Goal: Contribute content: Contribute content

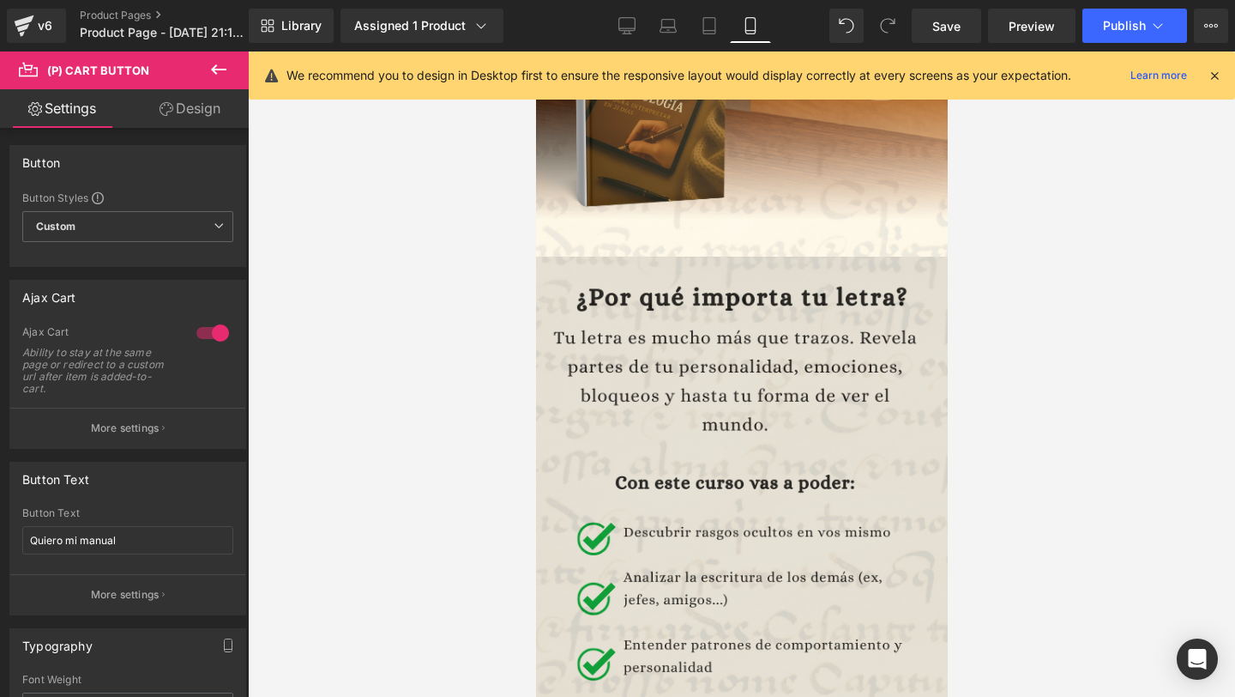
scroll to position [384, 0]
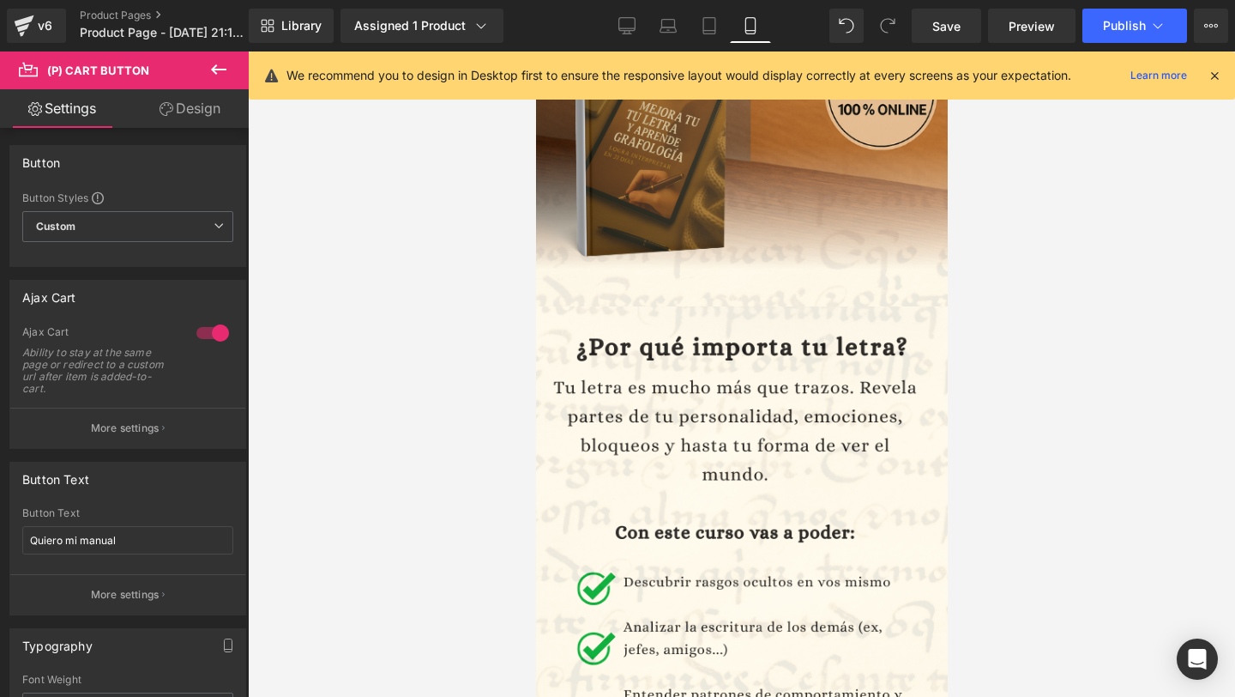
click at [211, 69] on icon at bounding box center [218, 69] width 21 height 21
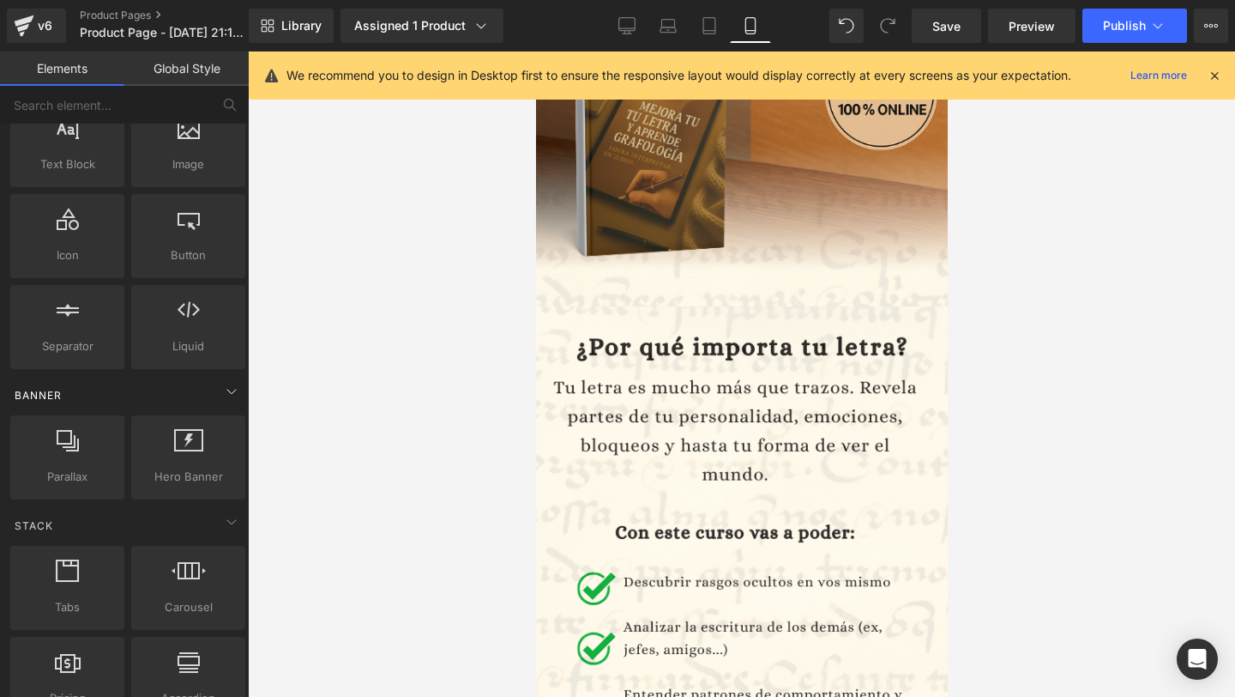
scroll to position [224, 0]
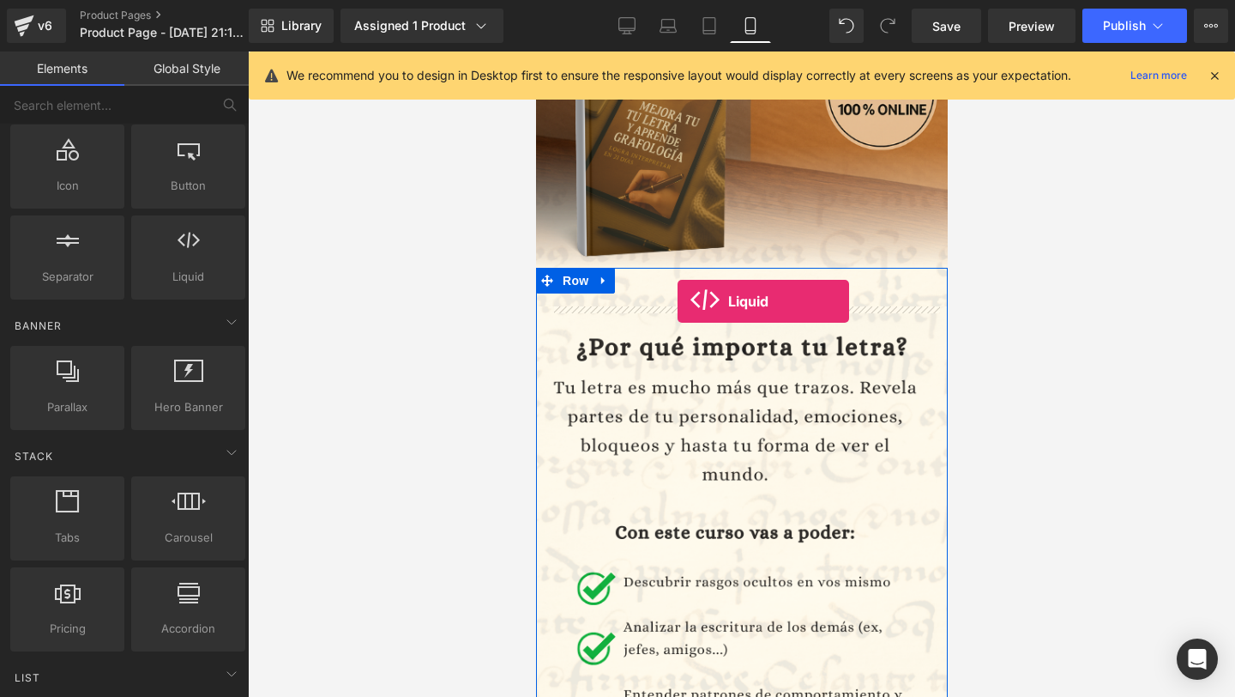
drag, startPoint x: 726, startPoint y: 307, endPoint x: 677, endPoint y: 301, distance: 49.3
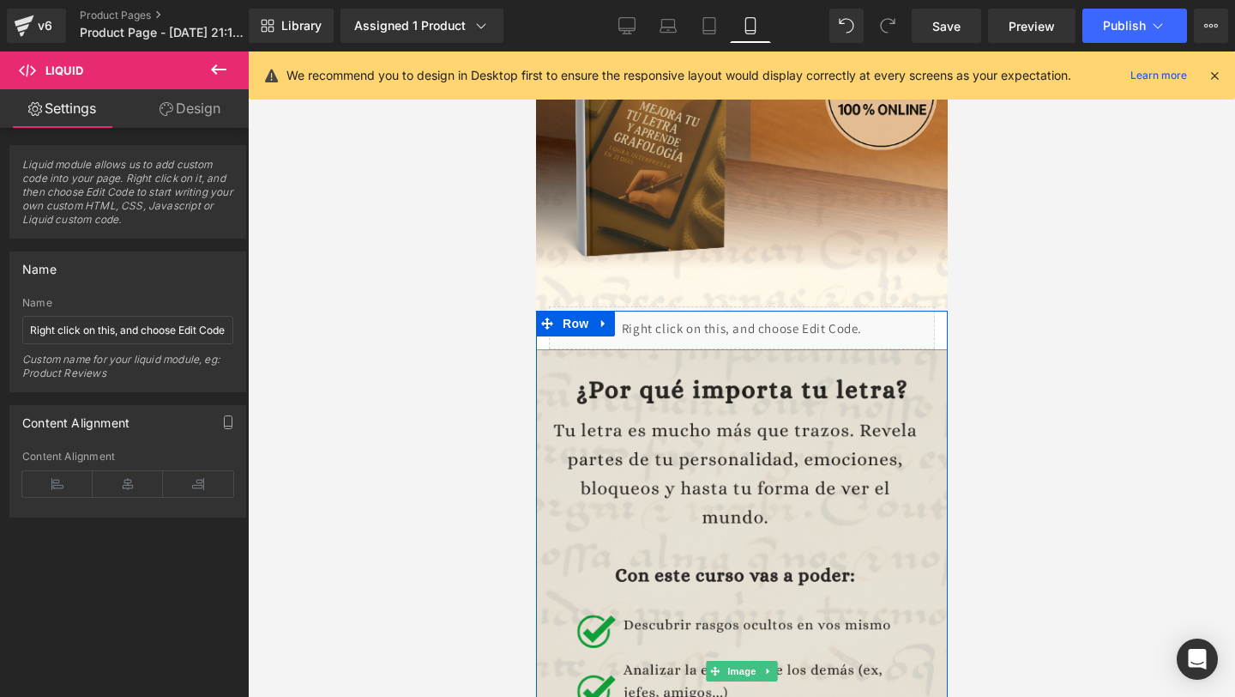
scroll to position [326, 0]
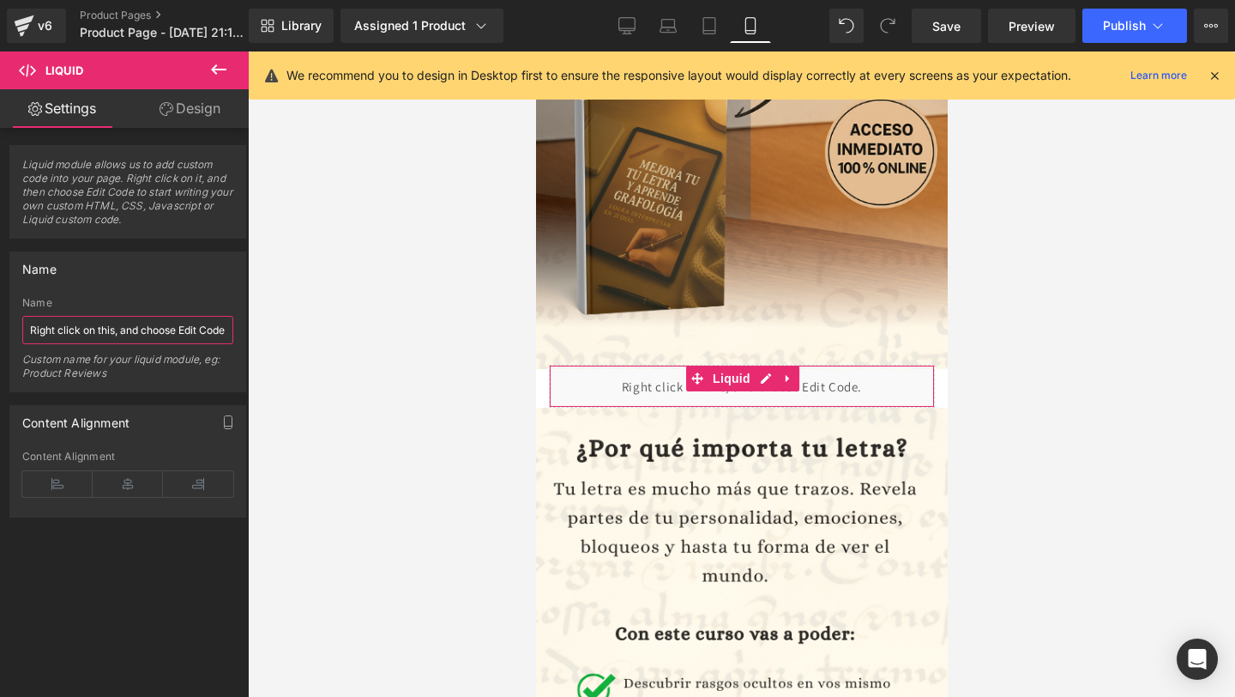
click at [93, 324] on input "Right click on this, and choose Edit Code." at bounding box center [127, 330] width 211 height 28
click at [109, 188] on span "Liquid module allows us to add custom code into your page. Right click on it, a…" at bounding box center [127, 198] width 211 height 80
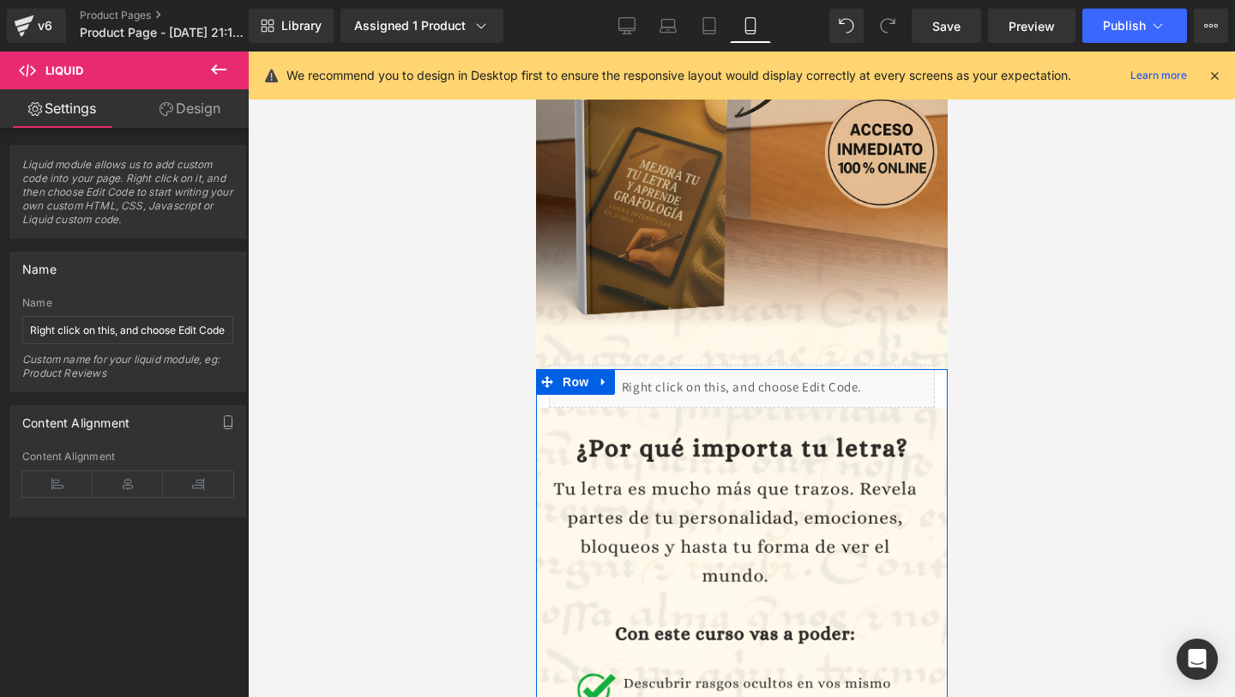
click at [686, 385] on div "Image Row" at bounding box center [741, 697] width 412 height 656
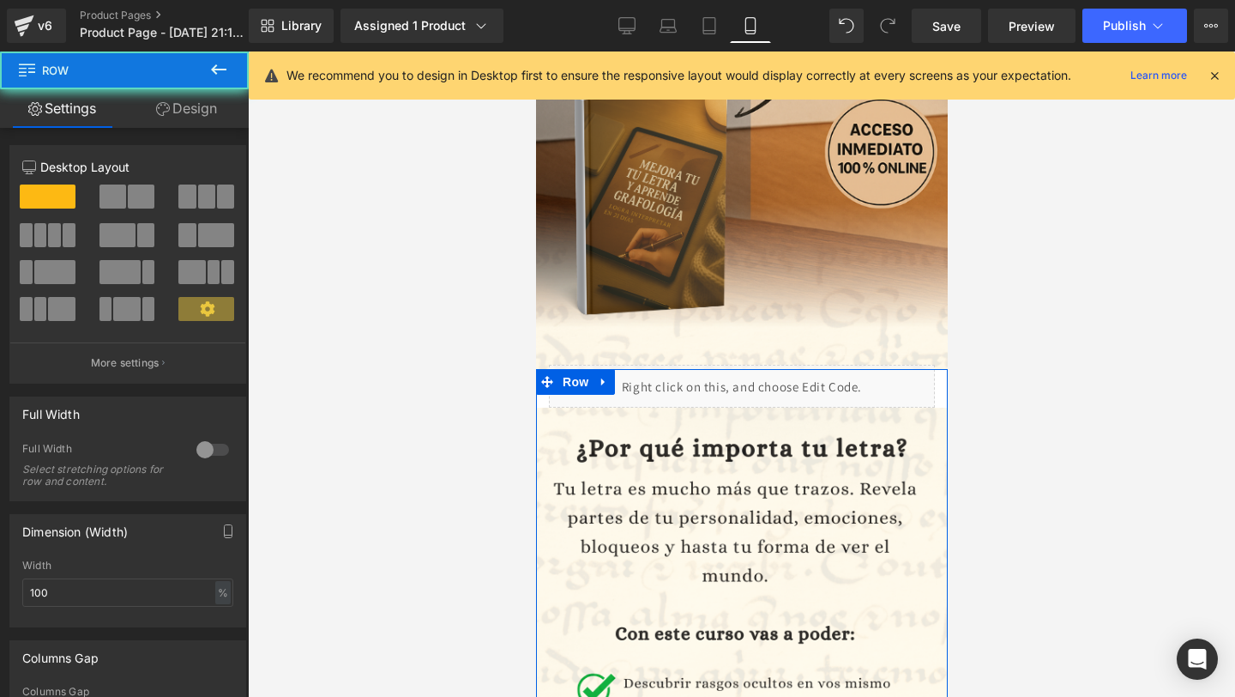
click at [686, 385] on div "Image Row" at bounding box center [741, 697] width 412 height 656
click at [801, 396] on div "Image Row" at bounding box center [741, 697] width 412 height 656
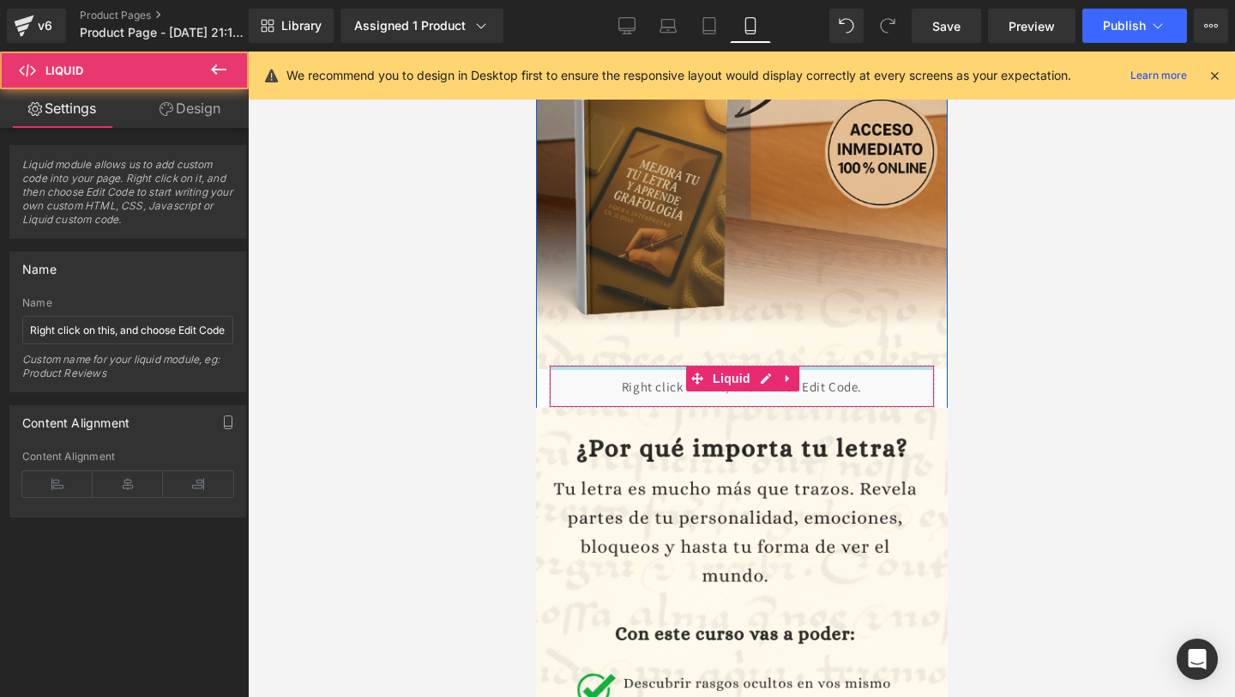
click at [825, 366] on div at bounding box center [741, 367] width 384 height 4
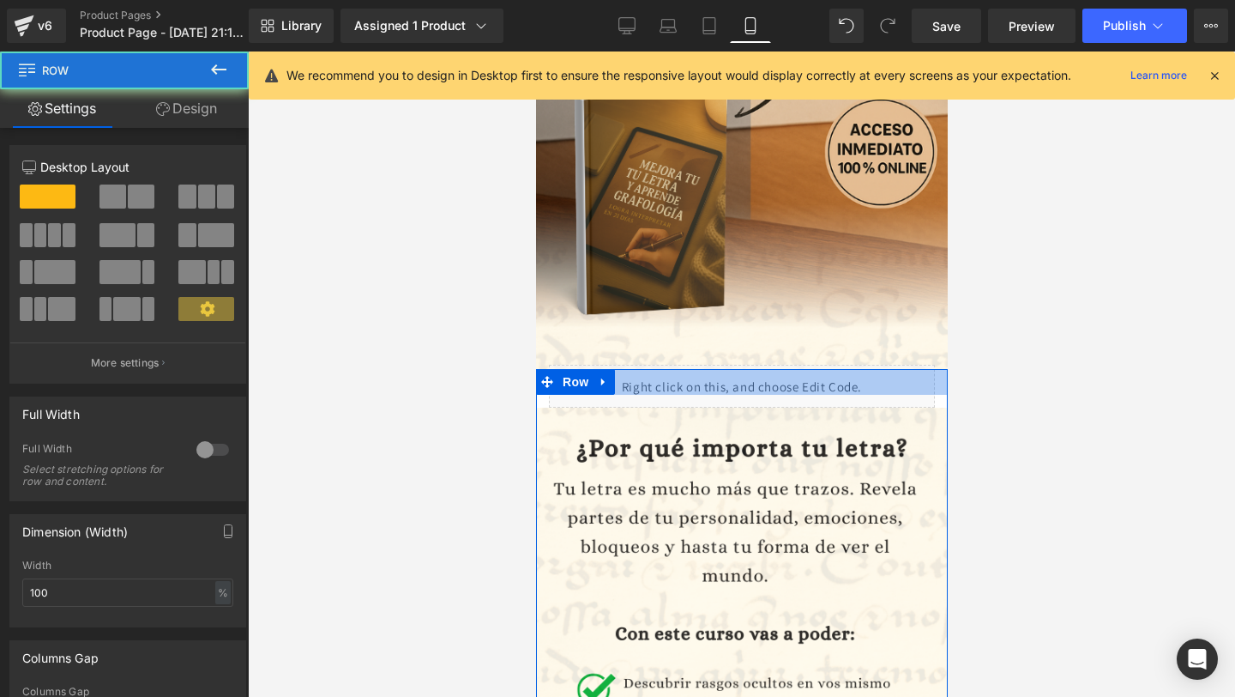
click at [822, 373] on div at bounding box center [741, 382] width 412 height 26
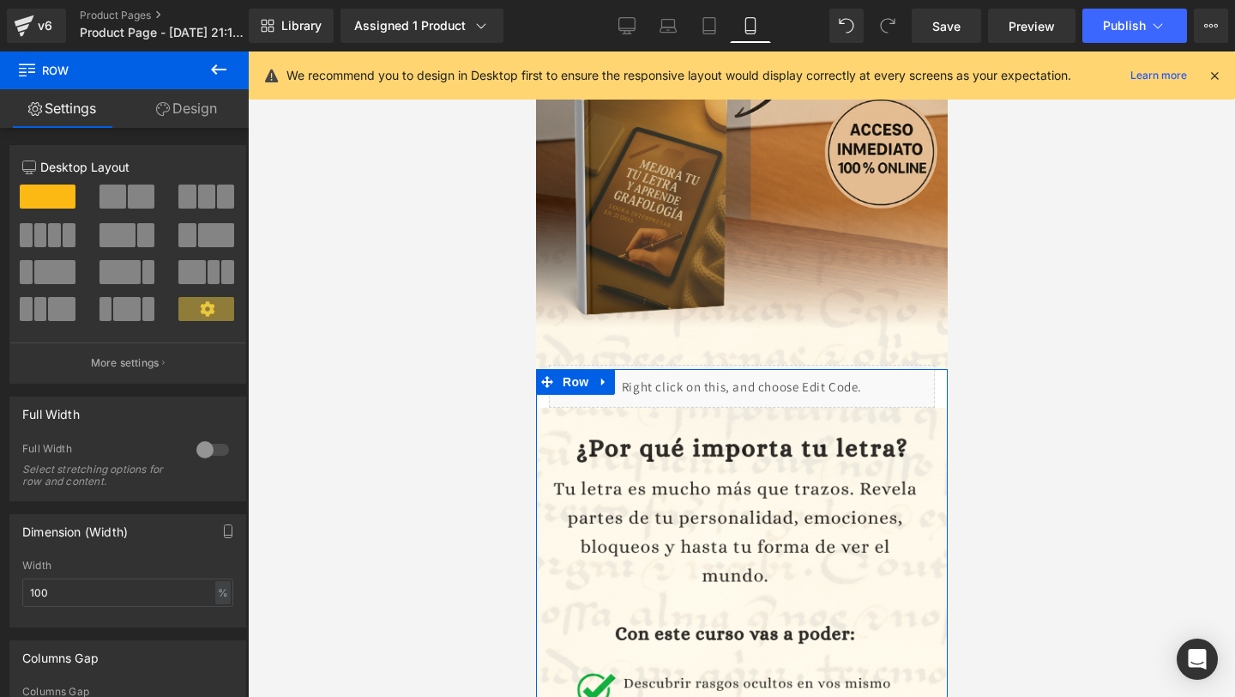
click at [824, 369] on div at bounding box center [741, 382] width 412 height 26
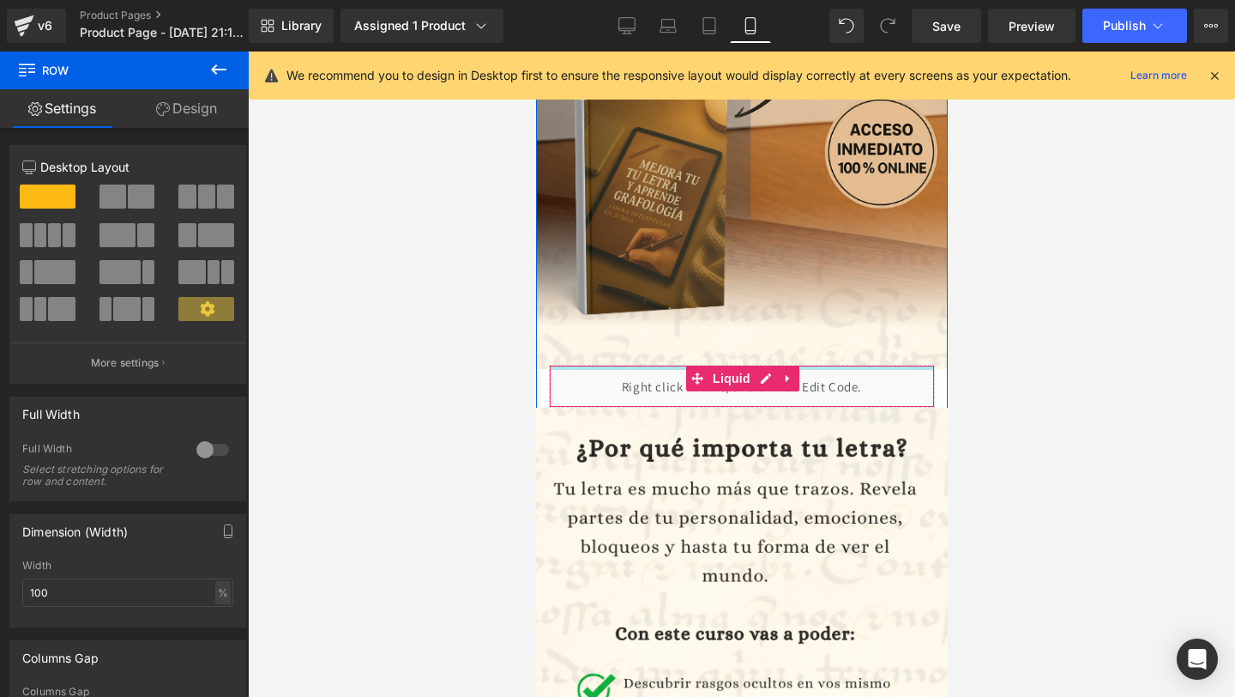
click at [824, 366] on div at bounding box center [741, 367] width 384 height 4
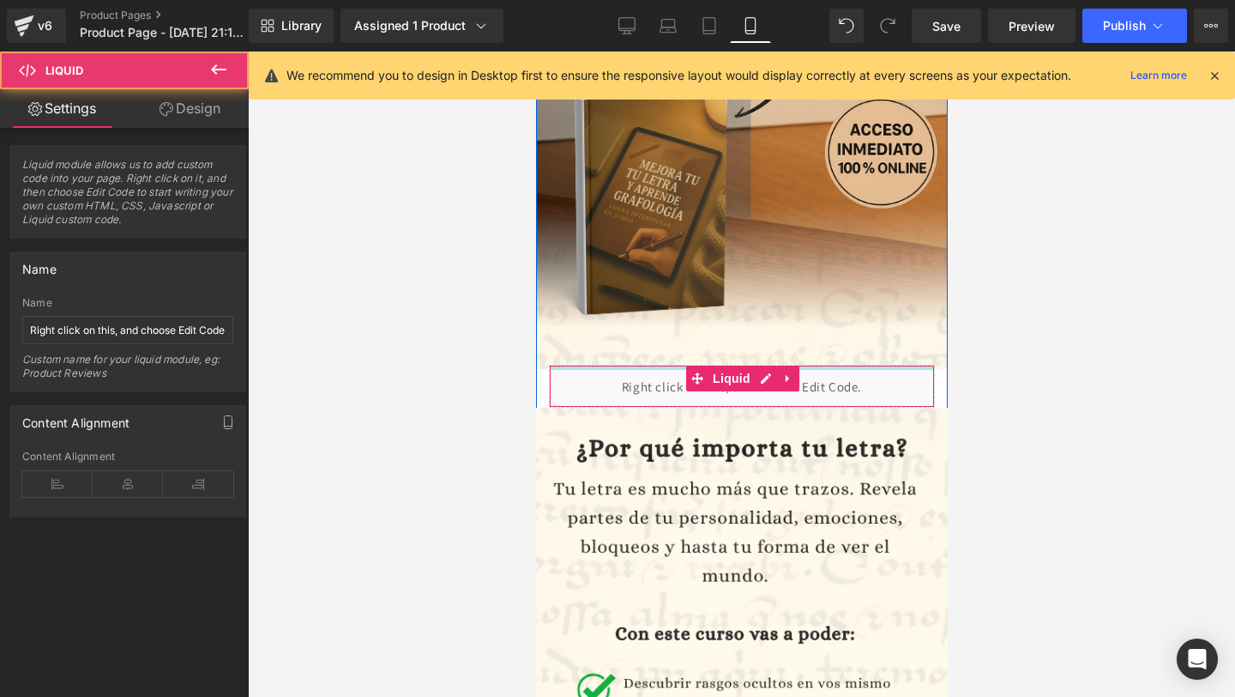
click at [824, 366] on div at bounding box center [741, 367] width 384 height 4
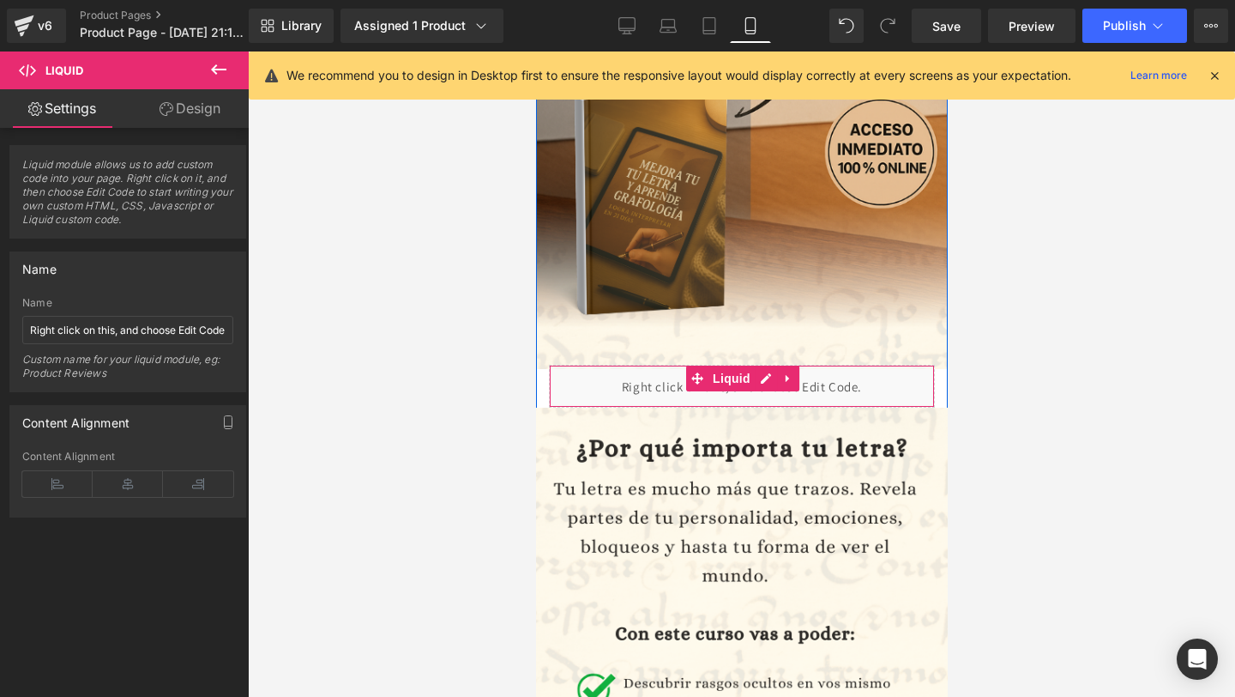
click at [824, 366] on div at bounding box center [741, 367] width 384 height 4
click at [115, 475] on icon at bounding box center [128, 484] width 70 height 26
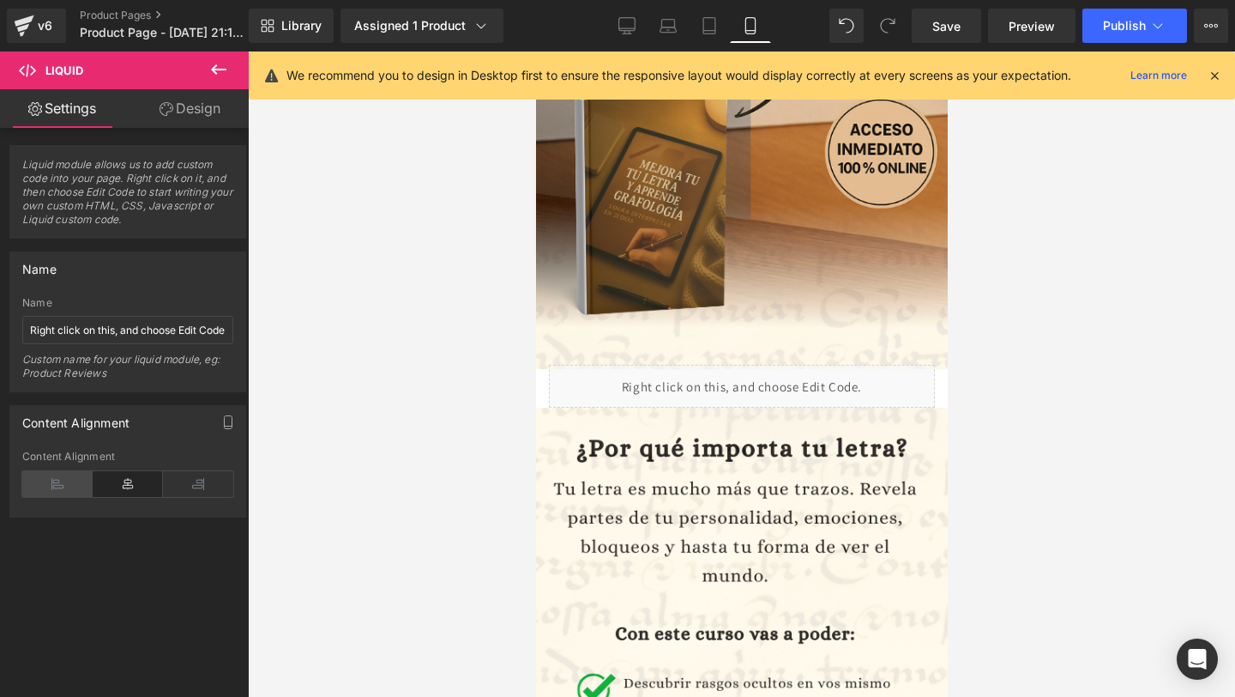
click at [56, 480] on icon at bounding box center [57, 484] width 70 height 26
click at [196, 117] on link "Design" at bounding box center [190, 108] width 124 height 39
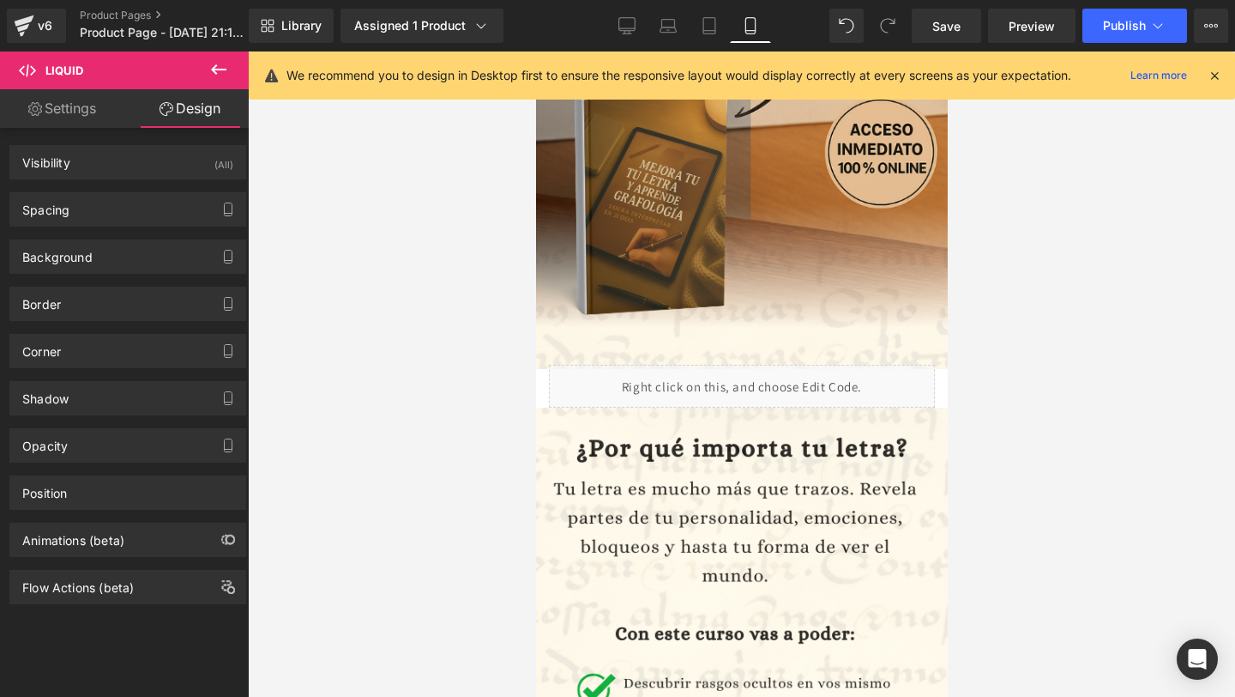
click at [82, 121] on link "Settings" at bounding box center [62, 108] width 124 height 39
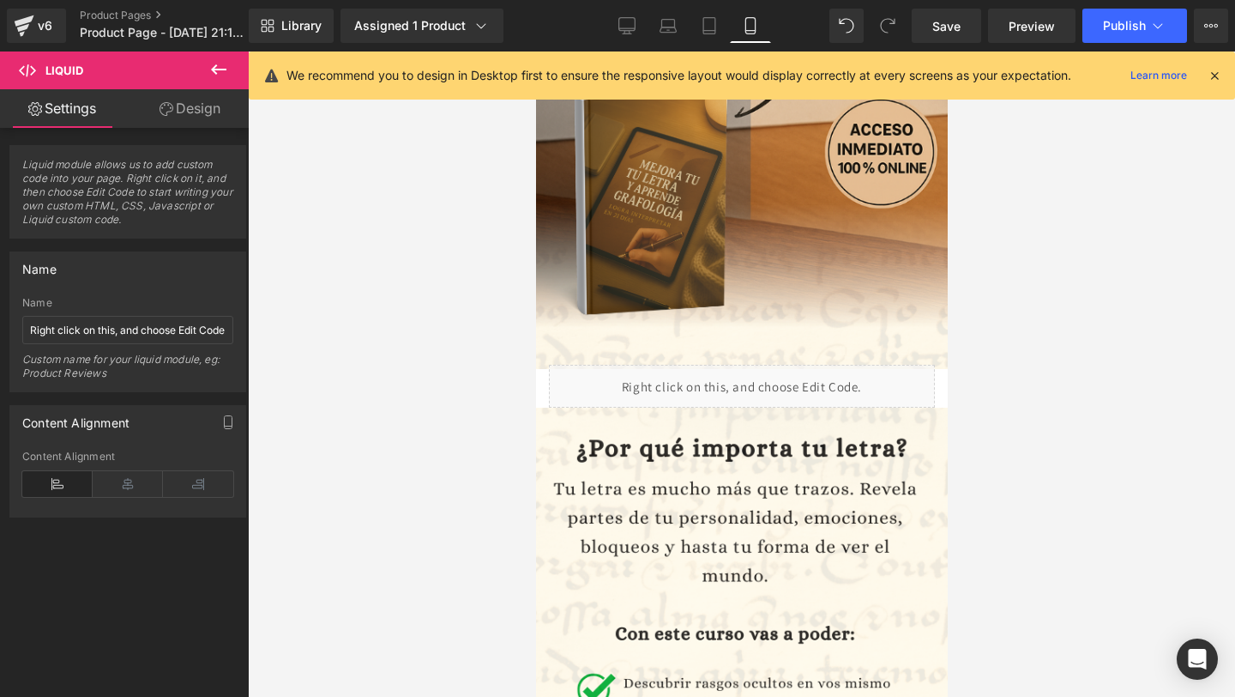
click at [88, 194] on span "Liquid module allows us to add custom code into your page. Right click on it, a…" at bounding box center [127, 198] width 211 height 80
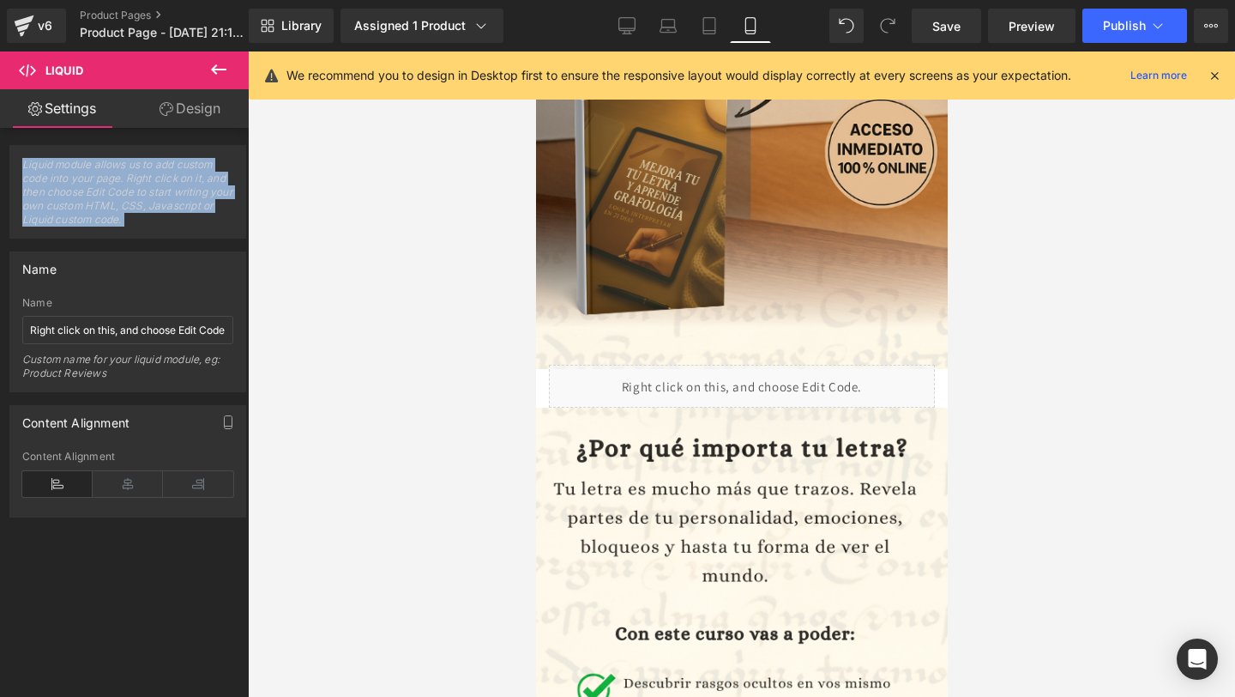
click at [88, 194] on span "Liquid module allows us to add custom code into your page. Right click on it, a…" at bounding box center [127, 198] width 211 height 80
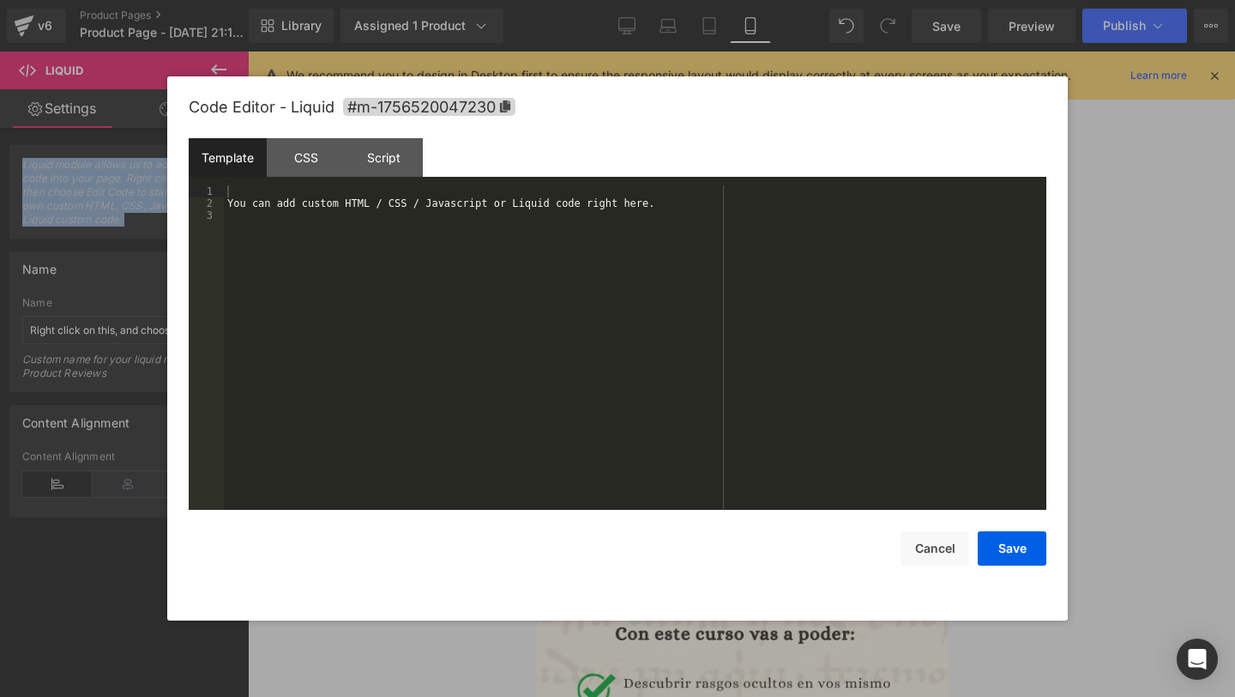
click at [672, 0] on div "Liquid You are previewing how the will restyle your page. You can not edit Elem…" at bounding box center [617, 0] width 1235 height 0
click at [653, 290] on div "You can add custom HTML / CSS / Javascript or Liquid code right here." at bounding box center [635, 359] width 823 height 348
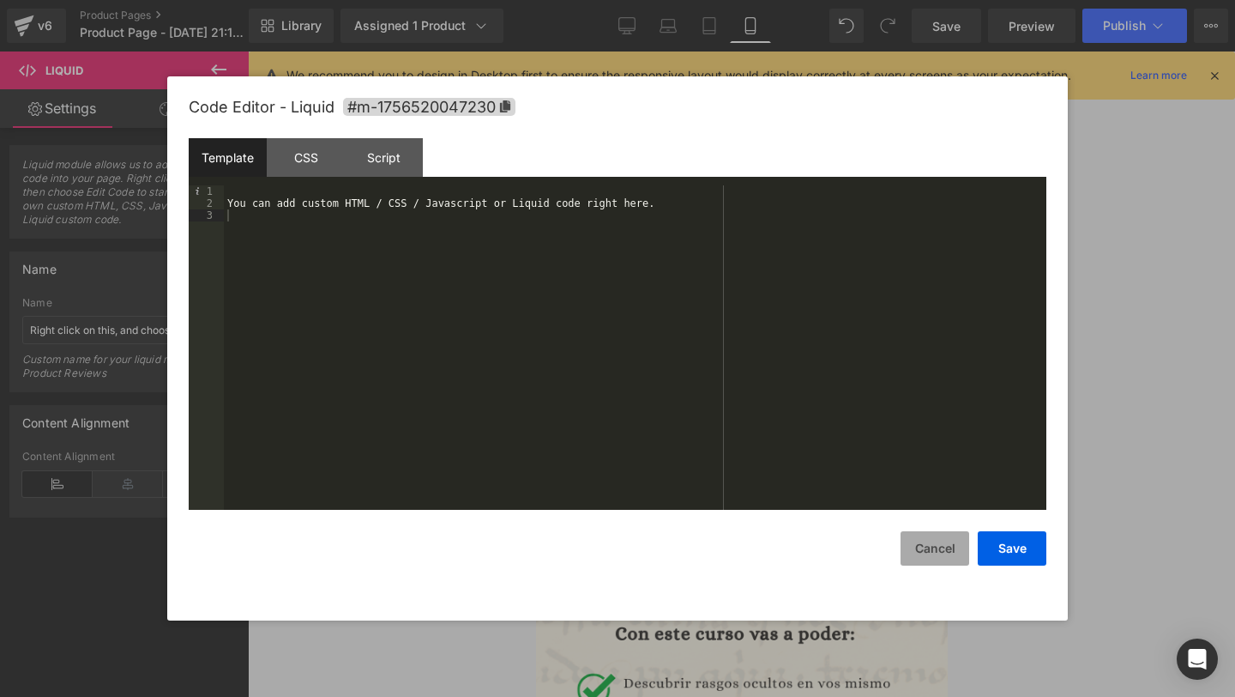
click at [935, 549] on button "Cancel" at bounding box center [935, 548] width 69 height 34
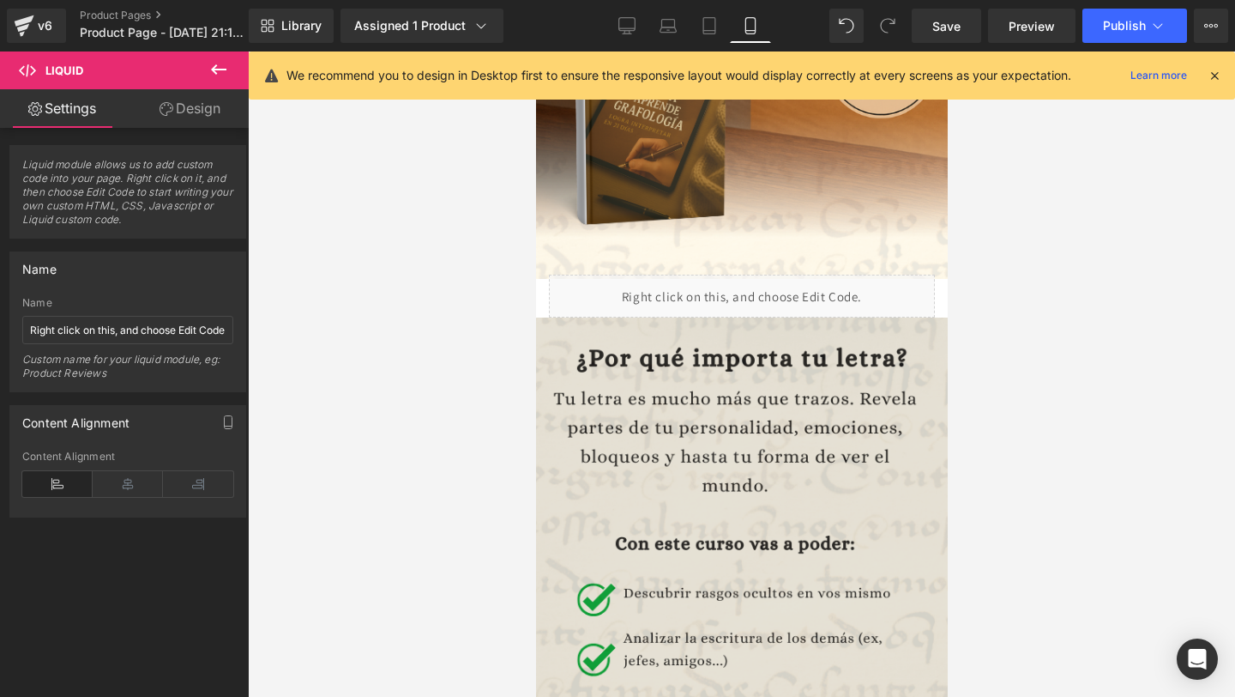
scroll to position [509, 0]
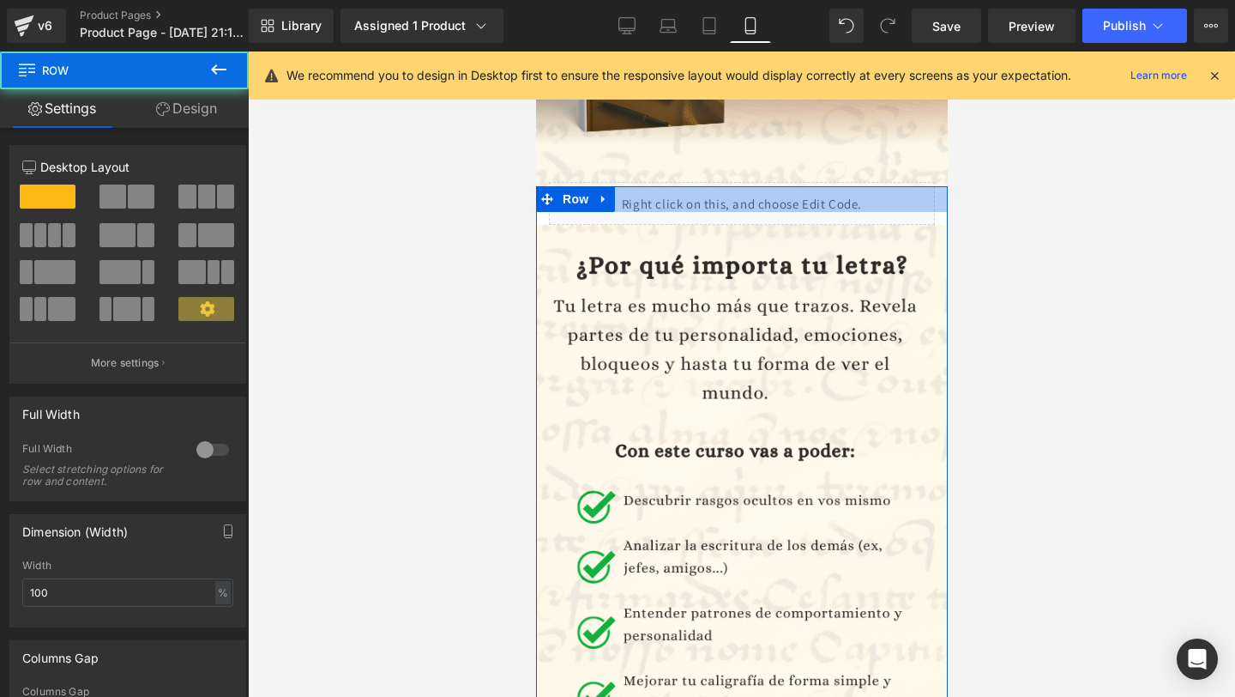
click at [698, 187] on div at bounding box center [741, 199] width 412 height 26
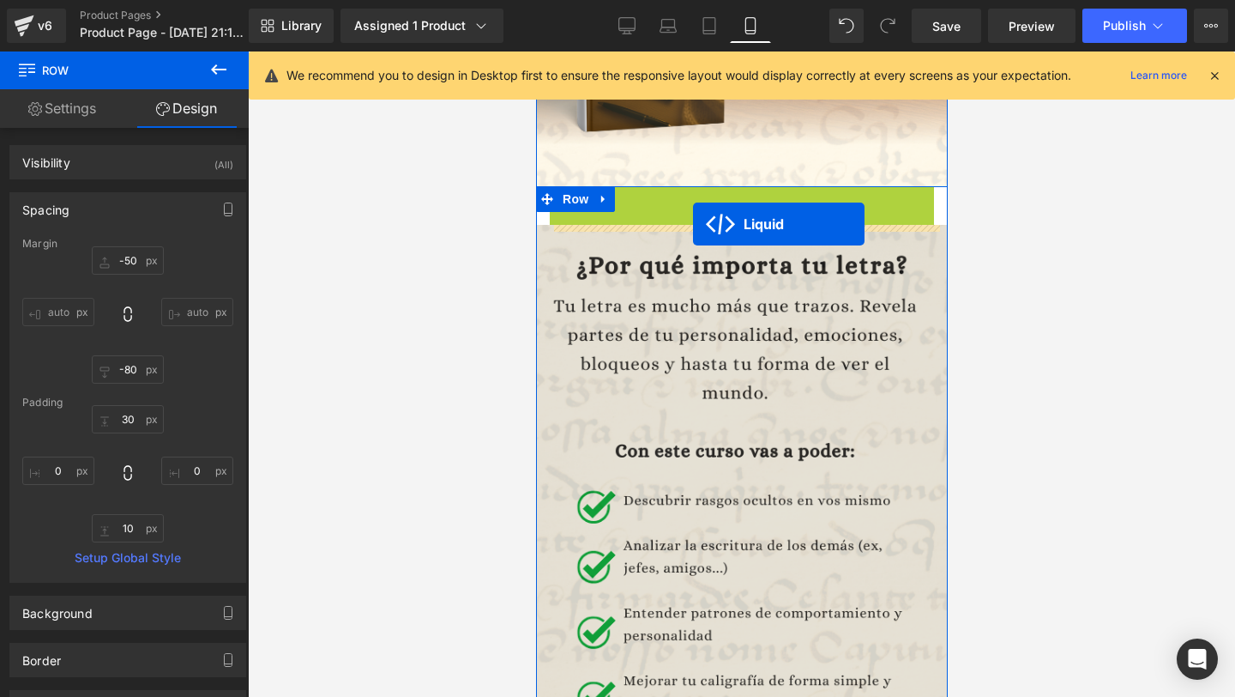
drag, startPoint x: 698, startPoint y: 183, endPoint x: 692, endPoint y: 224, distance: 41.6
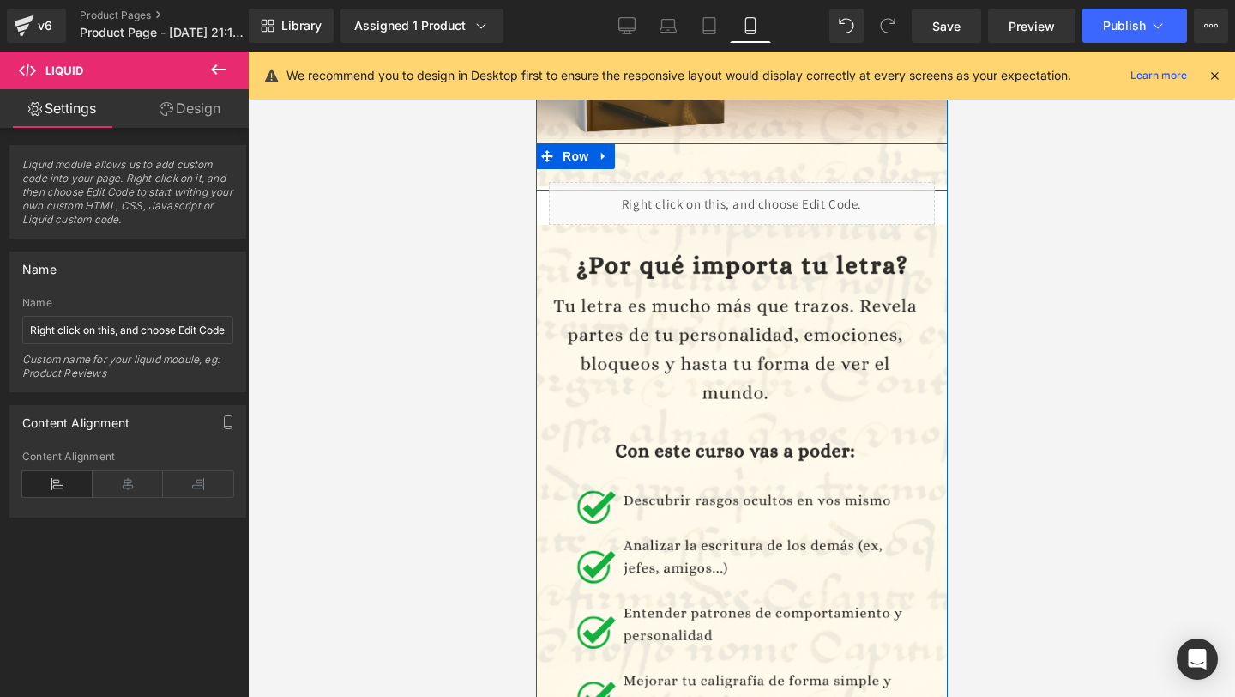
drag, startPoint x: 668, startPoint y: 186, endPoint x: 662, endPoint y: 216, distance: 30.8
click at [655, 244] on div "Liquid Image" at bounding box center [741, 508] width 412 height 652
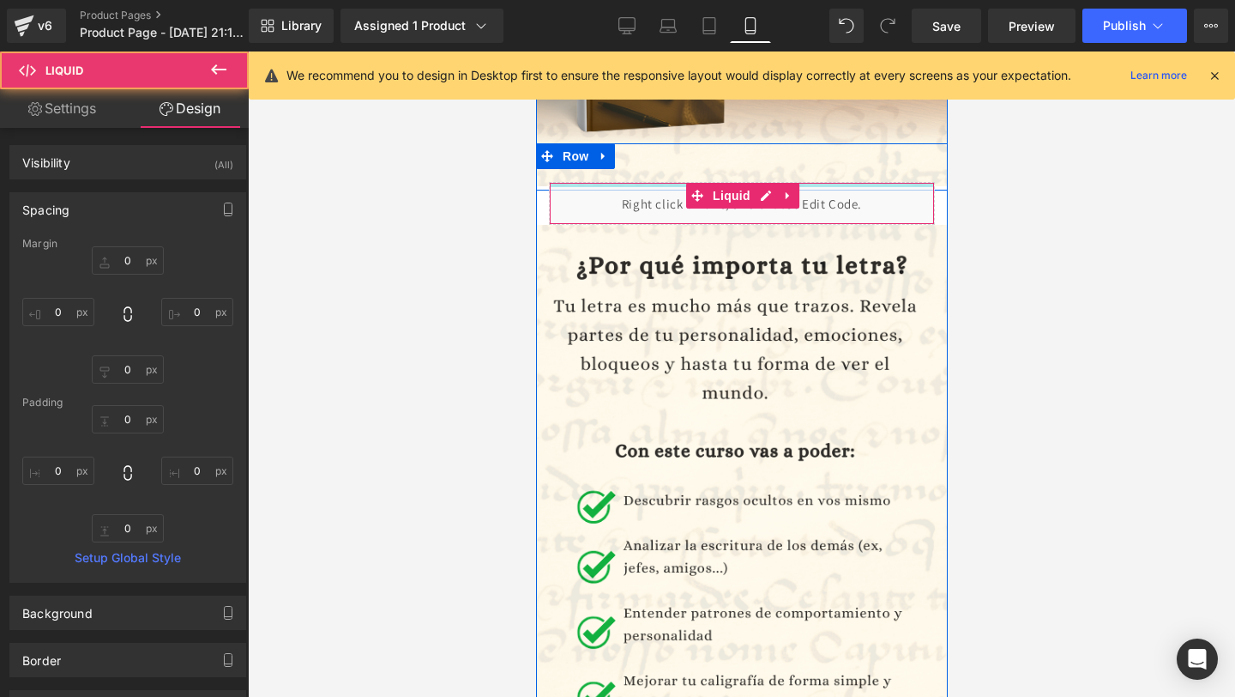
click at [676, 185] on div at bounding box center [741, 185] width 384 height 4
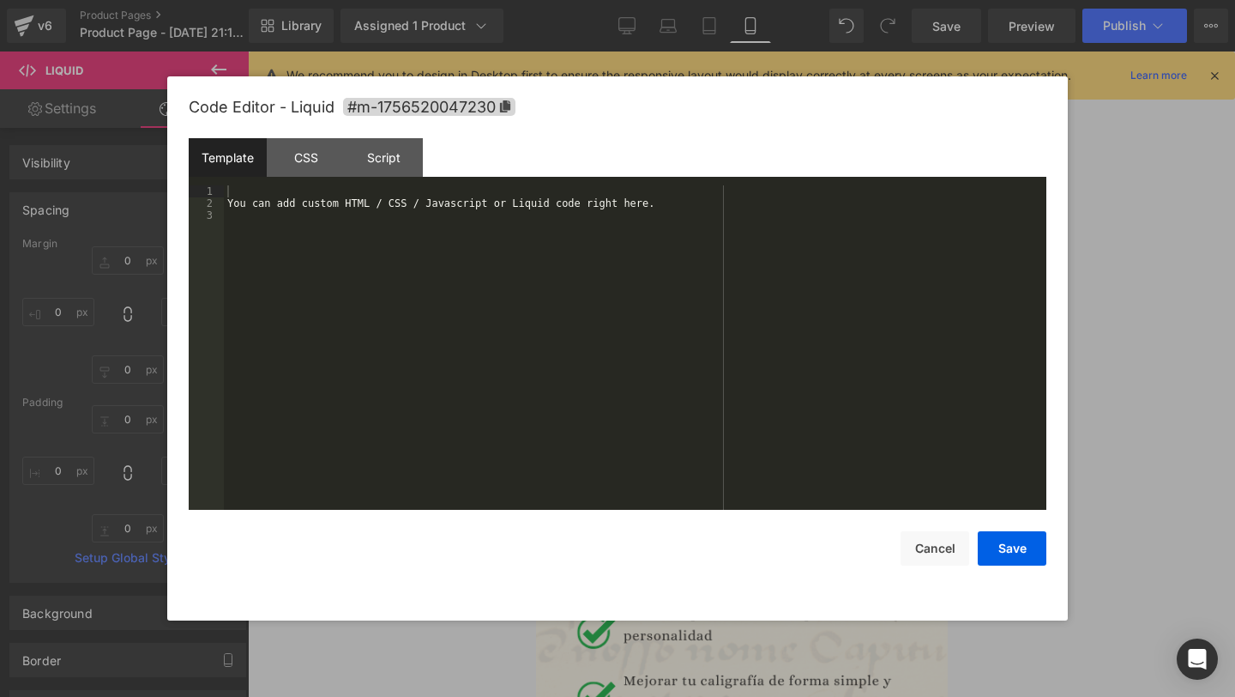
click at [650, 0] on div "Liquid You are previewing how the will restyle your page. You can not edit Elem…" at bounding box center [617, 0] width 1235 height 0
click at [593, 238] on div "You can add custom HTML / CSS / Javascript or Liquid code right here." at bounding box center [635, 359] width 823 height 348
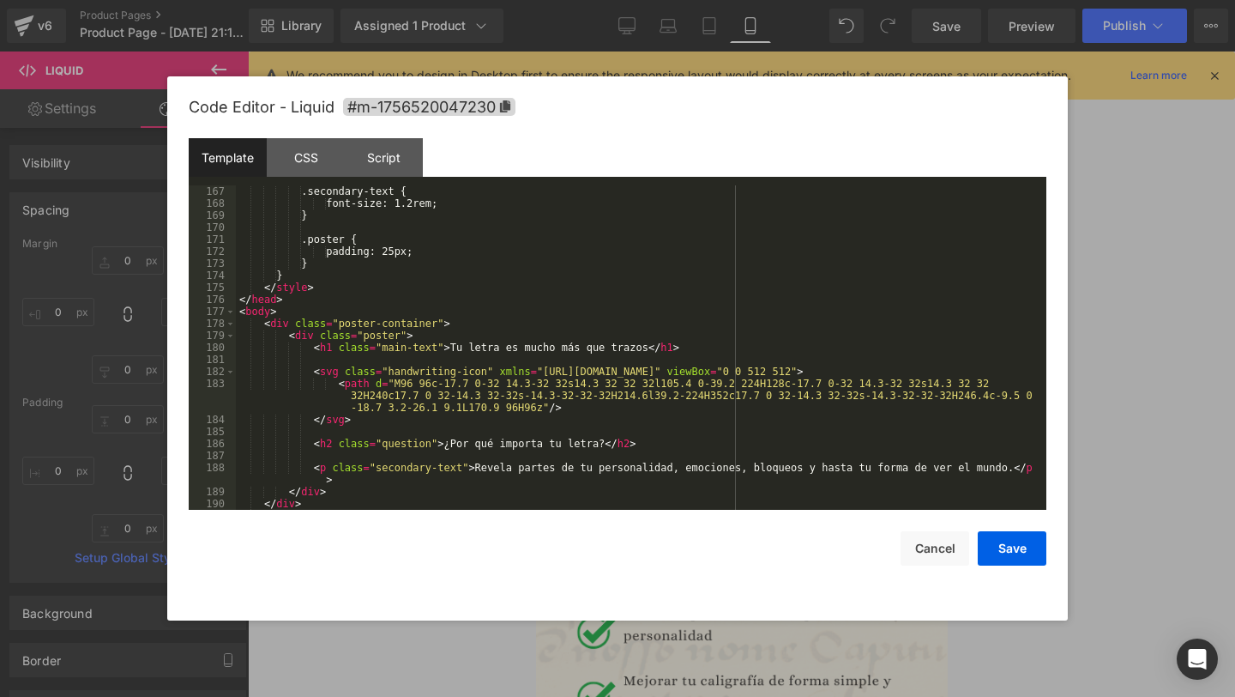
scroll to position [2138, 0]
click at [1004, 545] on button "Save" at bounding box center [1012, 548] width 69 height 34
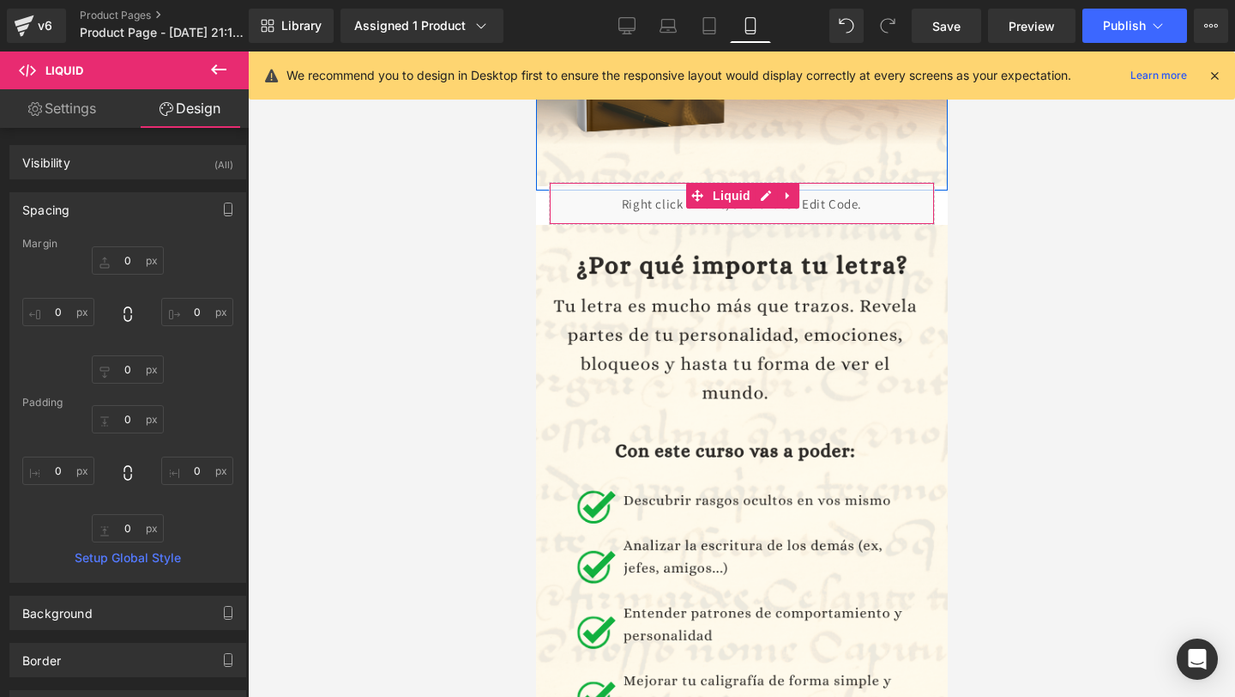
click at [48, 122] on link "Settings" at bounding box center [62, 108] width 124 height 39
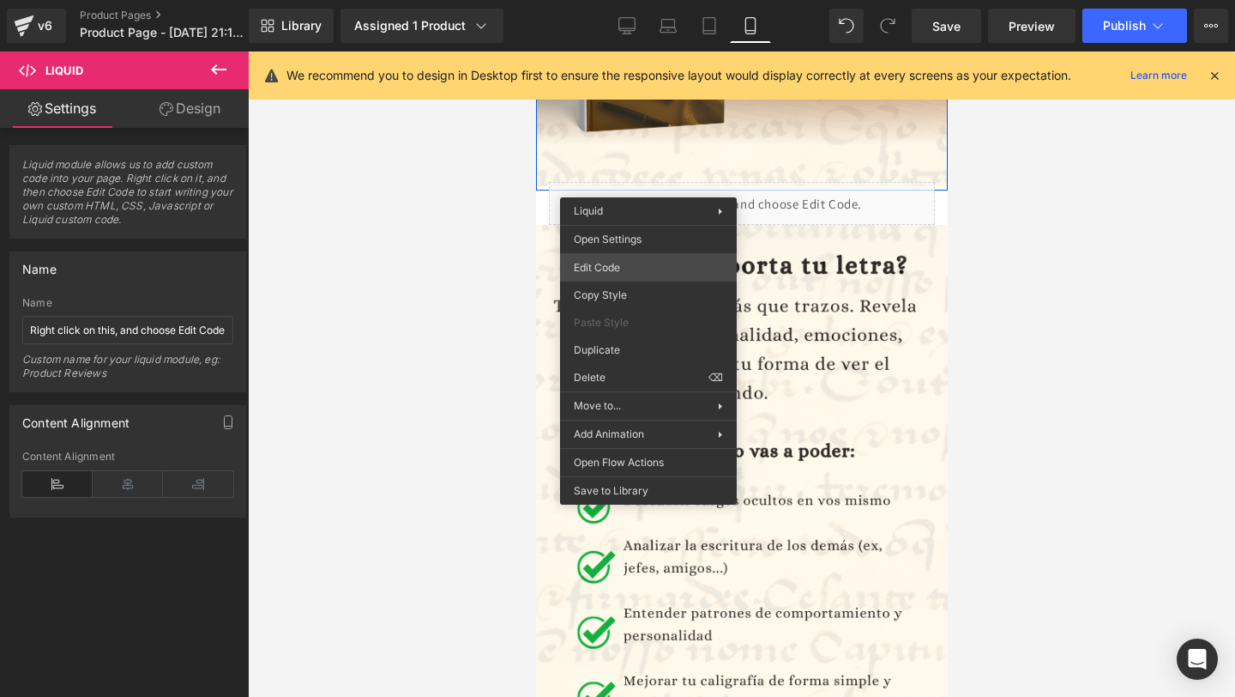
click at [646, 0] on div "Liquid You are previewing how the will restyle your page. You can not edit Elem…" at bounding box center [617, 0] width 1235 height 0
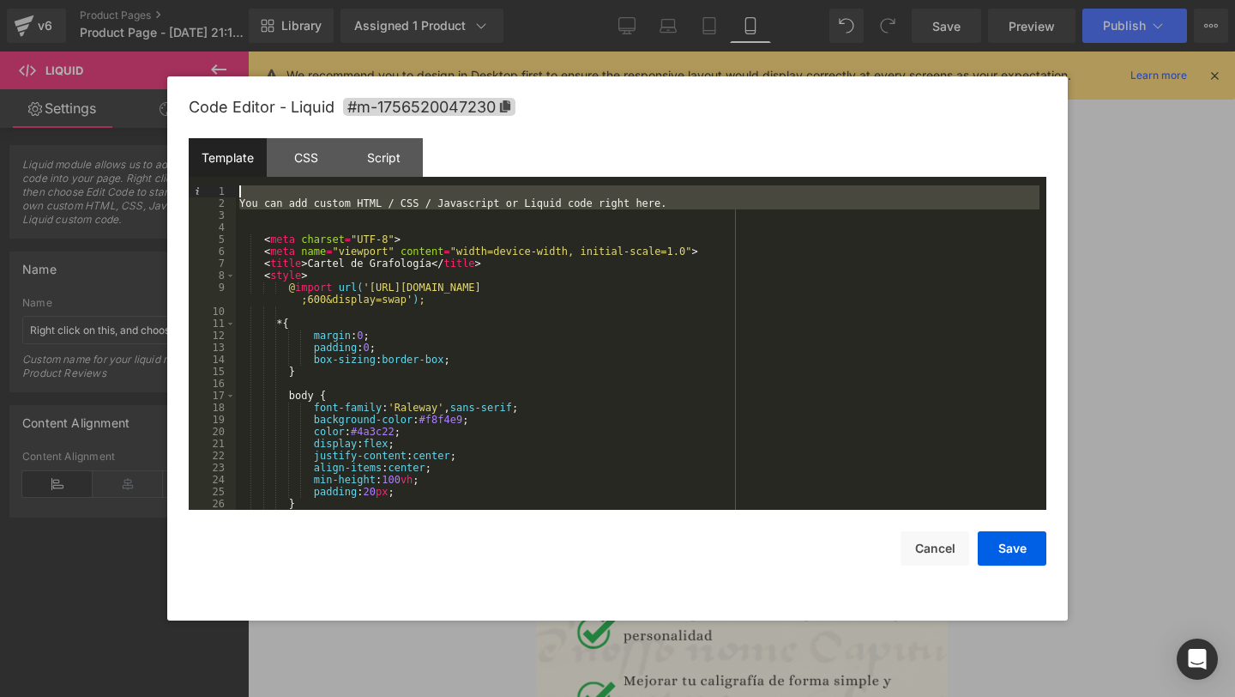
drag, startPoint x: 437, startPoint y: 213, endPoint x: 302, endPoint y: 192, distance: 136.3
click at [302, 192] on div "You can add custom HTML / CSS / Javascript or Liquid code right here. < meta ch…" at bounding box center [638, 359] width 804 height 348
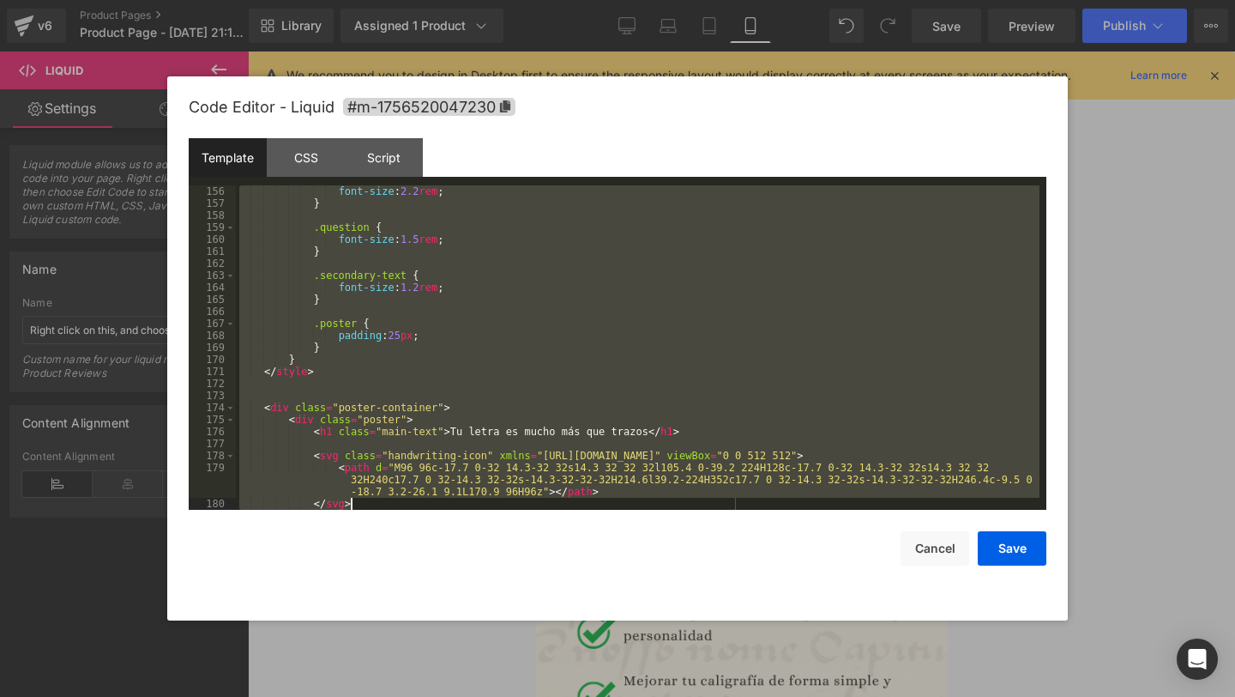
scroll to position [2114, 0]
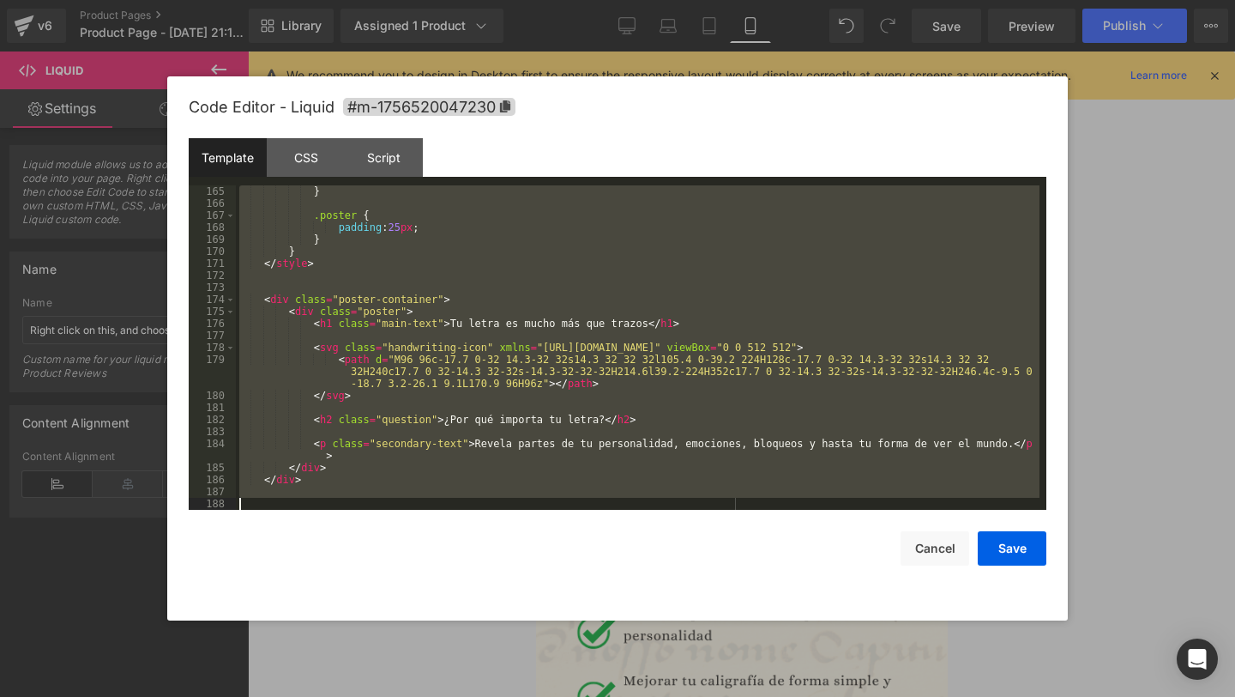
drag, startPoint x: 243, startPoint y: 192, endPoint x: 583, endPoint y: 604, distance: 534.4
click at [583, 604] on div "Code Editor - Liquid #m-1756520047230 Template CSS Script Data 165 166 167 168 …" at bounding box center [618, 348] width 858 height 544
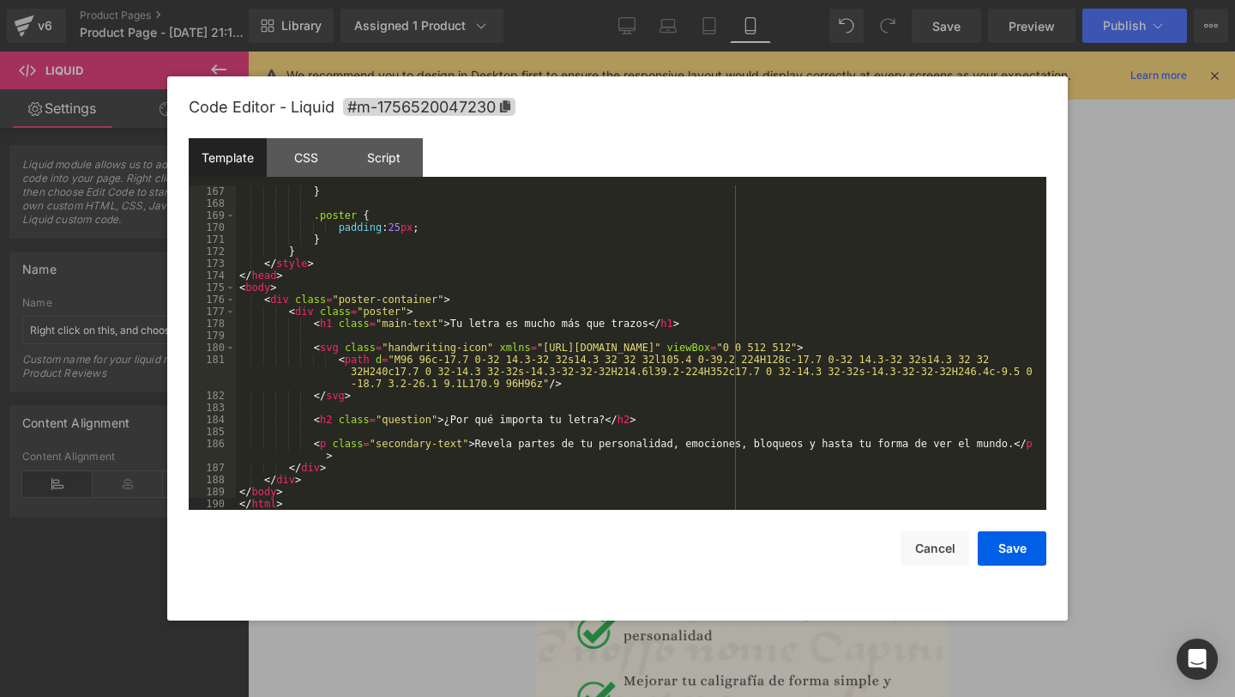
scroll to position [0, 0]
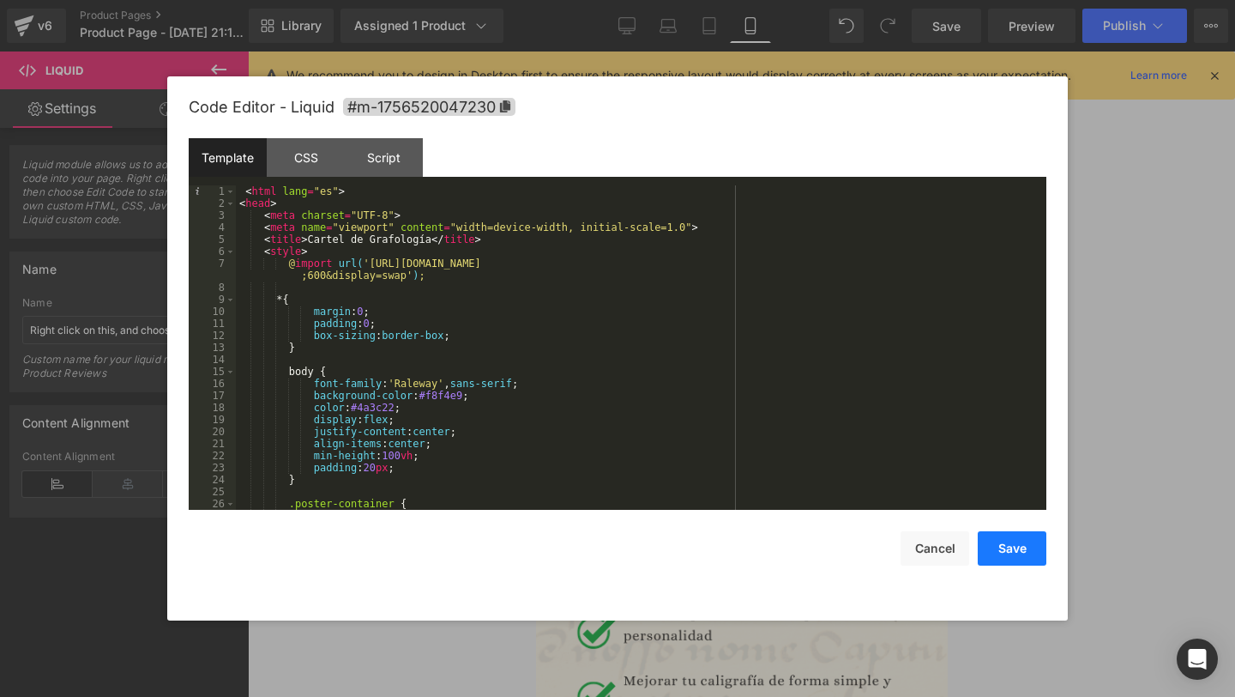
click at [1008, 543] on button "Save" at bounding box center [1012, 548] width 69 height 34
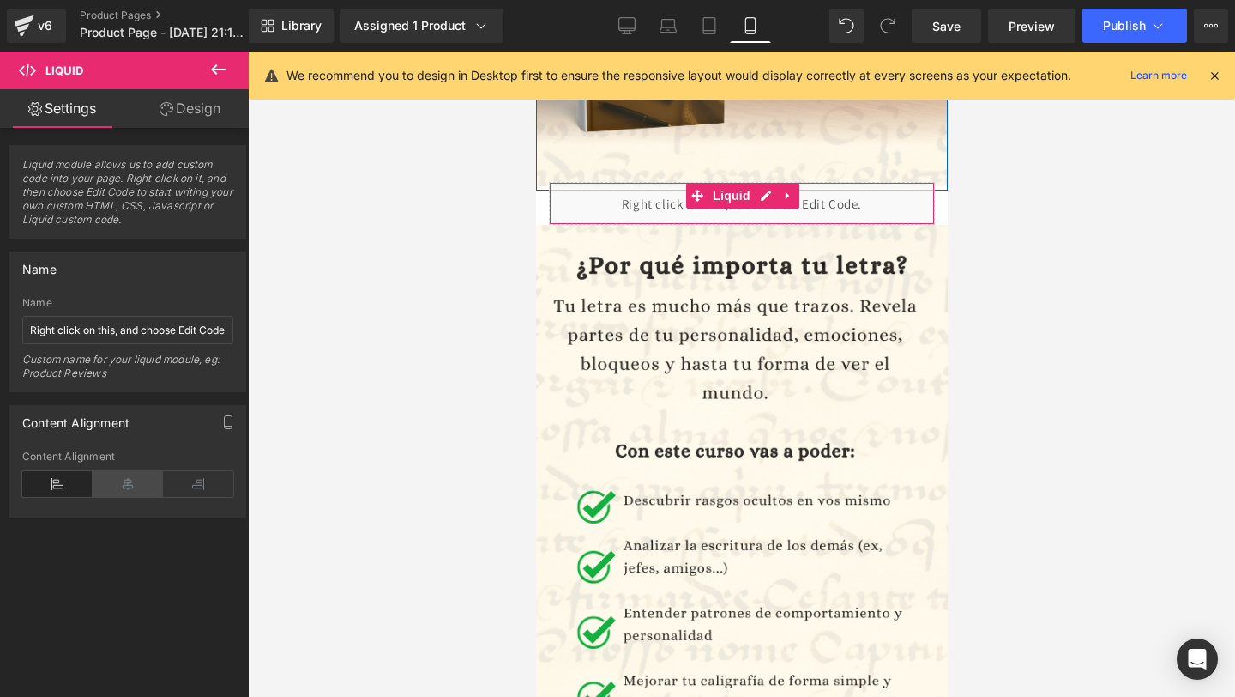
click at [148, 486] on icon at bounding box center [128, 484] width 70 height 26
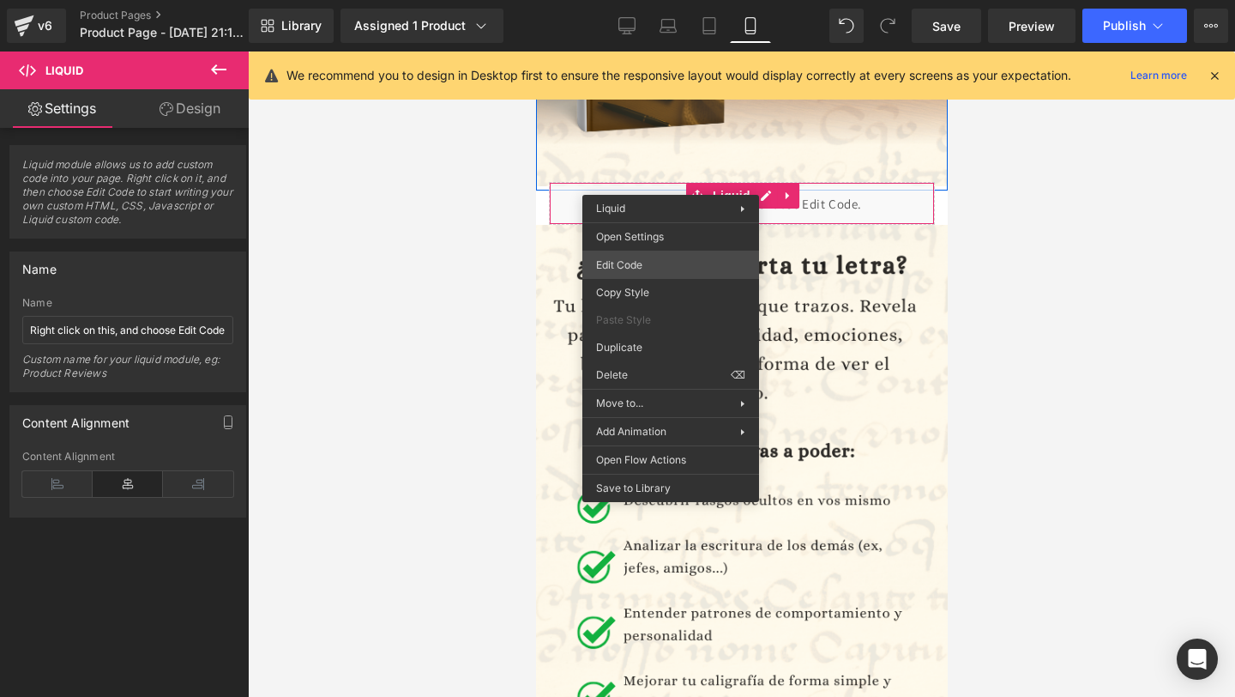
click at [675, 0] on div "Liquid You are previewing how the will restyle your page. You can not edit Elem…" at bounding box center [617, 0] width 1235 height 0
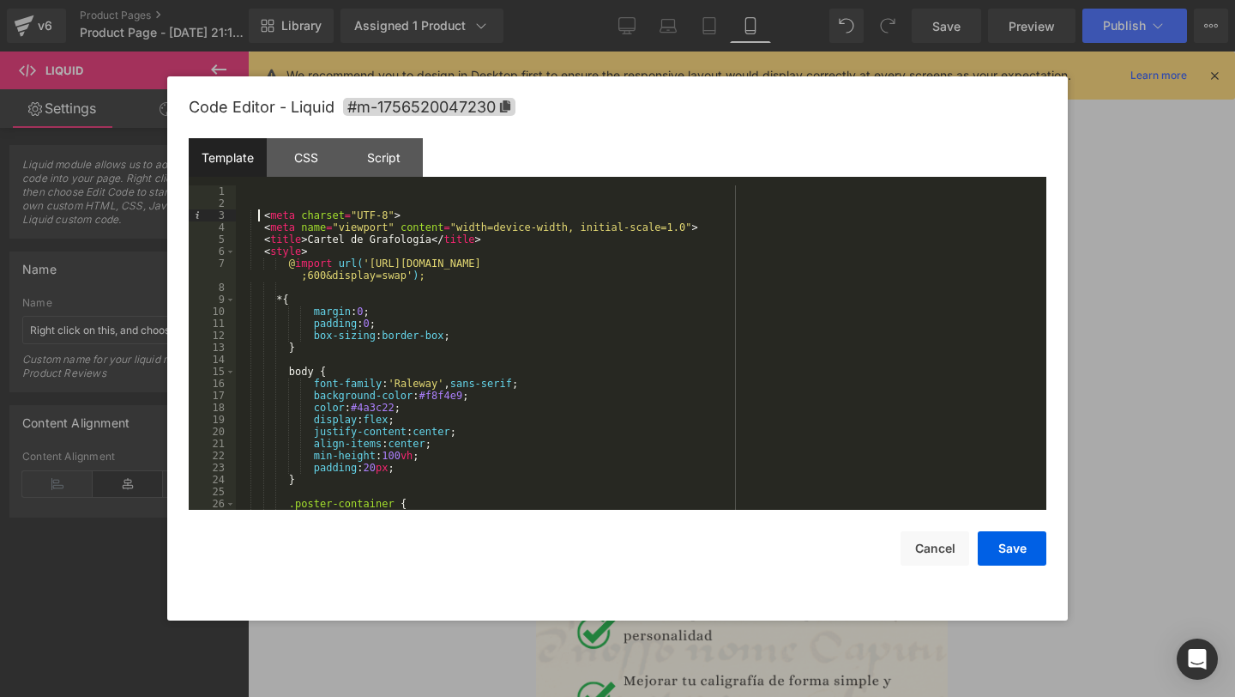
click at [261, 216] on div "< meta charset = "UTF-8" > < meta name = "viewport" content = "width=device-wid…" at bounding box center [638, 359] width 804 height 348
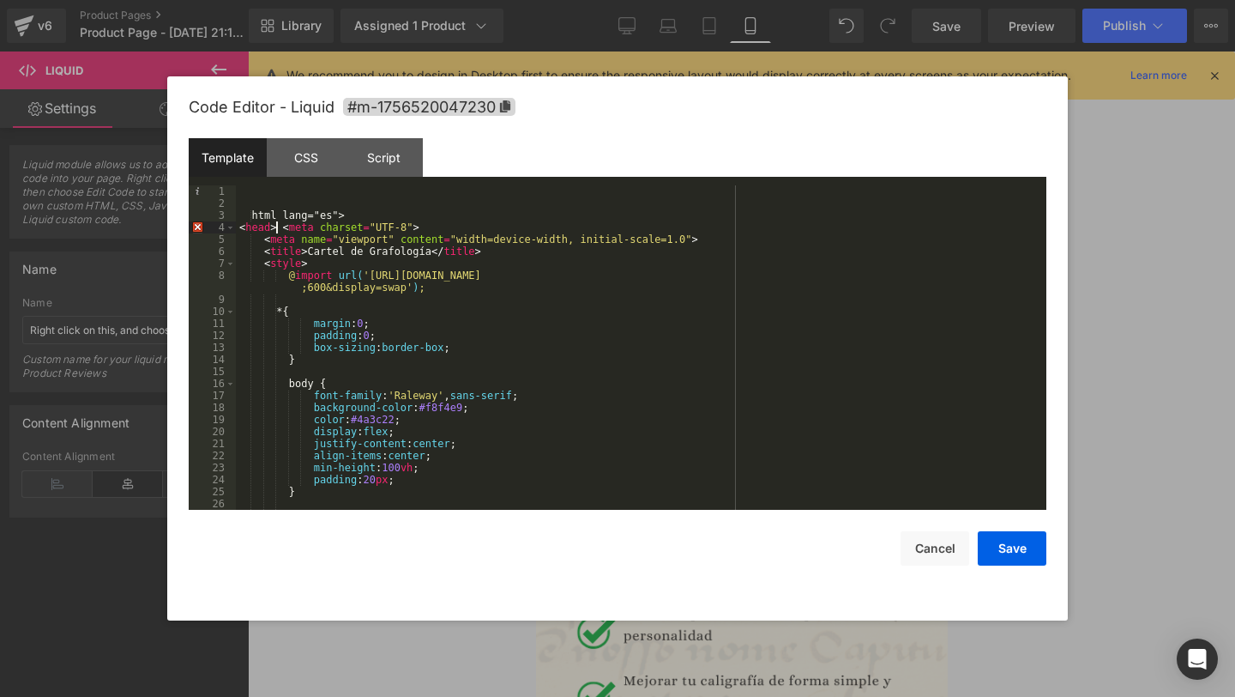
click at [362, 215] on div "html lang="es"> < head > < meta charset = "UTF-8" > < meta name = "viewport" co…" at bounding box center [638, 359] width 804 height 348
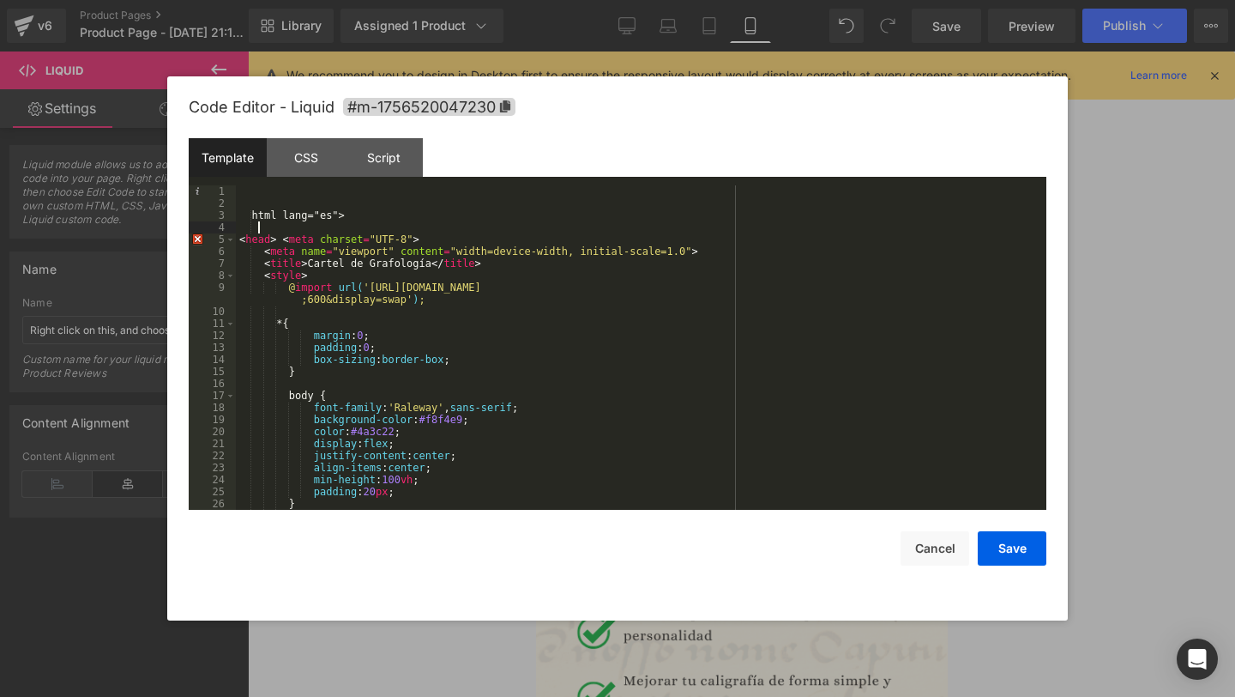
click at [260, 214] on div "html lang="es"> < head > < meta charset = "UTF-8" > < meta name = "viewport" co…" at bounding box center [638, 359] width 804 height 348
click at [266, 218] on div ",html lang="es"> < head > < meta charset = "UTF-8" > < meta name = "viewport" c…" at bounding box center [638, 359] width 804 height 348
click at [277, 243] on div "< html lang = "es" > < head > < meta charset = "UTF-8" > < meta name = "viewpor…" at bounding box center [638, 359] width 804 height 348
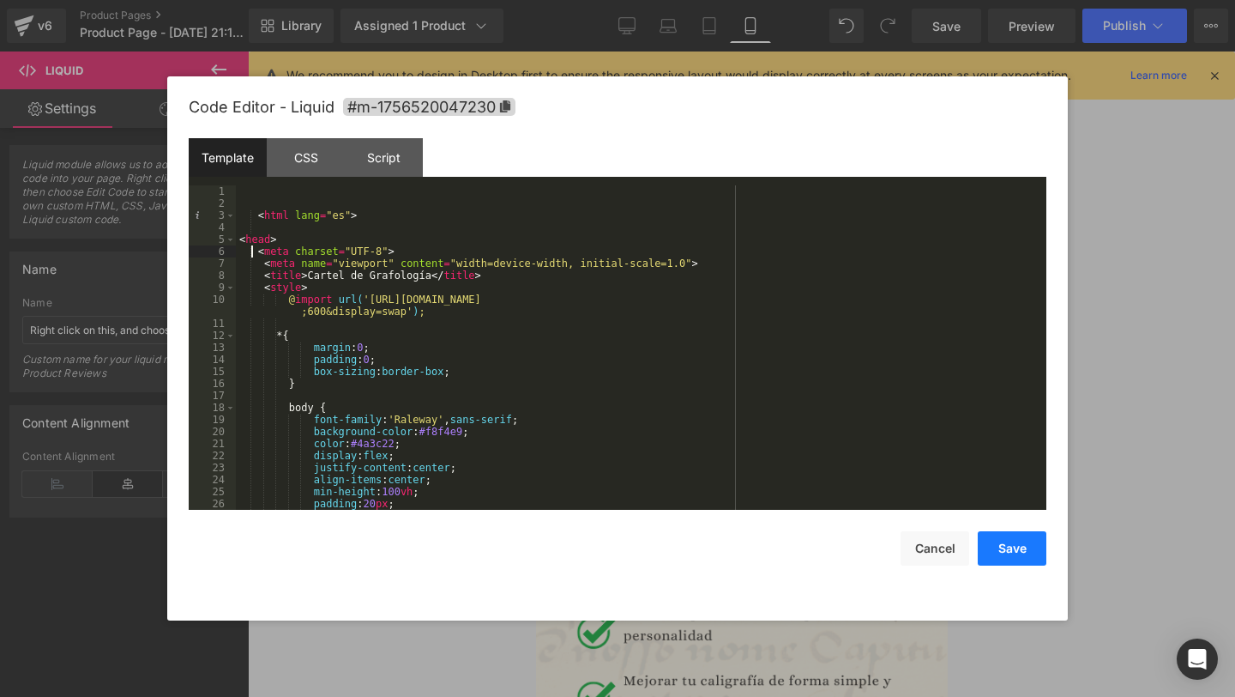
click at [1005, 545] on button "Save" at bounding box center [1012, 548] width 69 height 34
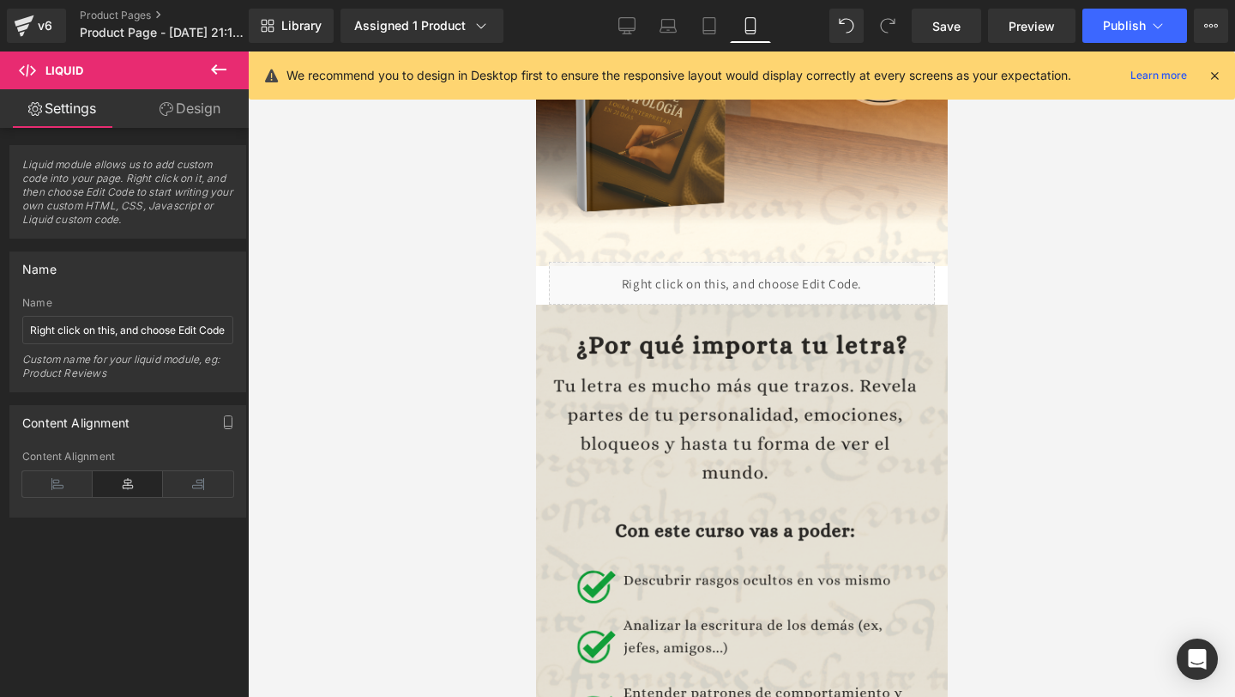
scroll to position [428, 0]
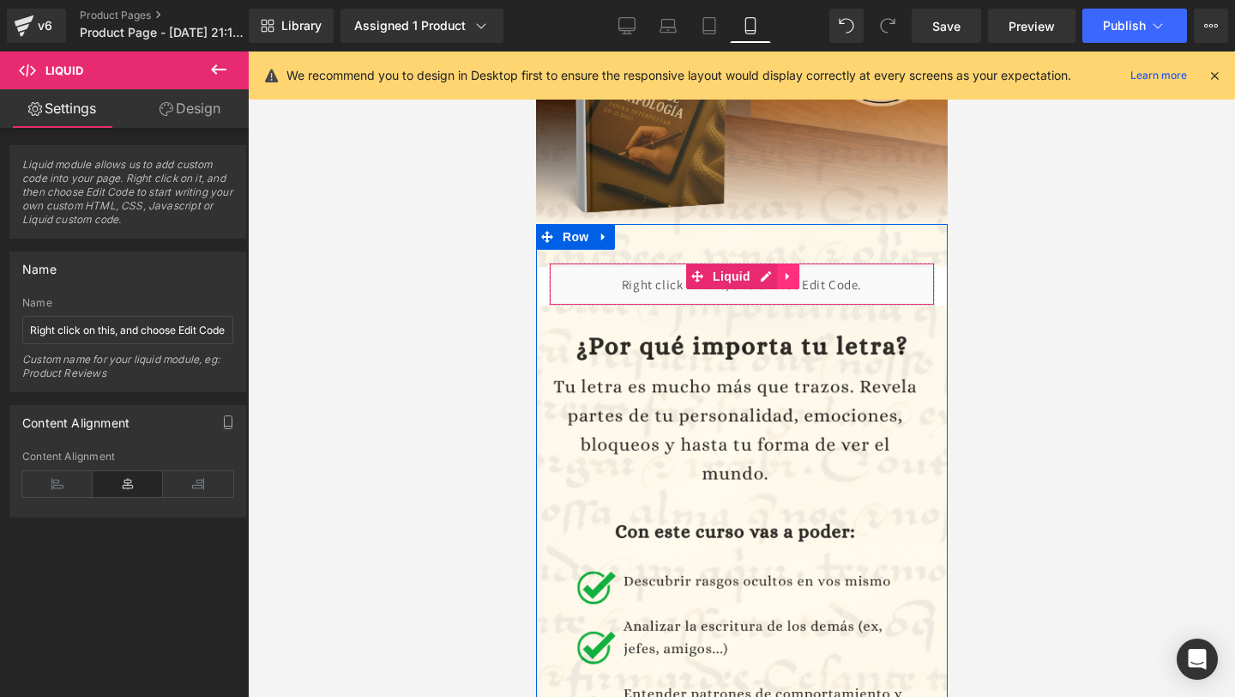
click at [788, 269] on link at bounding box center [787, 276] width 22 height 26
click at [800, 278] on icon at bounding box center [799, 276] width 12 height 13
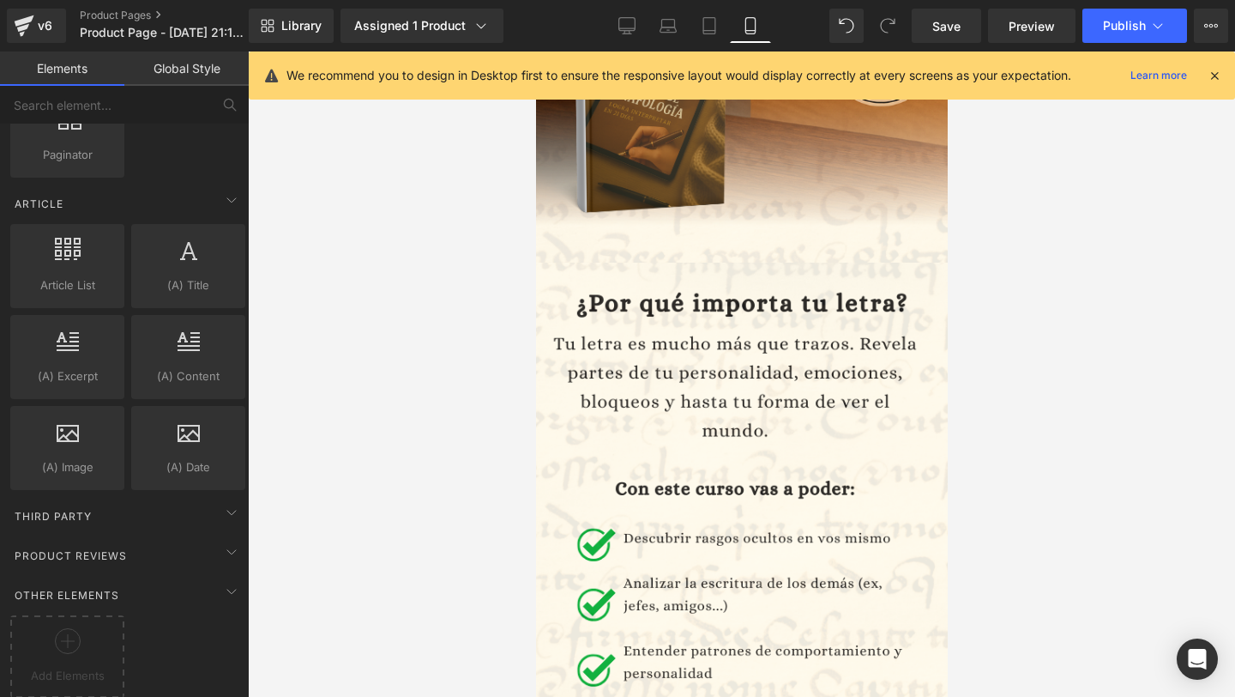
scroll to position [3212, 0]
click at [93, 584] on span "Other Elements" at bounding box center [67, 592] width 108 height 16
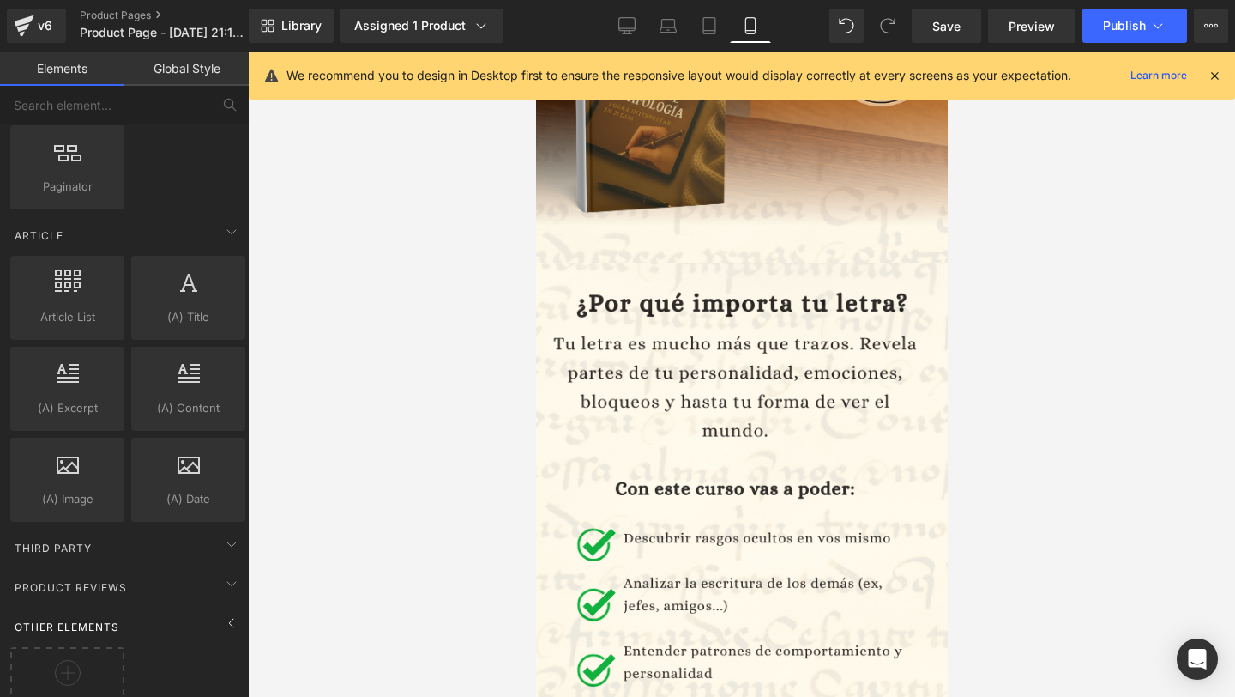
scroll to position [3123, 0]
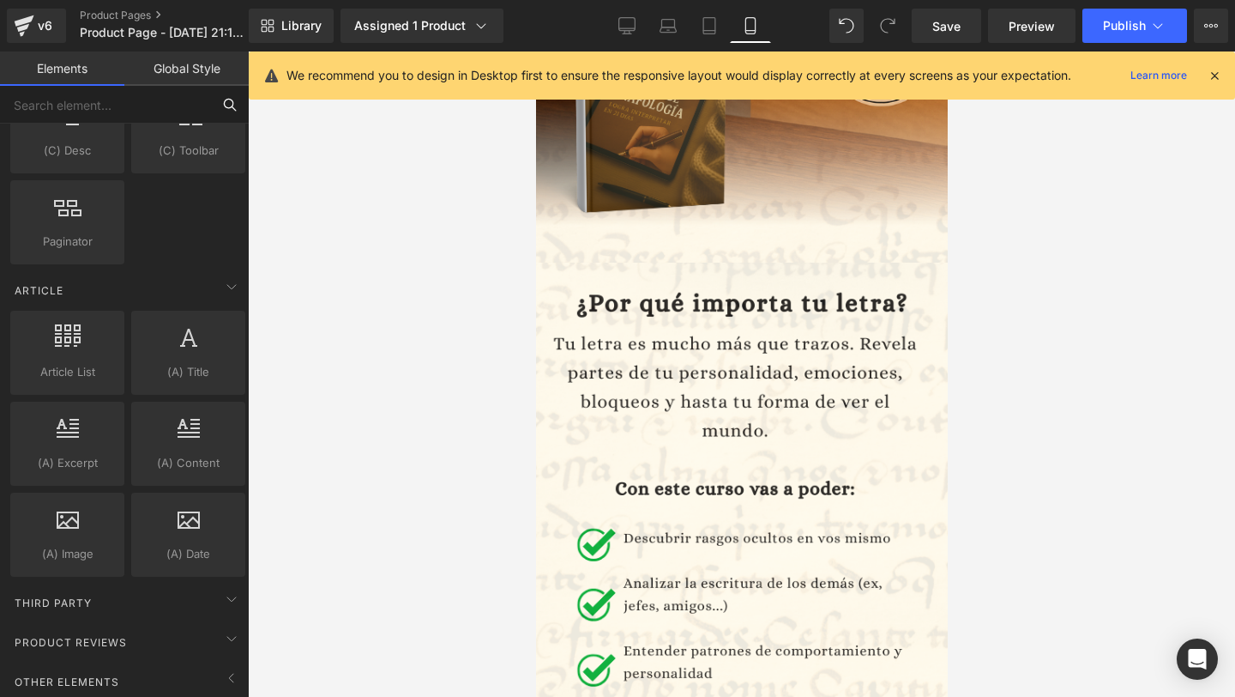
click at [84, 109] on input "text" at bounding box center [105, 105] width 211 height 38
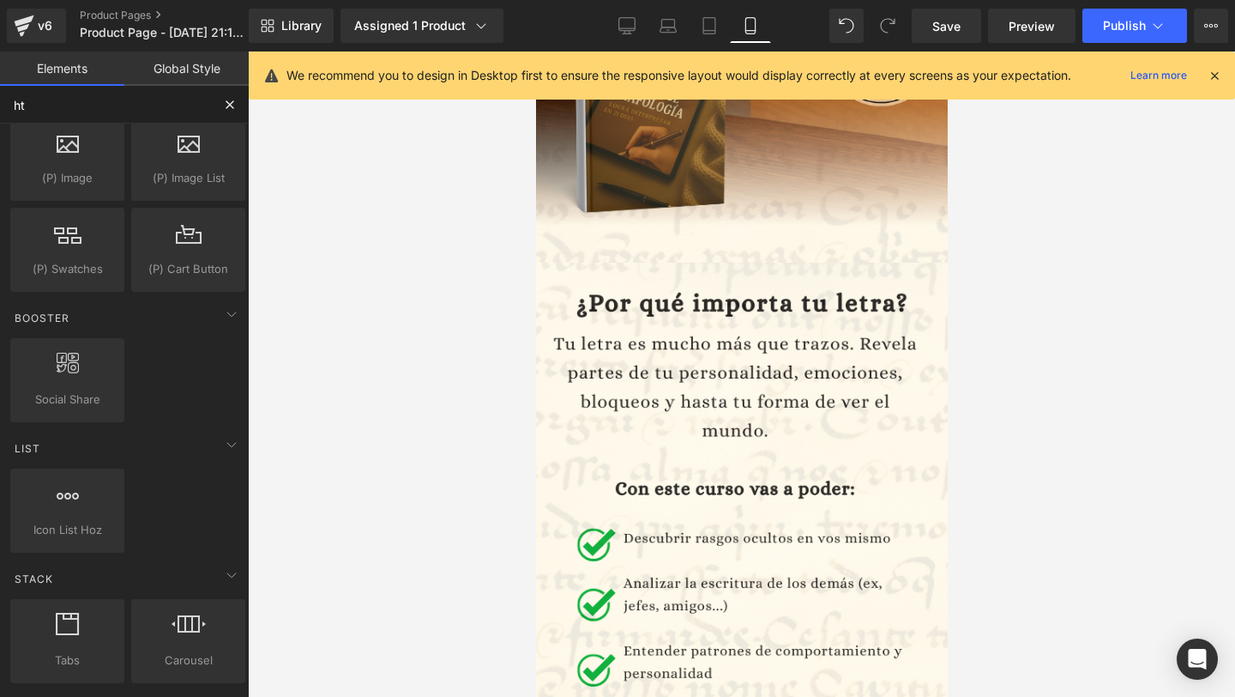
scroll to position [0, 0]
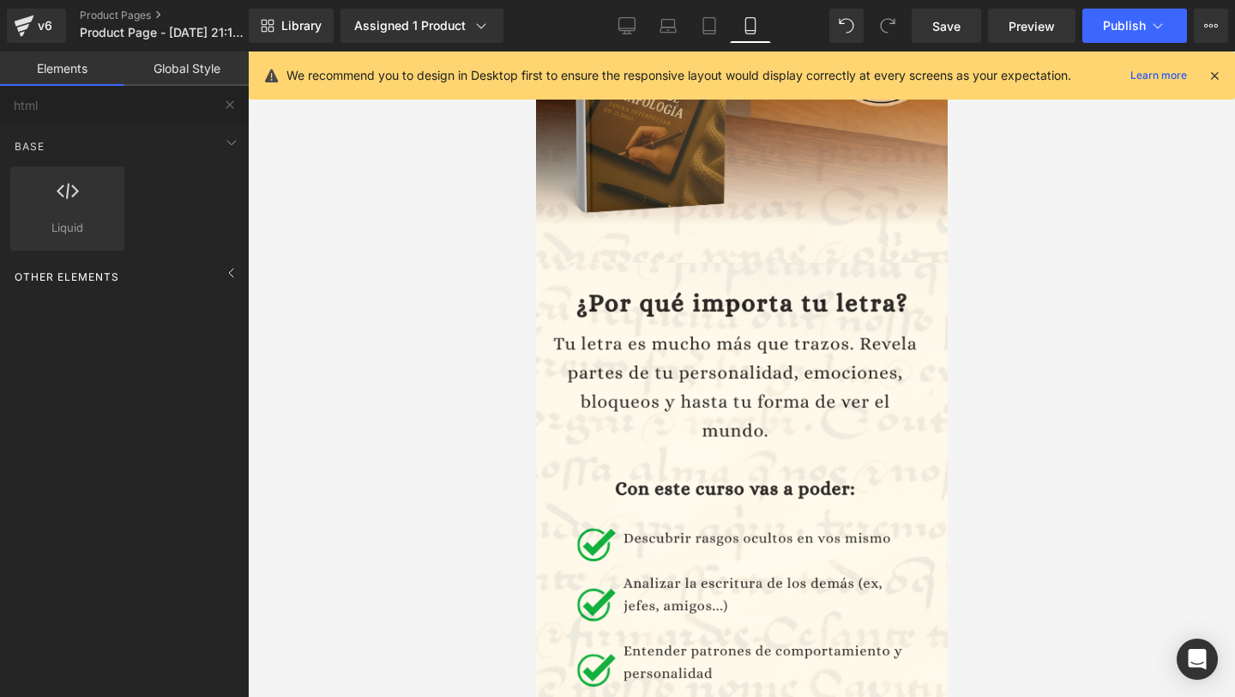
click at [85, 272] on span "Other Elements" at bounding box center [67, 277] width 108 height 16
click at [87, 205] on div at bounding box center [67, 199] width 104 height 39
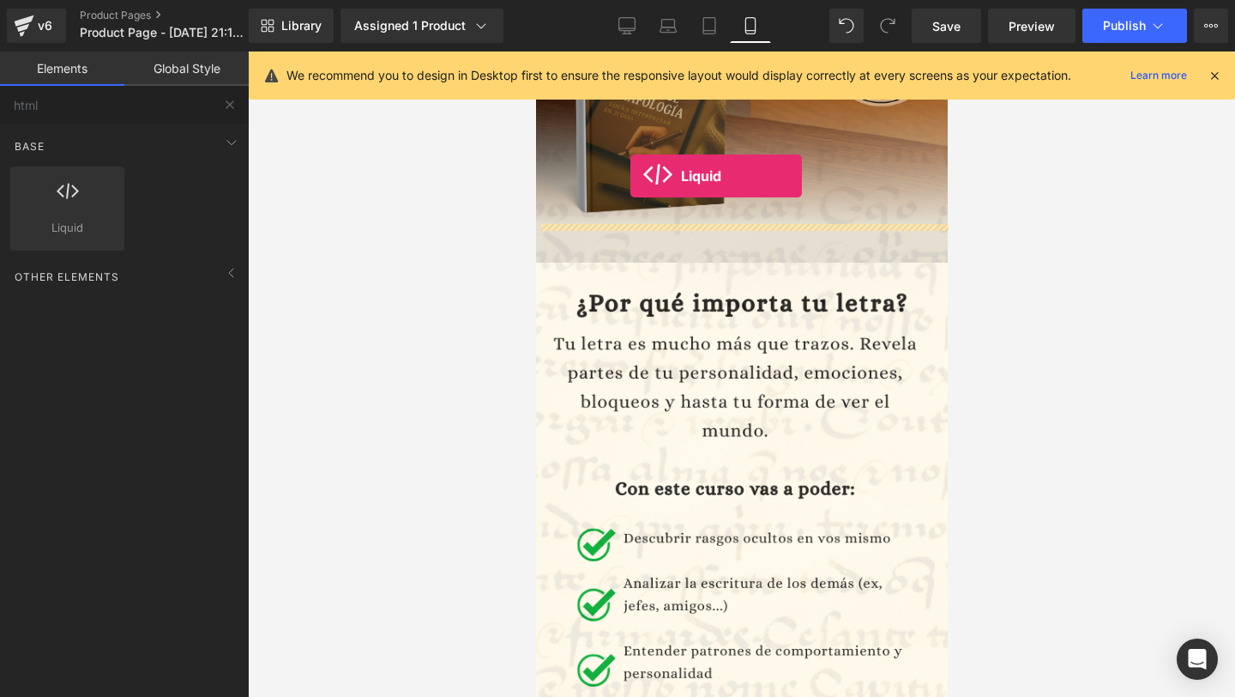
drag, startPoint x: 599, startPoint y: 268, endPoint x: 630, endPoint y: 176, distance: 96.9
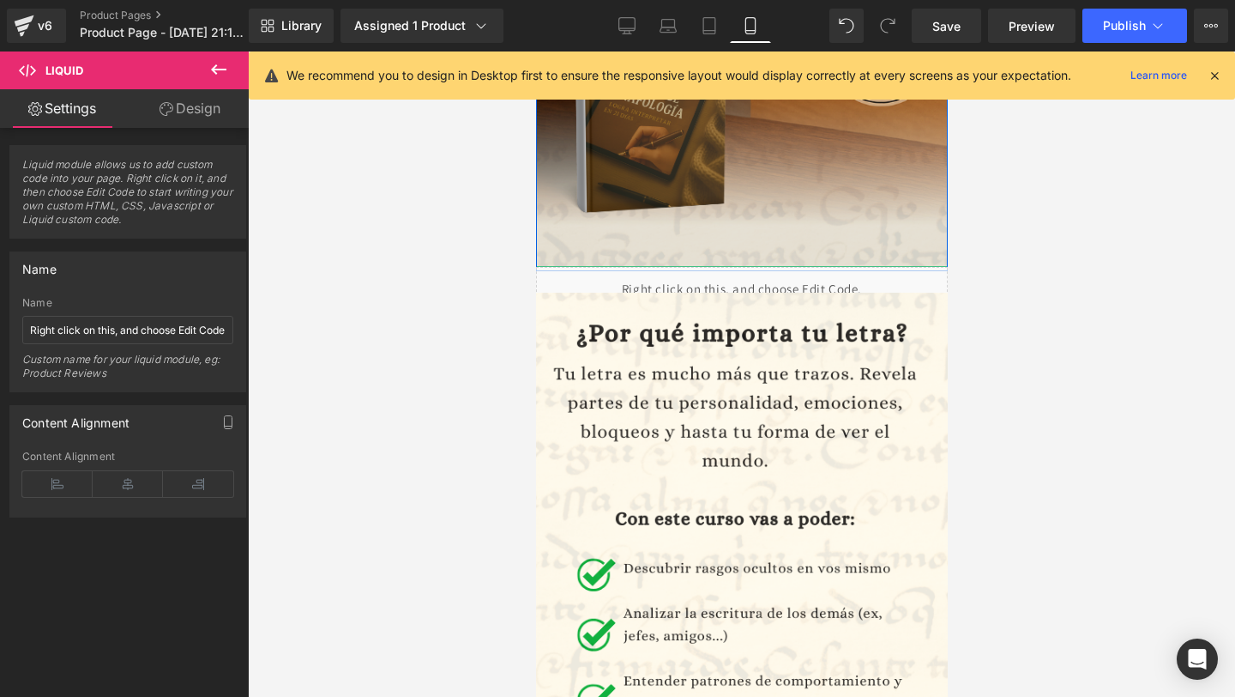
type input "htm"
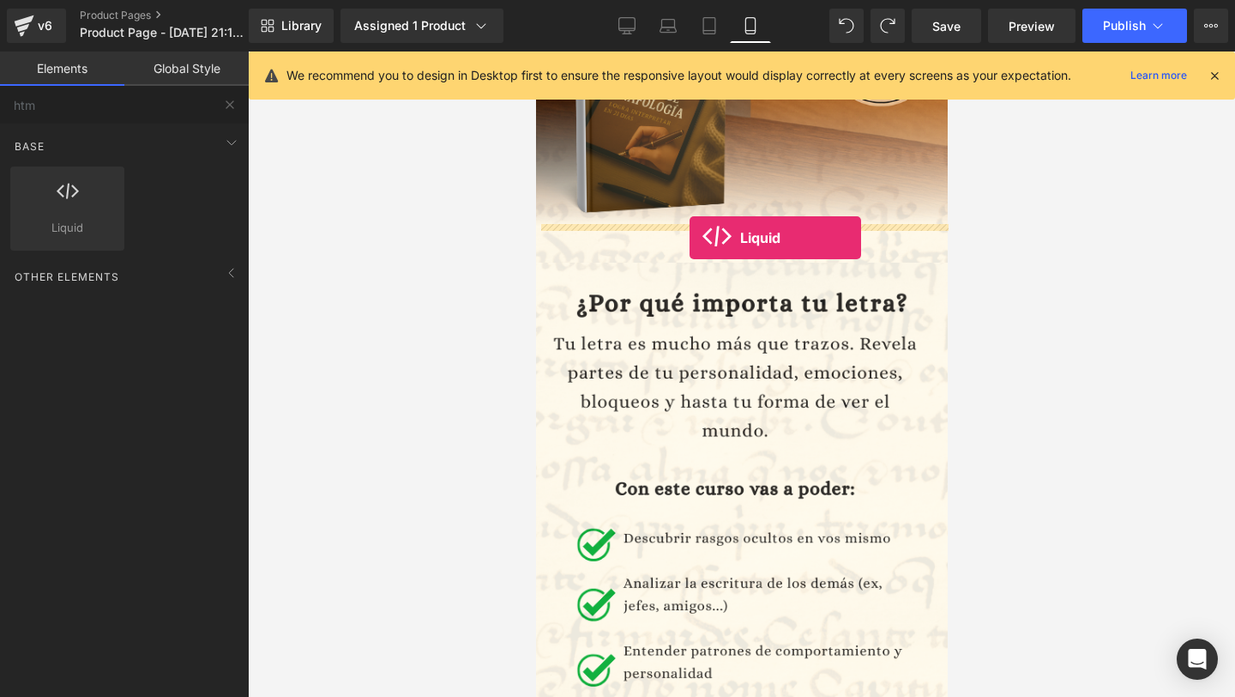
drag, startPoint x: 606, startPoint y: 239, endPoint x: 689, endPoint y: 238, distance: 83.2
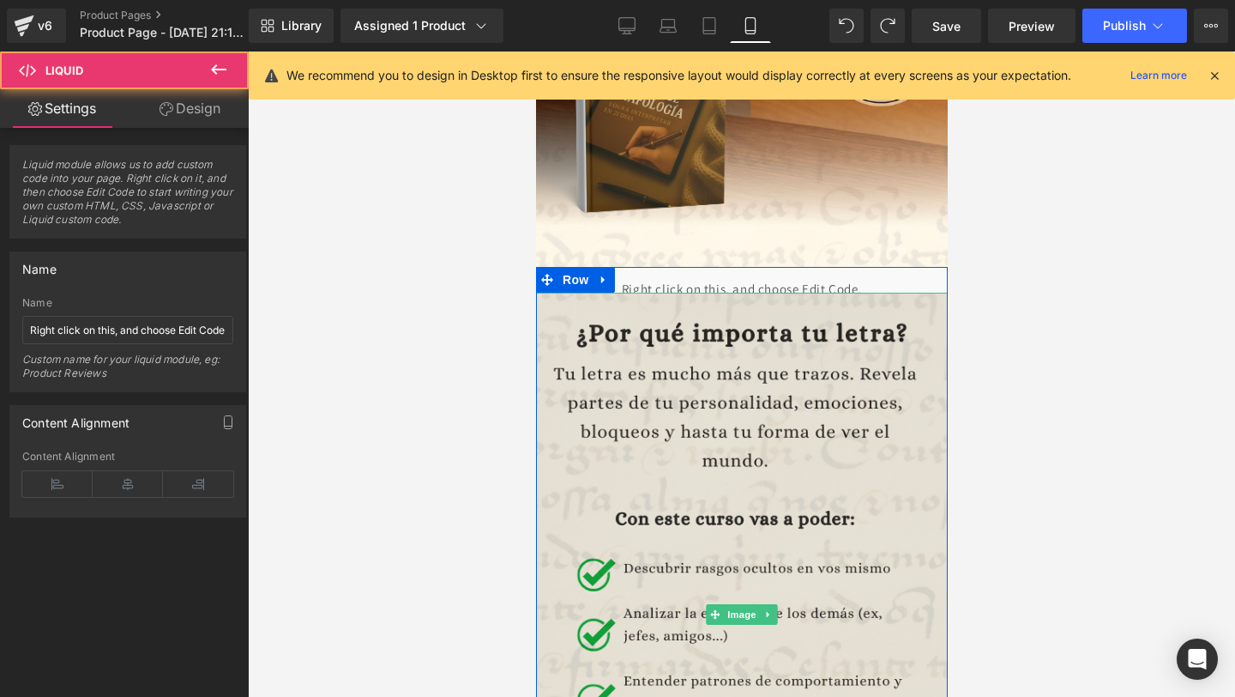
click at [680, 314] on img at bounding box center [741, 614] width 412 height 643
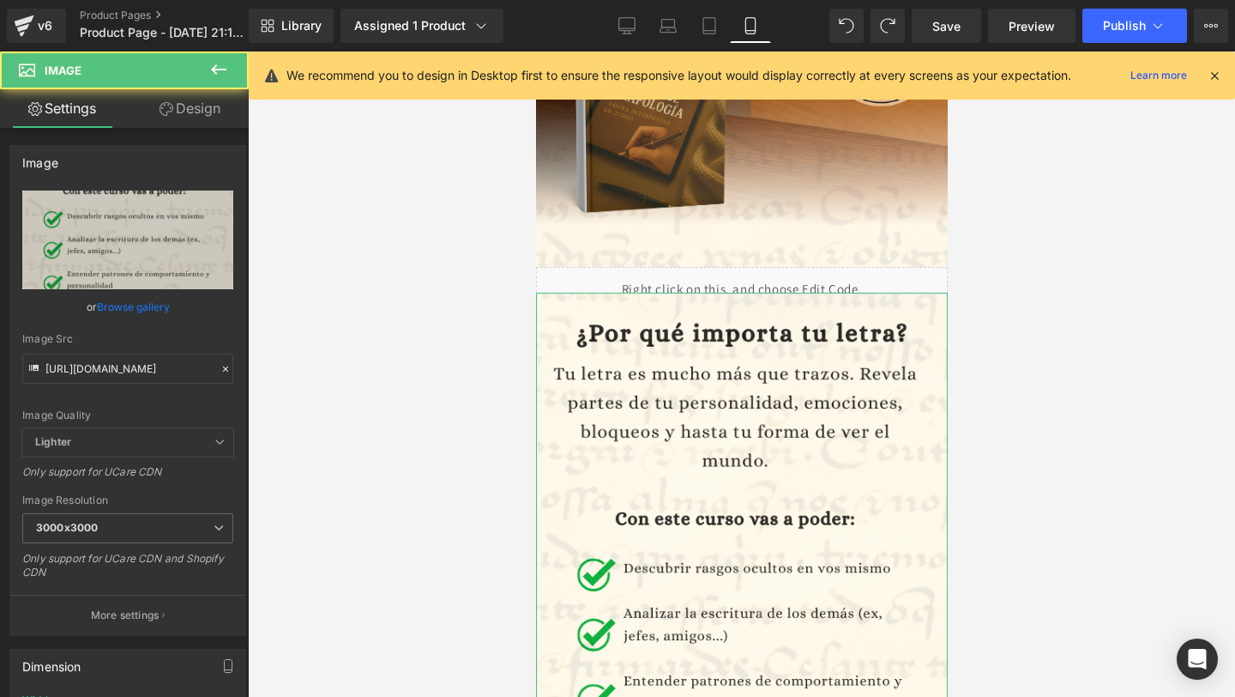
click at [185, 126] on link "Design" at bounding box center [190, 108] width 124 height 39
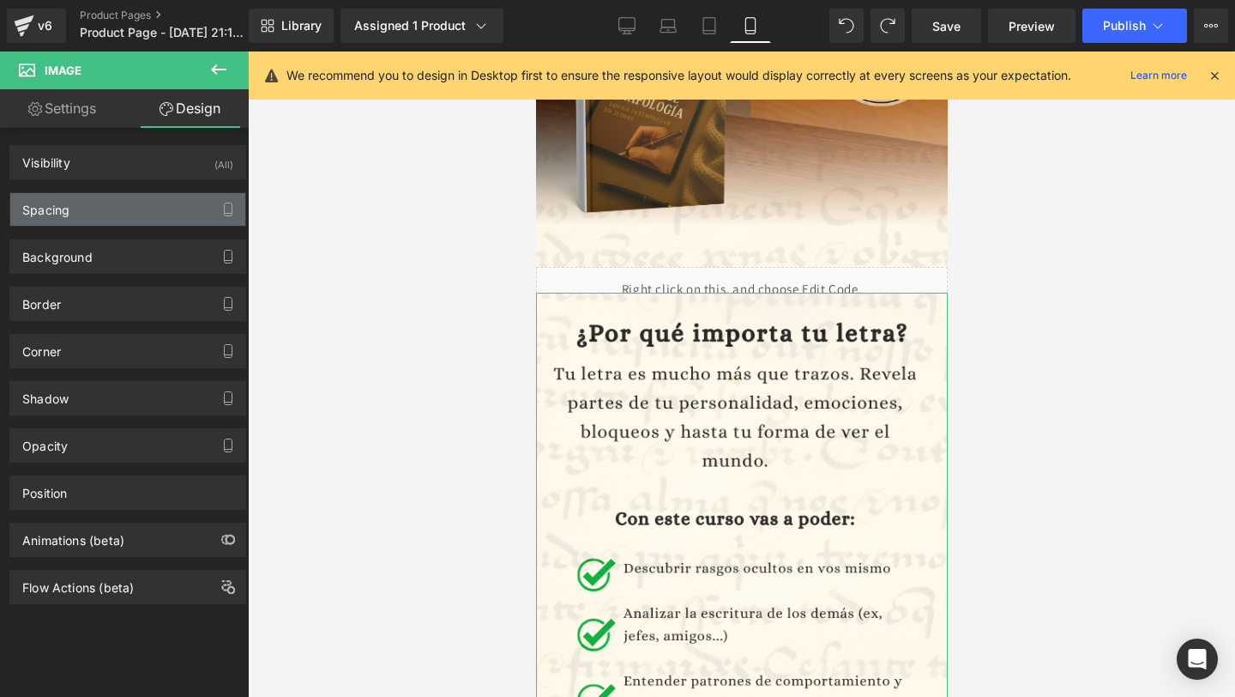
click at [137, 214] on div "Spacing" at bounding box center [127, 209] width 235 height 33
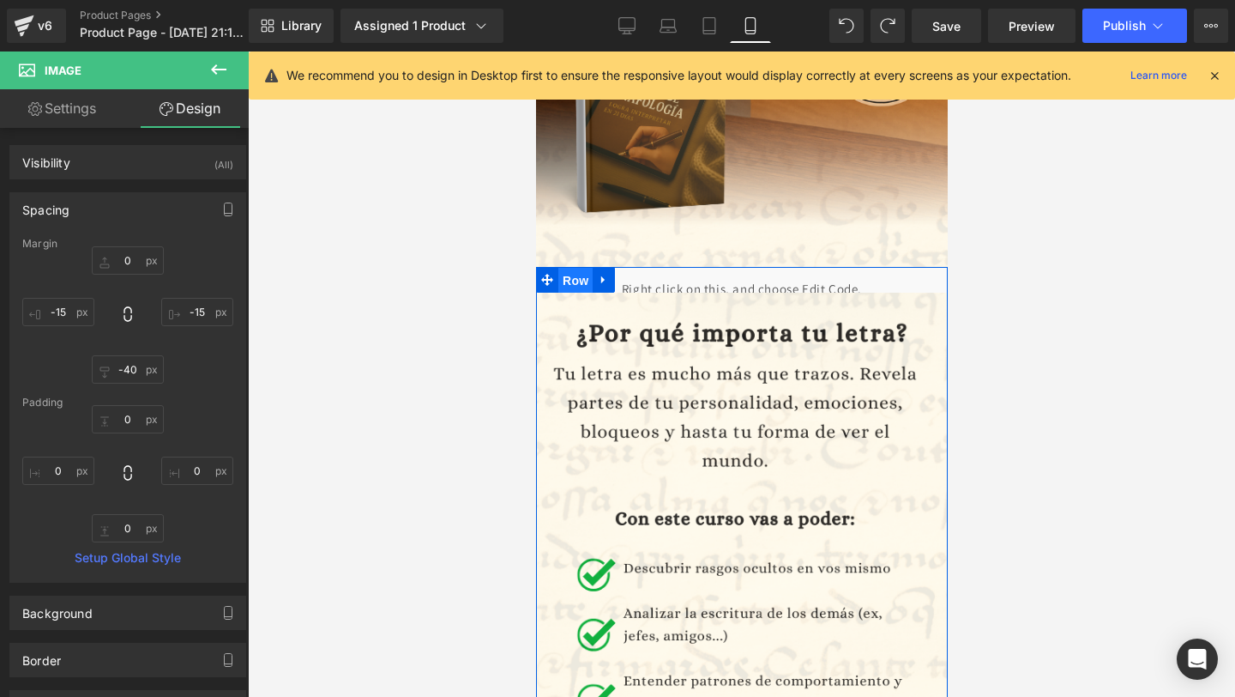
click at [577, 272] on span "Row" at bounding box center [575, 281] width 34 height 26
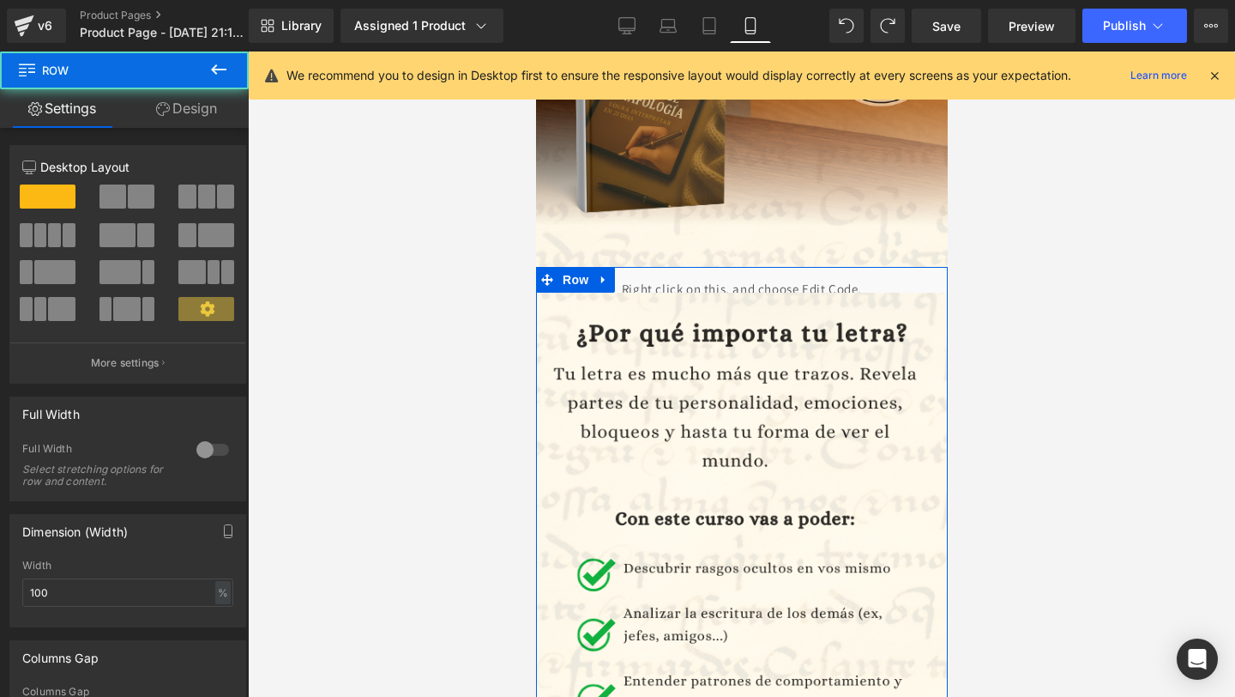
click at [180, 103] on link "Design" at bounding box center [186, 108] width 124 height 39
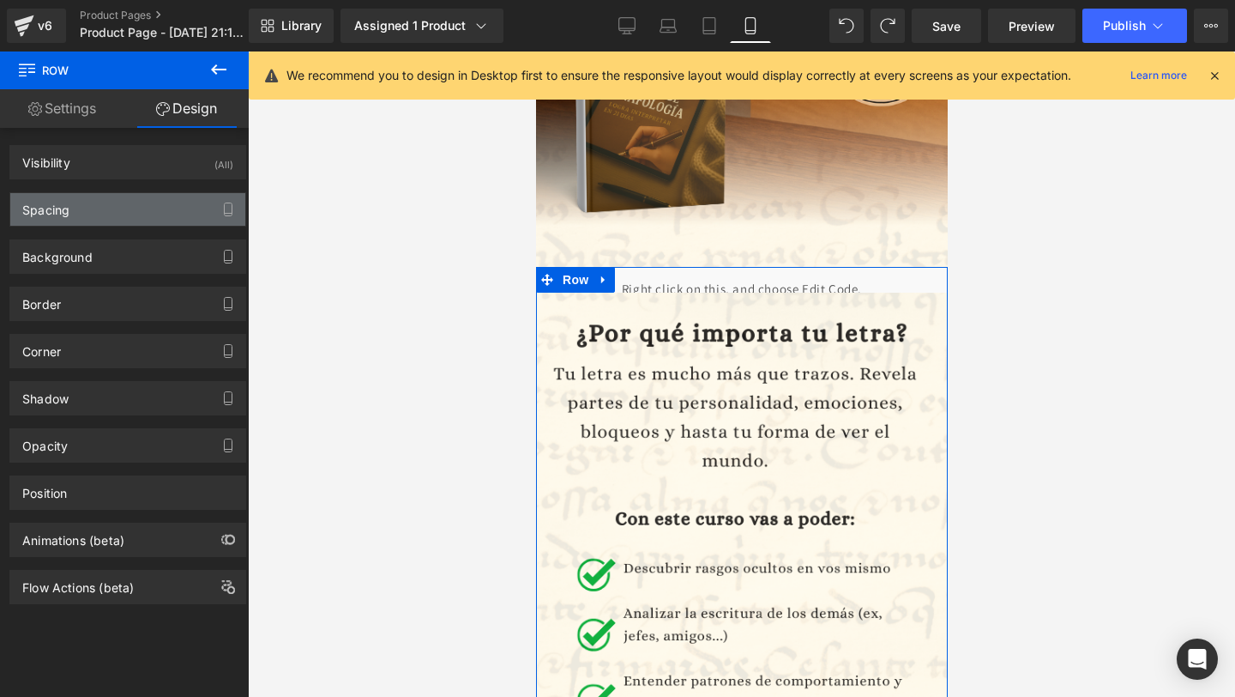
click at [97, 205] on div "Spacing" at bounding box center [127, 209] width 235 height 33
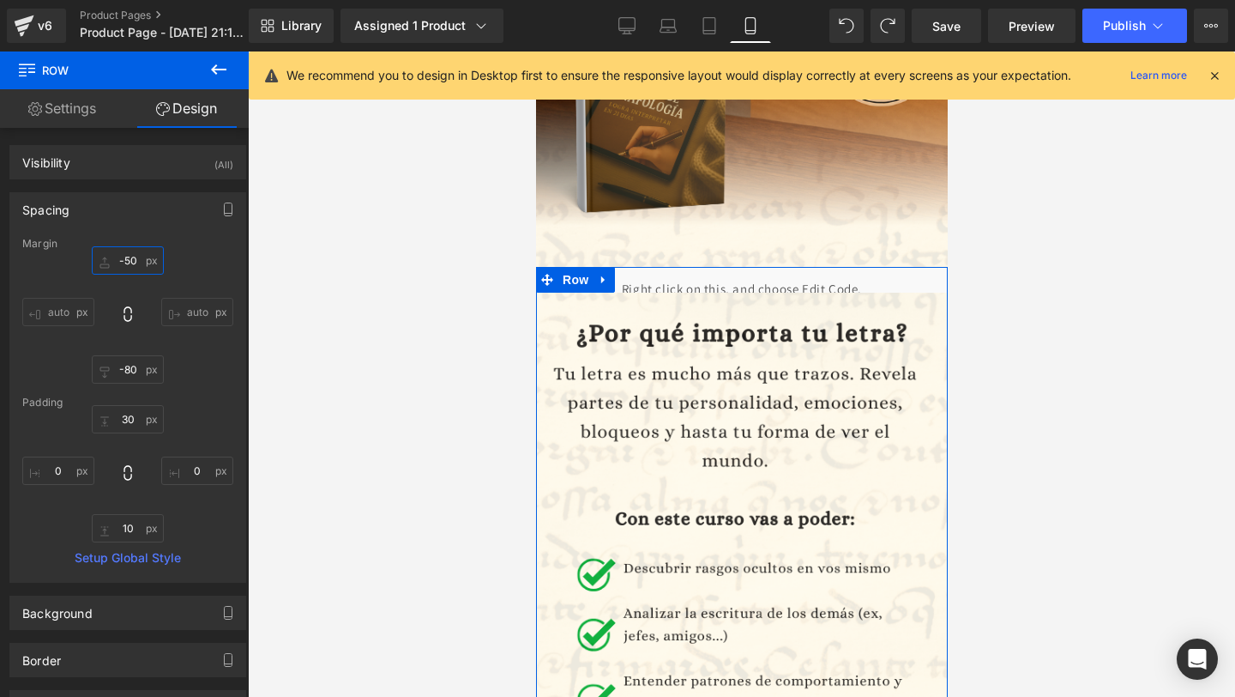
click at [124, 262] on input "-50" at bounding box center [128, 260] width 72 height 28
type input "="
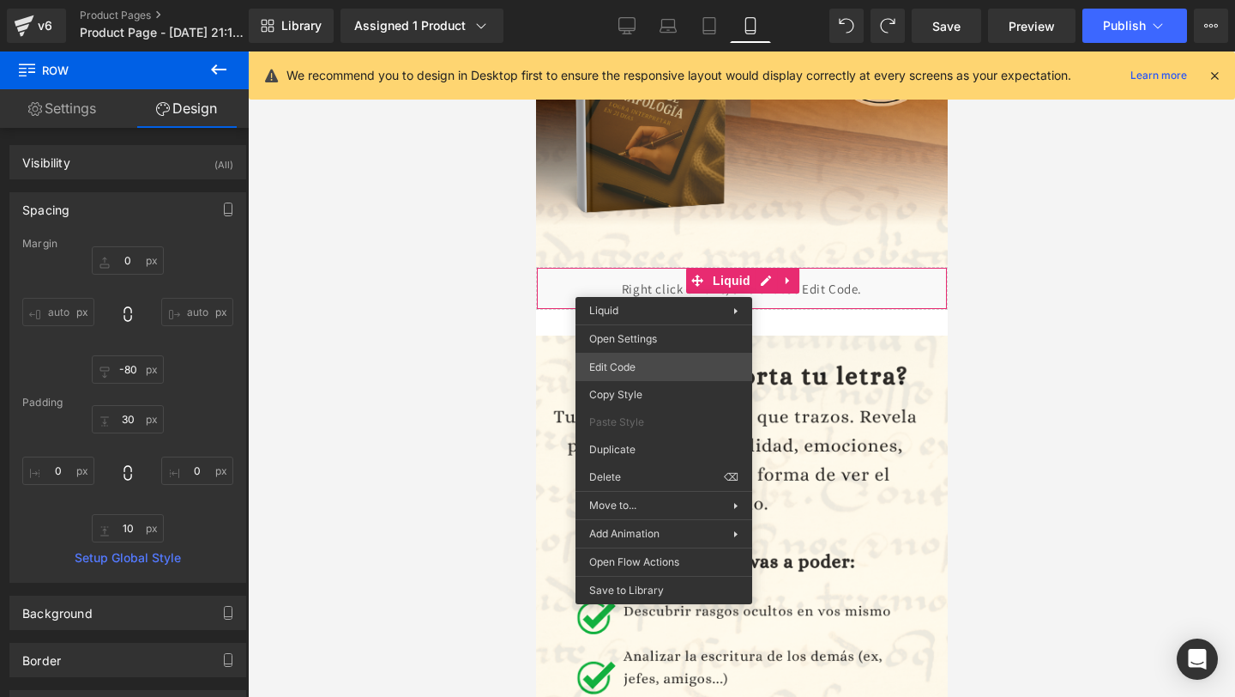
click at [632, 0] on div "Row You are previewing how the will restyle your page. You can not edit Element…" at bounding box center [617, 0] width 1235 height 0
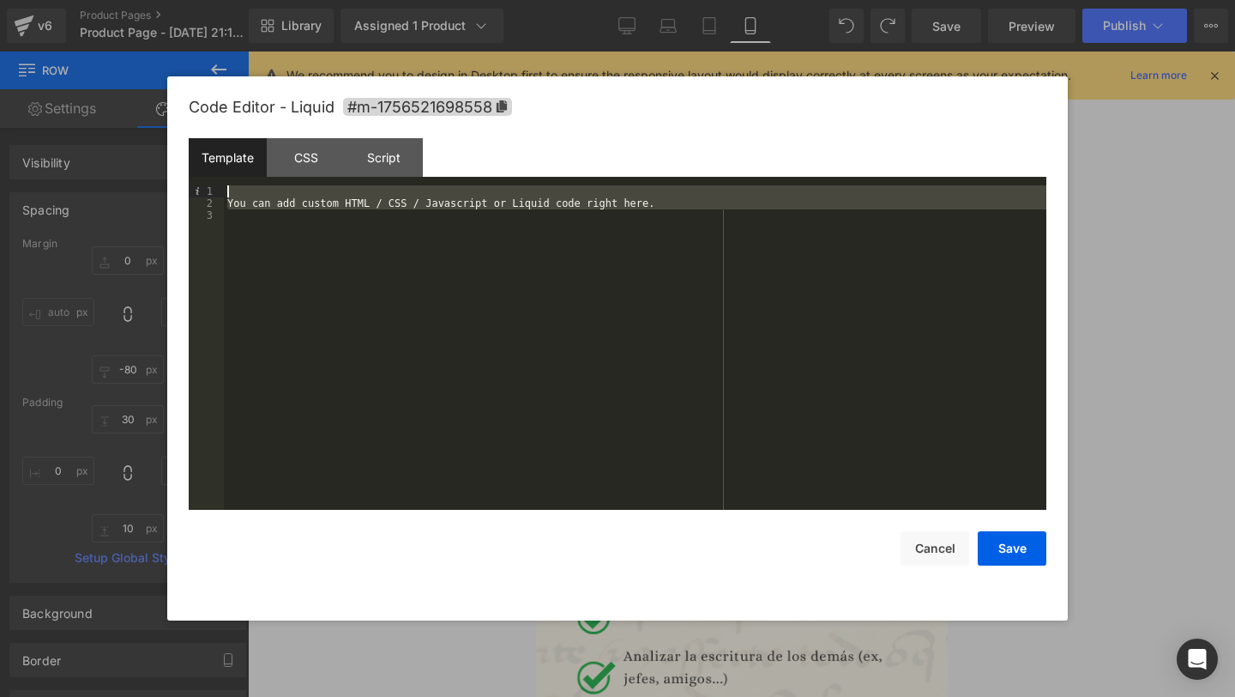
drag, startPoint x: 720, startPoint y: 215, endPoint x: 251, endPoint y: 183, distance: 469.6
click at [250, 183] on div "Template CSS Script Data 1 2 3 You can add custom HTML / CSS / Javascript or Li…" at bounding box center [618, 324] width 858 height 372
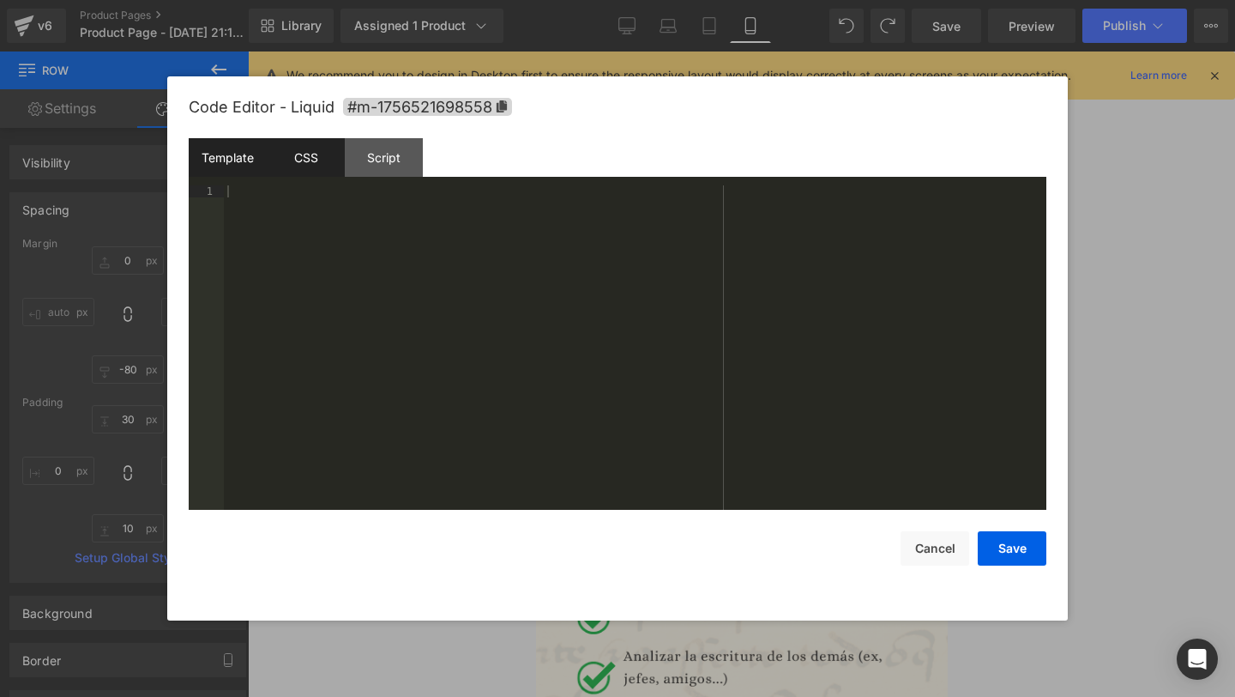
click at [310, 159] on div "CSS" at bounding box center [306, 157] width 78 height 39
click at [389, 150] on div "Script" at bounding box center [384, 157] width 78 height 39
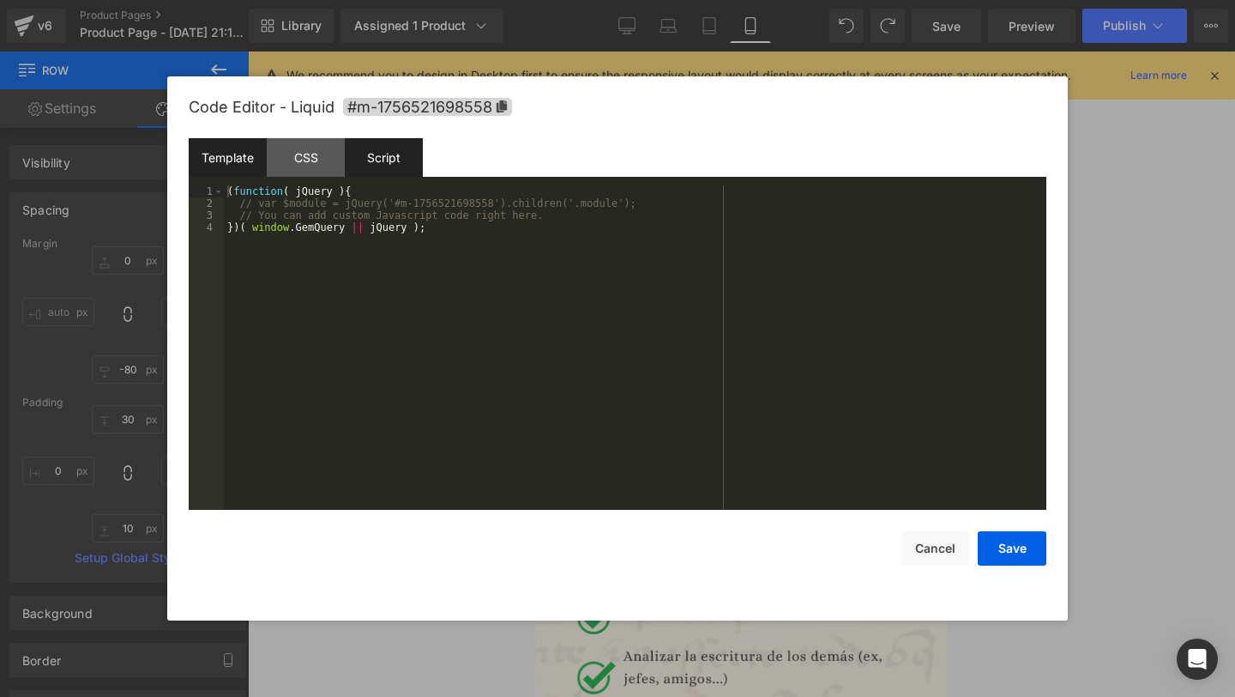
click at [233, 148] on div "Template" at bounding box center [228, 157] width 78 height 39
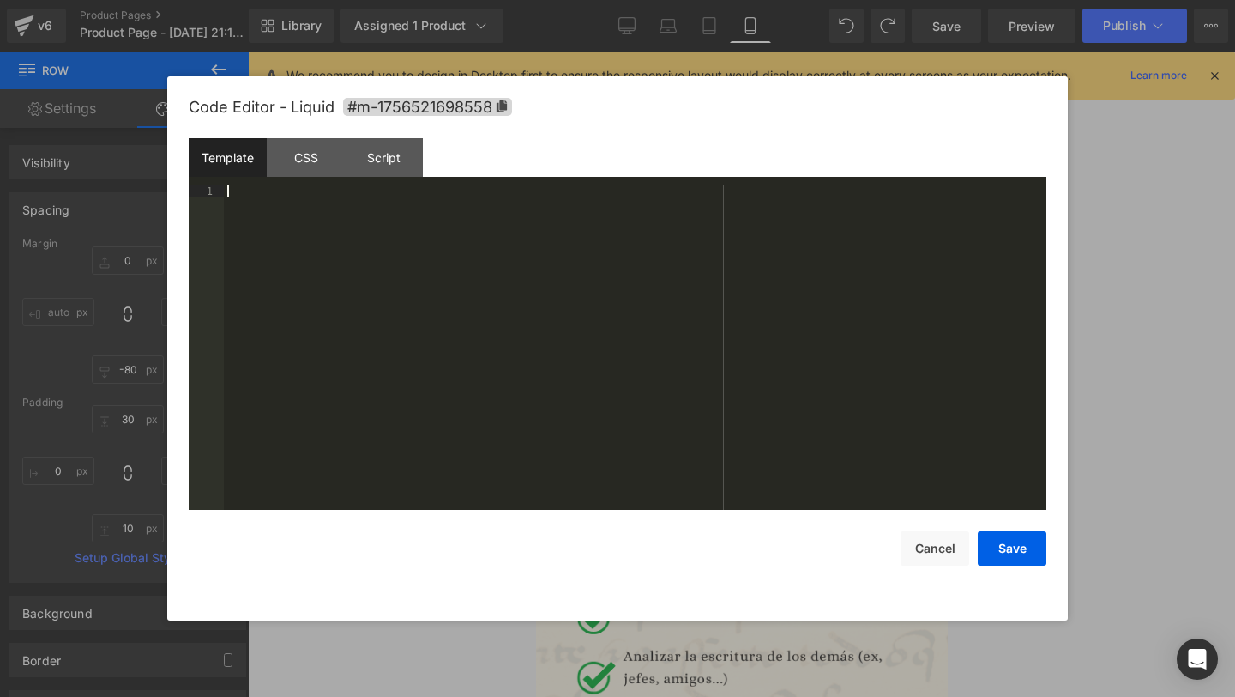
click at [459, 209] on div at bounding box center [635, 359] width 823 height 348
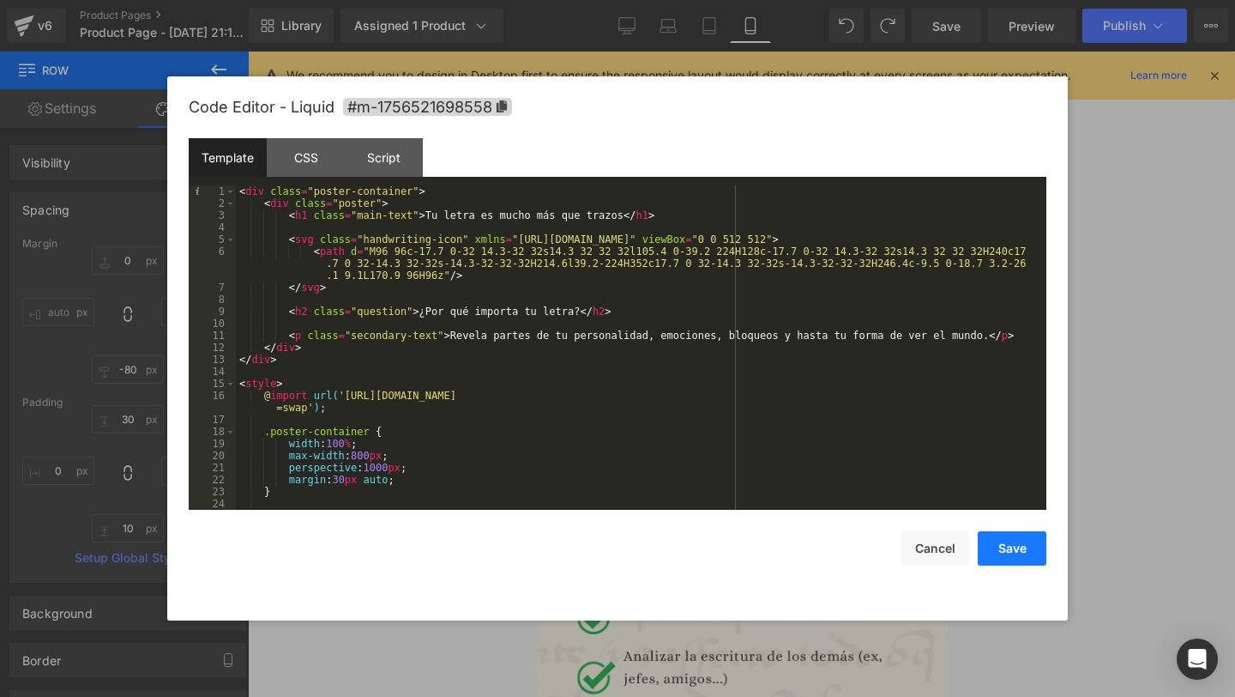
click at [1002, 552] on button "Save" at bounding box center [1012, 548] width 69 height 34
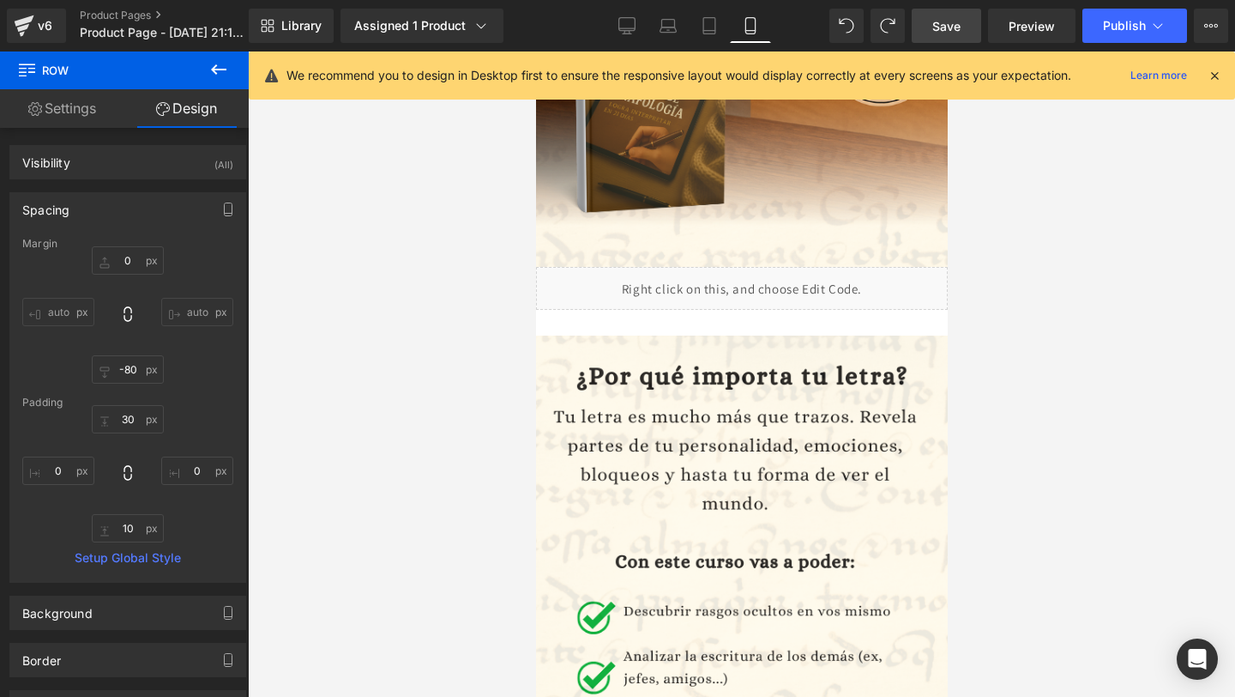
click at [950, 24] on span "Save" at bounding box center [947, 26] width 28 height 18
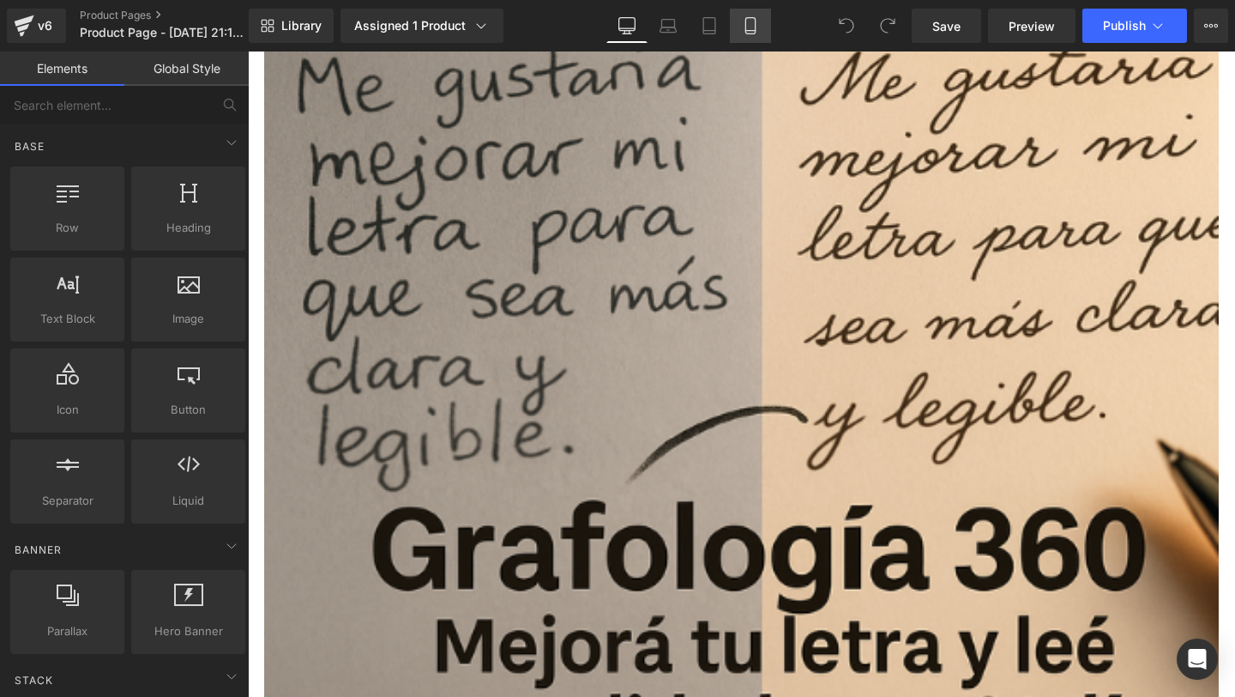
click at [749, 28] on icon at bounding box center [750, 25] width 17 height 17
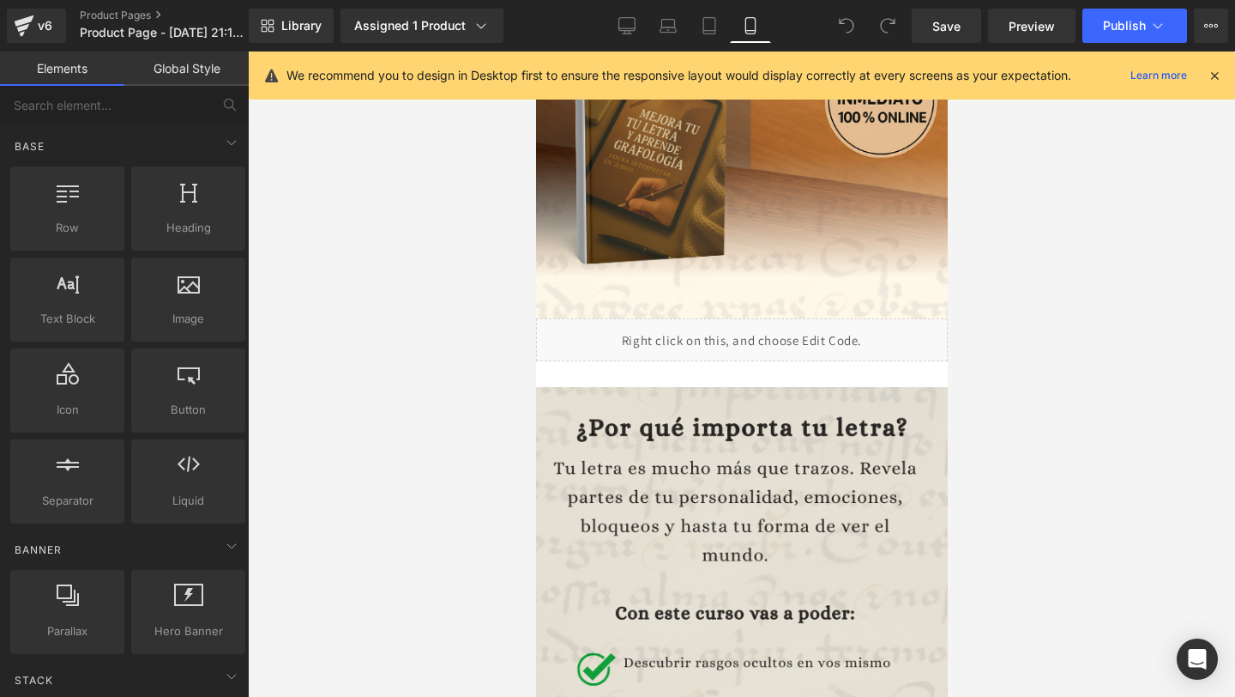
scroll to position [365, 0]
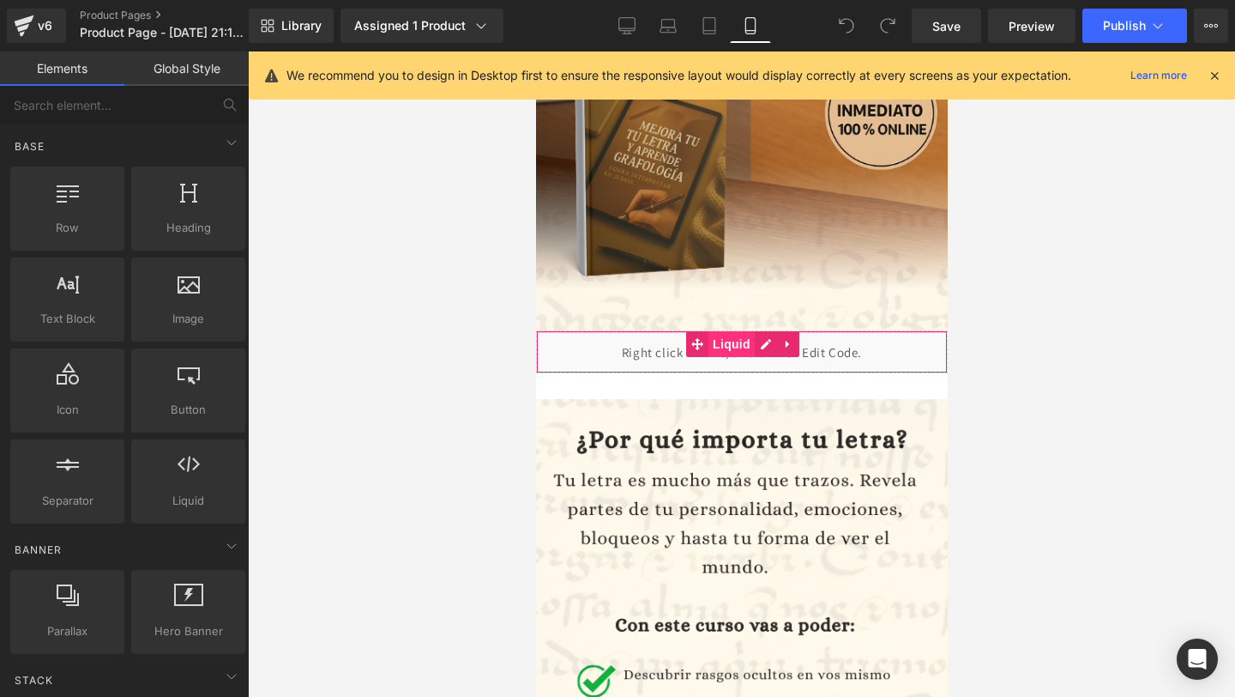
click at [718, 339] on div "Liquid" at bounding box center [741, 351] width 412 height 43
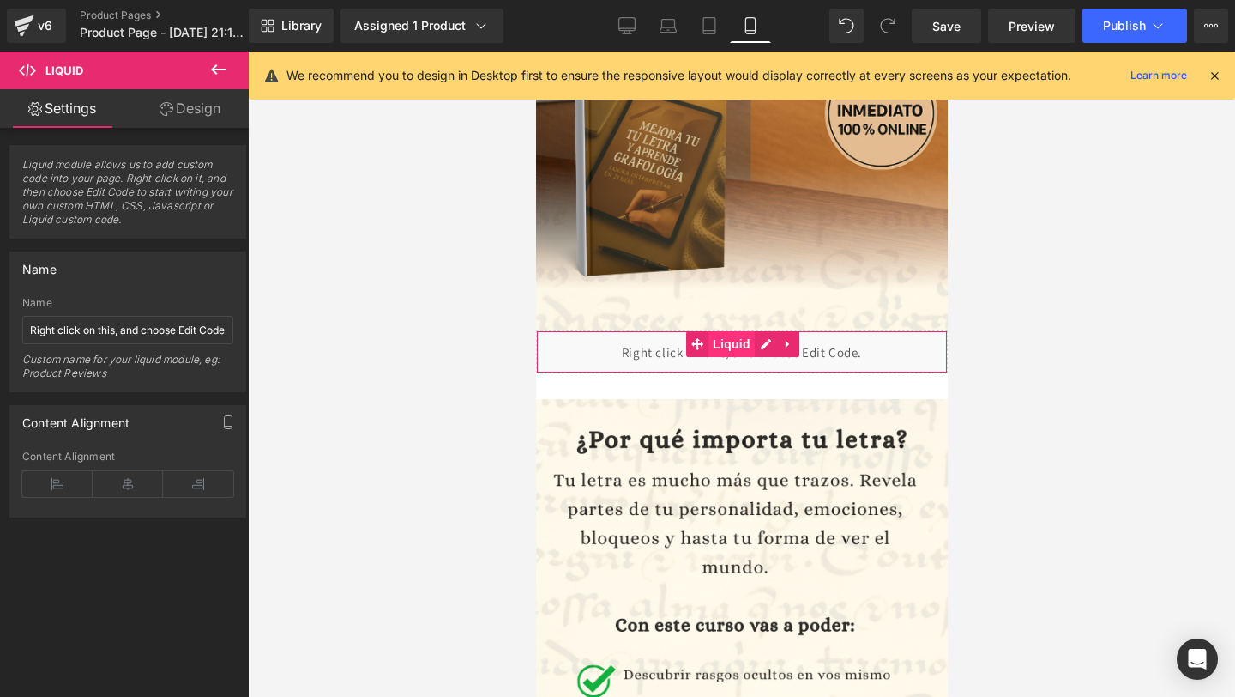
click at [722, 352] on span "Liquid" at bounding box center [731, 344] width 46 height 26
drag, startPoint x: 166, startPoint y: 331, endPoint x: 1, endPoint y: 335, distance: 164.8
click at [0, 335] on div "Name Right click on this, and choose Edit Code. Name Right click on this, and c…" at bounding box center [128, 316] width 257 height 154
click at [38, 335] on input "Right click on this, and choose Edit Code." at bounding box center [127, 330] width 211 height 28
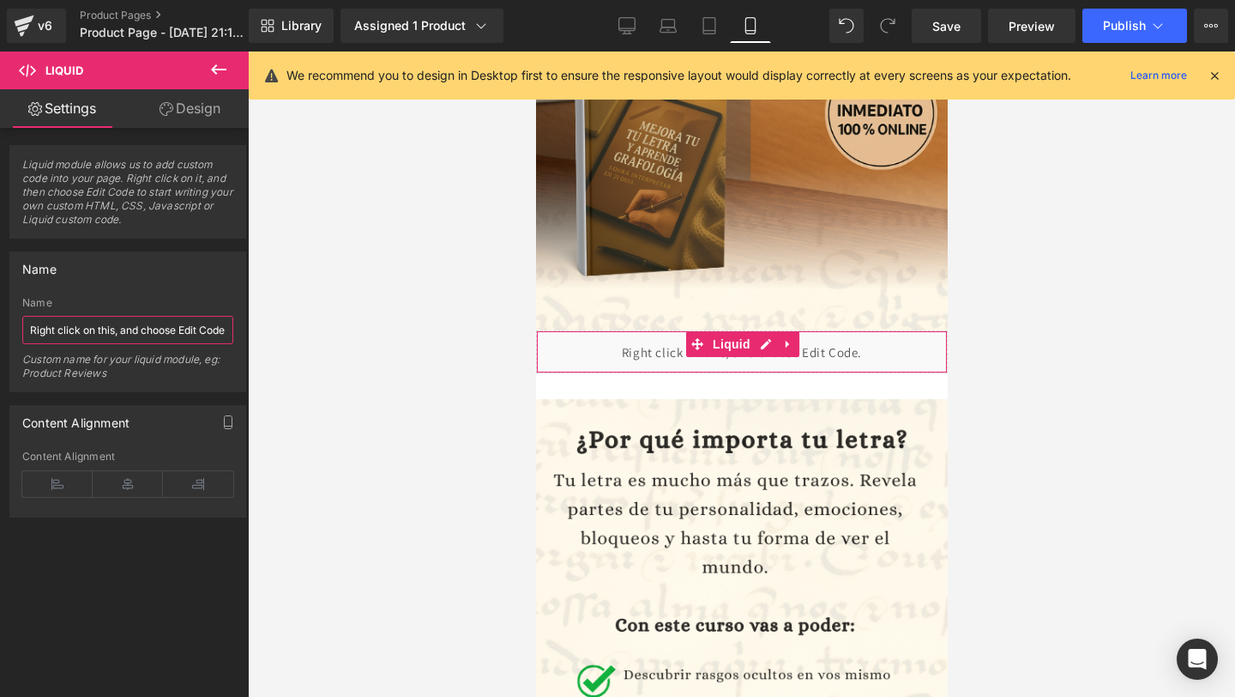
scroll to position [0, 13]
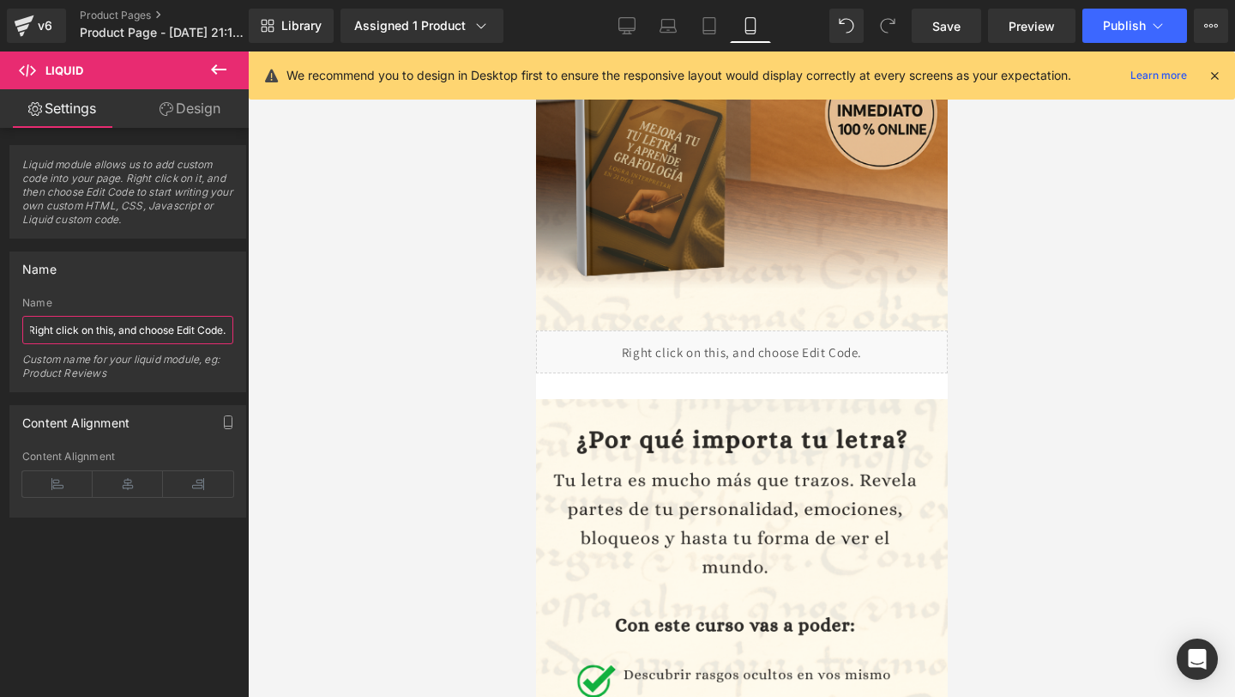
drag, startPoint x: 32, startPoint y: 333, endPoint x: 315, endPoint y: 327, distance: 283.2
click at [315, 327] on div "Liquid You are previewing how the will restyle your page. You can not edit Elem…" at bounding box center [617, 363] width 1235 height 726
type input "barra"
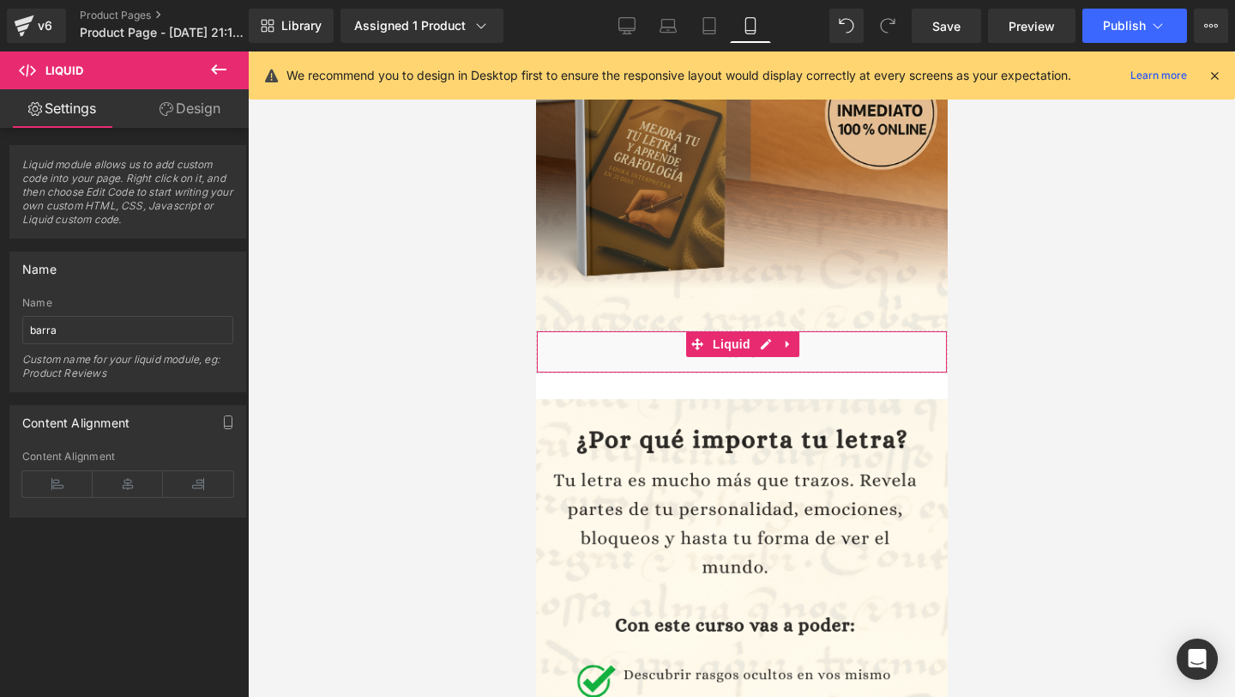
click at [154, 385] on div "Custom name for your liquid module, eg: Product Reviews" at bounding box center [127, 372] width 211 height 39
click at [120, 479] on icon at bounding box center [128, 484] width 70 height 26
click at [191, 105] on link "Design" at bounding box center [190, 108] width 124 height 39
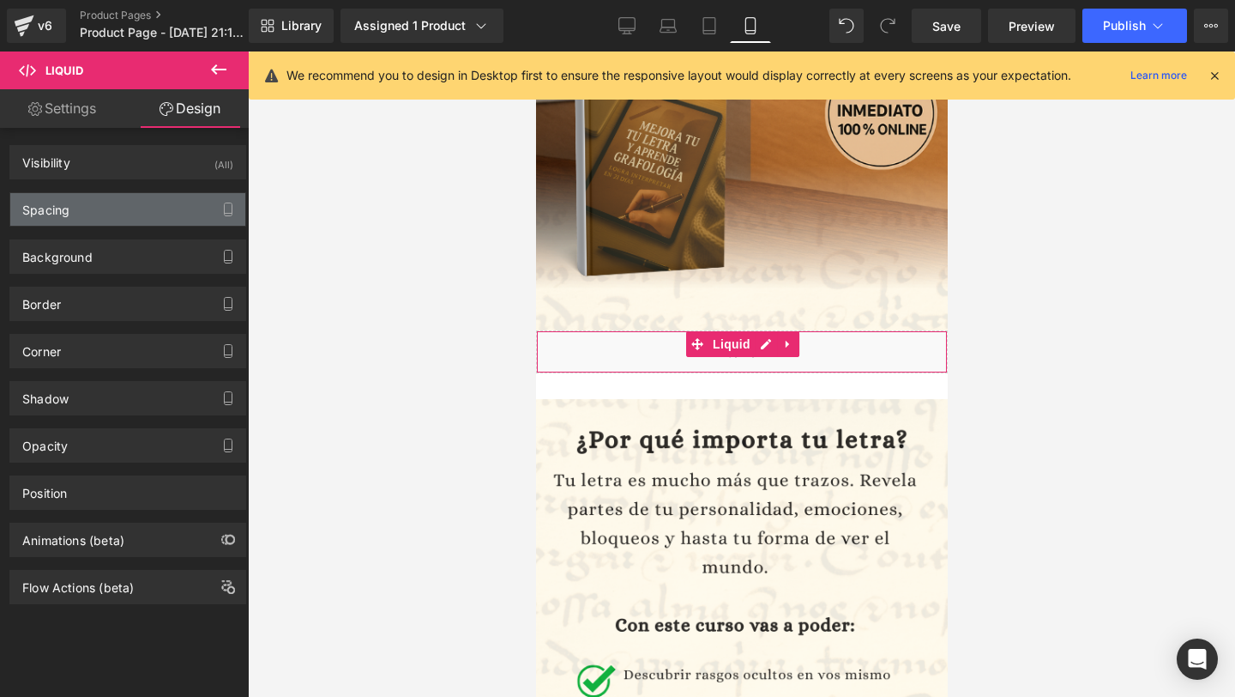
click at [163, 221] on div "Spacing" at bounding box center [127, 209] width 235 height 33
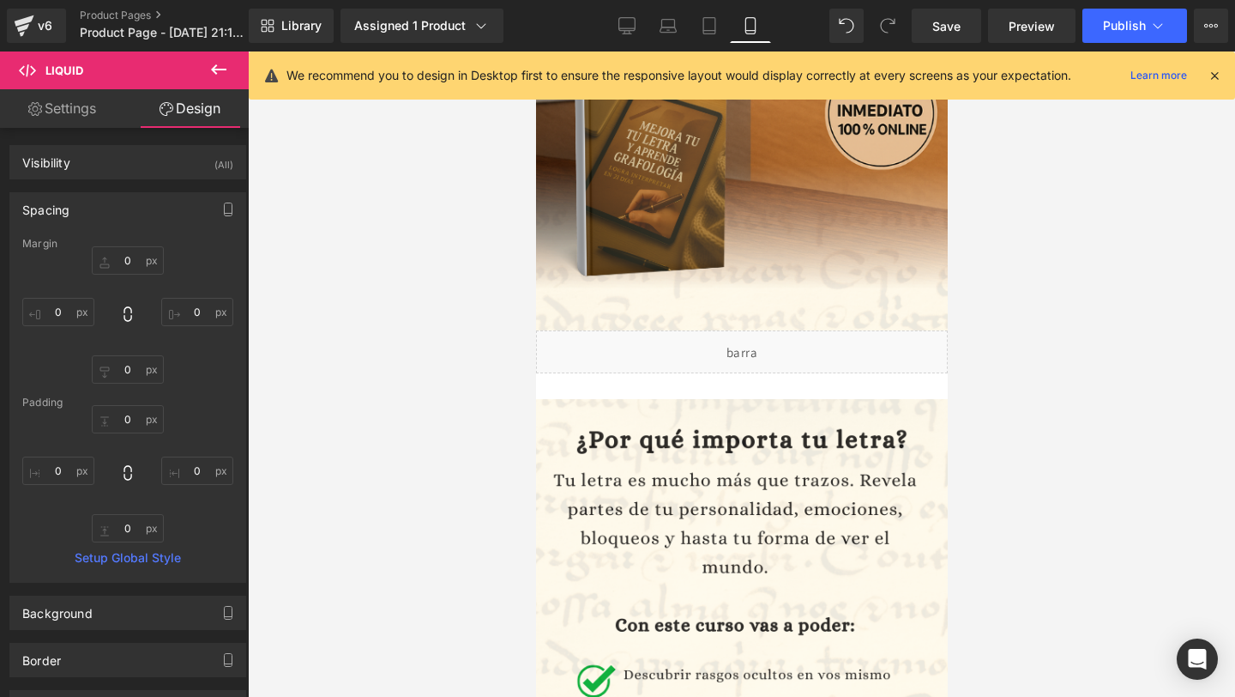
click at [223, 64] on icon at bounding box center [218, 69] width 21 height 21
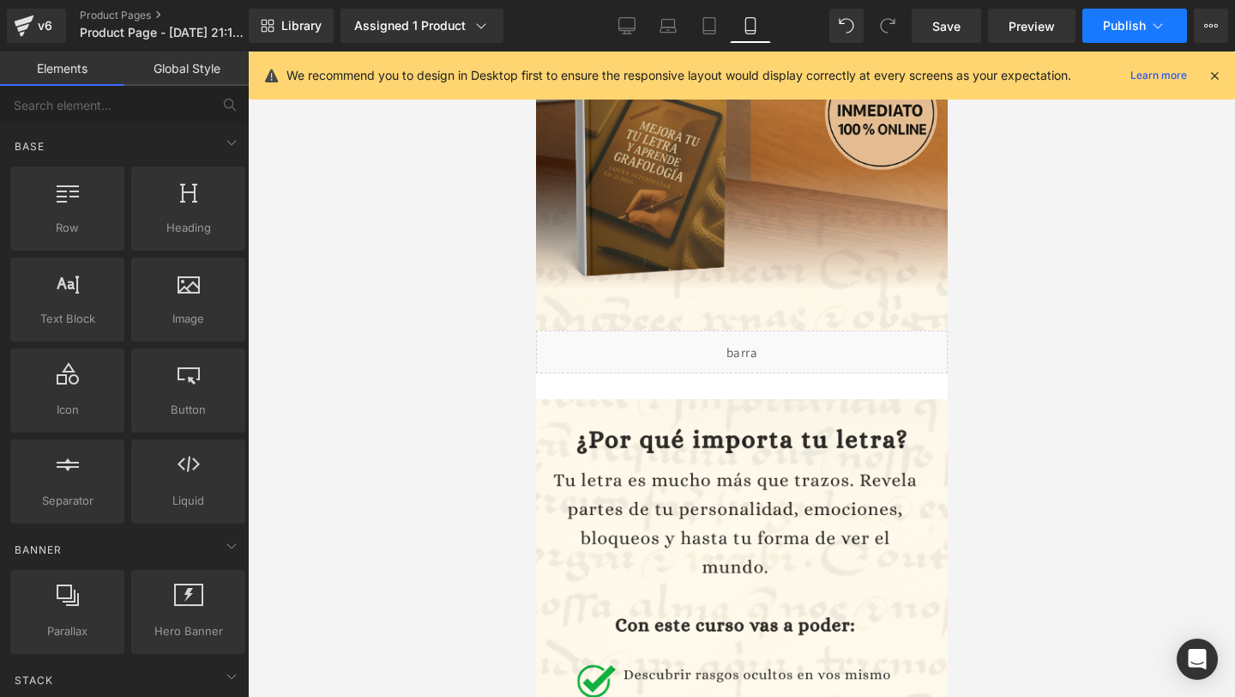
click at [1124, 32] on span "Publish" at bounding box center [1124, 26] width 43 height 14
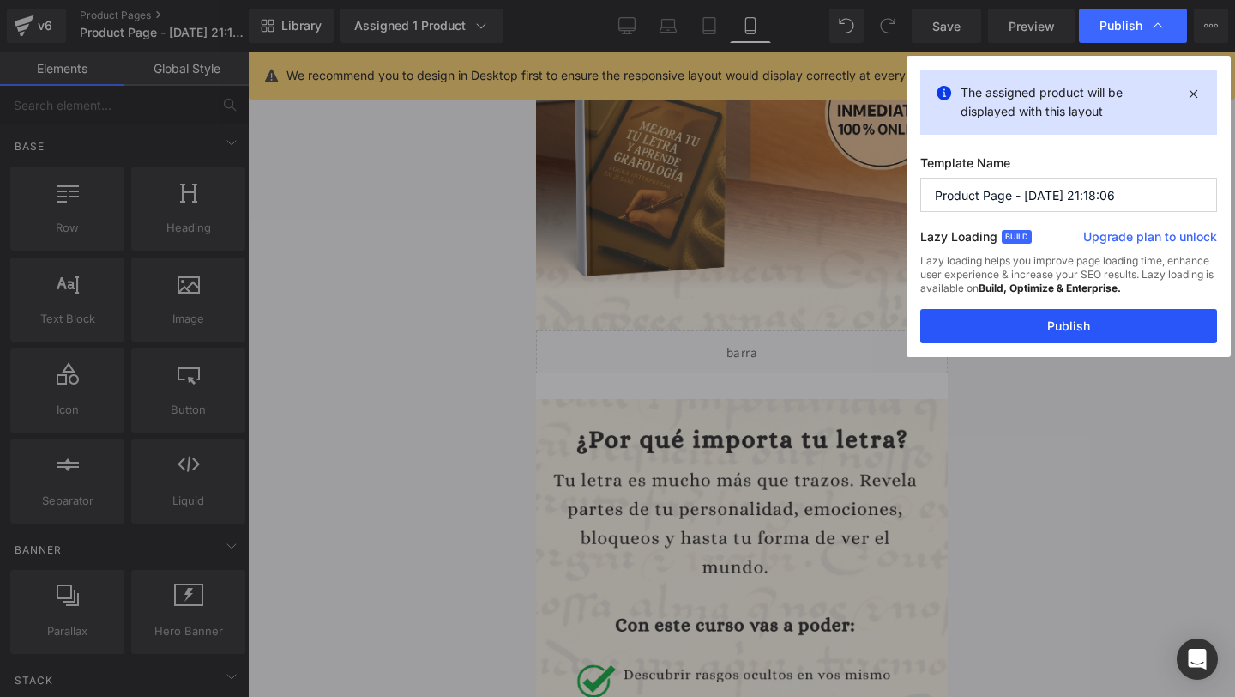
click at [1051, 328] on button "Publish" at bounding box center [1069, 326] width 297 height 34
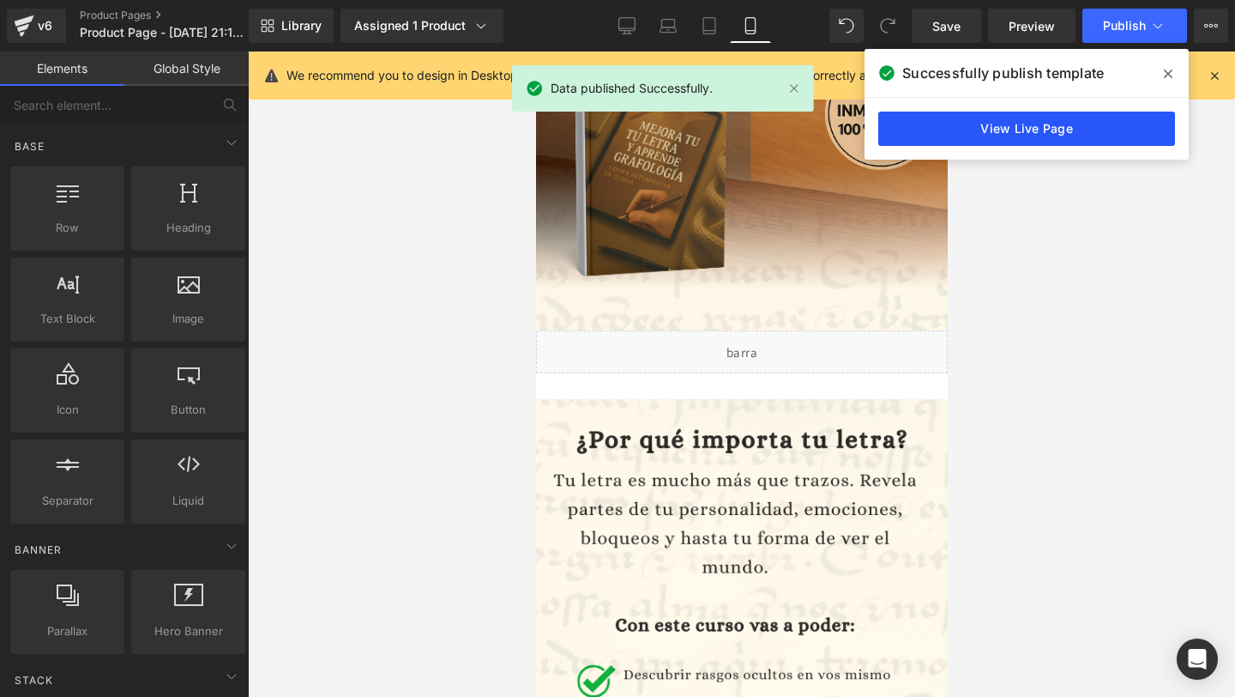
click at [1015, 122] on link "View Live Page" at bounding box center [1027, 129] width 297 height 34
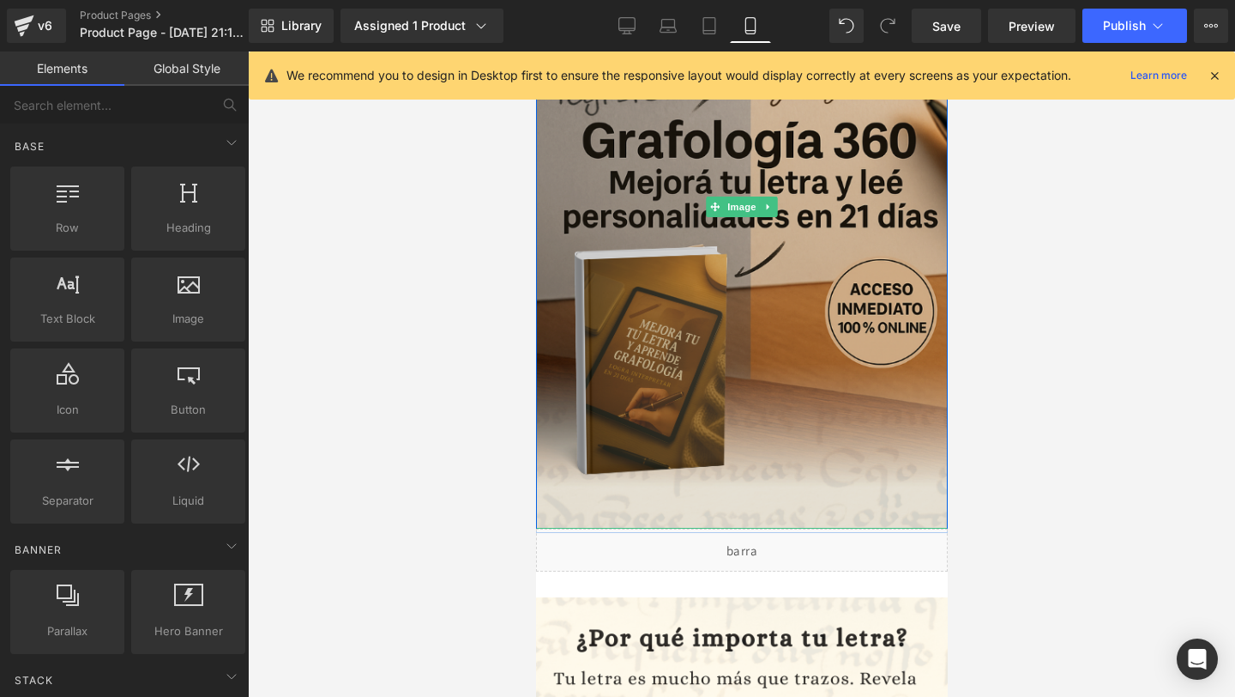
scroll to position [164, 0]
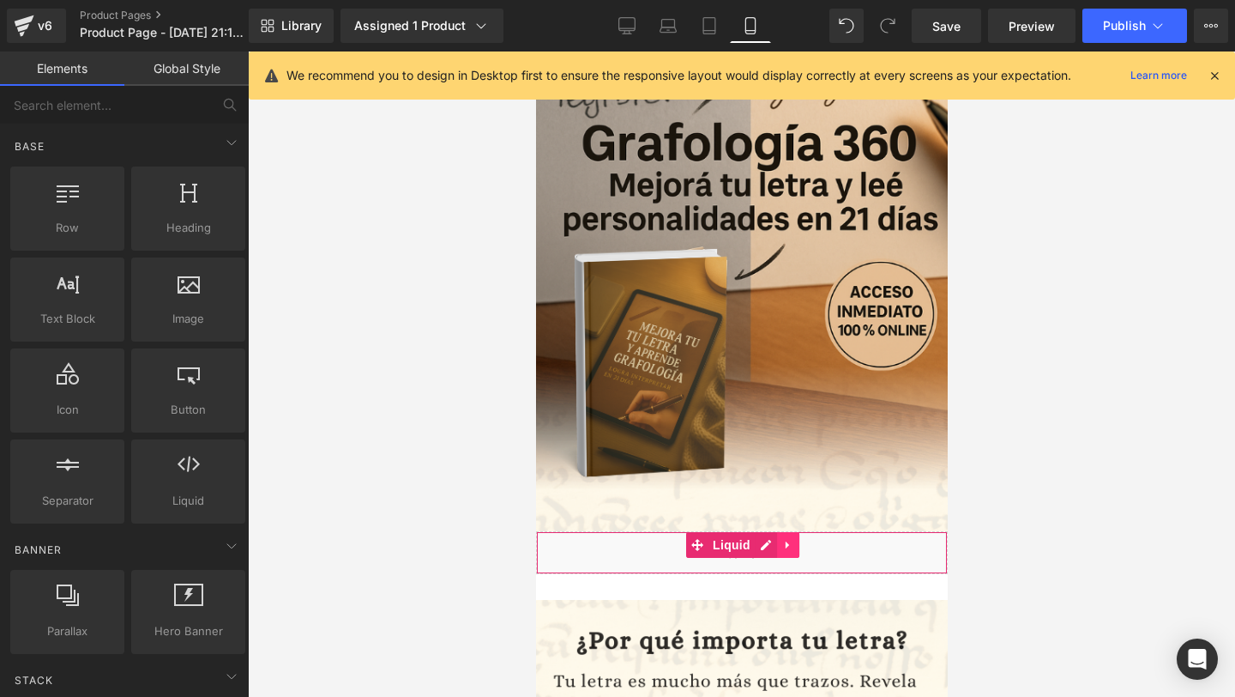
click at [785, 541] on icon at bounding box center [786, 545] width 3 height 8
click at [825, 539] on icon at bounding box center [821, 545] width 12 height 13
click at [791, 545] on icon at bounding box center [788, 545] width 12 height 13
click at [799, 546] on icon at bounding box center [799, 545] width 12 height 12
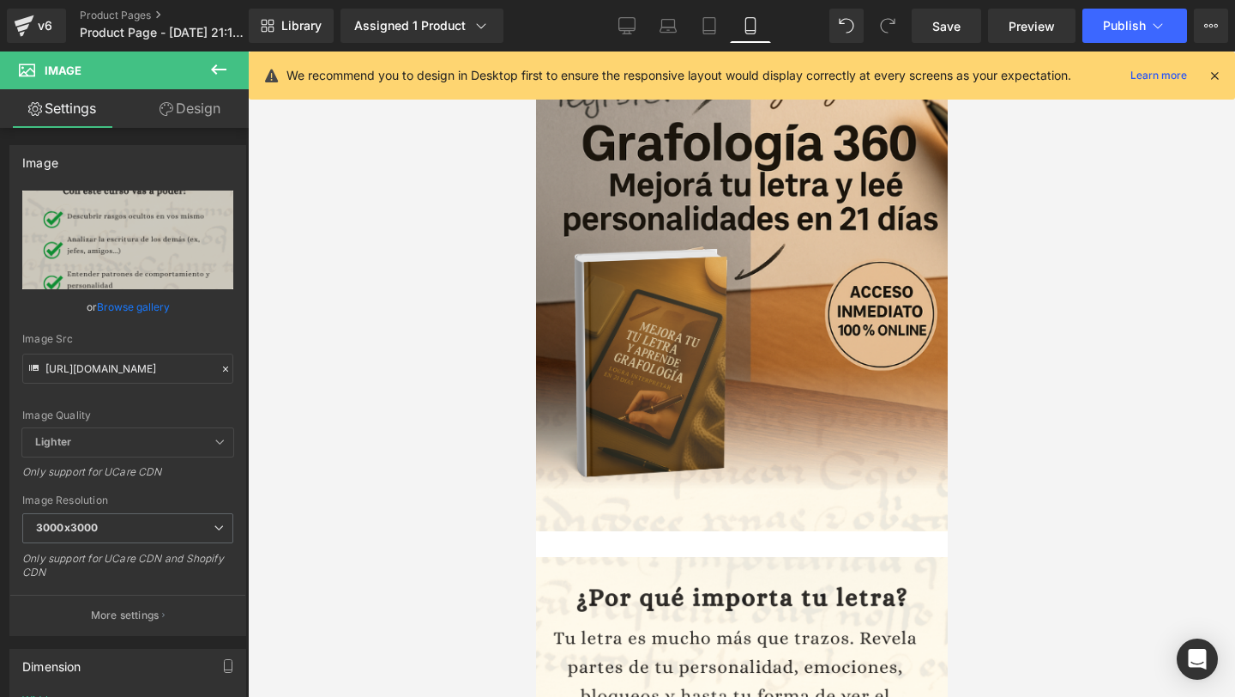
click at [584, 619] on div "Rendering Content" at bounding box center [618, 628] width 106 height 19
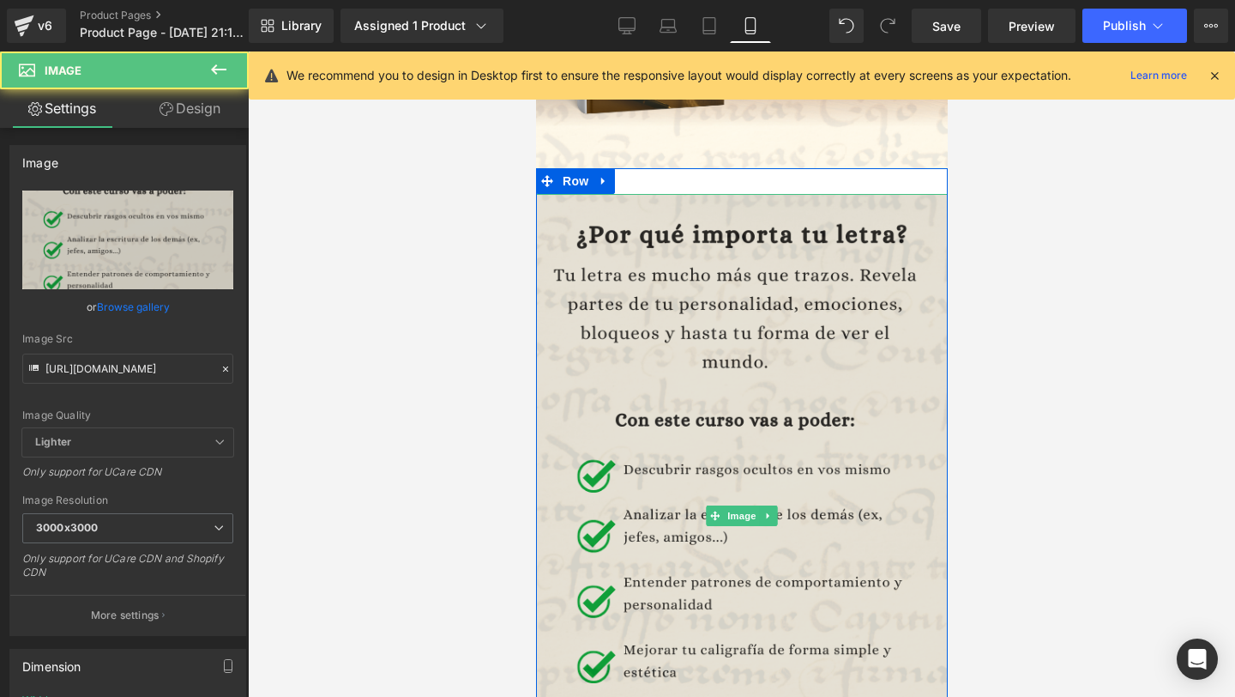
scroll to position [528, 0]
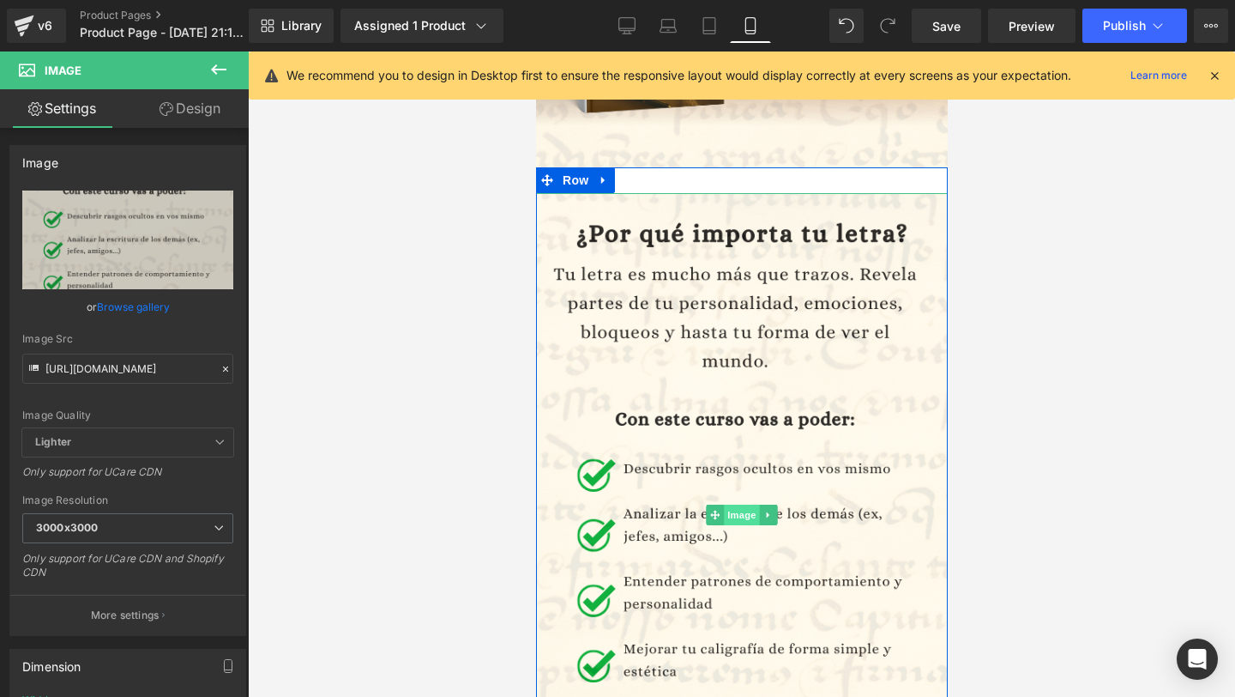
click at [730, 513] on span "Image" at bounding box center [741, 514] width 36 height 21
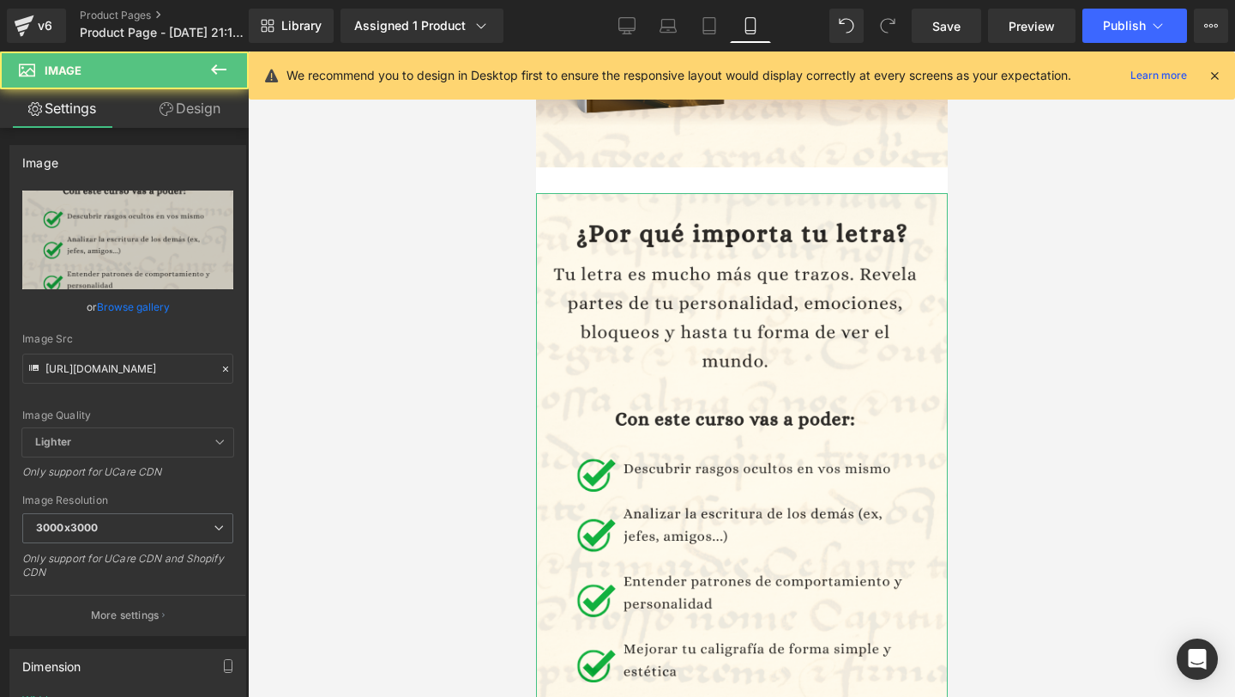
click at [200, 105] on link "Design" at bounding box center [190, 108] width 124 height 39
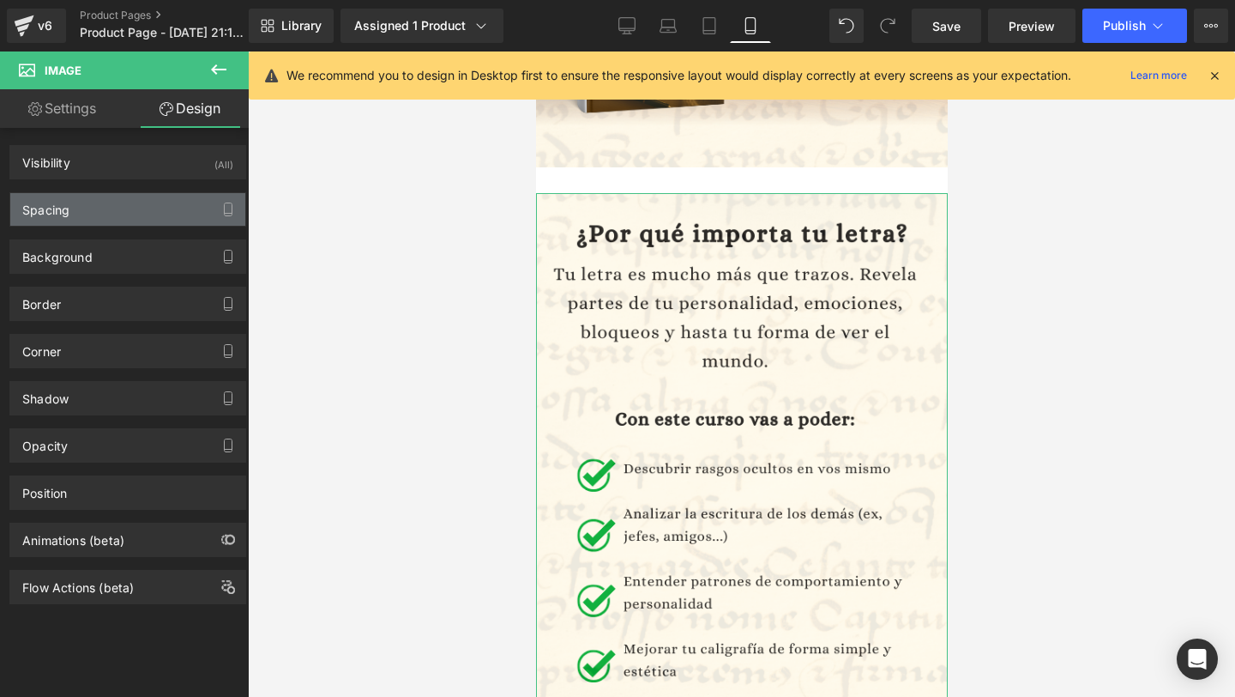
click at [143, 213] on div "Spacing" at bounding box center [127, 209] width 235 height 33
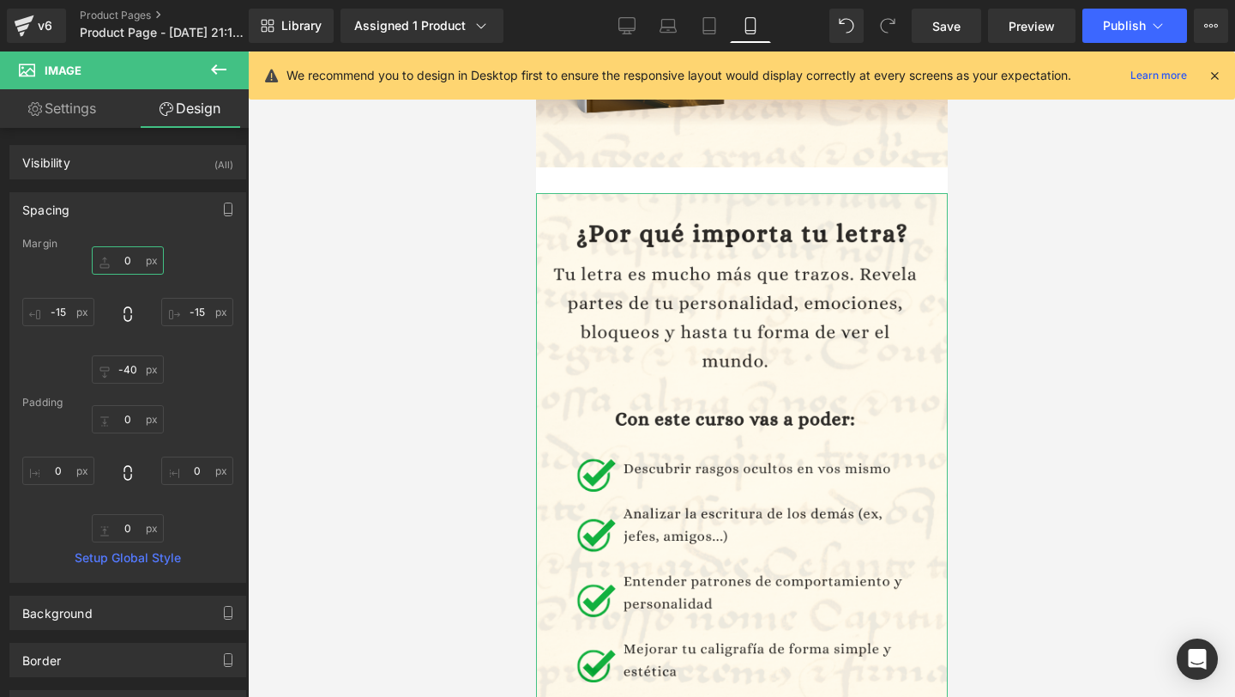
click at [132, 258] on input "0" at bounding box center [128, 260] width 72 height 28
type input "-30"
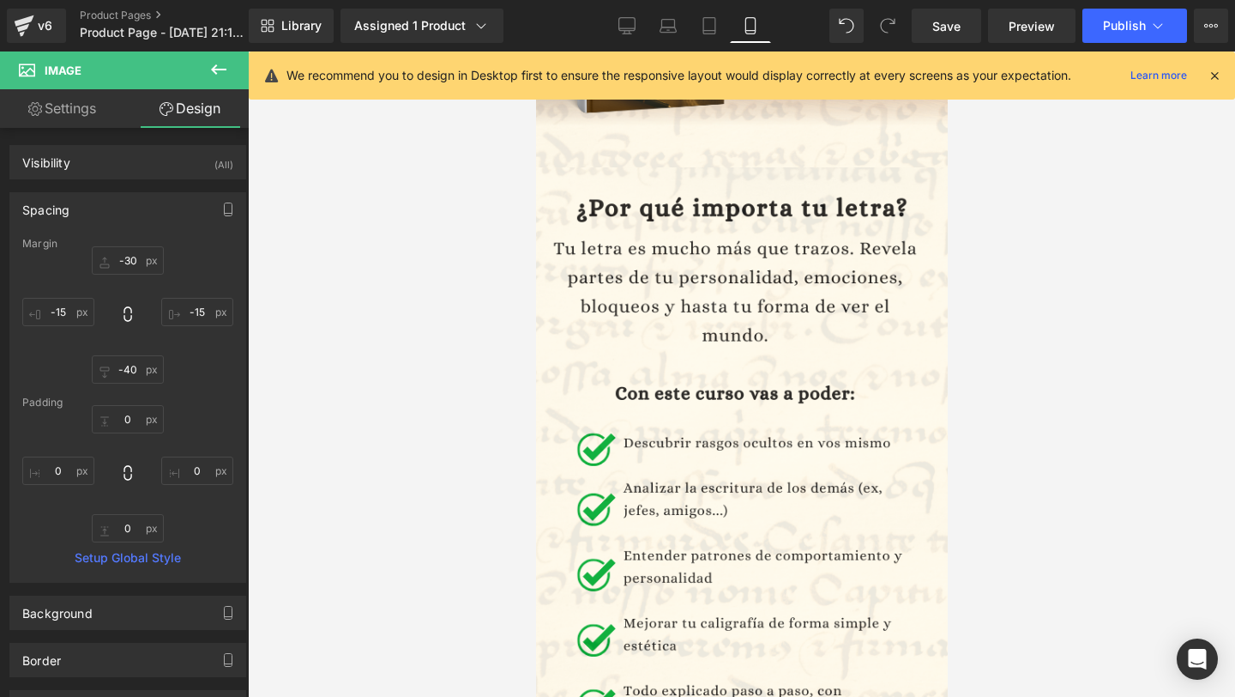
click at [347, 319] on div at bounding box center [742, 373] width 988 height 645
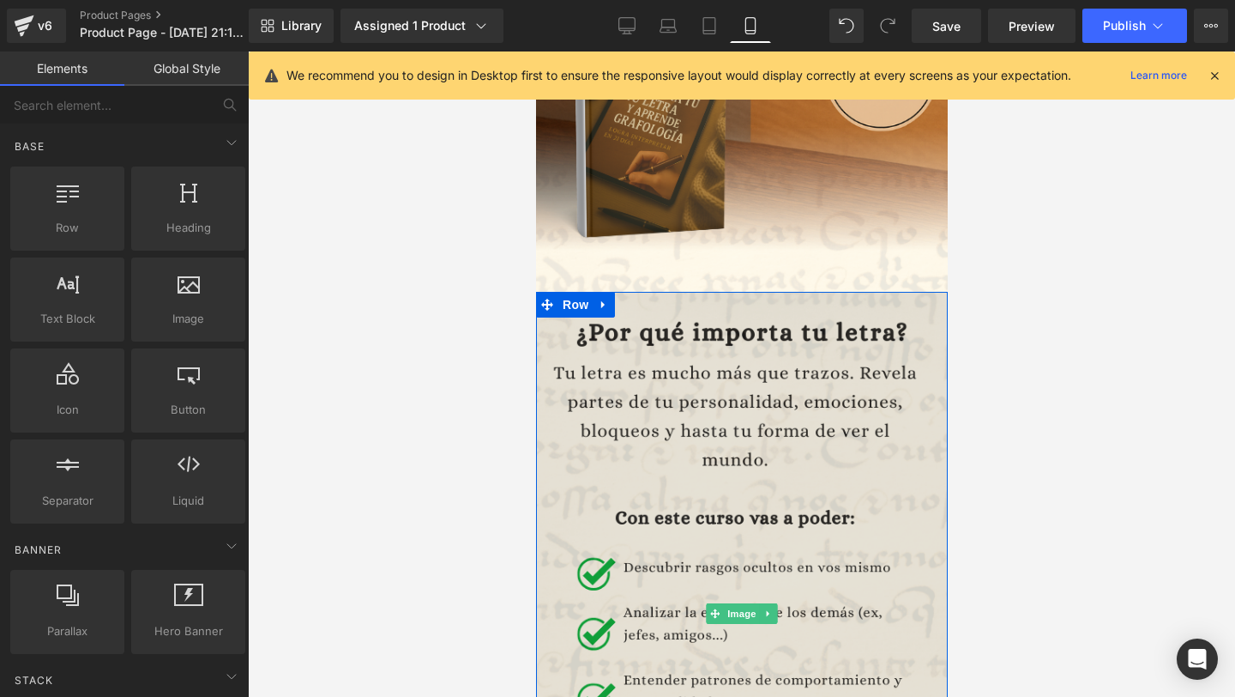
scroll to position [353, 0]
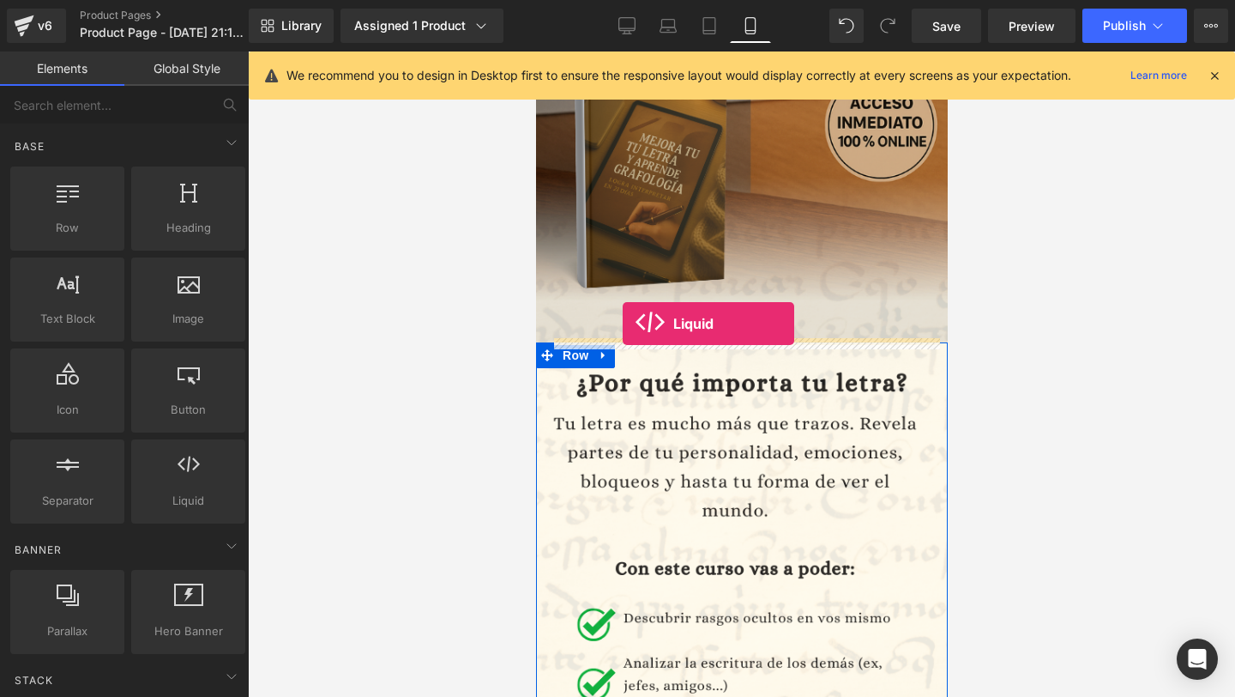
drag, startPoint x: 710, startPoint y: 510, endPoint x: 622, endPoint y: 323, distance: 206.5
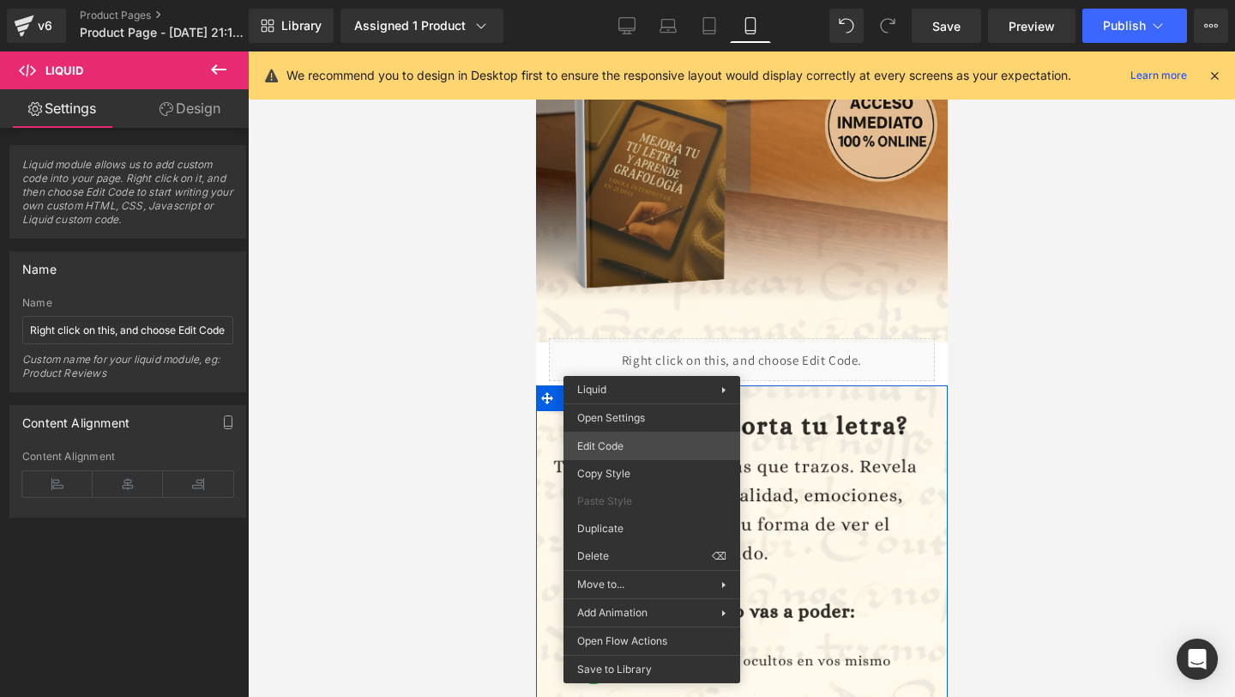
click at [630, 0] on div "Liquid You are previewing how the will restyle your page. You can not edit Elem…" at bounding box center [617, 0] width 1235 height 0
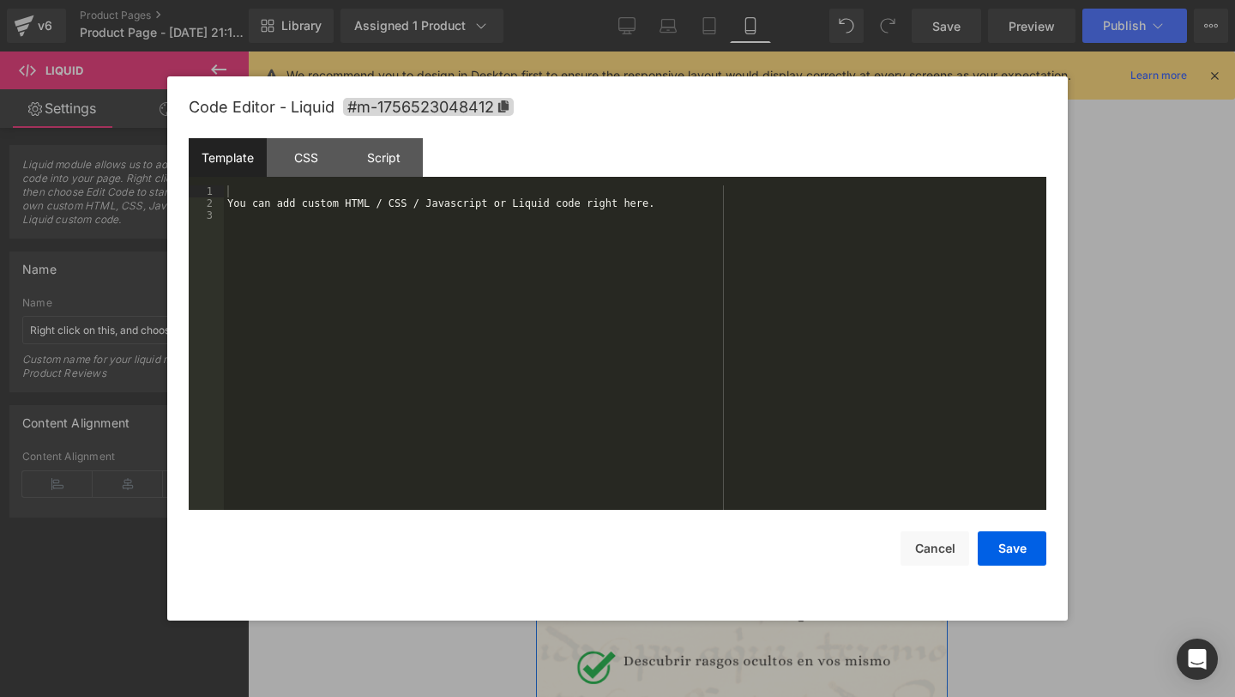
click at [457, 300] on div "You can add custom HTML / CSS / Javascript or Liquid code right here." at bounding box center [635, 359] width 823 height 348
drag, startPoint x: 457, startPoint y: 300, endPoint x: 264, endPoint y: 160, distance: 238.4
click at [264, 160] on div "Template CSS Script Data 1 2 3 You can add custom HTML / CSS / Javascript or Li…" at bounding box center [618, 324] width 858 height 372
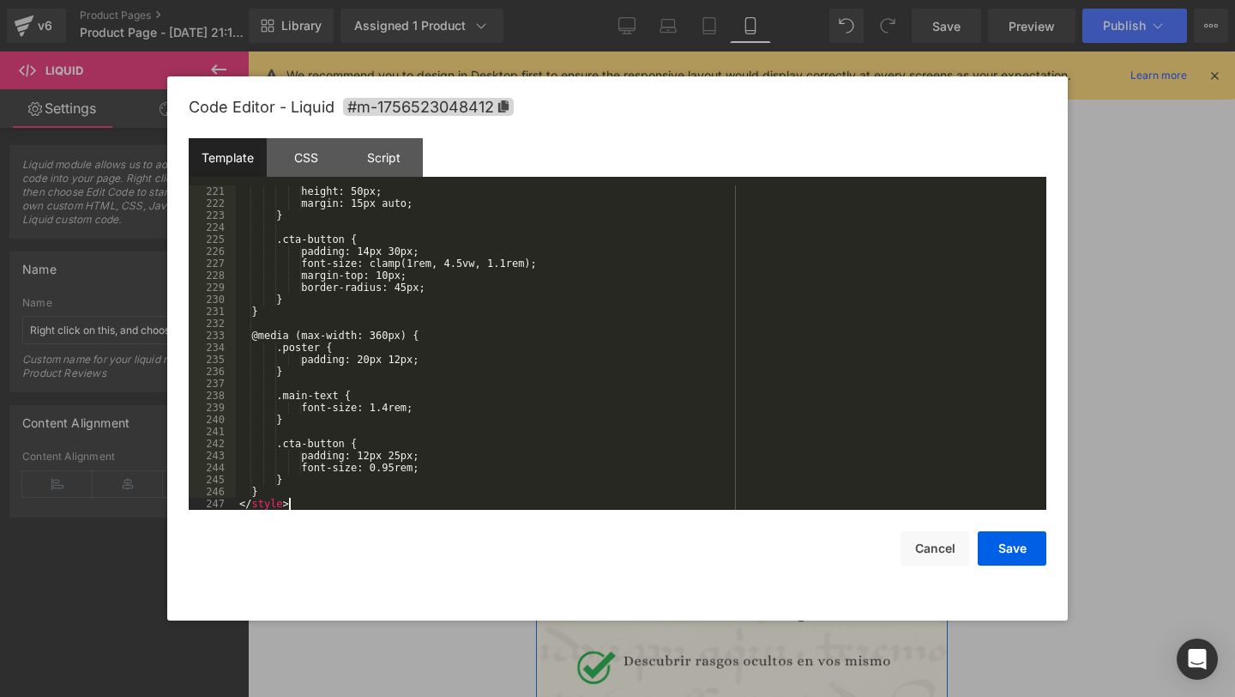
scroll to position [2799, 0]
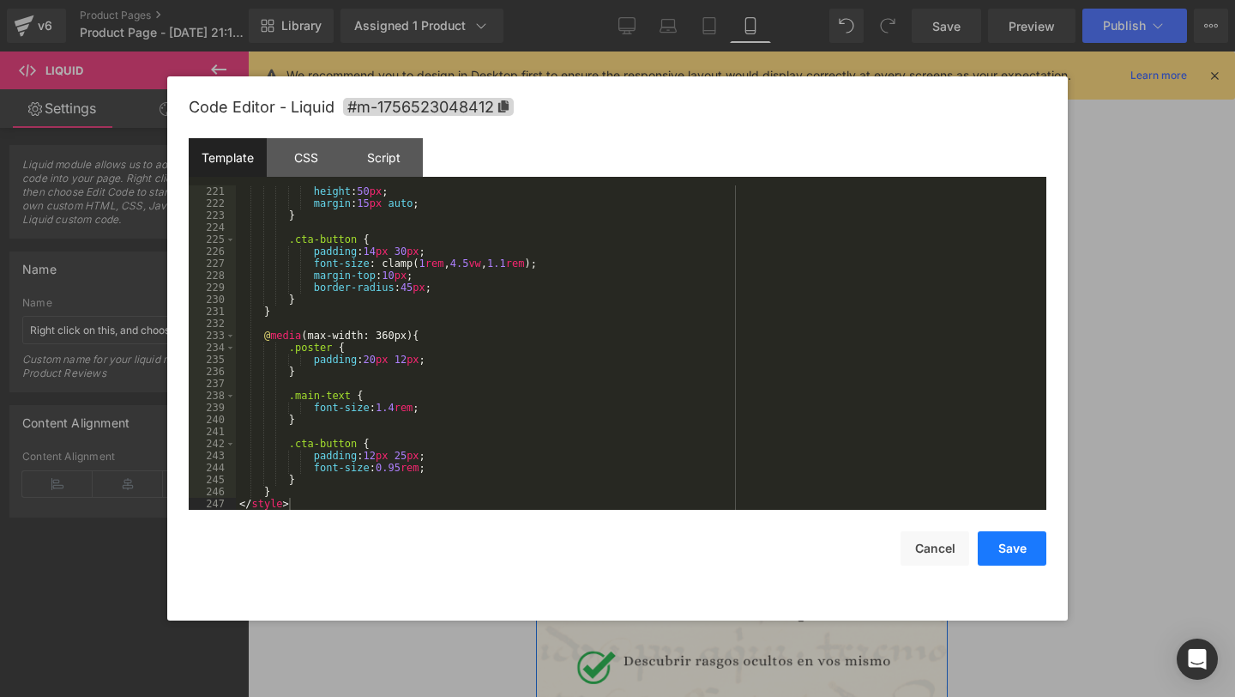
click at [1025, 539] on button "Save" at bounding box center [1012, 548] width 69 height 34
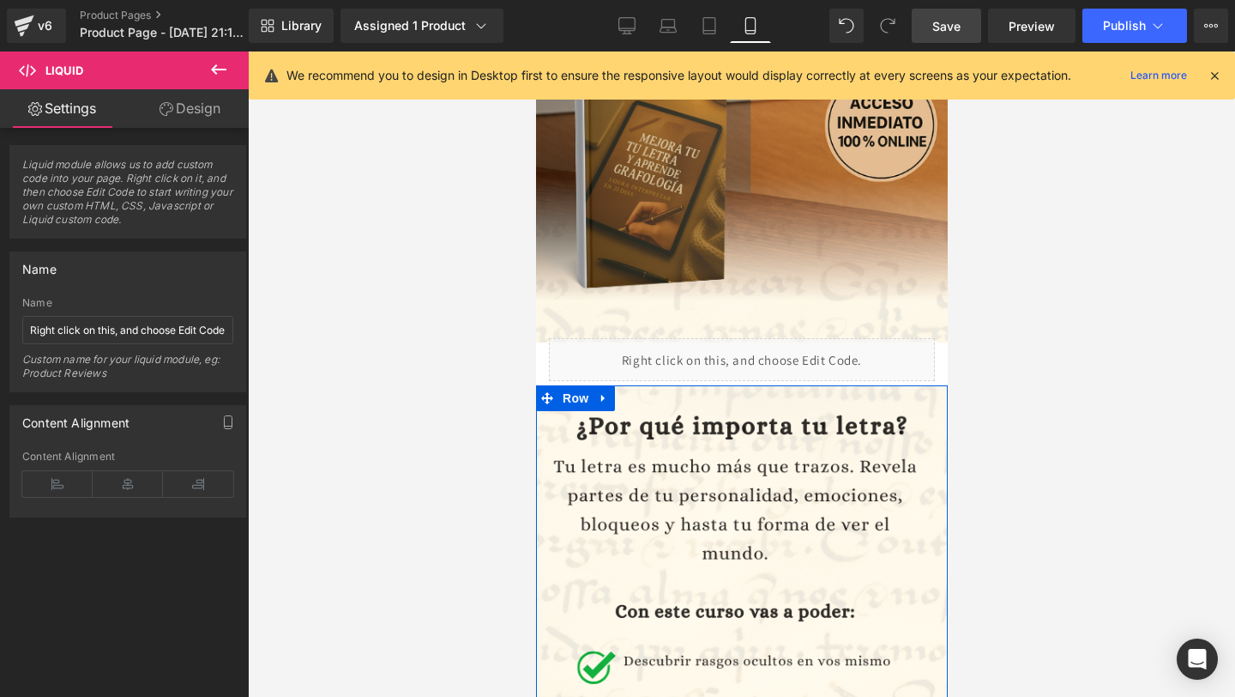
click at [933, 34] on span "Save" at bounding box center [947, 26] width 28 height 18
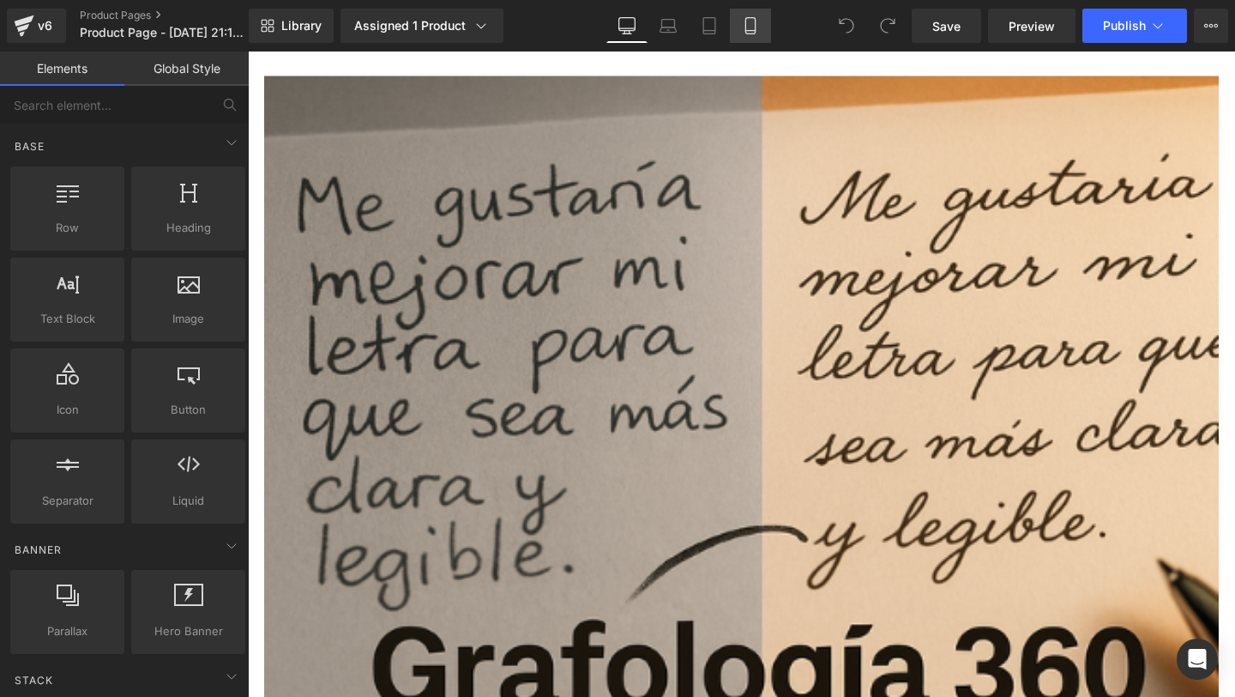
click at [732, 24] on link "Mobile" at bounding box center [750, 26] width 41 height 34
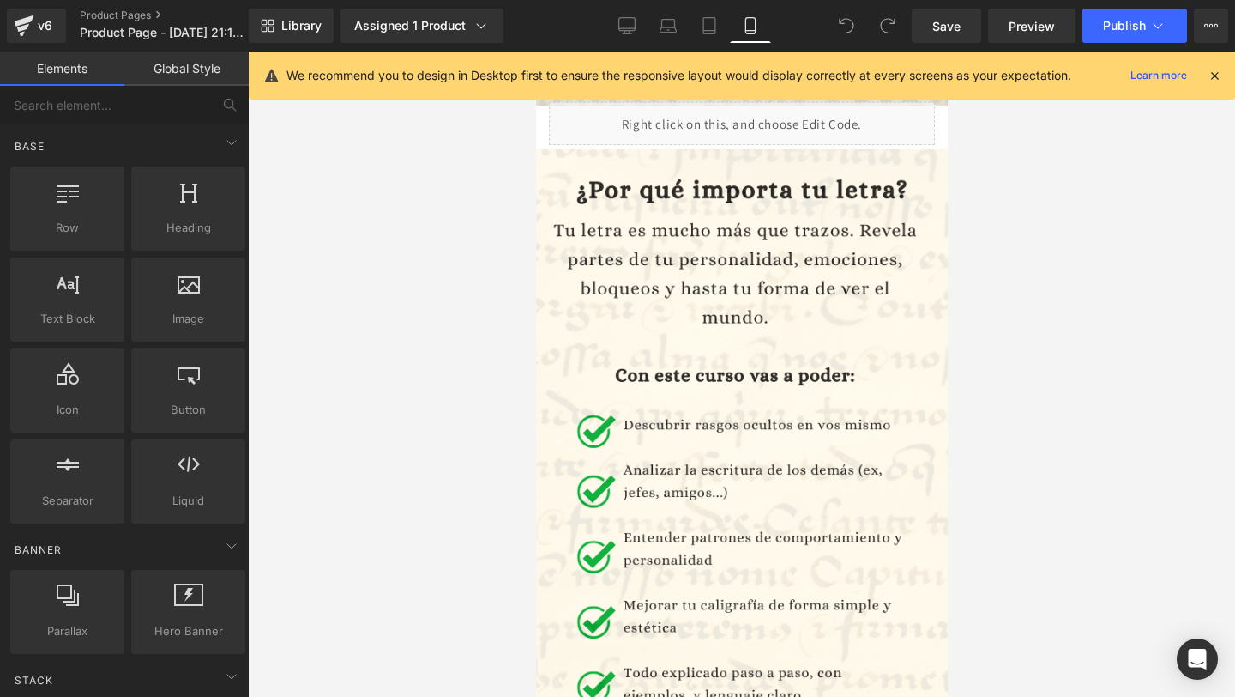
scroll to position [426, 0]
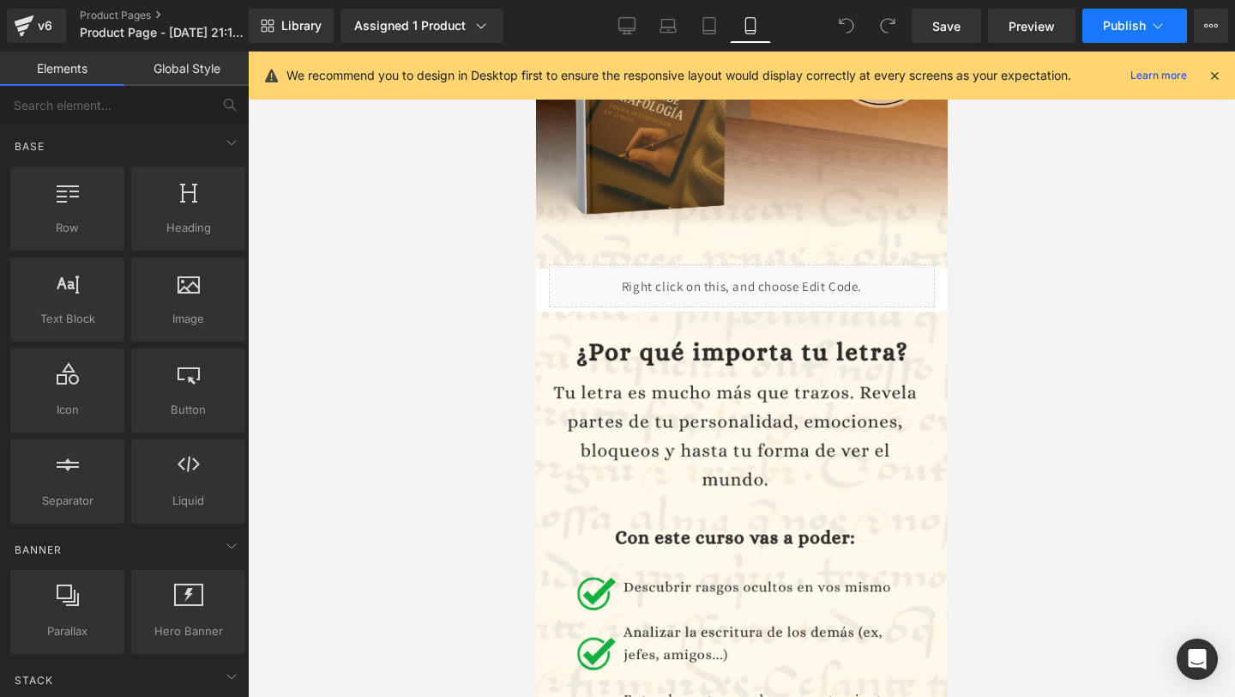
click at [1141, 16] on button "Publish" at bounding box center [1135, 26] width 105 height 34
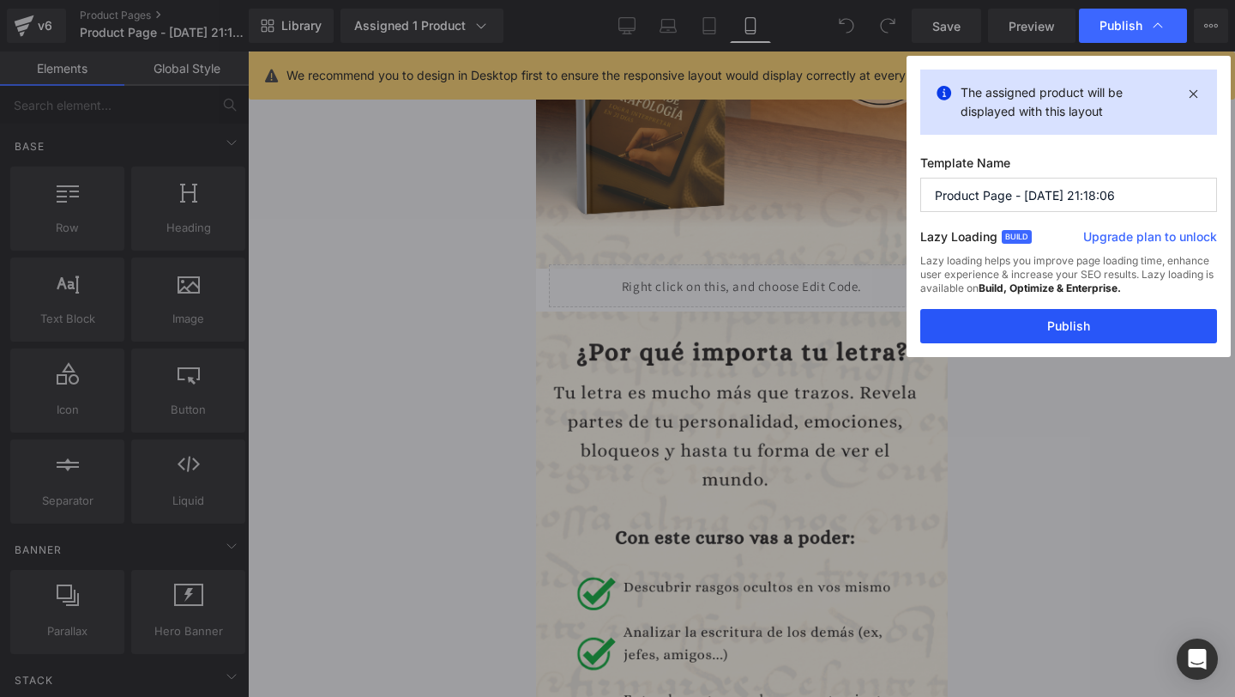
click at [1084, 321] on button "Publish" at bounding box center [1069, 326] width 297 height 34
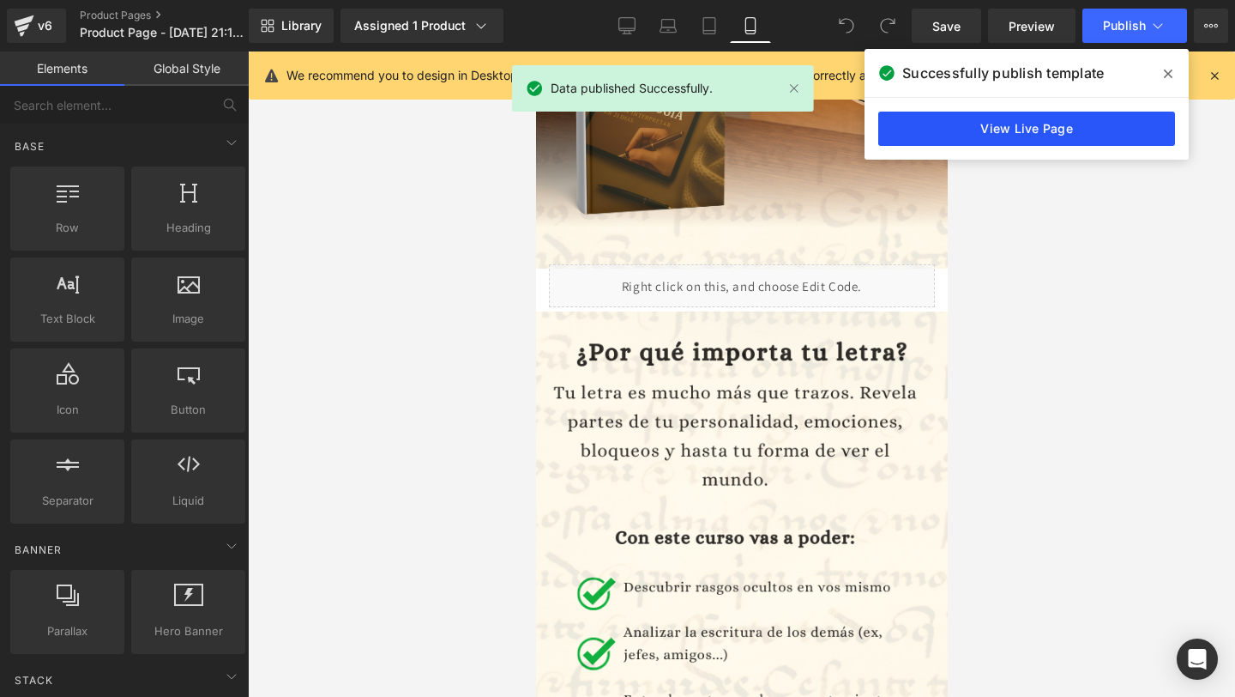
click at [982, 122] on link "View Live Page" at bounding box center [1027, 129] width 297 height 34
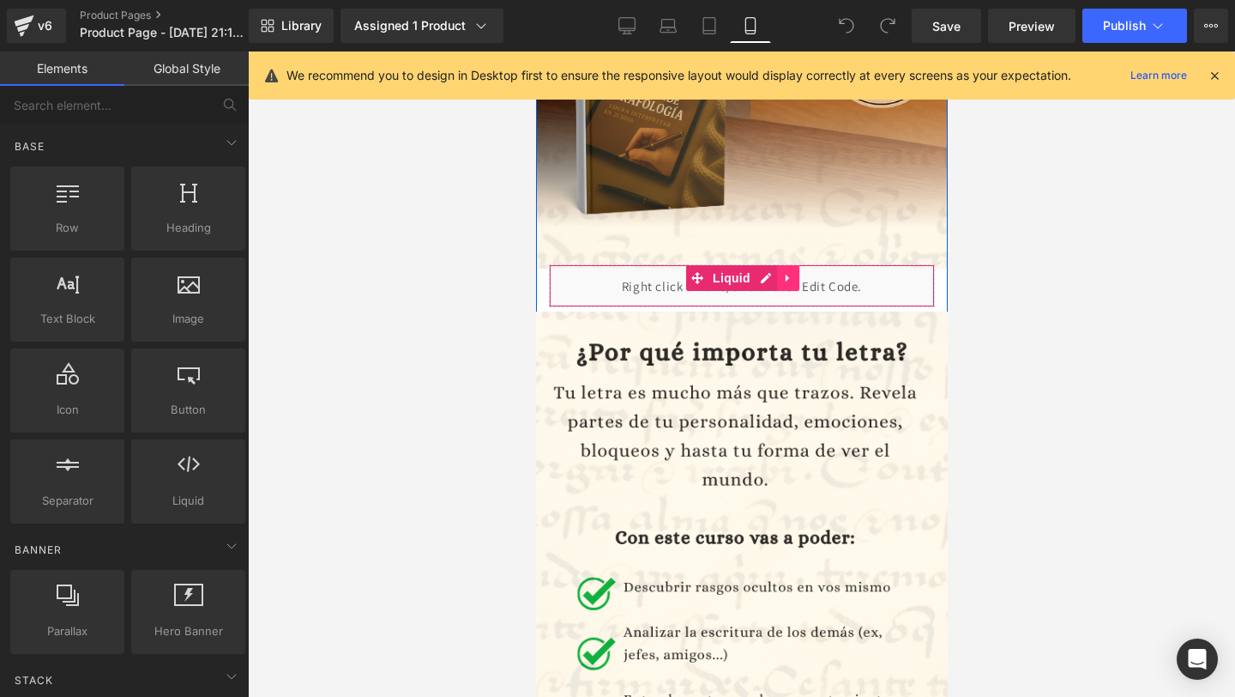
click at [786, 275] on icon at bounding box center [786, 279] width 3 height 8
click at [799, 279] on icon at bounding box center [799, 278] width 12 height 12
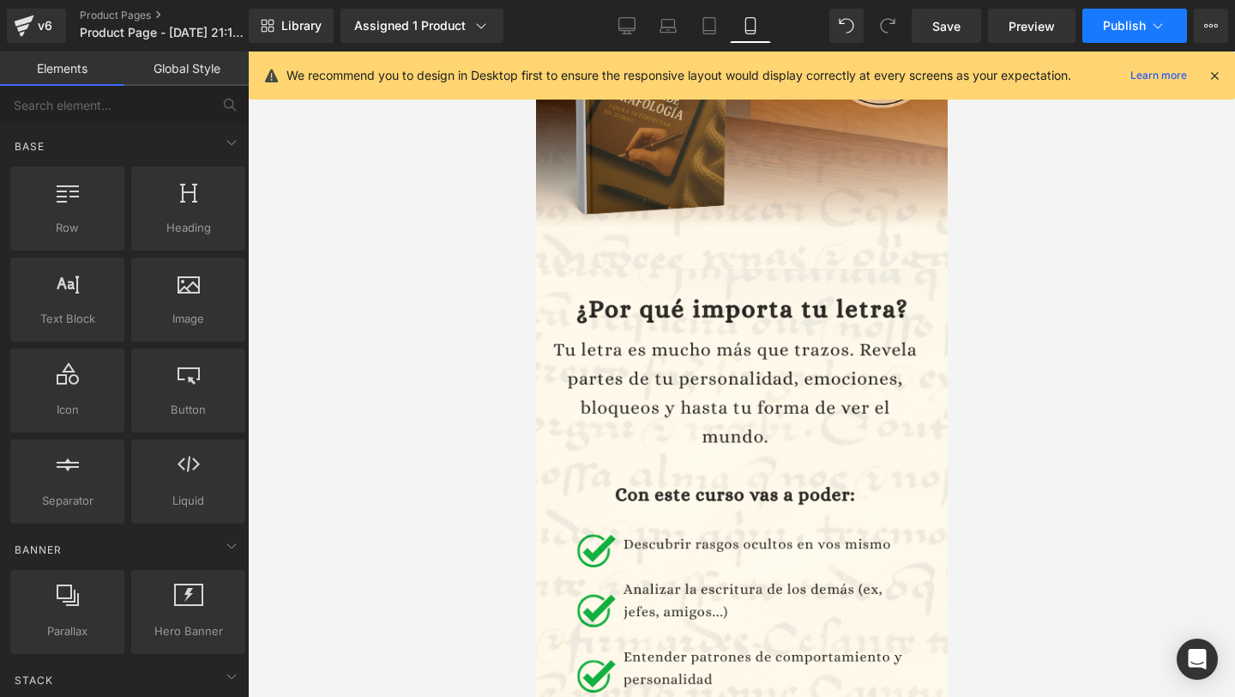
click at [1141, 30] on span "Publish" at bounding box center [1124, 26] width 43 height 14
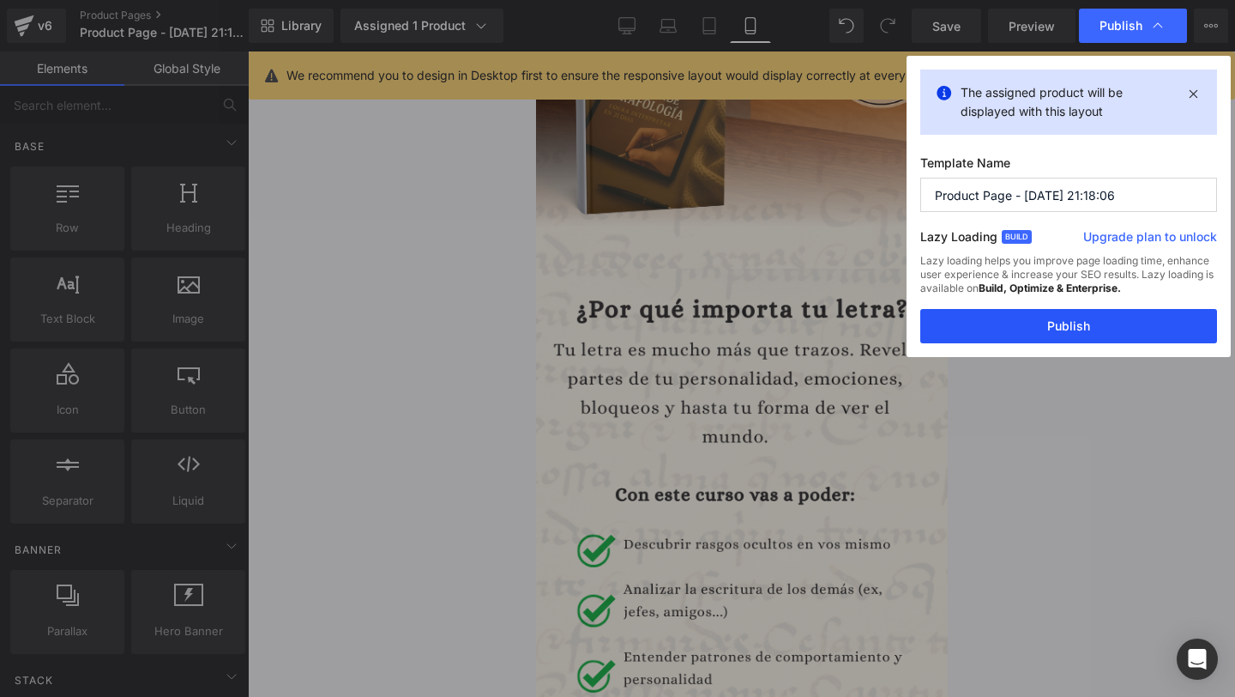
click at [983, 317] on button "Publish" at bounding box center [1069, 326] width 297 height 34
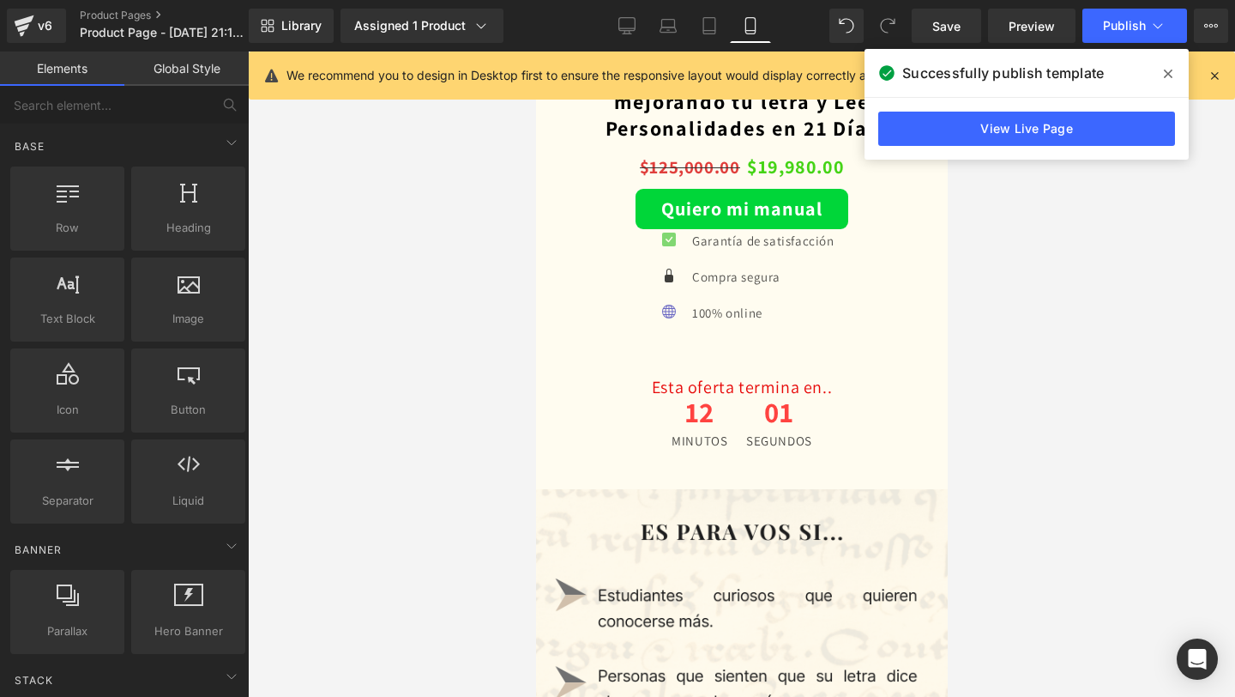
scroll to position [2951, 0]
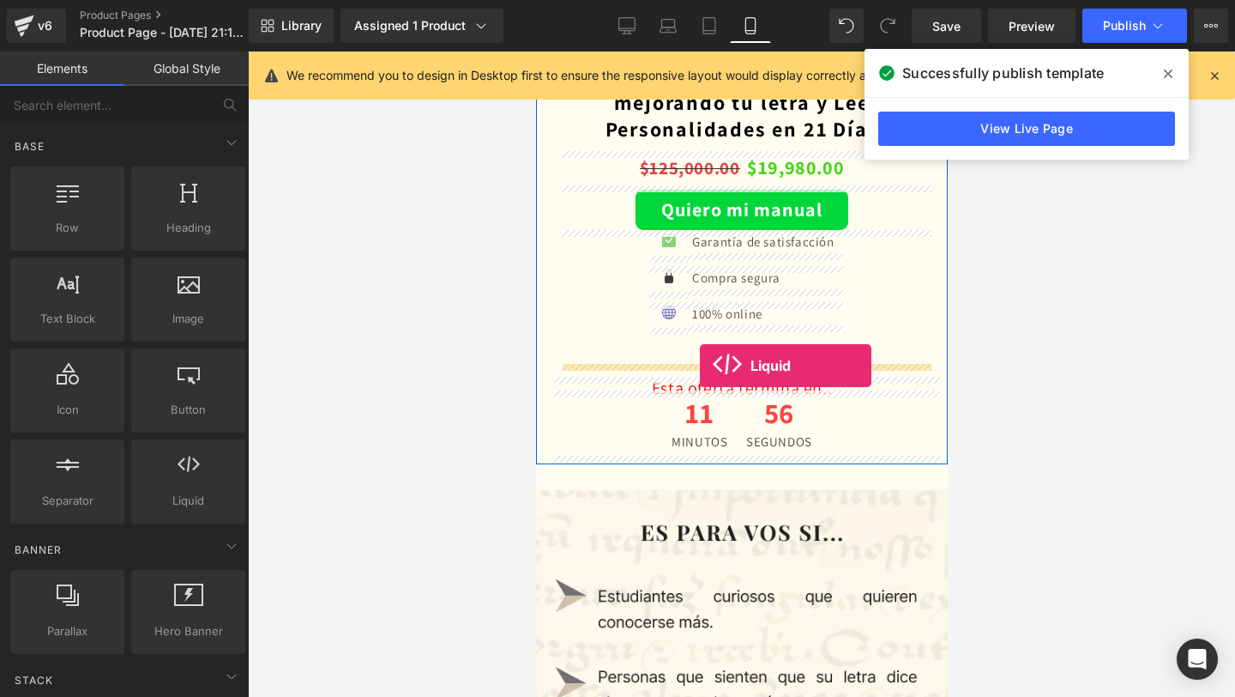
drag, startPoint x: 752, startPoint y: 517, endPoint x: 699, endPoint y: 365, distance: 159.8
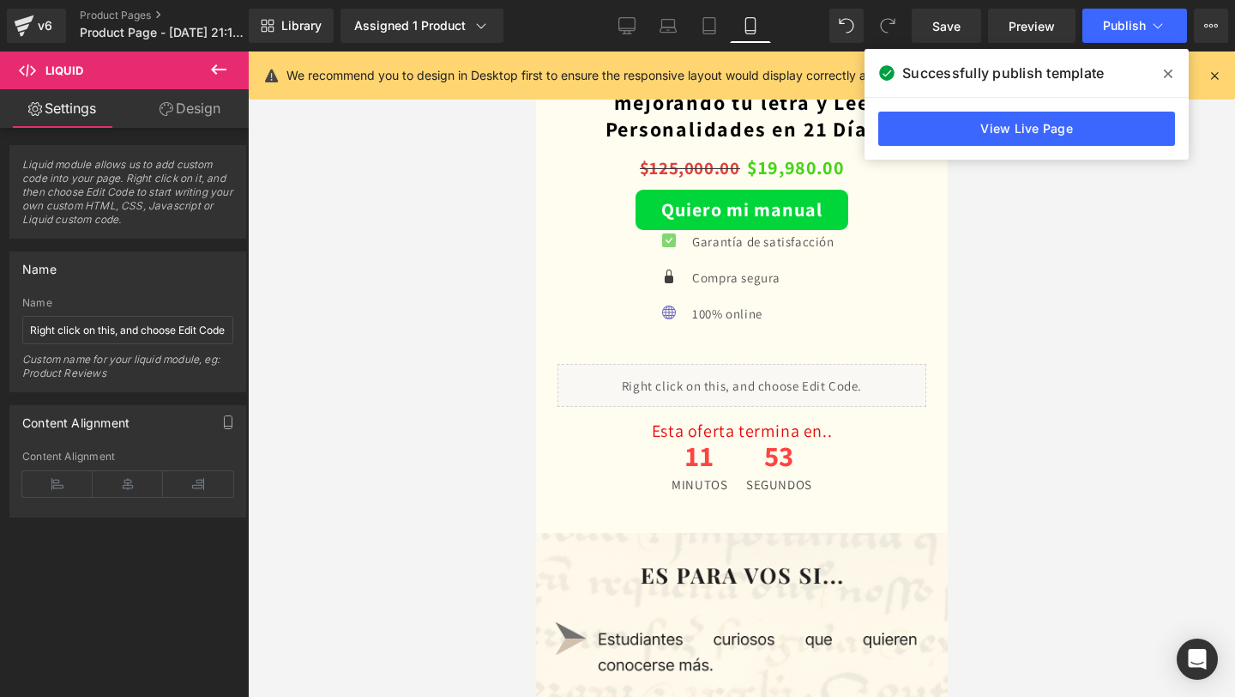
click at [1173, 63] on span at bounding box center [1168, 73] width 27 height 27
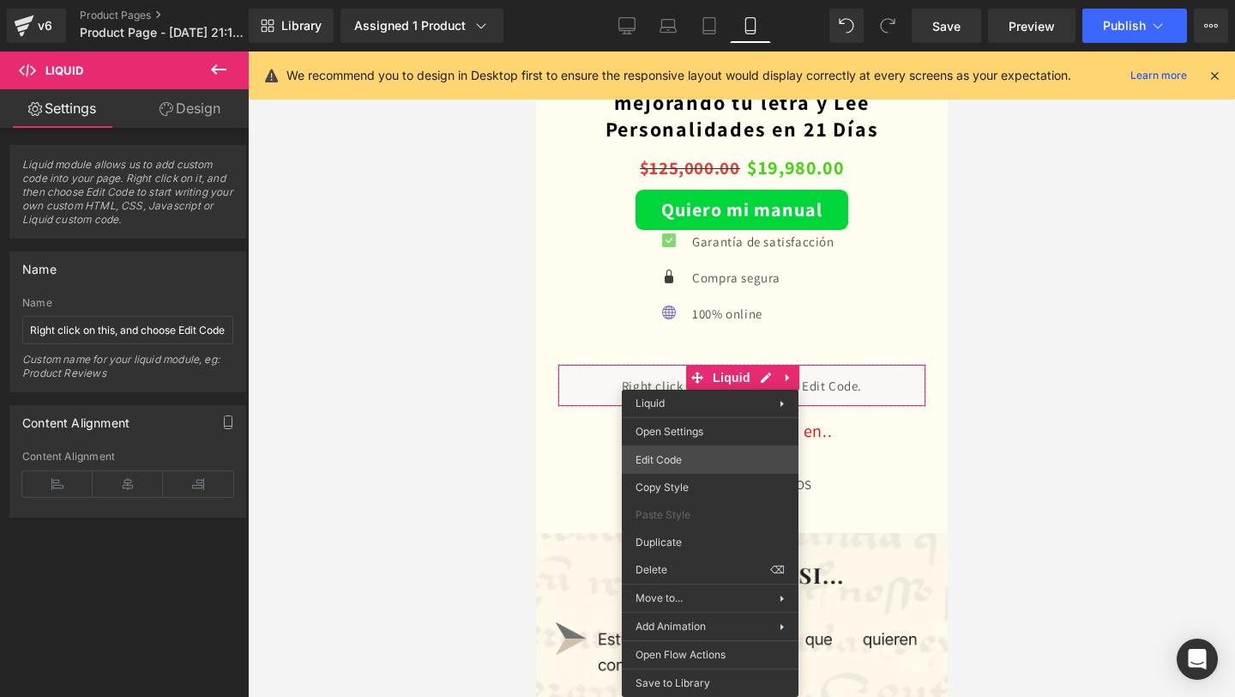
click at [690, 0] on div "Liquid You are previewing how the will restyle your page. You can not edit Elem…" at bounding box center [617, 0] width 1235 height 0
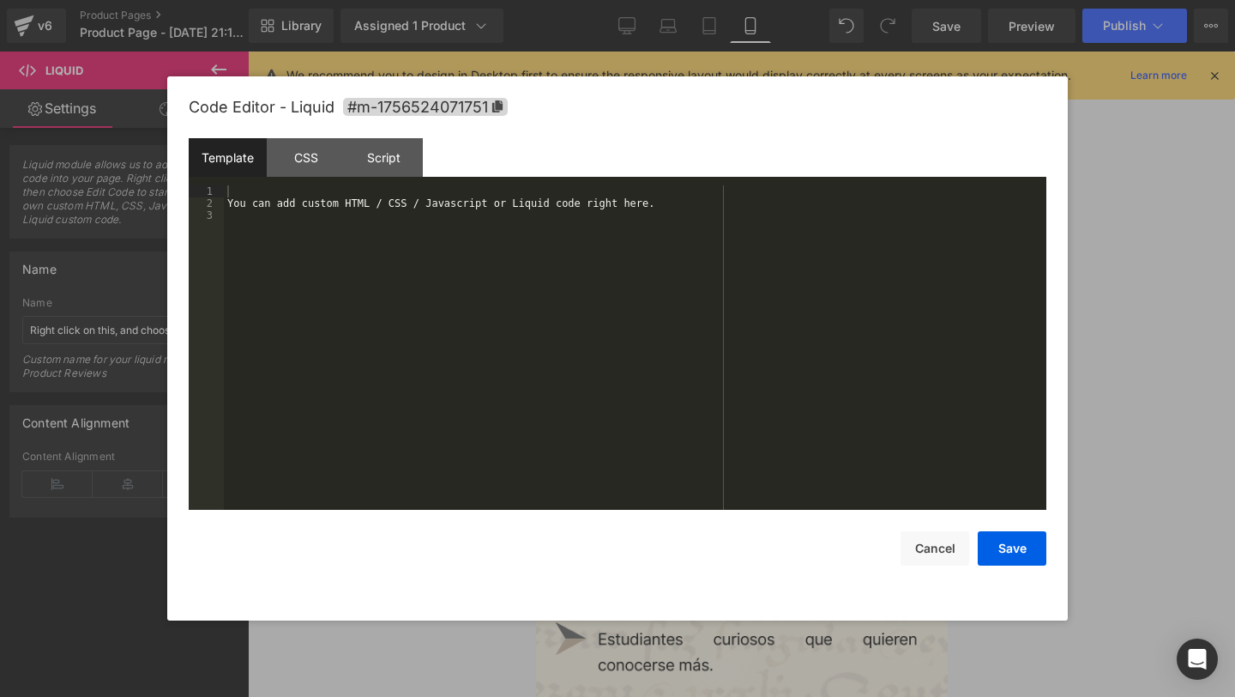
click at [382, 178] on div "Template CSS Script Data" at bounding box center [618, 161] width 858 height 47
drag, startPoint x: 332, startPoint y: 249, endPoint x: 263, endPoint y: 124, distance: 143.3
click at [263, 124] on div "Code Editor - Liquid #m-1756524071751 Template CSS Script Data 1 2 3 You can ad…" at bounding box center [618, 348] width 858 height 544
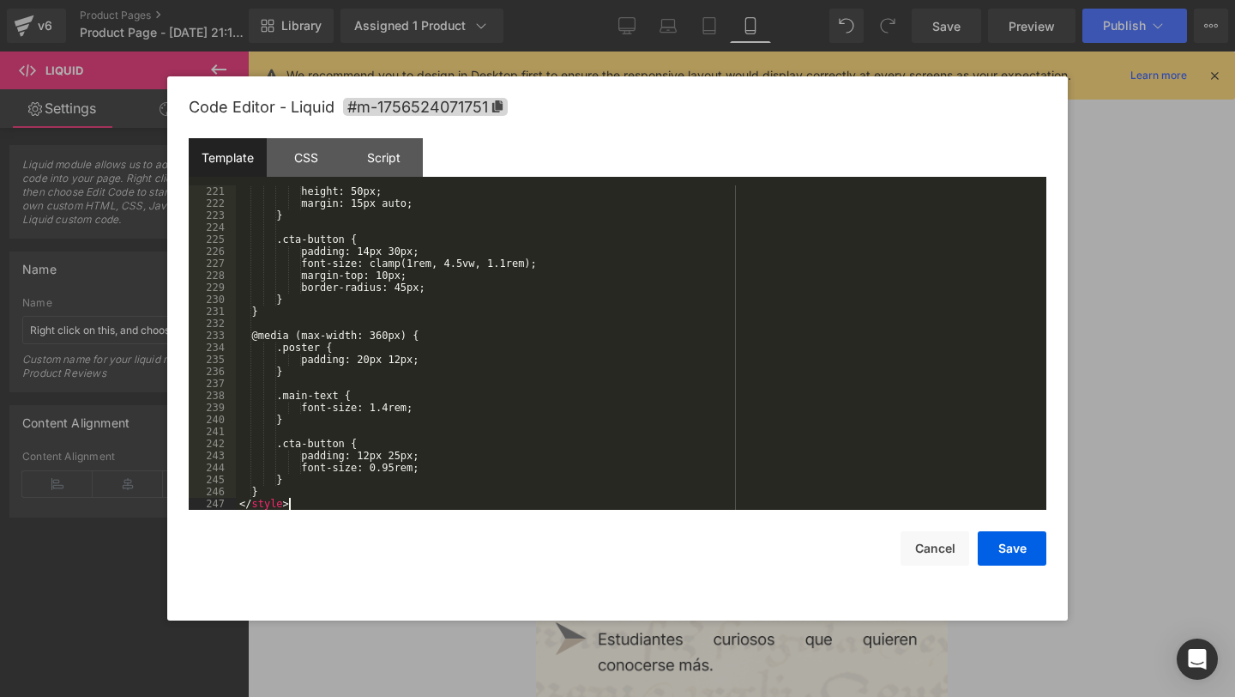
scroll to position [2799, 0]
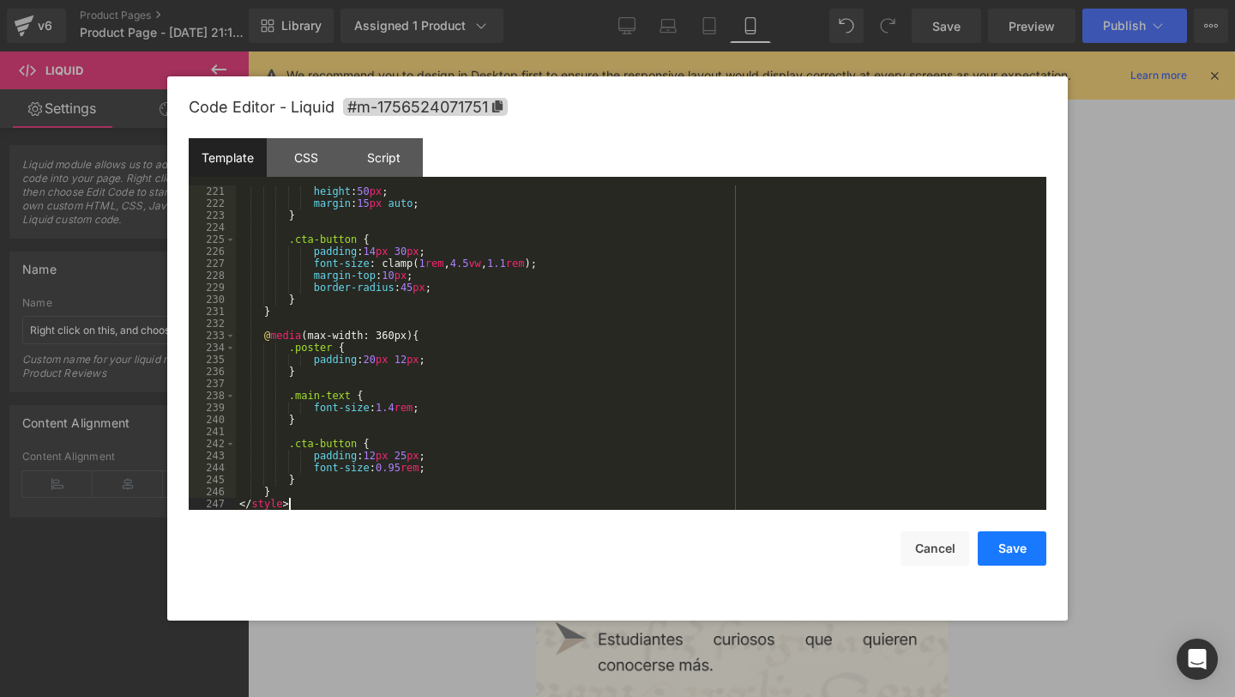
click at [1032, 535] on button "Save" at bounding box center [1012, 548] width 69 height 34
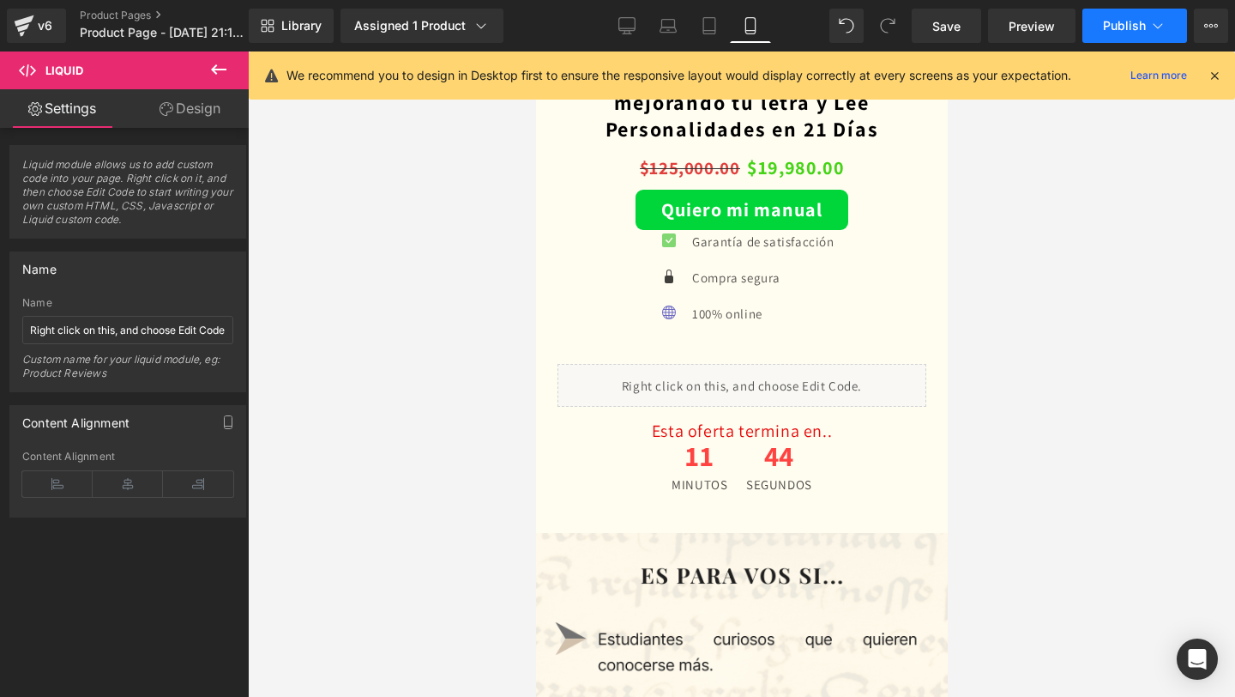
click at [1133, 32] on span "Publish" at bounding box center [1124, 26] width 43 height 14
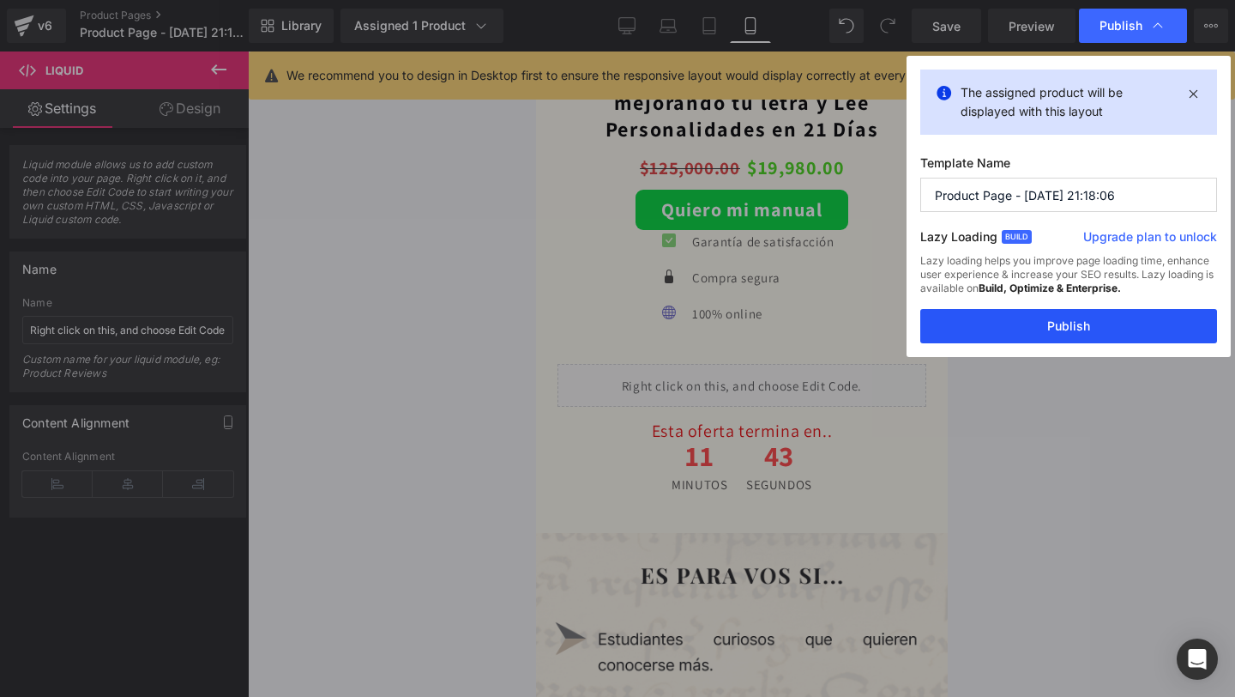
click at [999, 322] on button "Publish" at bounding box center [1069, 326] width 297 height 34
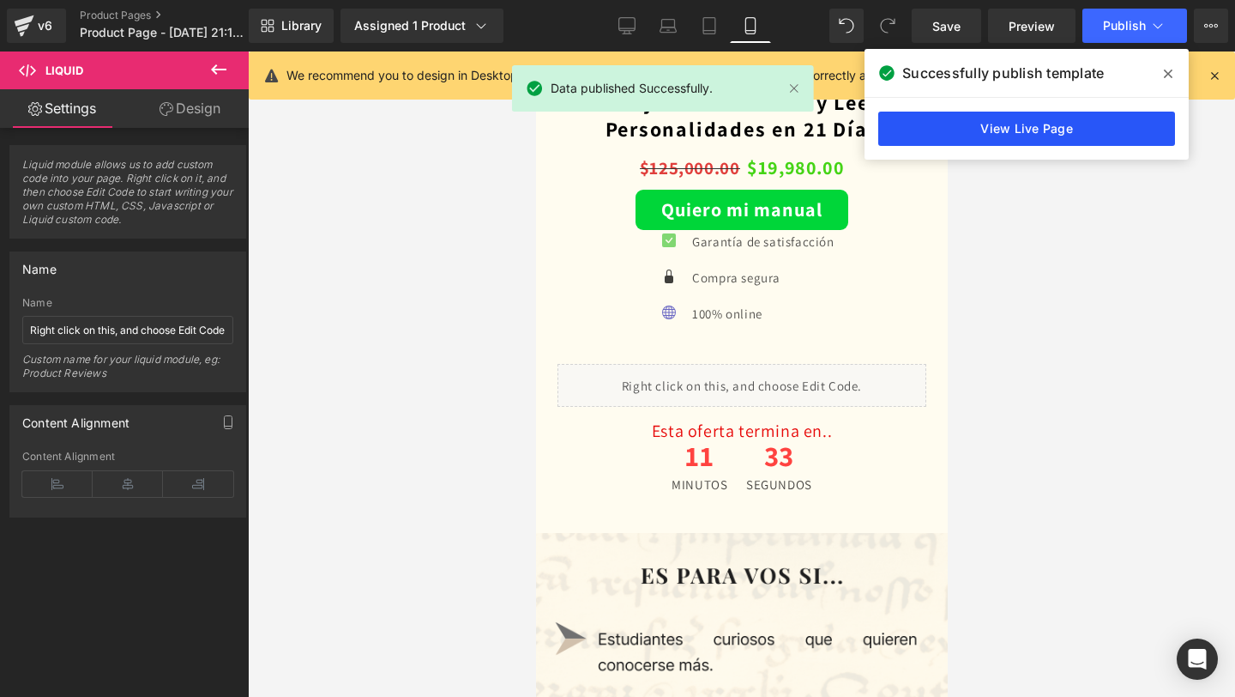
click at [1035, 138] on link "View Live Page" at bounding box center [1027, 129] width 297 height 34
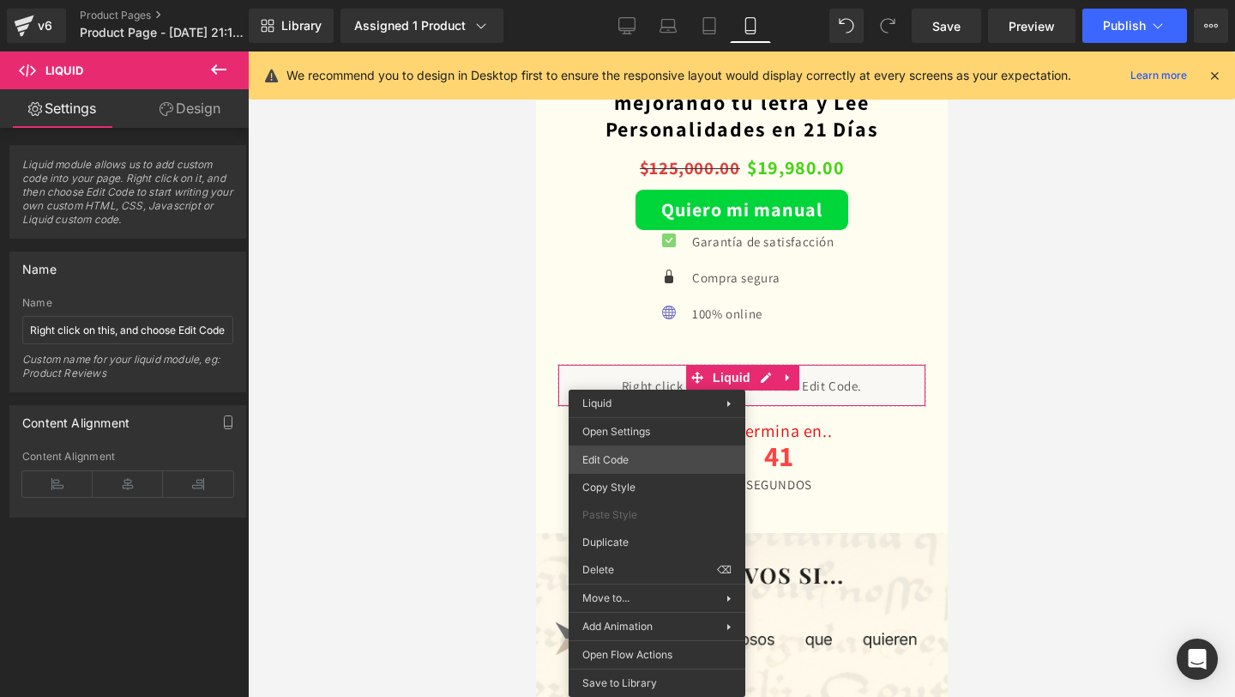
click at [669, 0] on div "Liquid You are previewing how the will restyle your page. You can not edit Elem…" at bounding box center [617, 0] width 1235 height 0
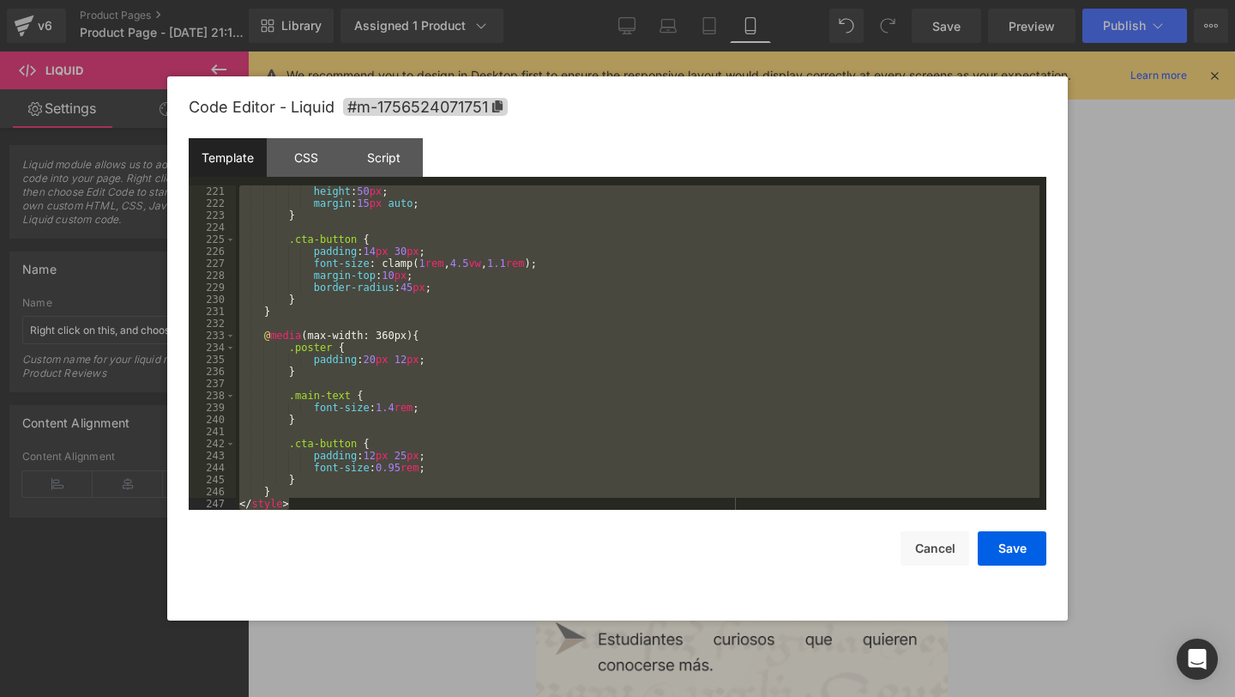
drag, startPoint x: 239, startPoint y: 193, endPoint x: 698, endPoint y: 588, distance: 605.4
click at [697, 589] on div "Code Editor - Liquid #m-1756524071751 Template CSS Script Data 221 222 223 224 …" at bounding box center [618, 348] width 858 height 544
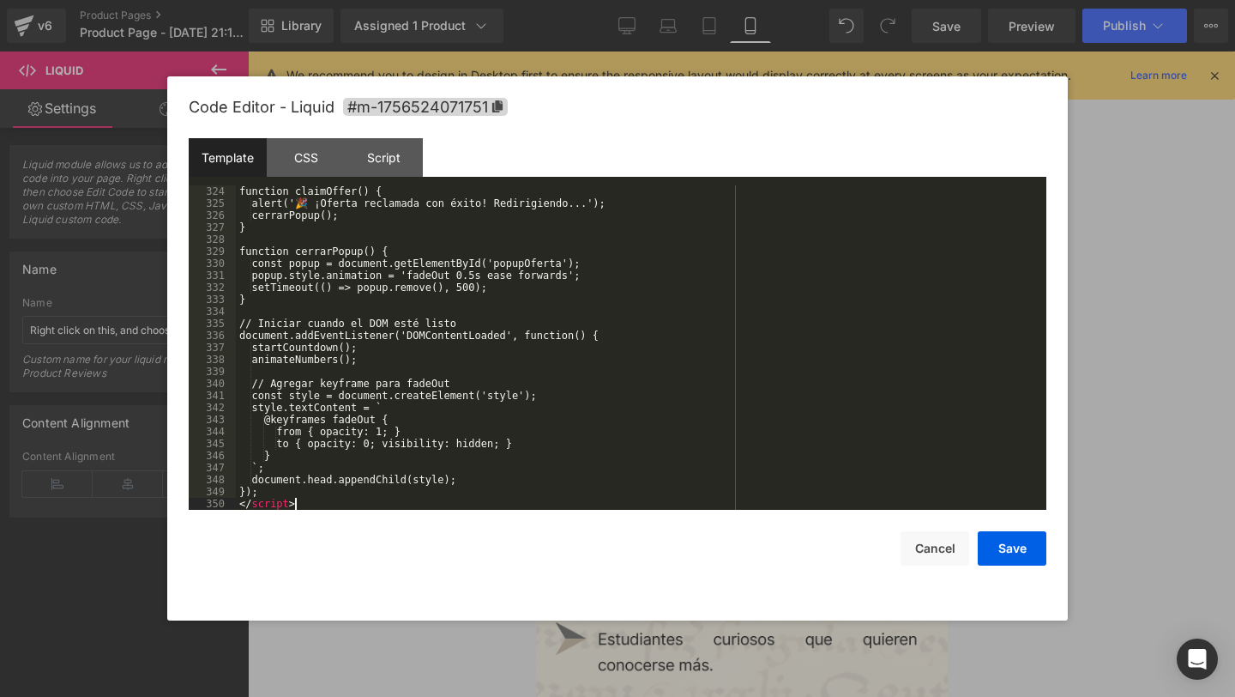
scroll to position [3880, 0]
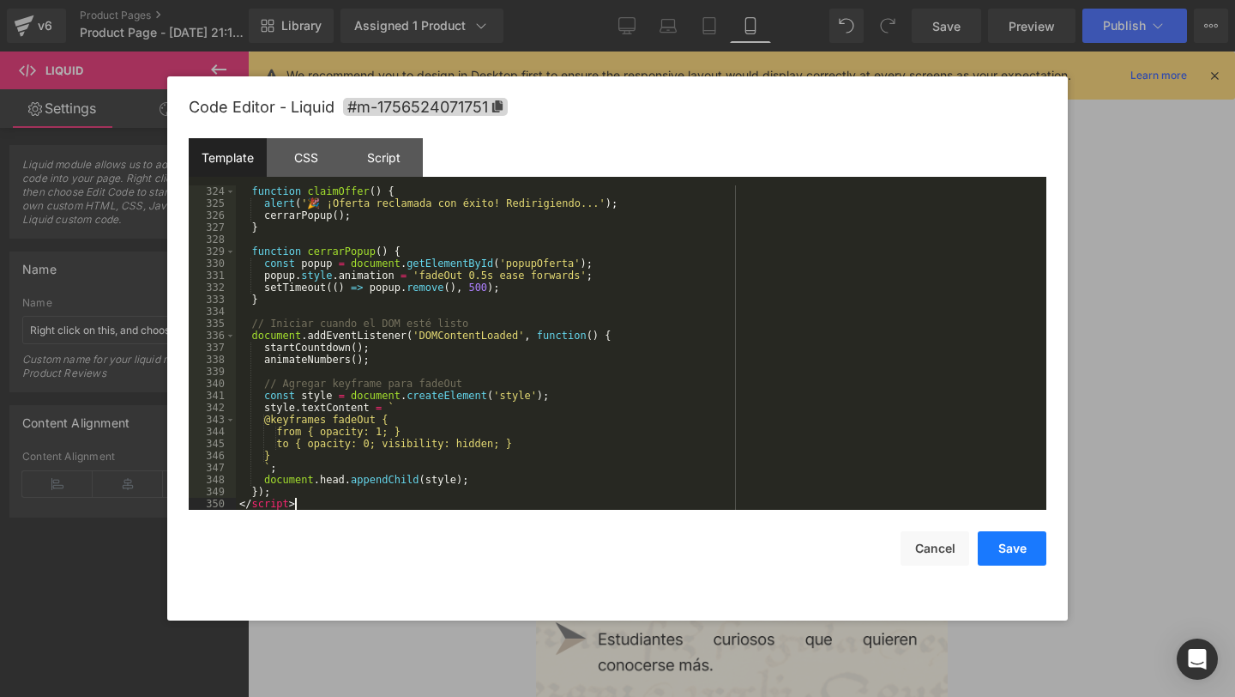
click at [1015, 546] on button "Save" at bounding box center [1012, 548] width 69 height 34
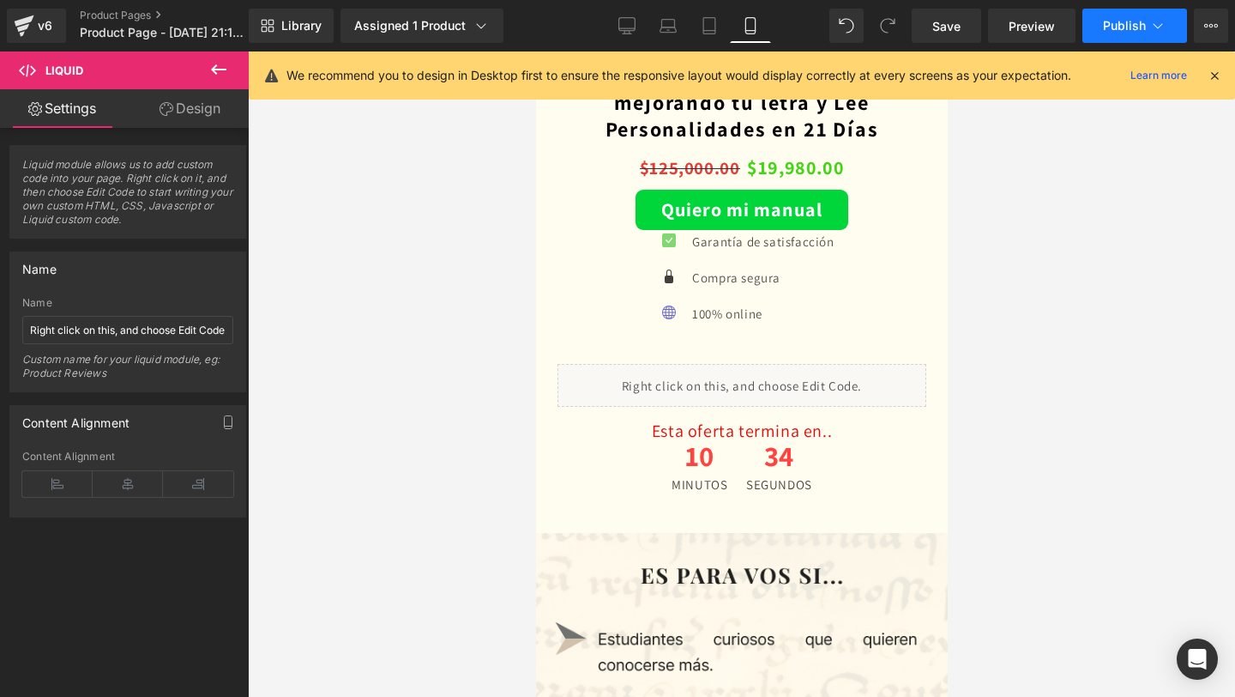
click at [1120, 17] on button "Publish" at bounding box center [1135, 26] width 105 height 34
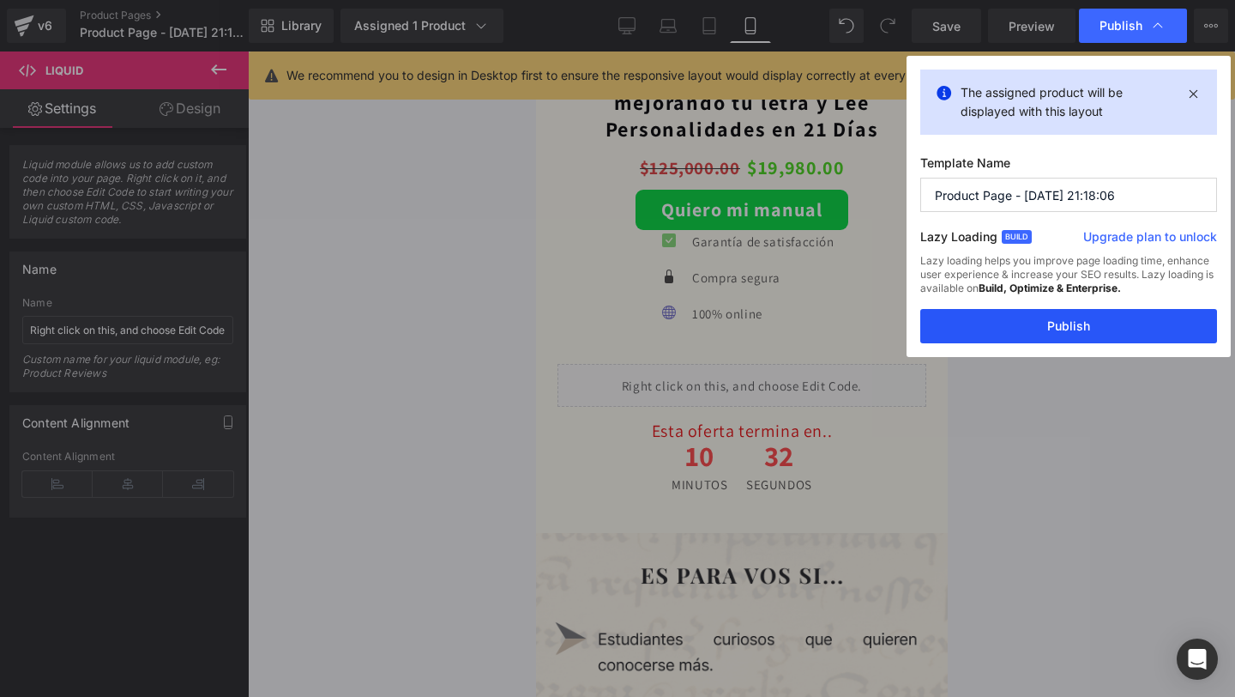
click at [983, 322] on button "Publish" at bounding box center [1069, 326] width 297 height 34
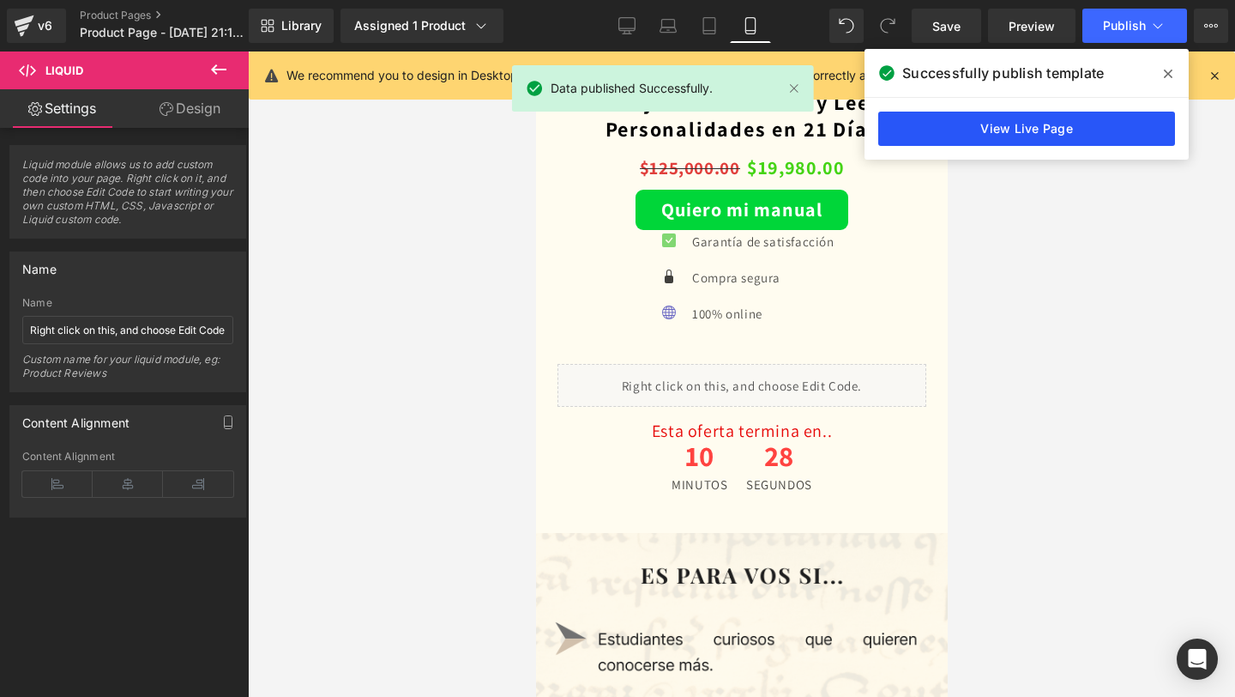
click at [973, 129] on link "View Live Page" at bounding box center [1027, 129] width 297 height 34
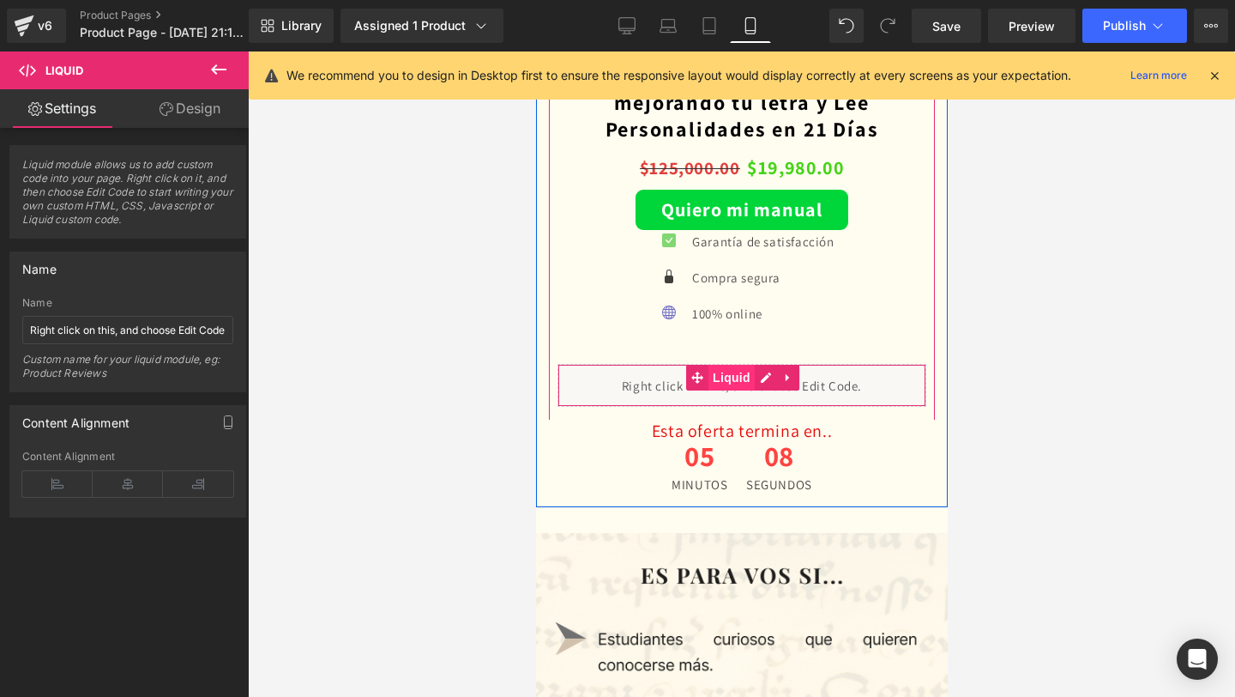
click at [714, 374] on span "Liquid" at bounding box center [731, 378] width 46 height 26
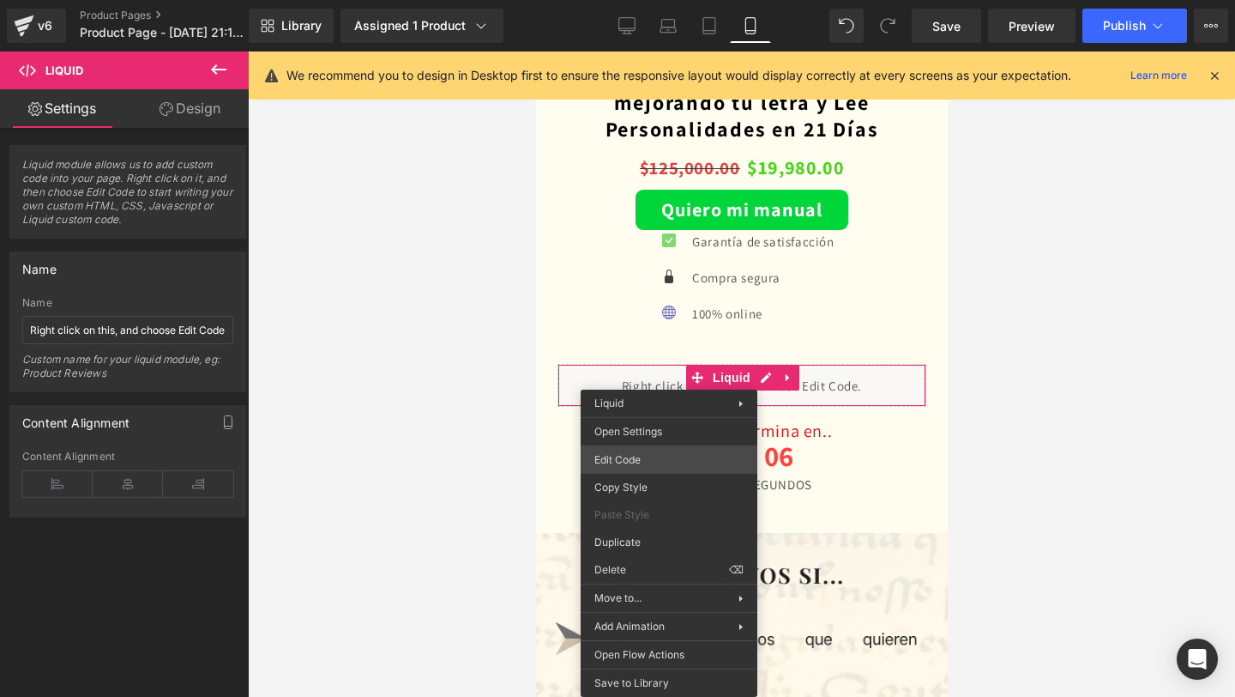
click at [637, 0] on div "Liquid You are previewing how the will restyle your page. You can not edit Elem…" at bounding box center [617, 0] width 1235 height 0
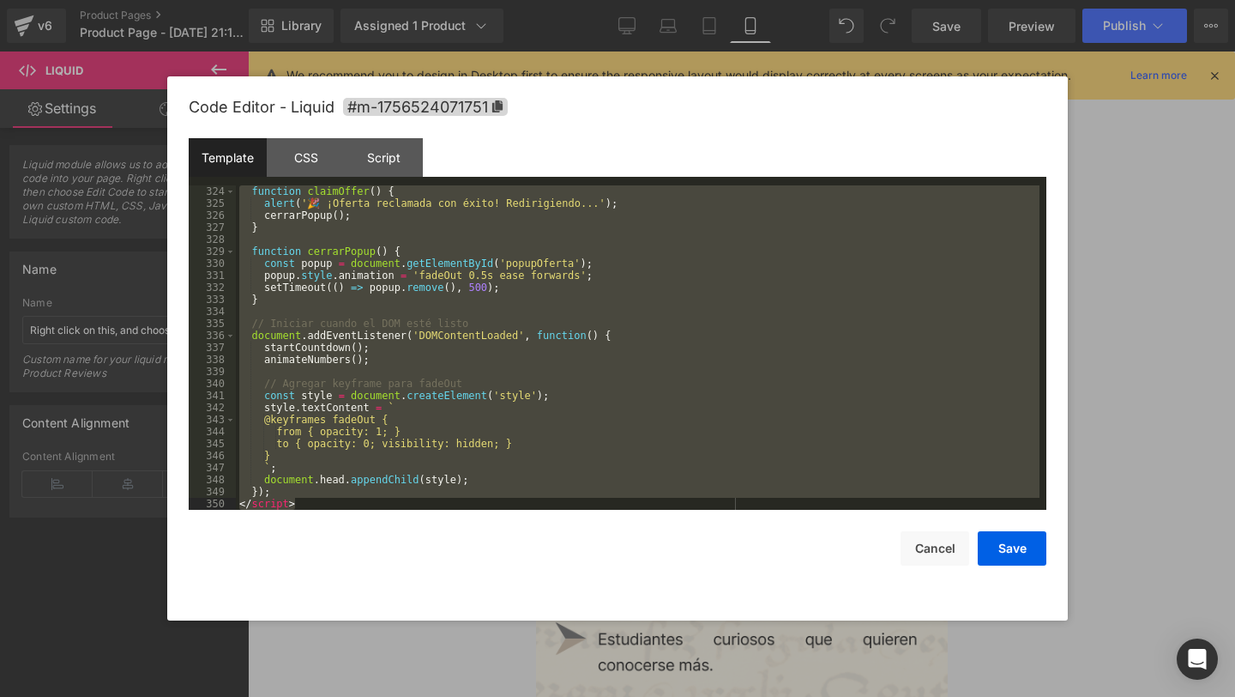
drag, startPoint x: 239, startPoint y: 191, endPoint x: 528, endPoint y: 607, distance: 506.2
click at [528, 607] on div "Code Editor - Liquid #m-1756524071751 Template CSS Script Data 324 325 326 327 …" at bounding box center [618, 348] width 858 height 544
click at [1020, 542] on button "Save" at bounding box center [1012, 548] width 69 height 34
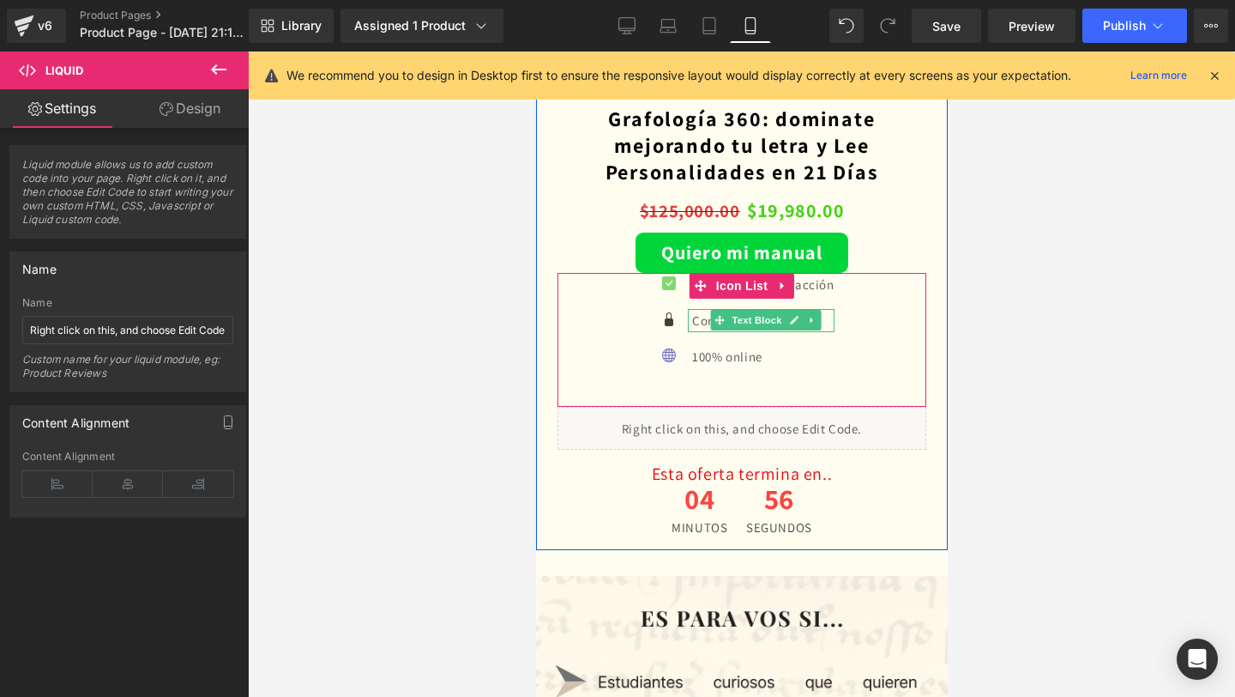
scroll to position [2871, 0]
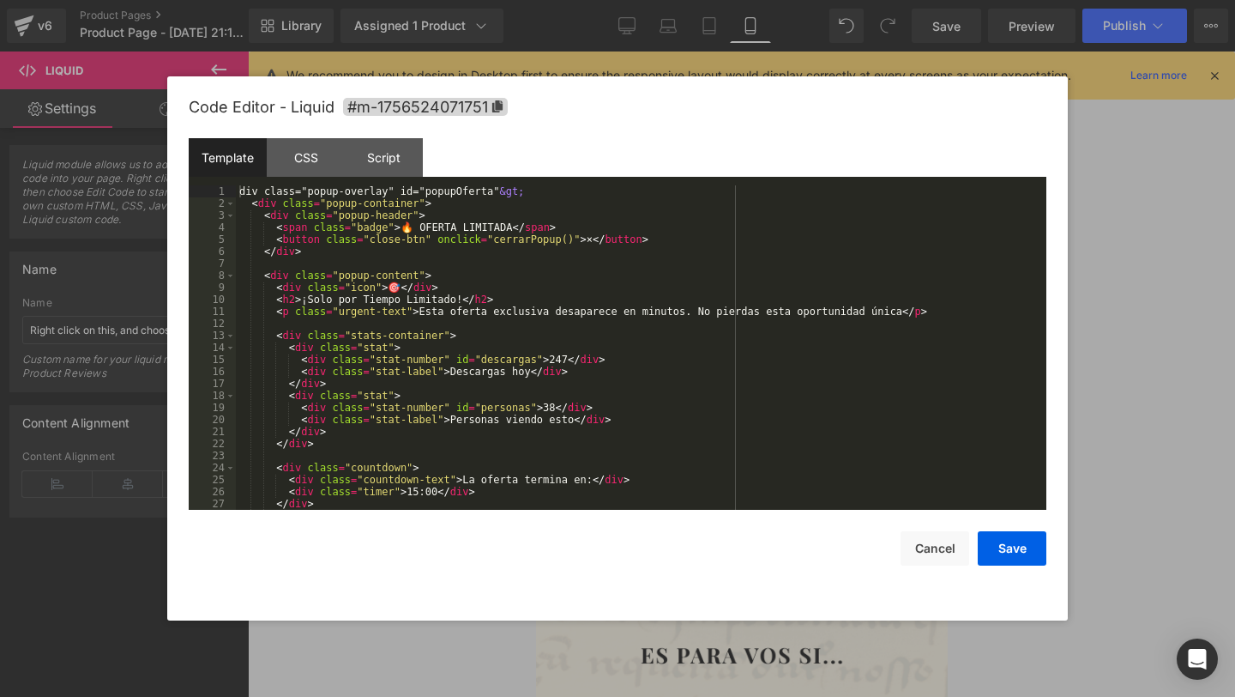
click at [657, 0] on div "Liquid You are previewing how the will restyle your page. You can not edit Elem…" at bounding box center [617, 0] width 1235 height 0
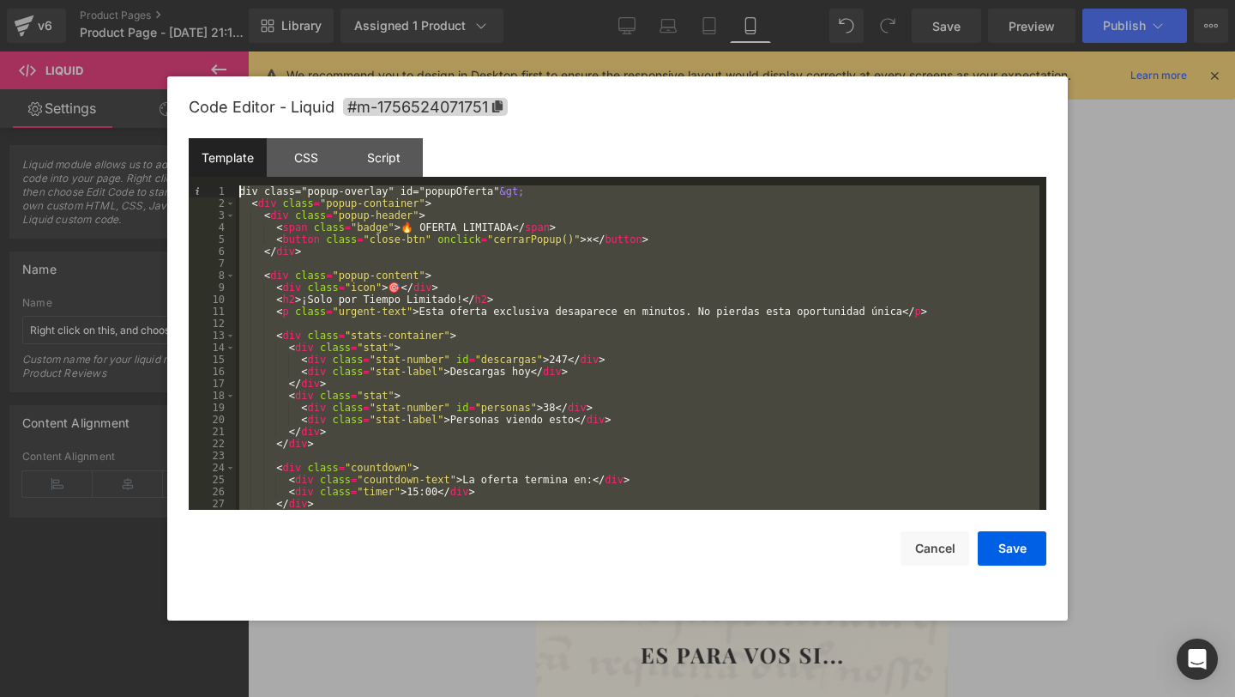
scroll to position [0, 0]
drag, startPoint x: 316, startPoint y: 500, endPoint x: 232, endPoint y: 188, distance: 323.4
click at [232, 188] on pre "1 2 3 4 5 6 7 8 9 10 11 12 13 14 15 16 17 18 19 20 21 22 23 24 25 26 27 28 div …" at bounding box center [618, 347] width 858 height 324
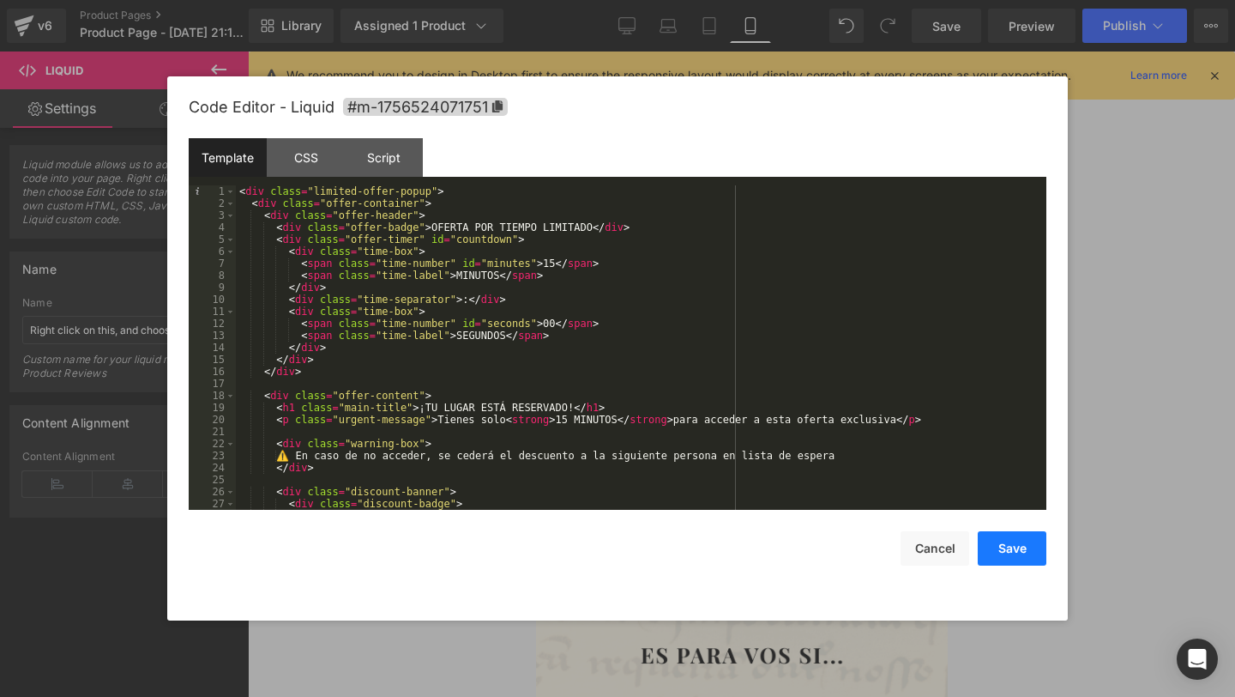
click at [1014, 554] on button "Save" at bounding box center [1012, 548] width 69 height 34
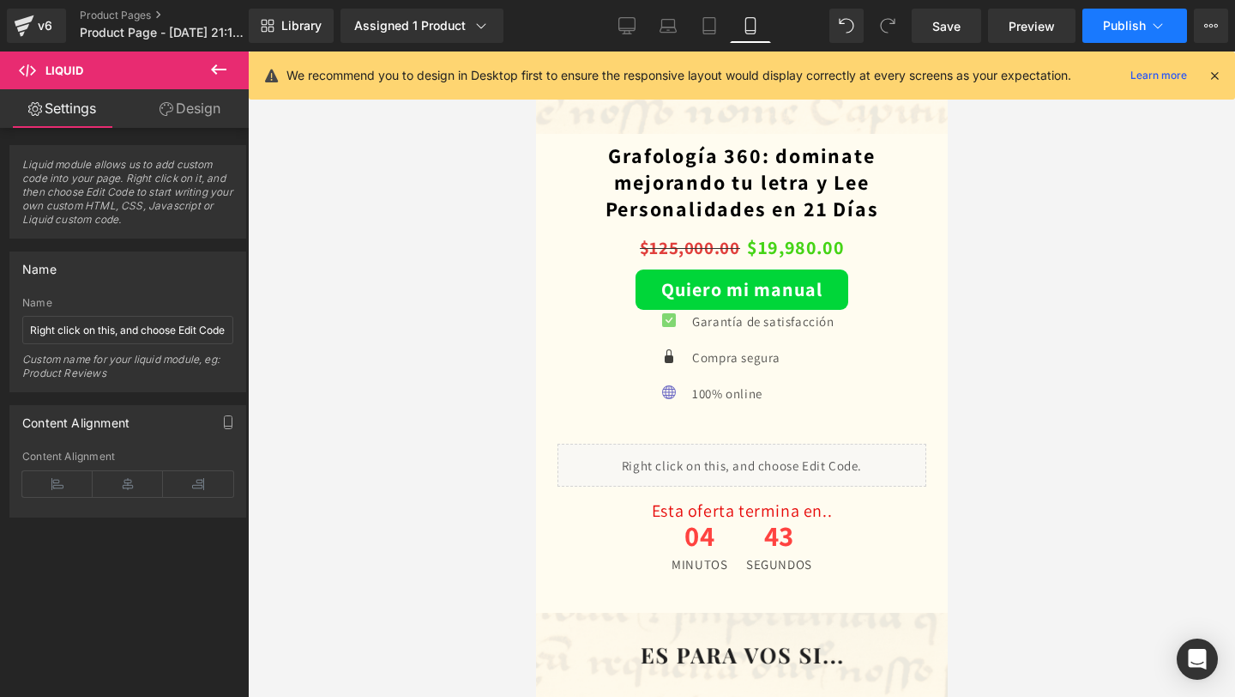
click at [1122, 33] on span "Publish" at bounding box center [1124, 26] width 43 height 14
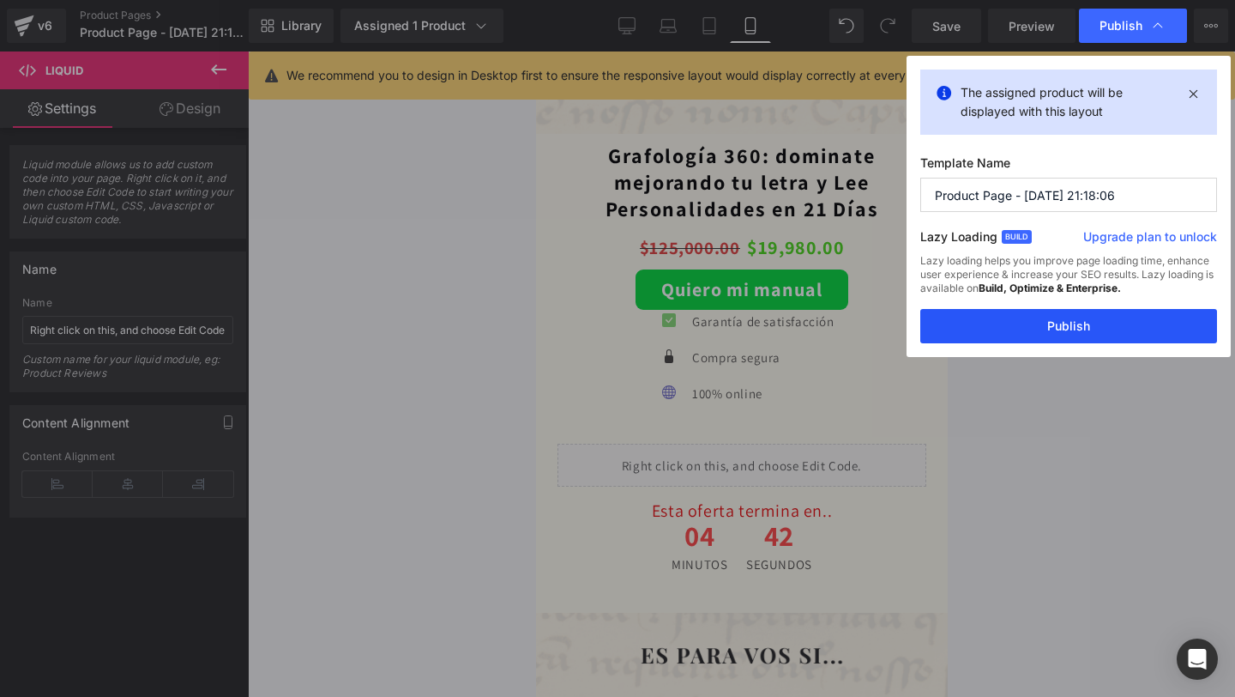
click at [1015, 318] on button "Publish" at bounding box center [1069, 326] width 297 height 34
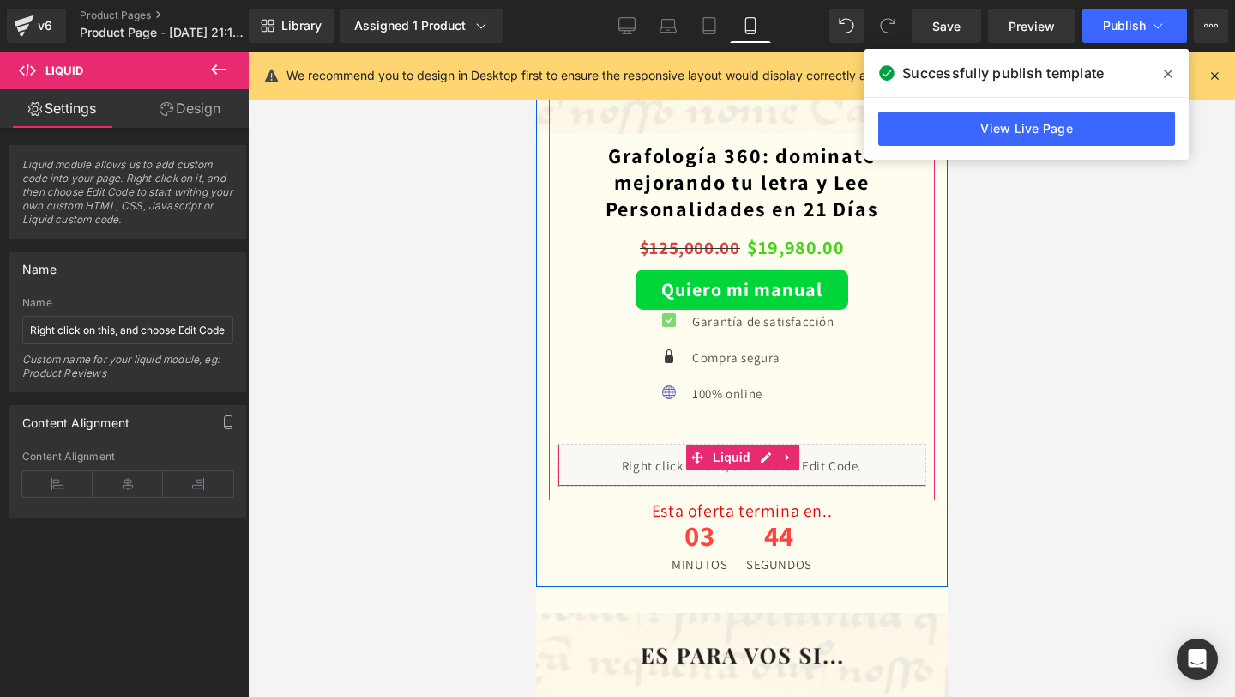
click at [623, 469] on div "Liquid" at bounding box center [741, 465] width 369 height 43
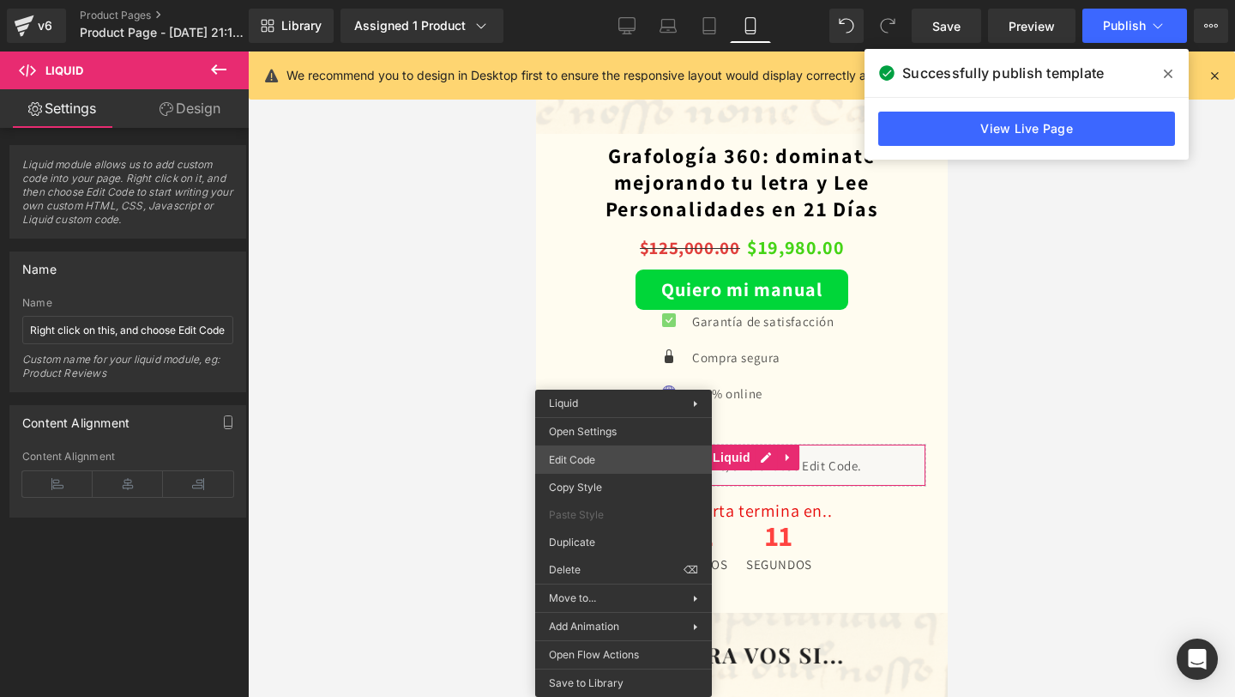
click at [607, 0] on div "Liquid You are previewing how the will restyle your page. You can not edit Elem…" at bounding box center [617, 0] width 1235 height 0
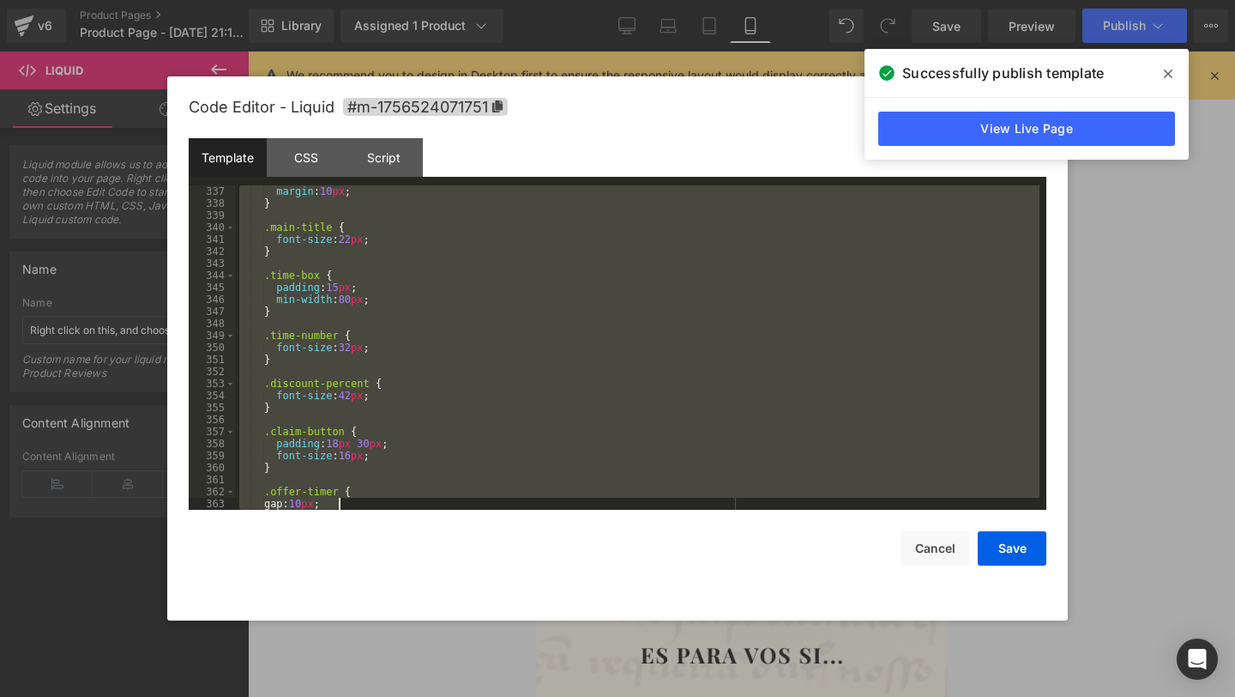
scroll to position [4588, 0]
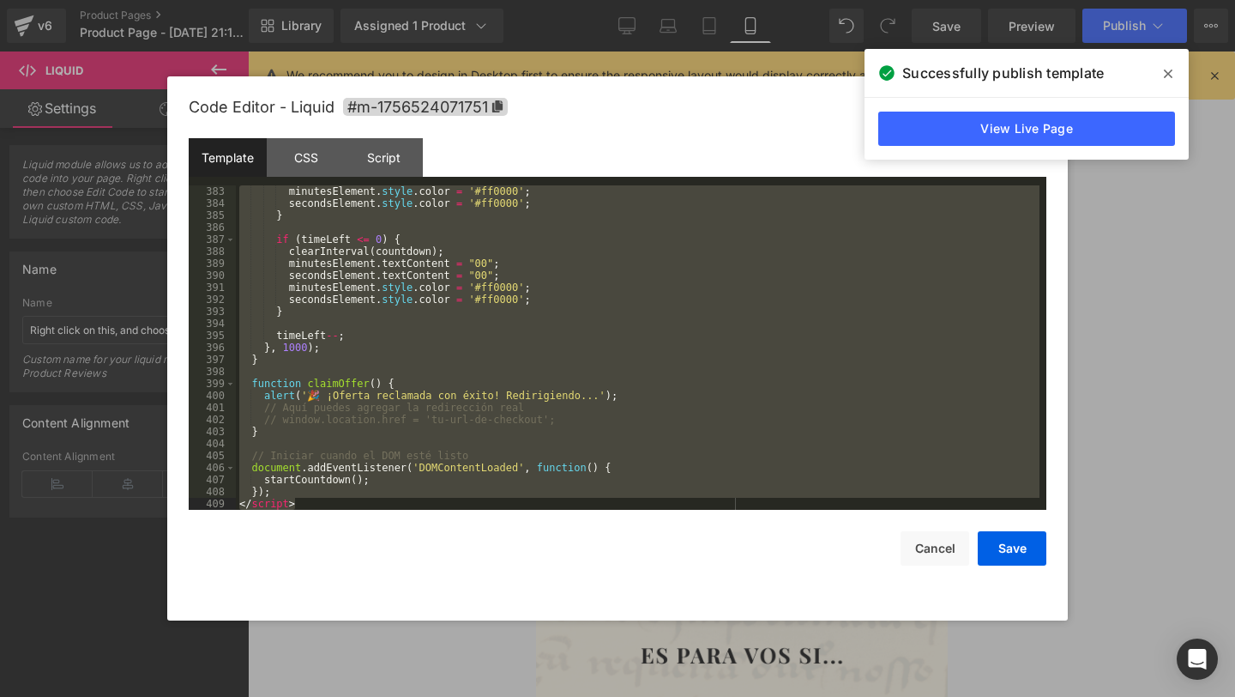
drag, startPoint x: 238, startPoint y: 190, endPoint x: 581, endPoint y: 589, distance: 526.9
click at [581, 589] on div "Code Editor - Liquid #m-1756524071751 Template CSS Script Data 383 384 385 386 …" at bounding box center [618, 348] width 858 height 544
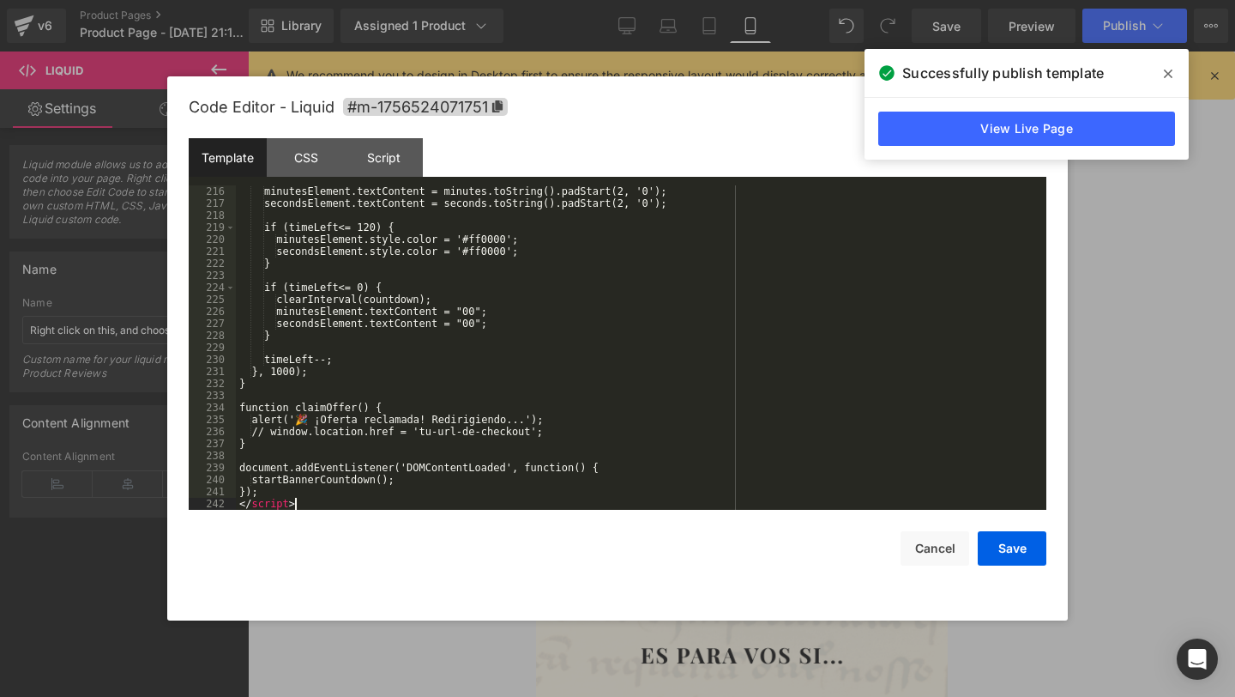
scroll to position [2583, 0]
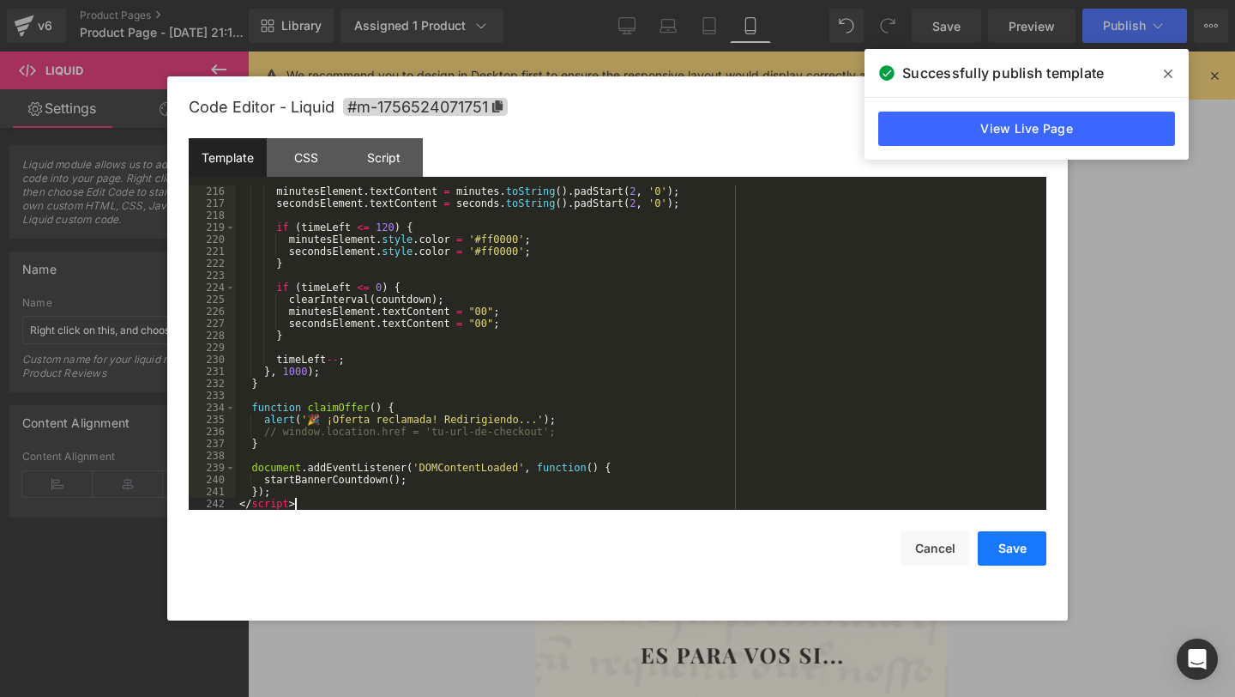
click at [1013, 548] on button "Save" at bounding box center [1012, 548] width 69 height 34
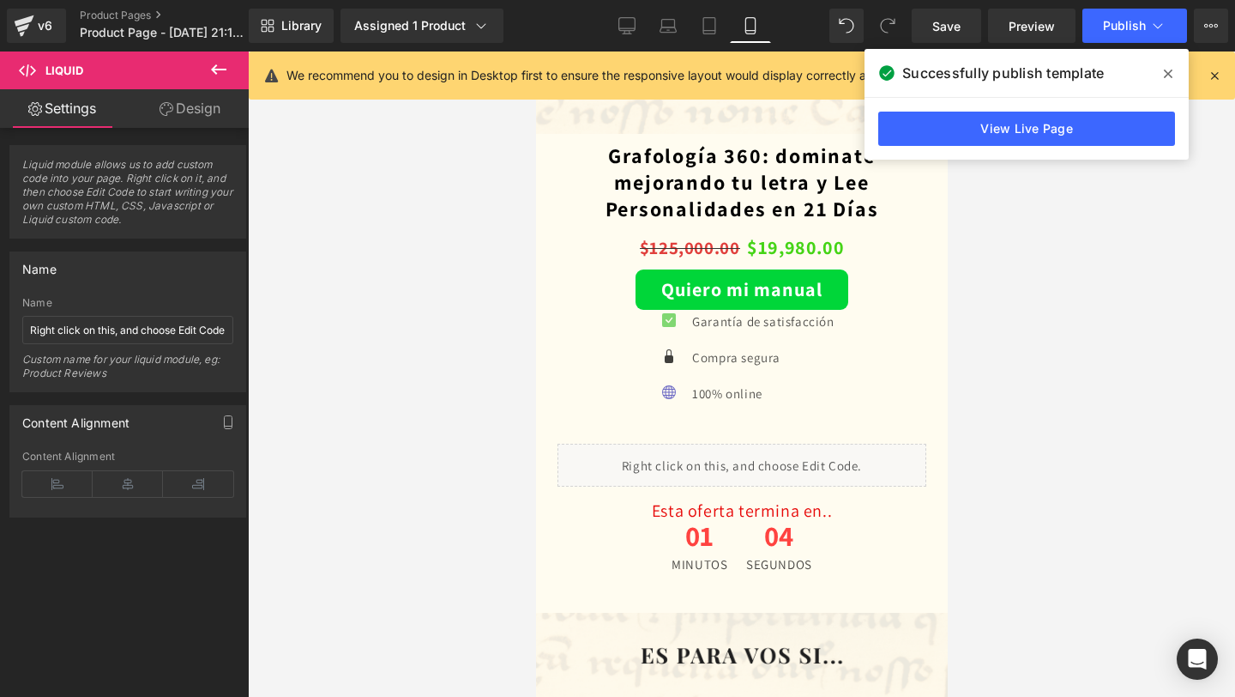
click at [1181, 65] on span at bounding box center [1168, 73] width 27 height 27
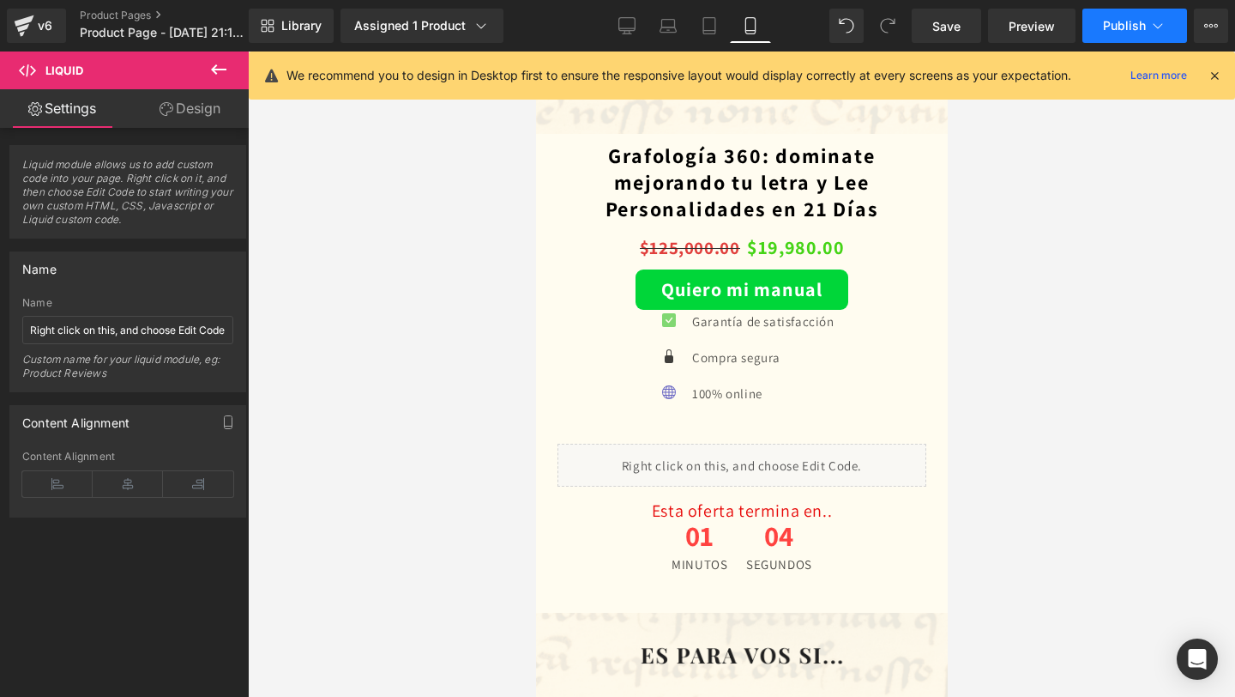
click at [1153, 31] on icon at bounding box center [1158, 25] width 17 height 17
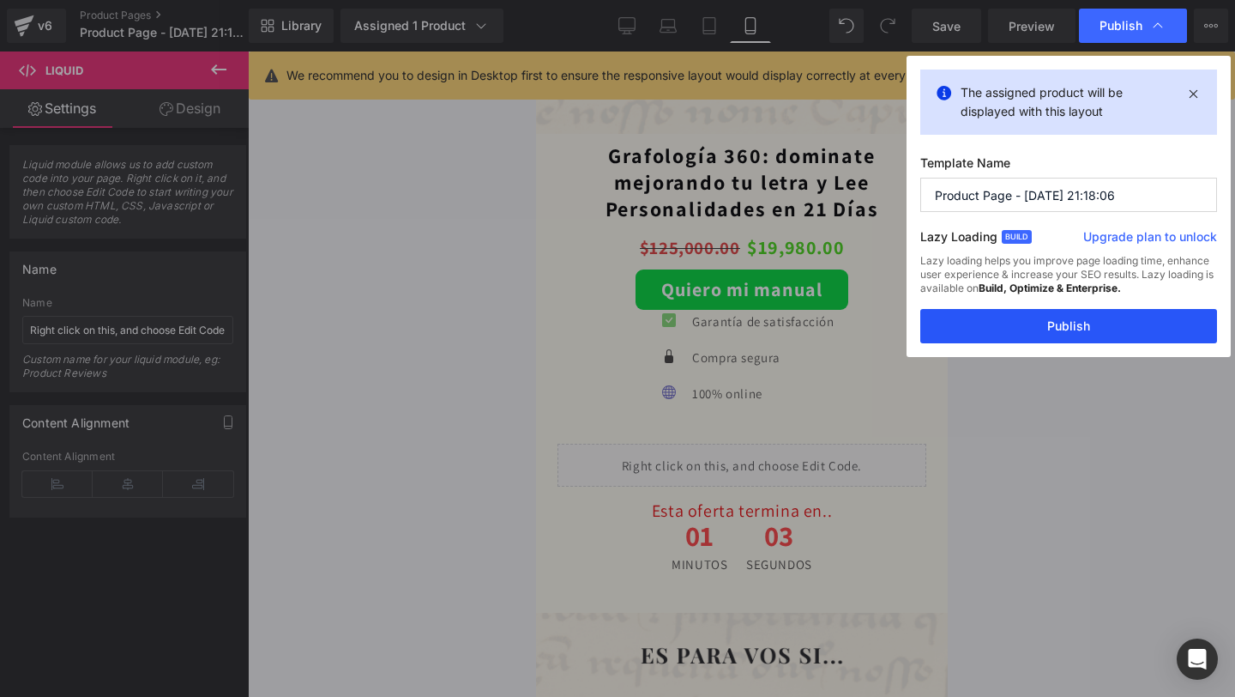
click at [1030, 311] on button "Publish" at bounding box center [1069, 326] width 297 height 34
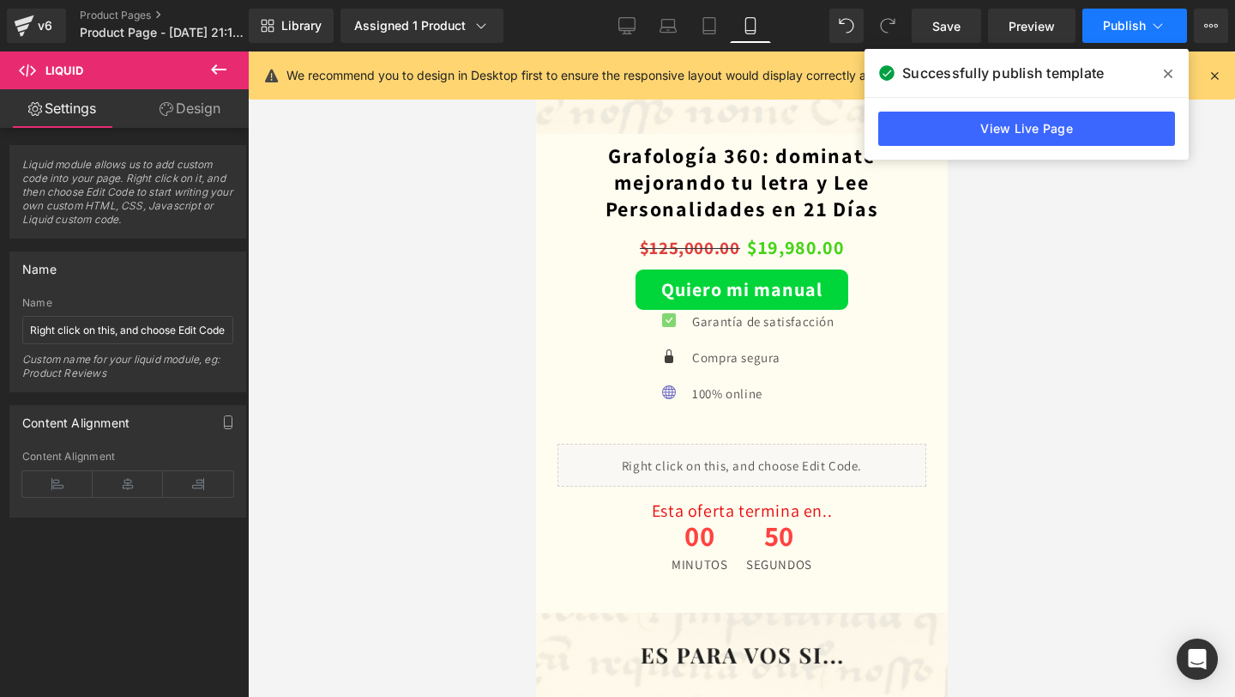
click at [1111, 33] on button "Publish" at bounding box center [1135, 26] width 105 height 34
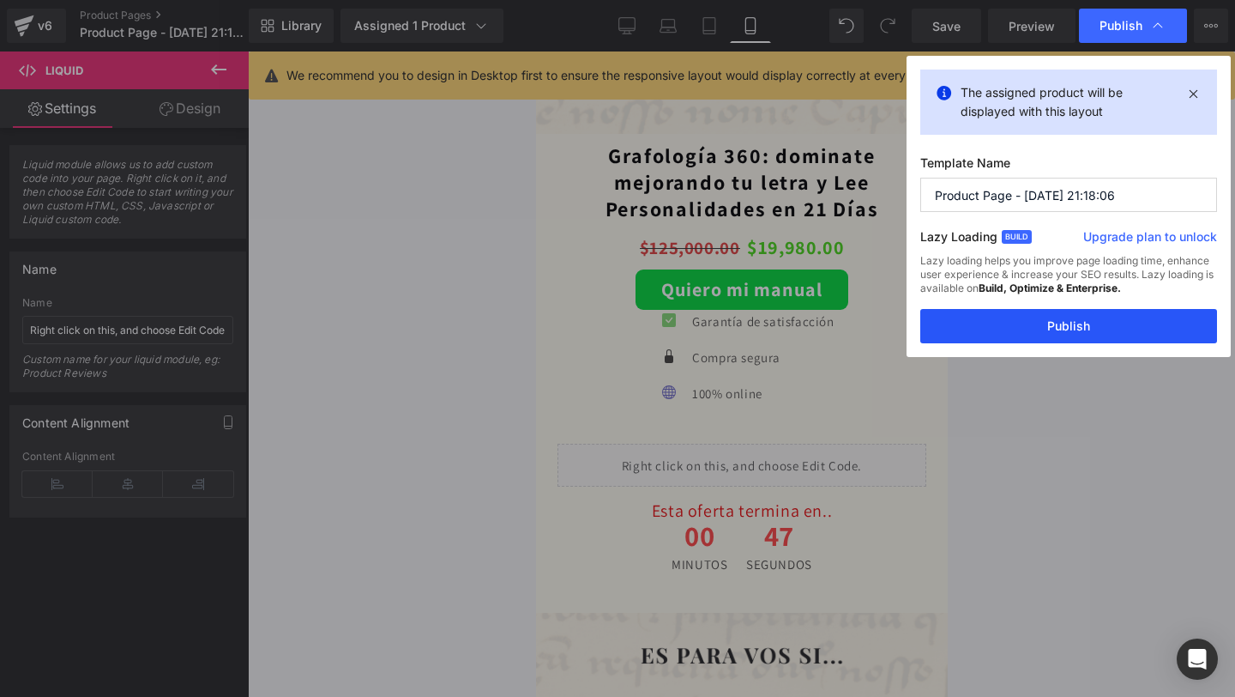
click at [962, 328] on button "Publish" at bounding box center [1069, 326] width 297 height 34
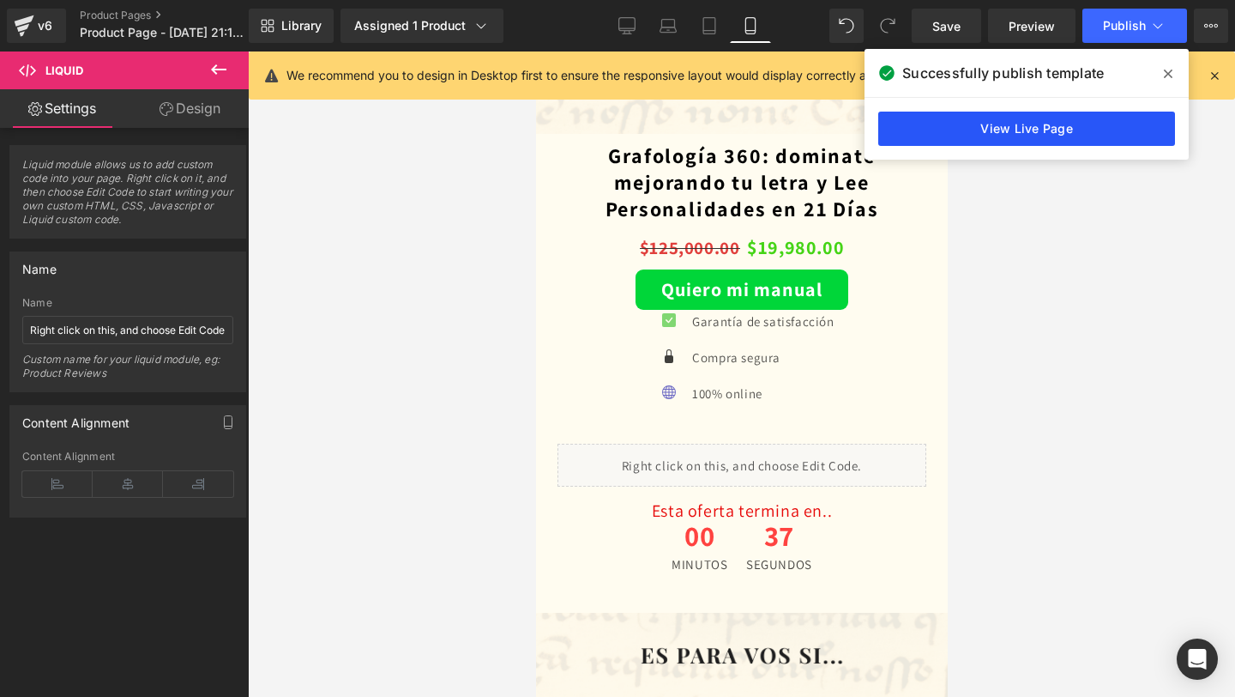
click at [1011, 131] on link "View Live Page" at bounding box center [1027, 129] width 297 height 34
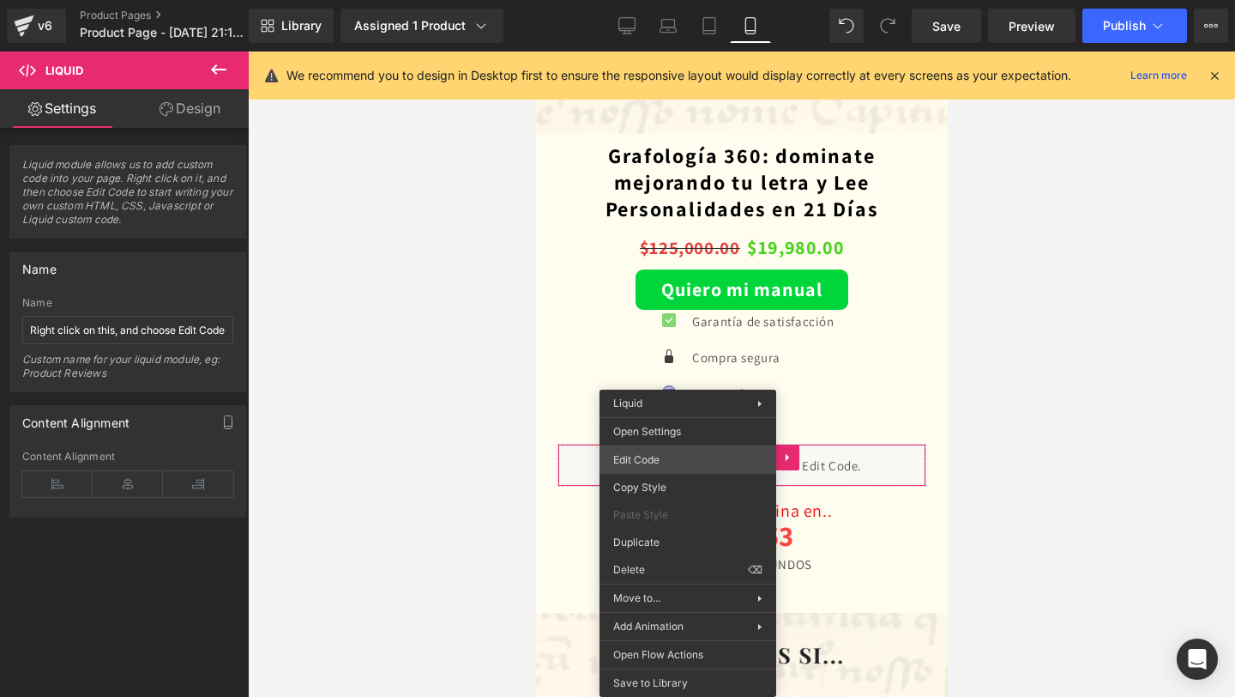
click at [720, 0] on div "Liquid You are previewing how the will restyle your page. You can not edit Elem…" at bounding box center [617, 0] width 1235 height 0
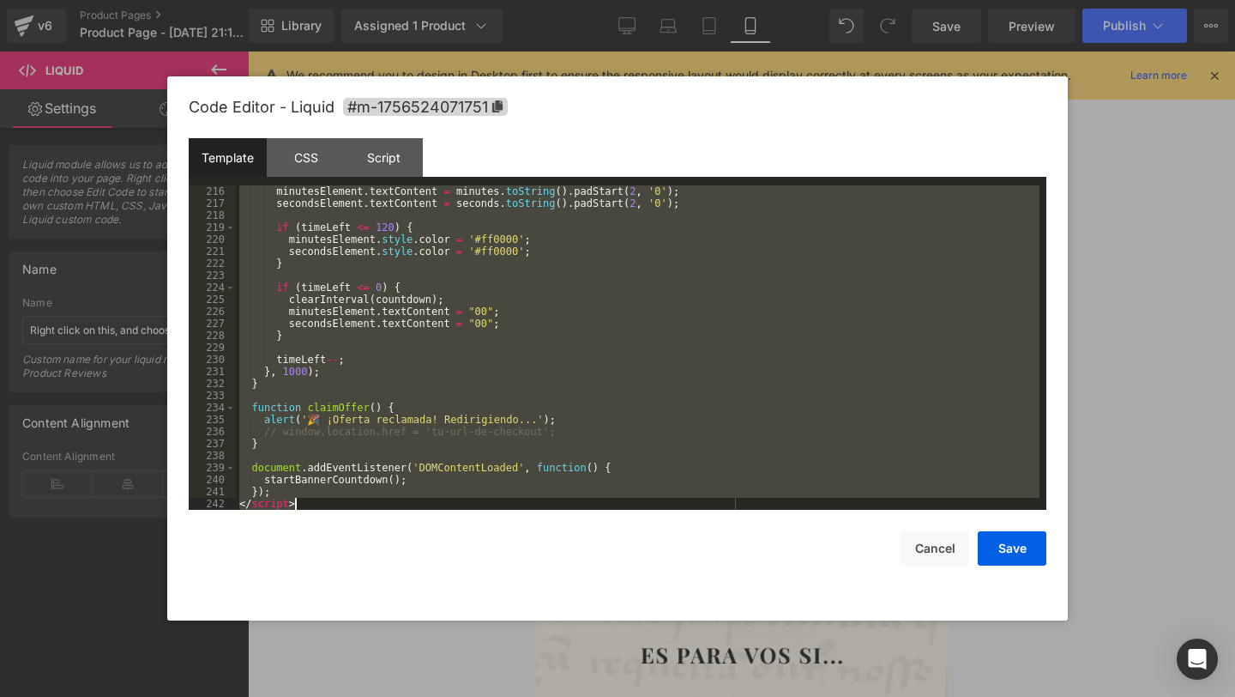
drag, startPoint x: 240, startPoint y: 191, endPoint x: 505, endPoint y: 586, distance: 475.4
click at [505, 586] on div "Code Editor - Liquid #m-1756524071751 Template CSS Script Data 216 217 218 219 …" at bounding box center [618, 348] width 858 height 544
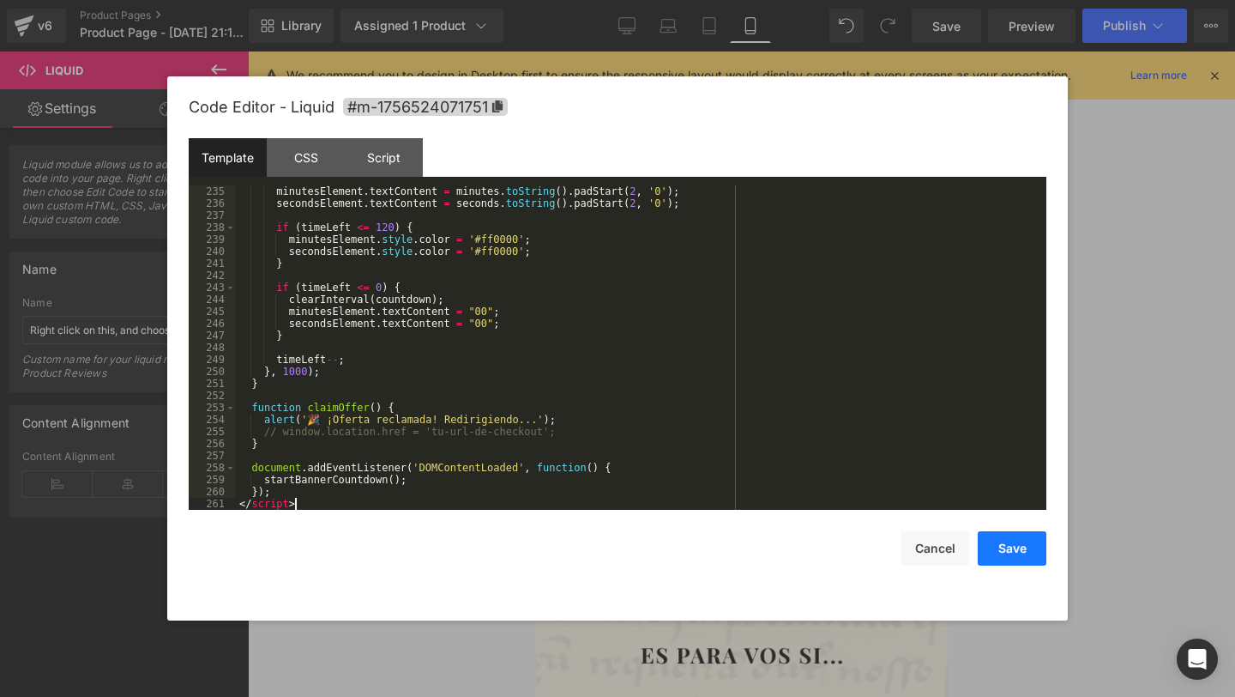
click at [1008, 551] on button "Save" at bounding box center [1012, 548] width 69 height 34
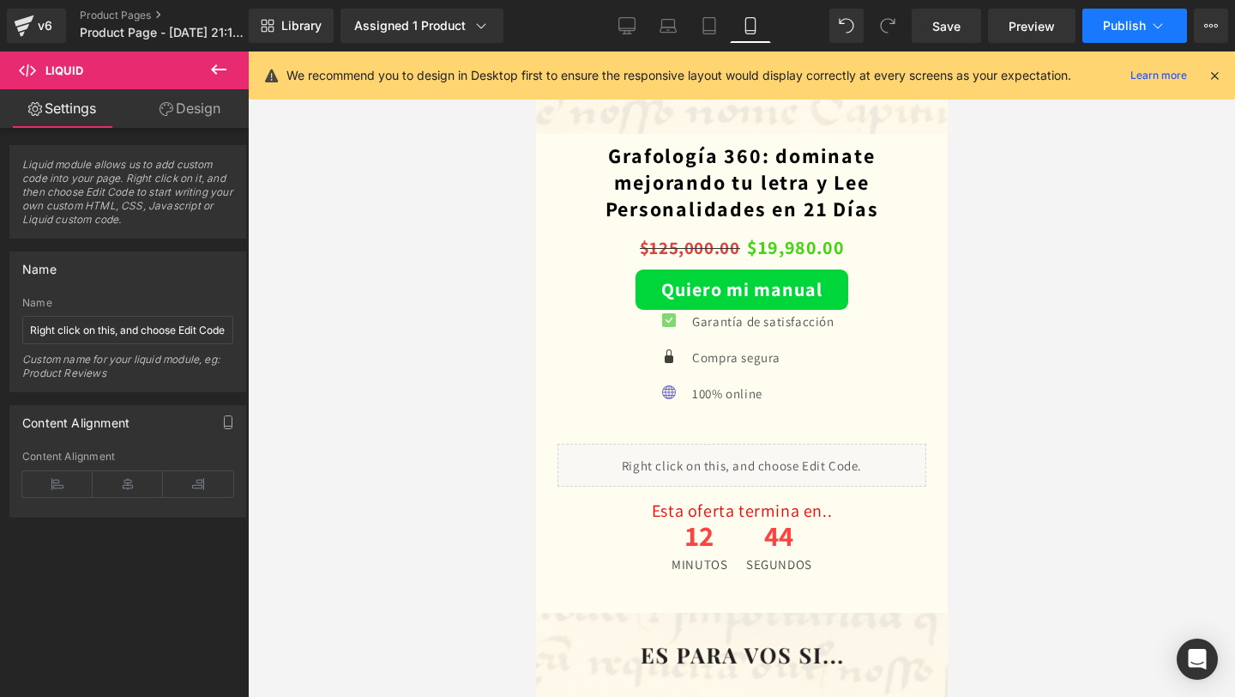
click at [1113, 20] on span "Publish" at bounding box center [1124, 26] width 43 height 14
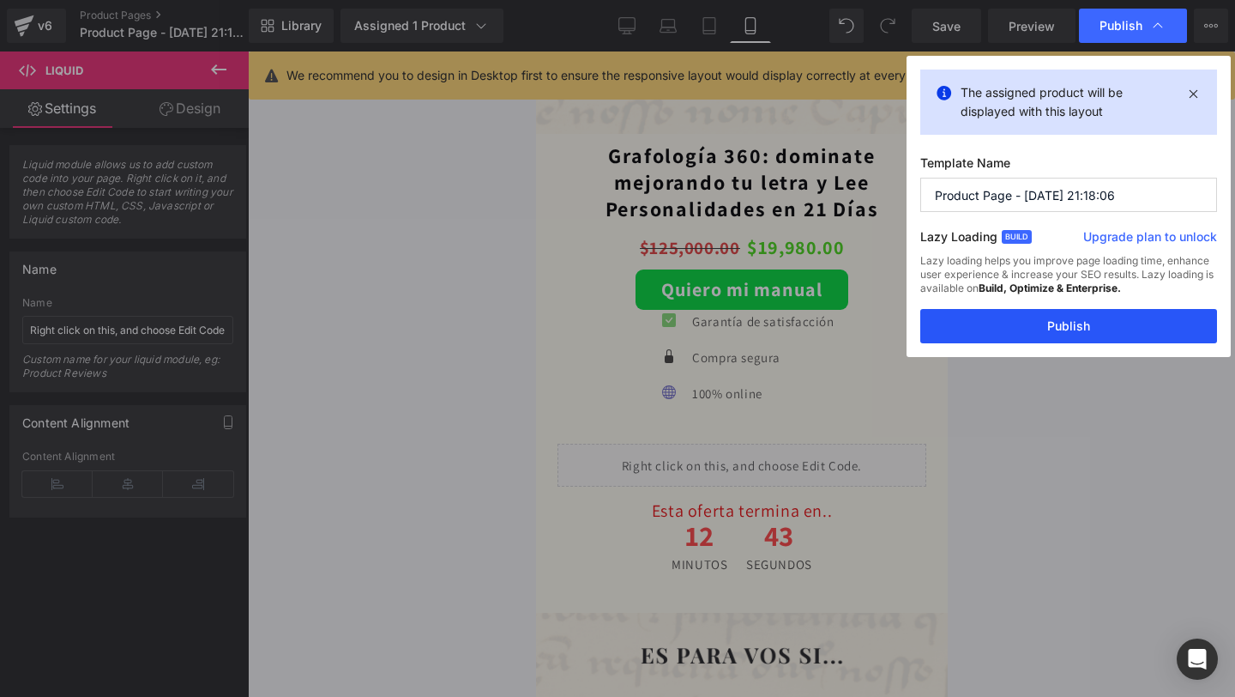
click at [1027, 332] on button "Publish" at bounding box center [1069, 326] width 297 height 34
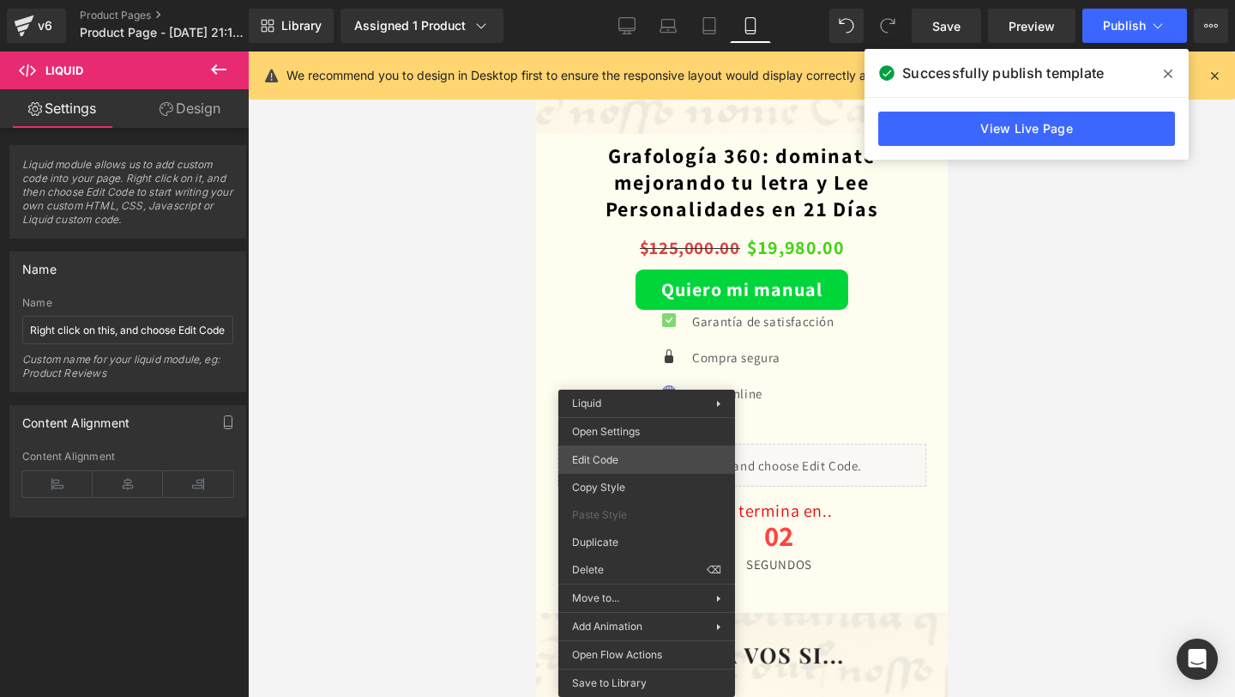
click at [655, 0] on div "Liquid You are previewing how the will restyle your page. You can not edit Elem…" at bounding box center [617, 0] width 1235 height 0
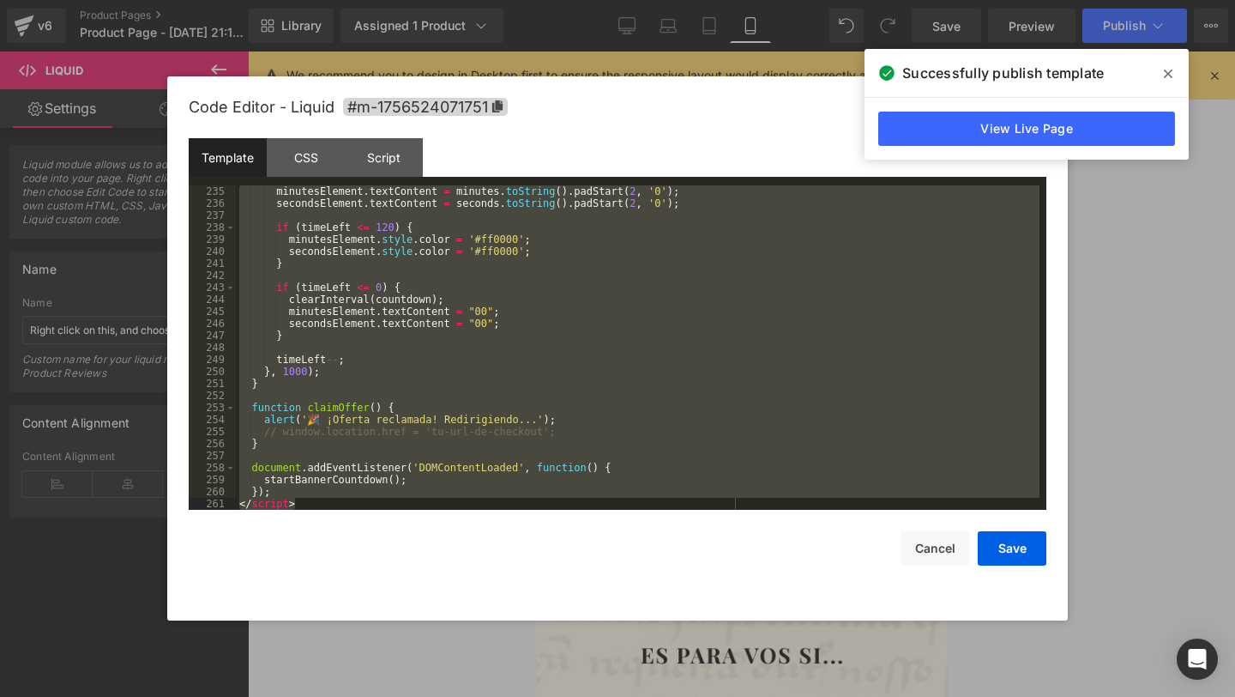
drag, startPoint x: 240, startPoint y: 195, endPoint x: 486, endPoint y: 696, distance: 558.3
click at [486, 696] on body "Liquid You are previewing how the will restyle your page. You can not edit Elem…" at bounding box center [617, 348] width 1235 height 697
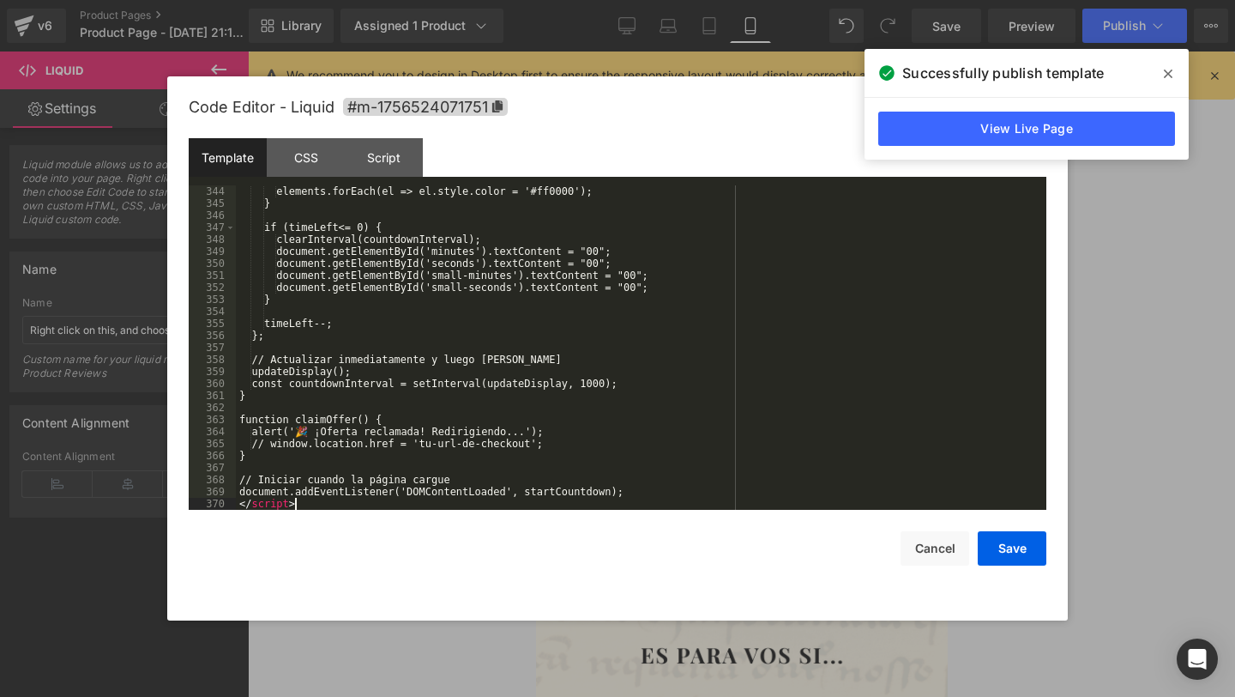
scroll to position [4120, 0]
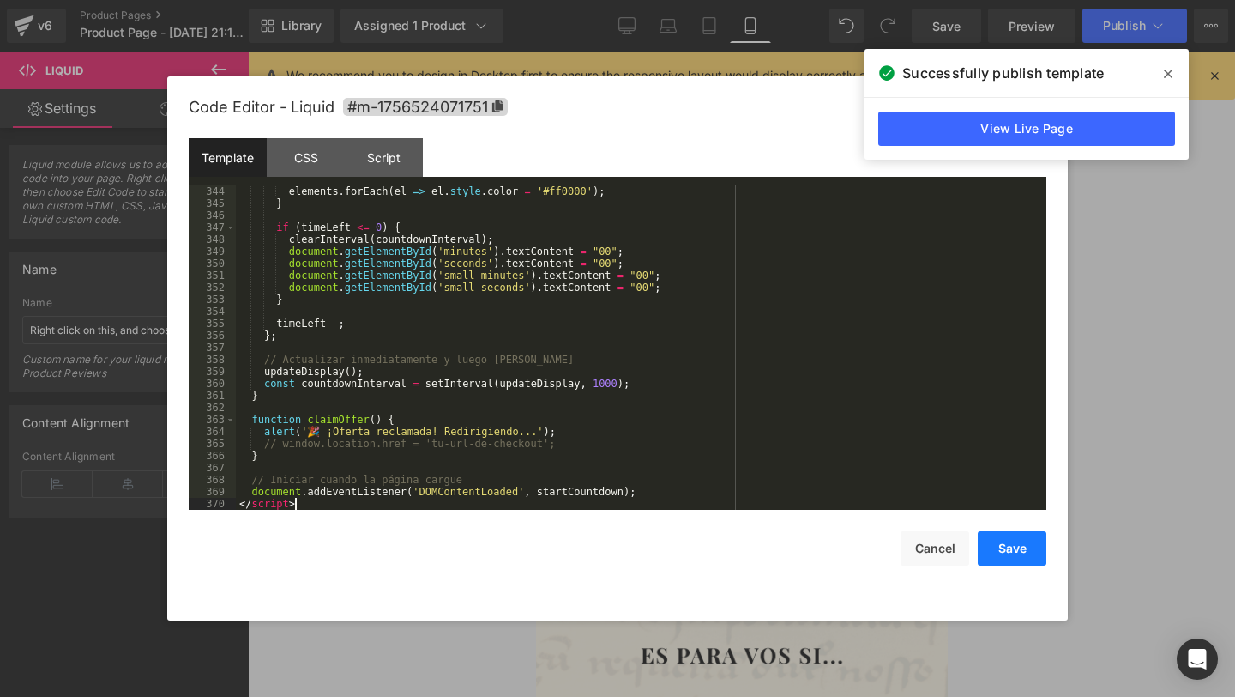
click at [1007, 541] on button "Save" at bounding box center [1012, 548] width 69 height 34
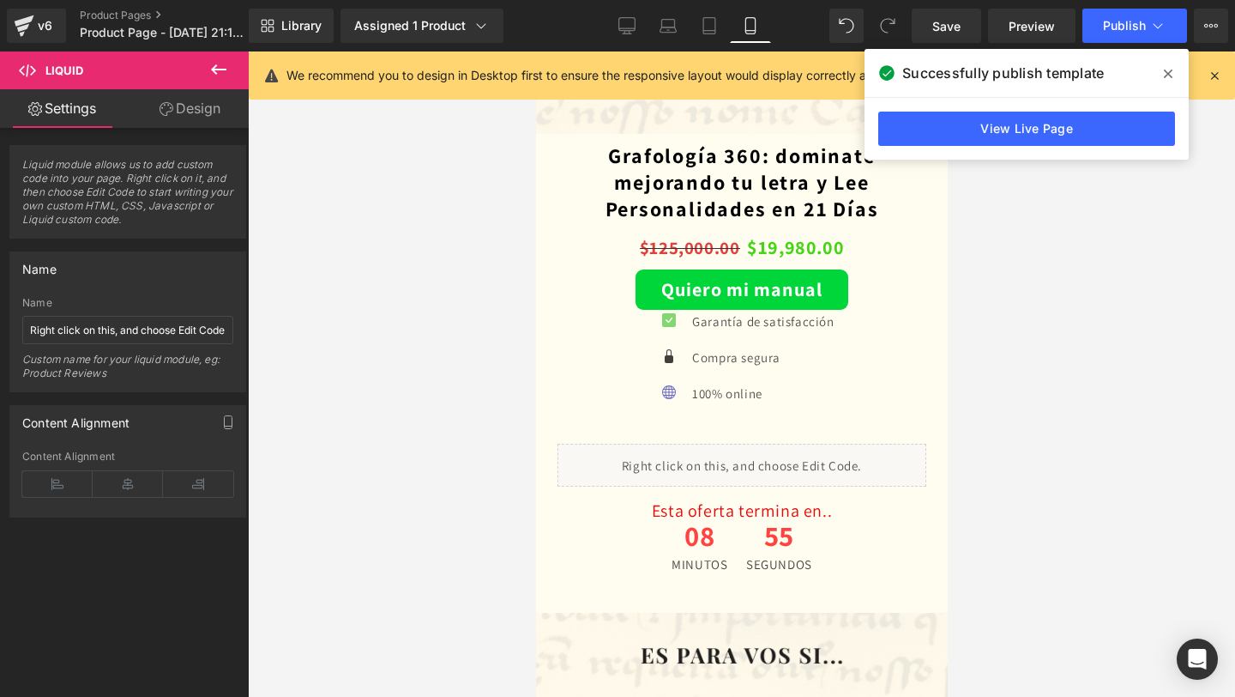
click at [1141, 45] on div "Library Assigned 1 Product Product Preview Grafología 360: dominate mejorando t…" at bounding box center [742, 25] width 987 height 51
click at [1137, 23] on span "Publish" at bounding box center [1124, 26] width 43 height 14
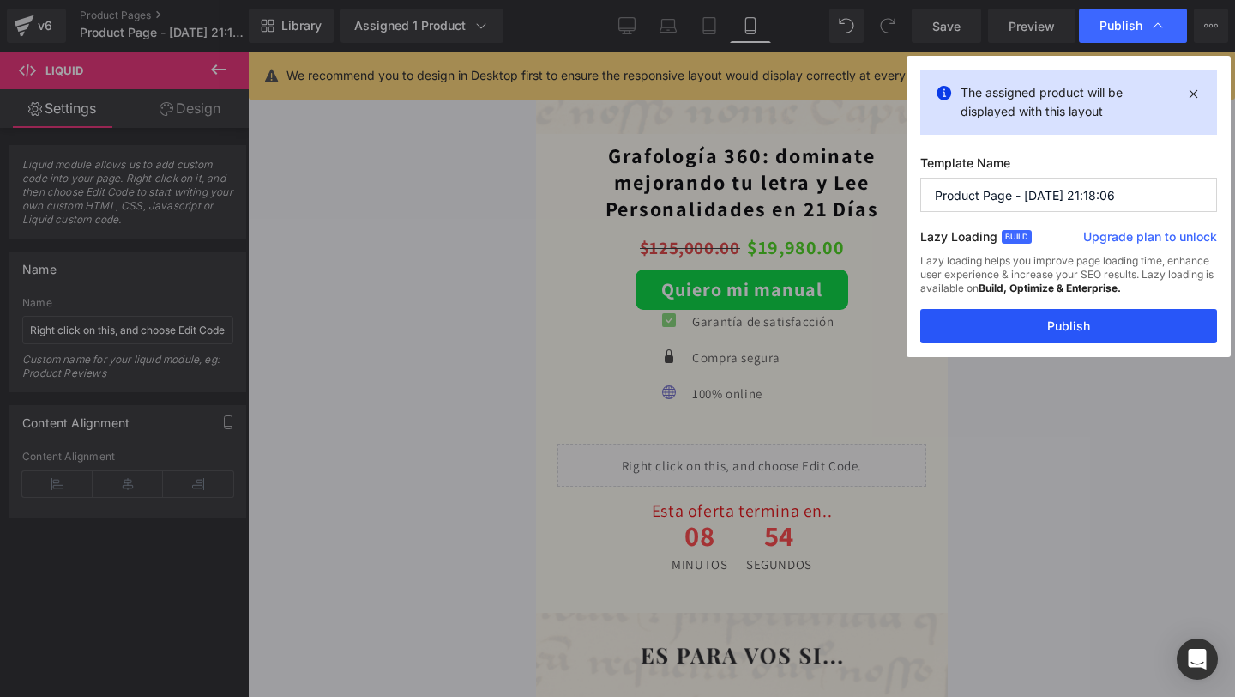
click at [1018, 334] on button "Publish" at bounding box center [1069, 326] width 297 height 34
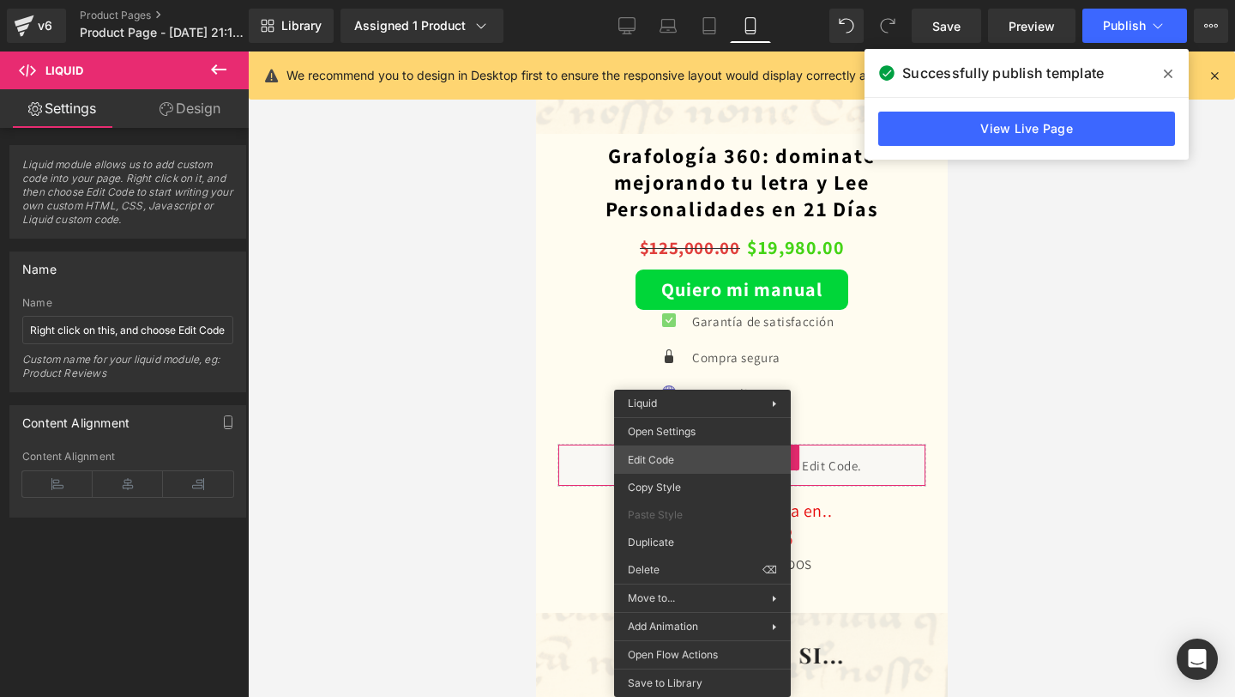
click at [689, 0] on div "Liquid You are previewing how the will restyle your page. You can not edit Elem…" at bounding box center [617, 0] width 1235 height 0
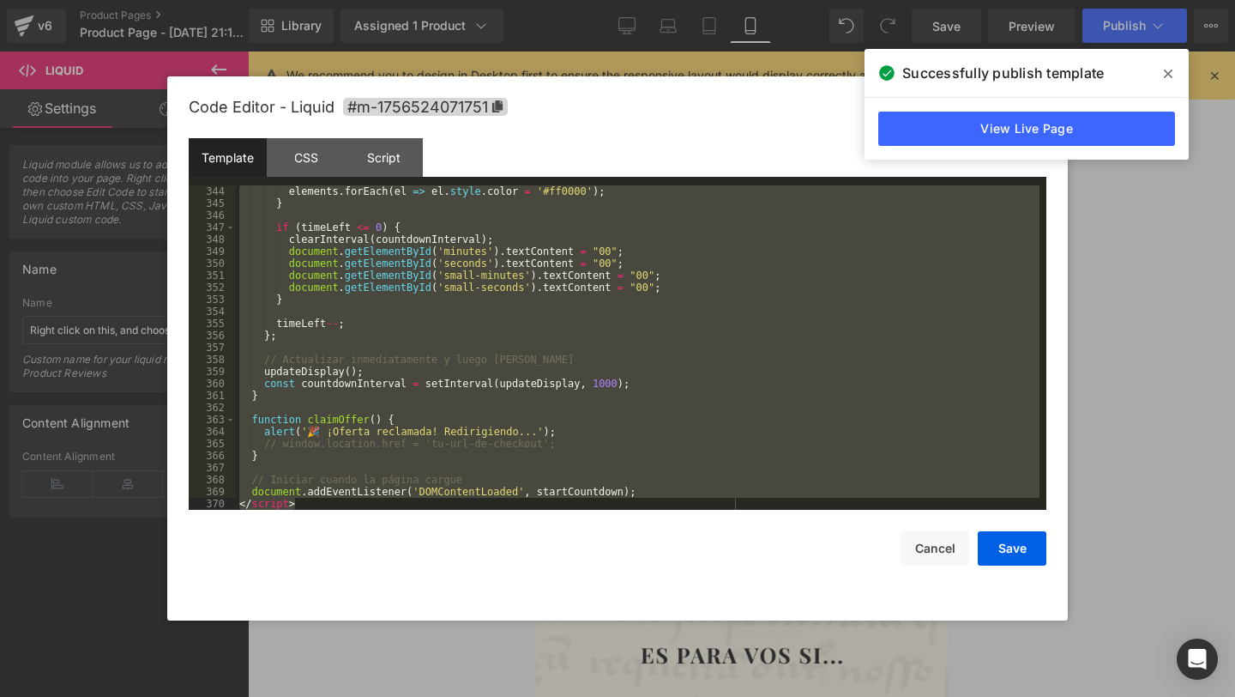
drag, startPoint x: 239, startPoint y: 196, endPoint x: 496, endPoint y: 534, distance: 424.4
click at [495, 534] on div "Code Editor - Liquid #m-1756524071751 Template CSS Script Data 344 345 346 347 …" at bounding box center [618, 348] width 858 height 544
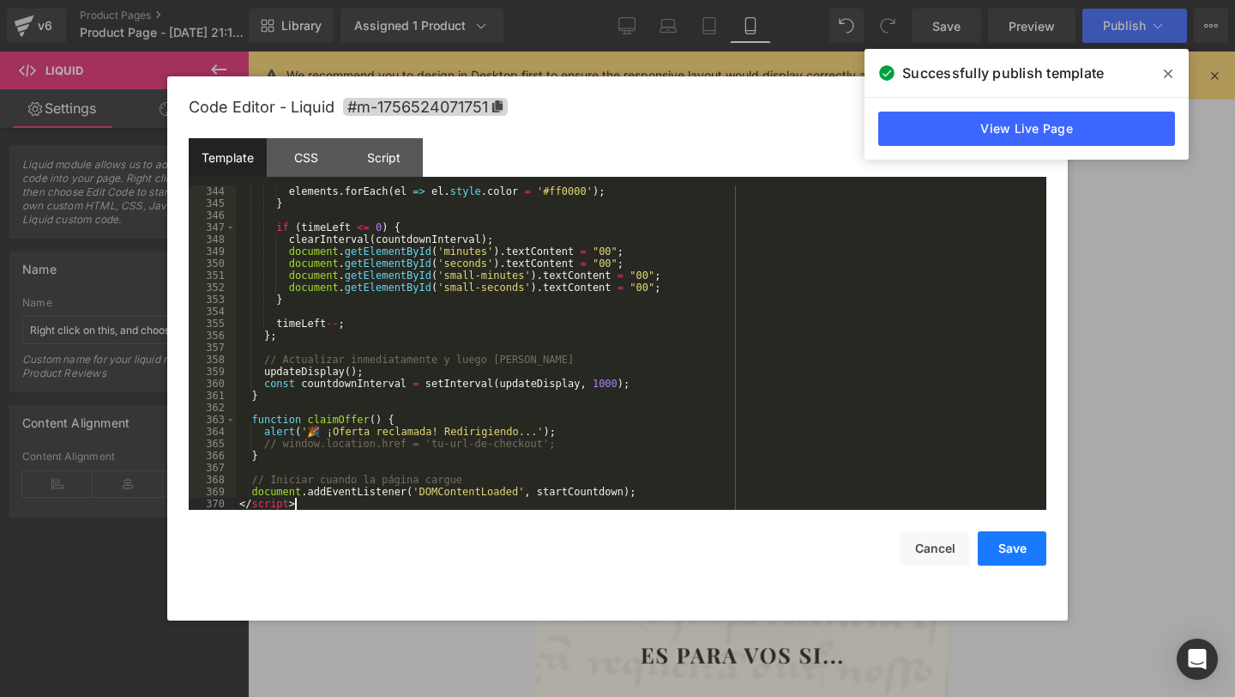
click at [1027, 544] on button "Save" at bounding box center [1012, 548] width 69 height 34
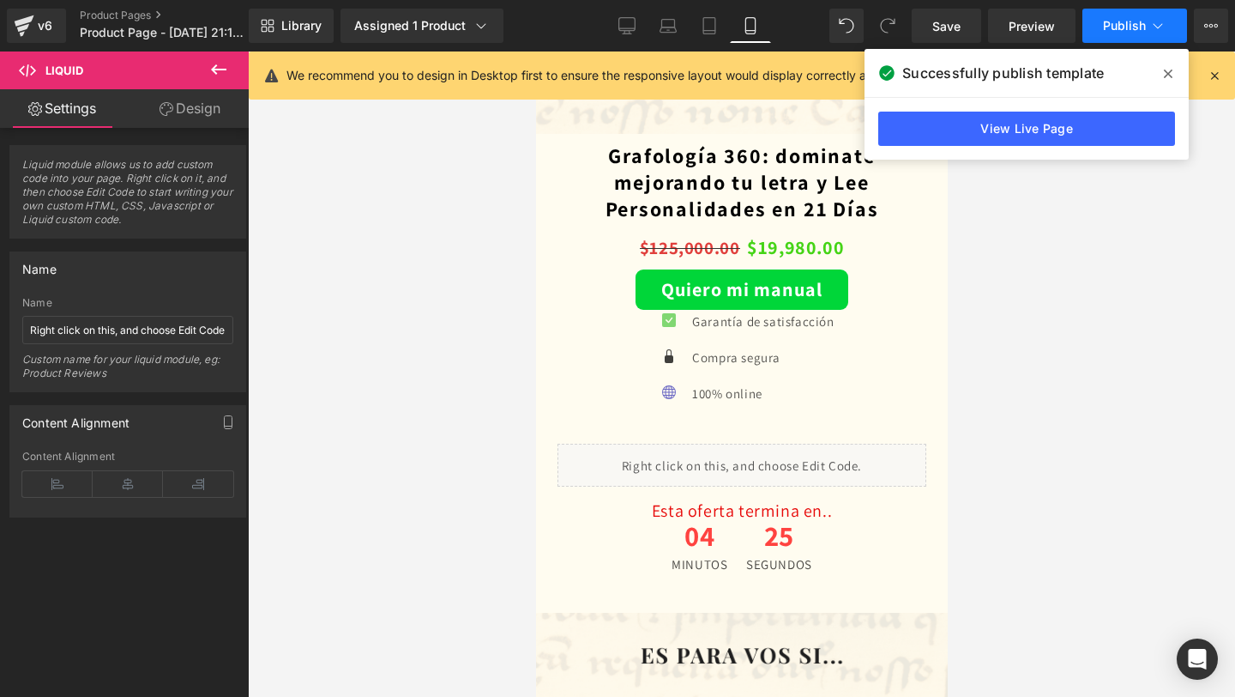
click at [1141, 19] on span "Publish" at bounding box center [1124, 26] width 43 height 14
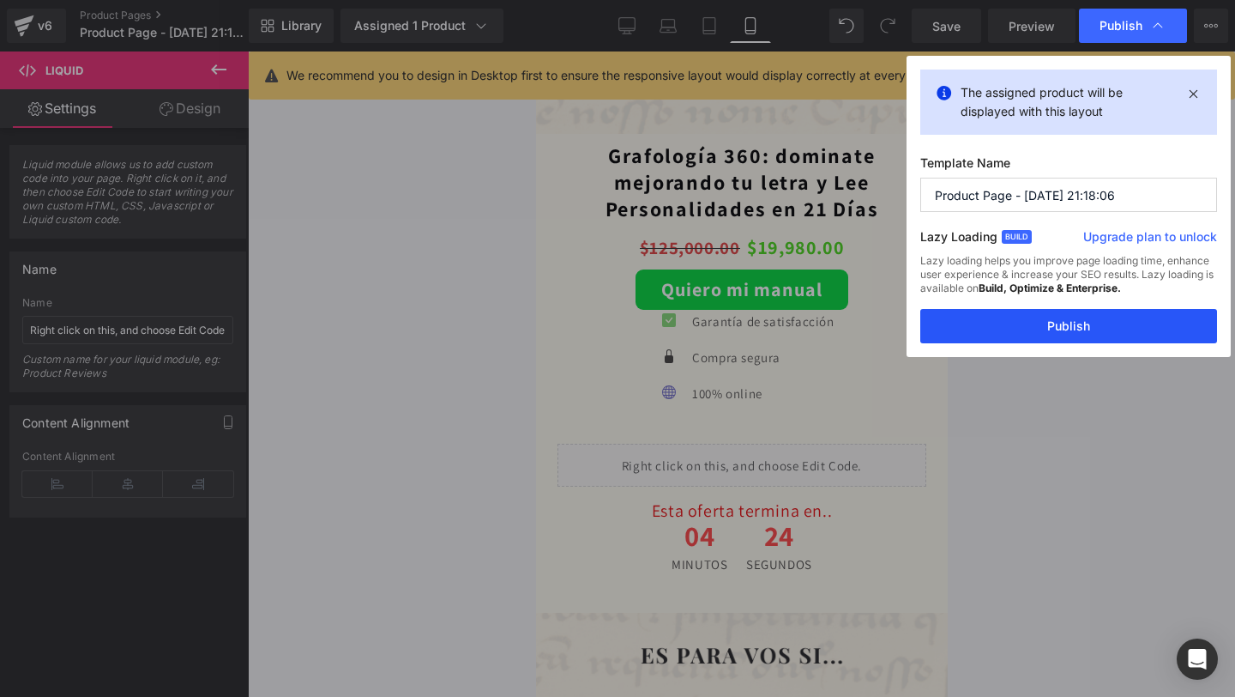
click at [1060, 331] on button "Publish" at bounding box center [1069, 326] width 297 height 34
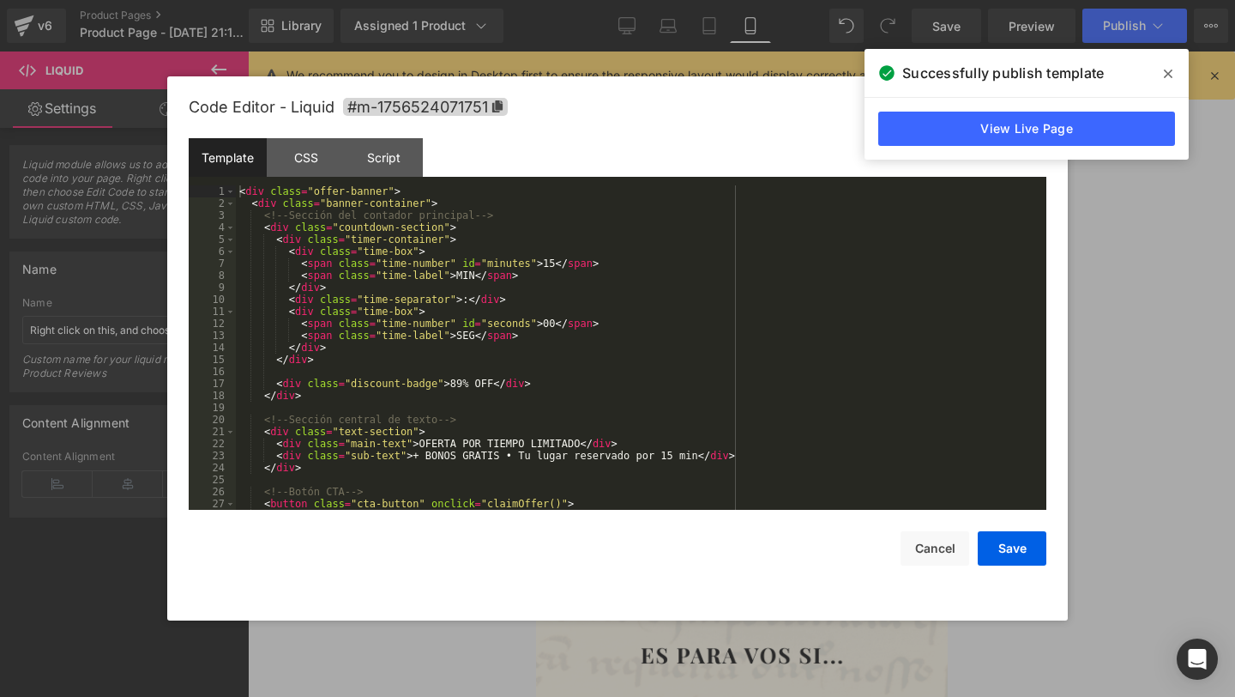
click at [732, 0] on div "Liquid You are previewing how the will restyle your page. You can not edit Elem…" at bounding box center [617, 0] width 1235 height 0
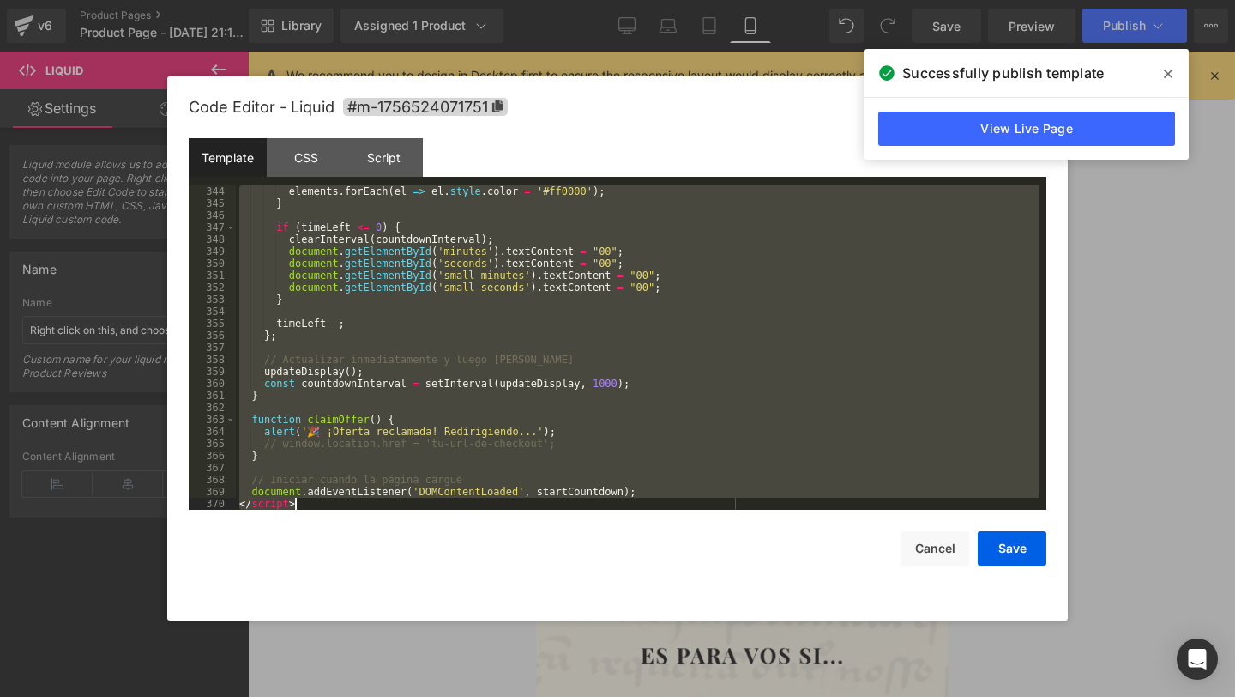
drag, startPoint x: 240, startPoint y: 192, endPoint x: 568, endPoint y: 615, distance: 535.1
click at [568, 615] on div "Code Editor - Liquid #m-1756524071751 Template CSS Script Data 344 345 346 347 …" at bounding box center [618, 348] width 858 height 544
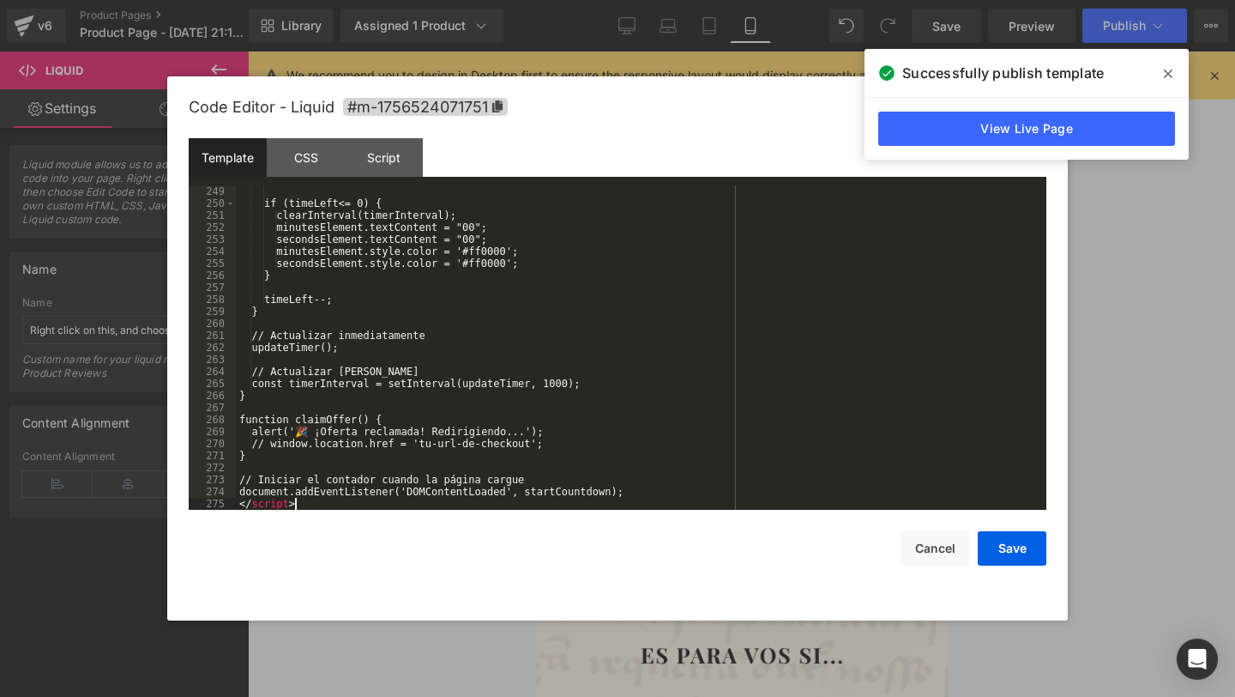
scroll to position [2979, 0]
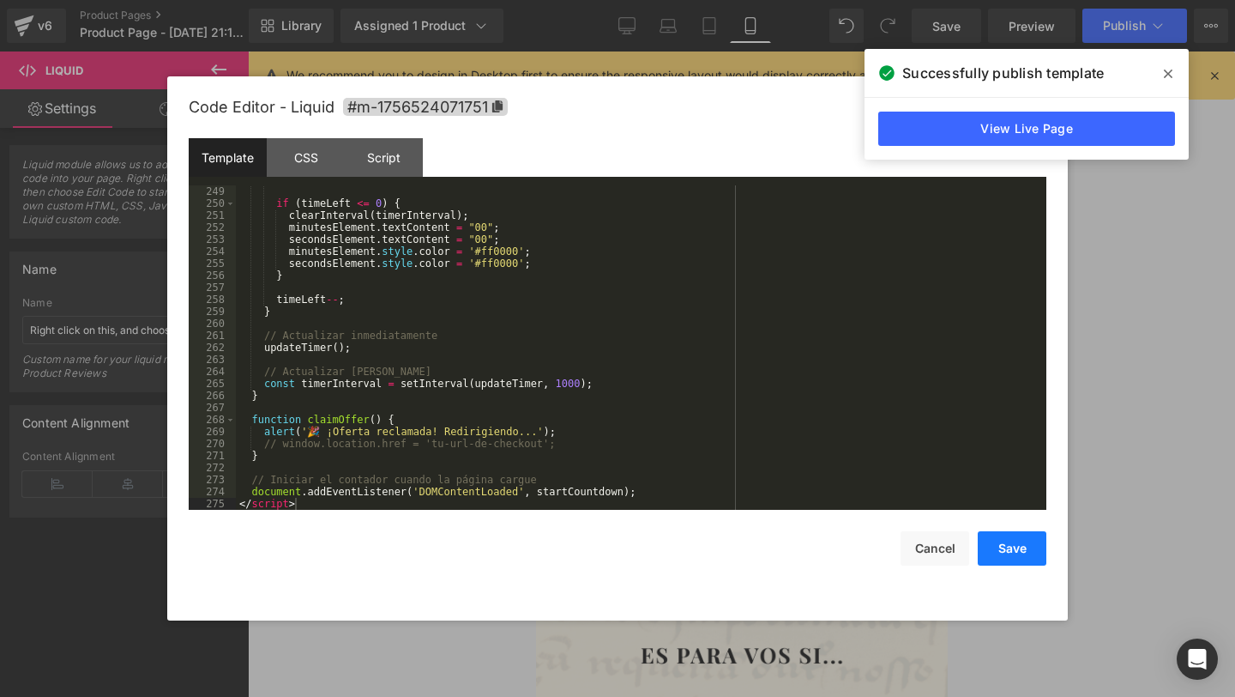
click at [1006, 546] on button "Save" at bounding box center [1012, 548] width 69 height 34
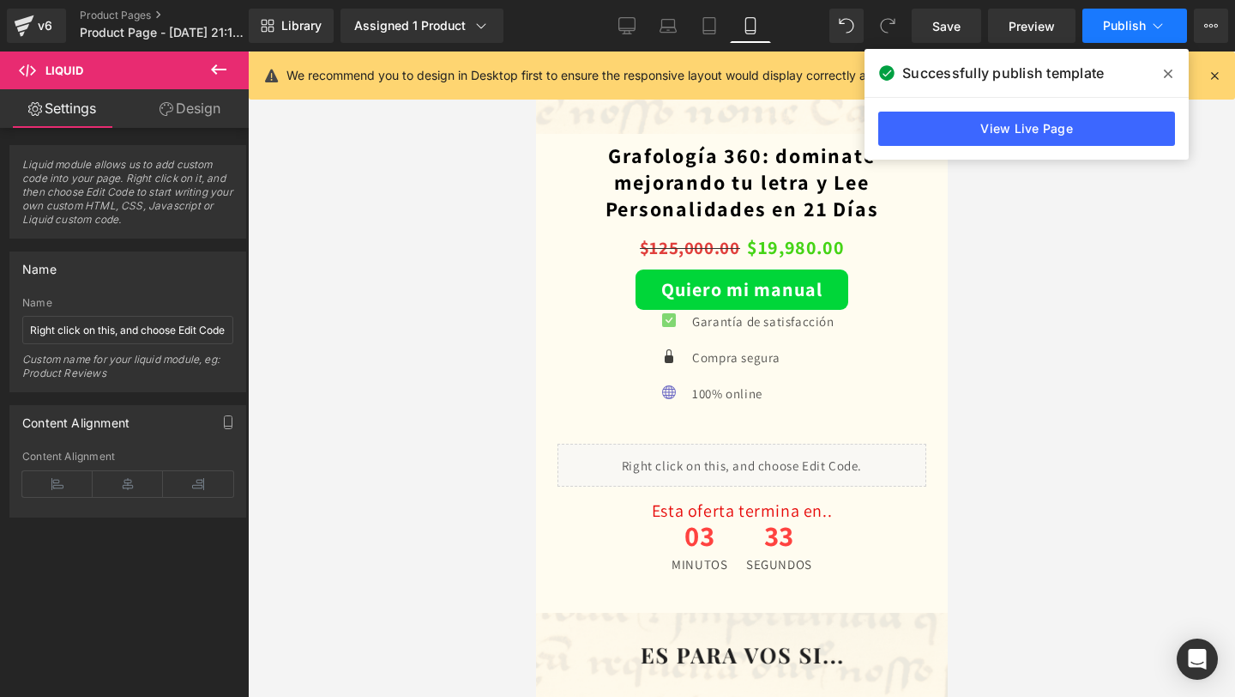
click at [1132, 31] on span "Publish" at bounding box center [1124, 26] width 43 height 14
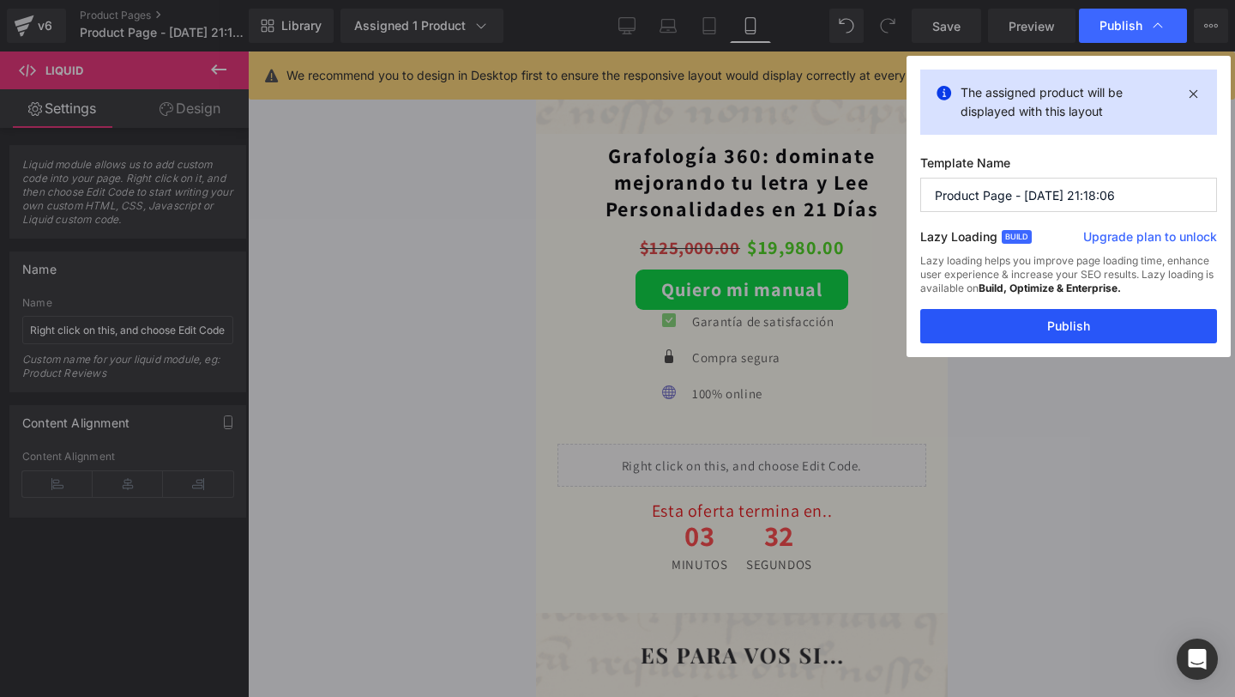
click at [972, 328] on button "Publish" at bounding box center [1069, 326] width 297 height 34
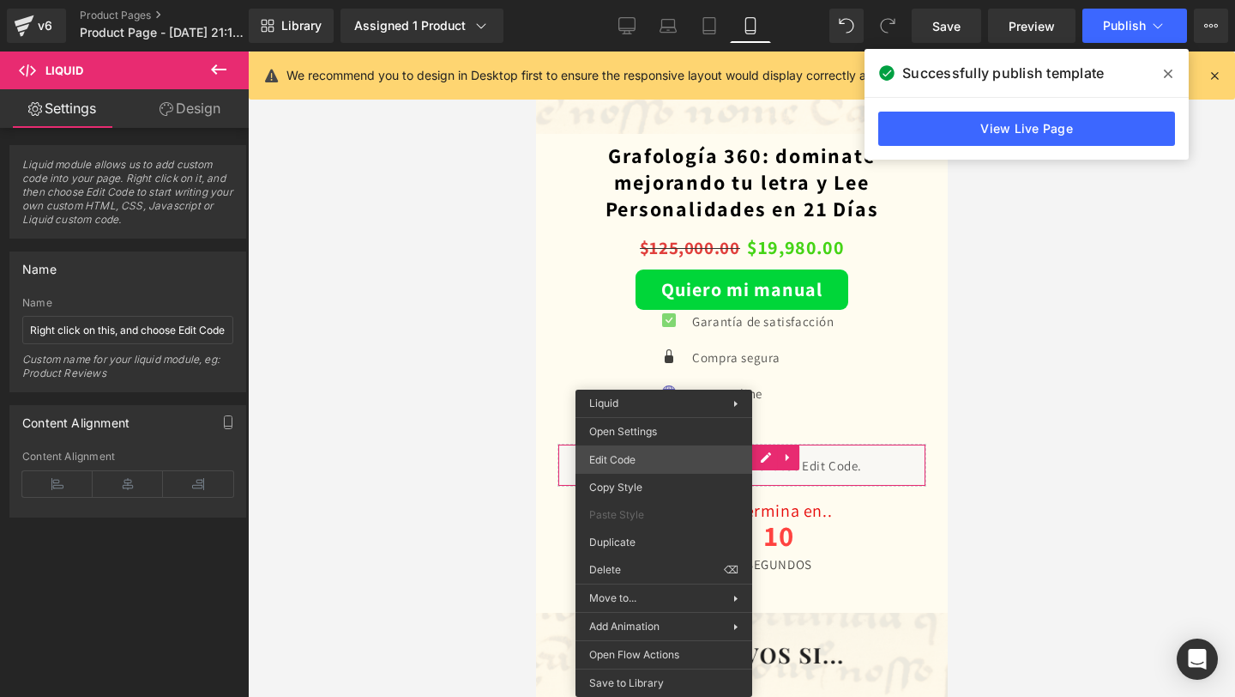
click at [698, 0] on div "Liquid You are previewing how the will restyle your page. You can not edit Elem…" at bounding box center [617, 0] width 1235 height 0
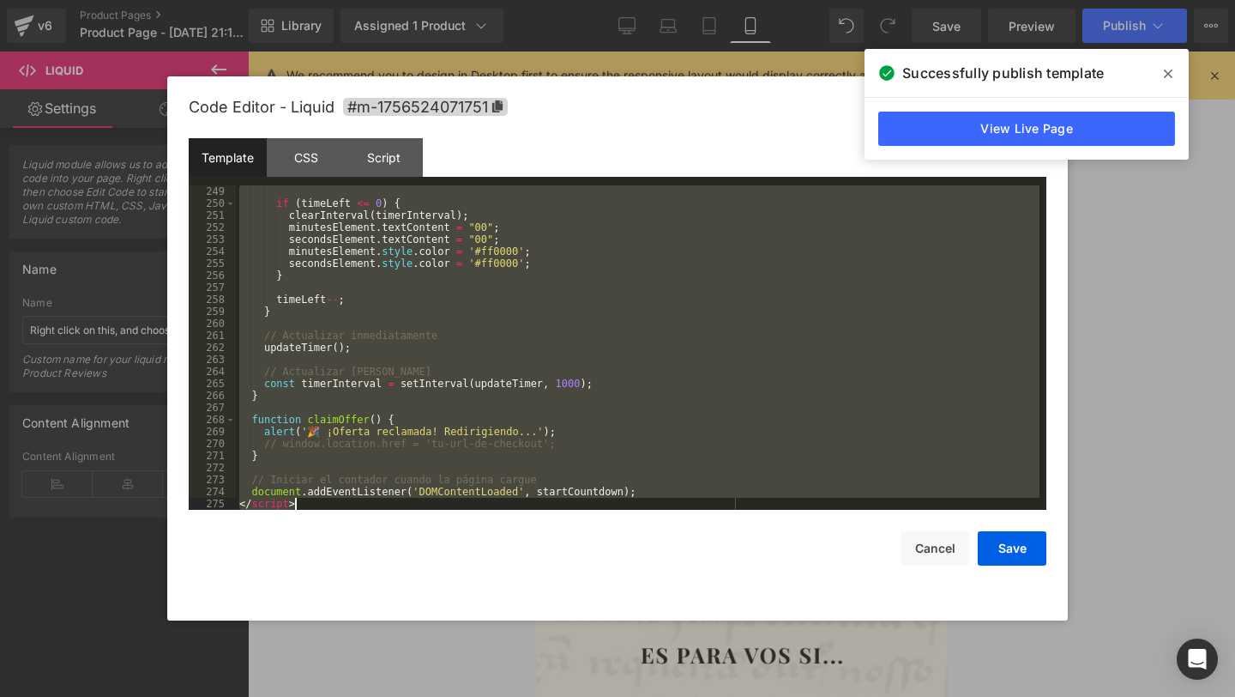
drag, startPoint x: 240, startPoint y: 193, endPoint x: 680, endPoint y: 696, distance: 667.6
click at [680, 696] on body "Liquid You are previewing how the will restyle your page. You can not edit Elem…" at bounding box center [617, 348] width 1235 height 697
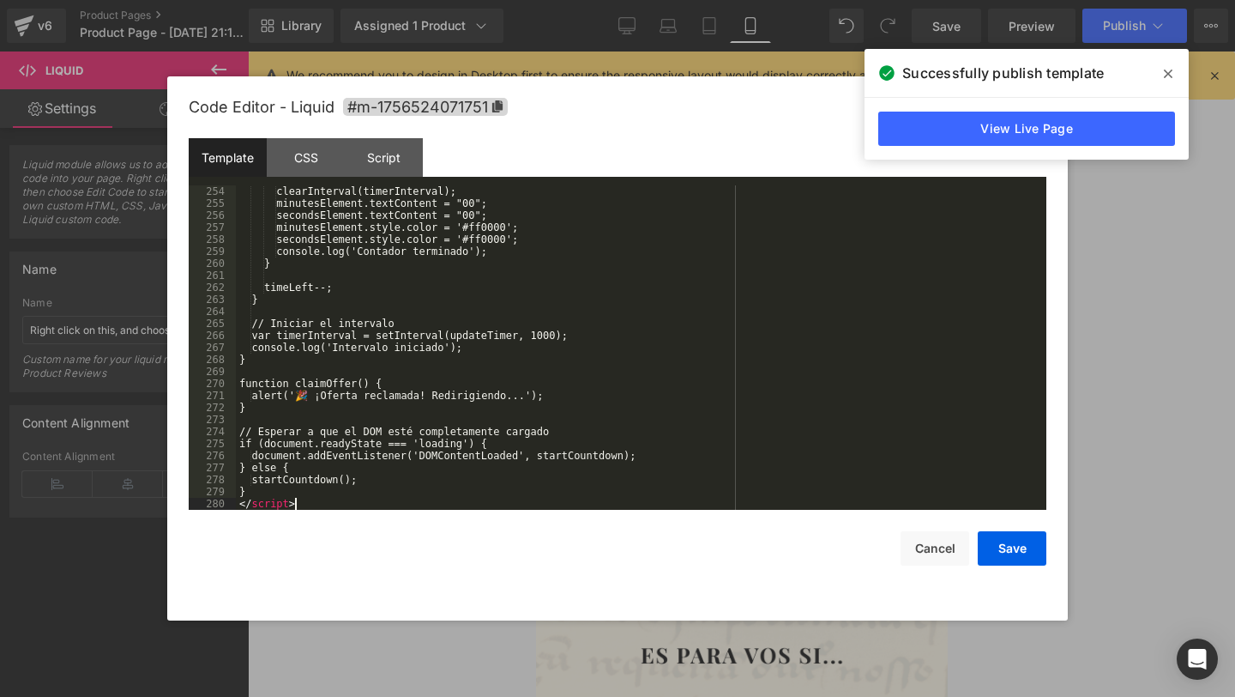
scroll to position [3039, 0]
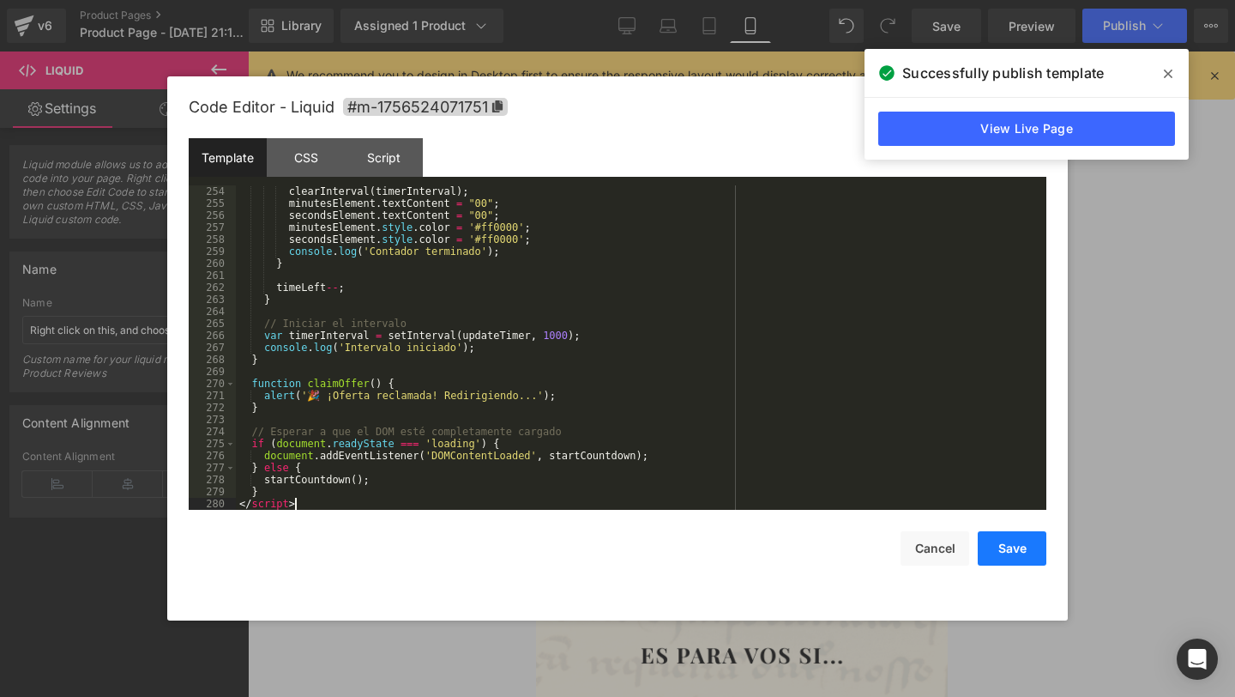
click at [1017, 543] on button "Save" at bounding box center [1012, 548] width 69 height 34
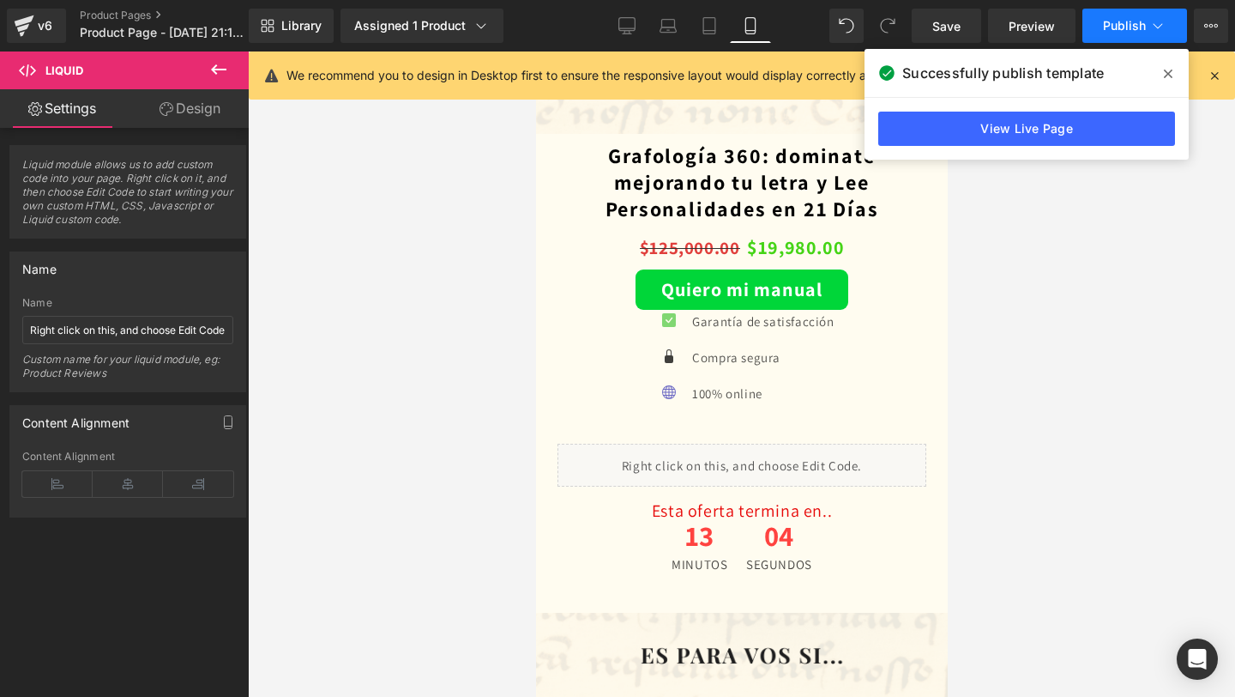
click at [1143, 27] on span "Publish" at bounding box center [1124, 26] width 43 height 14
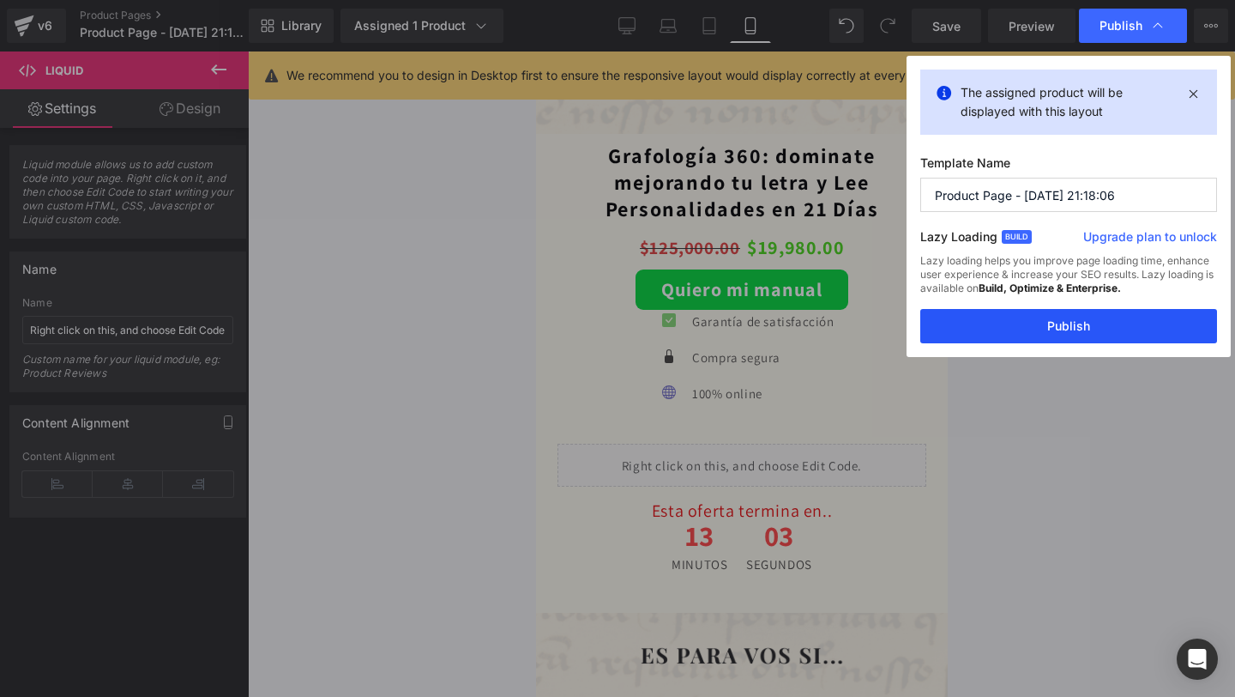
click at [1014, 317] on button "Publish" at bounding box center [1069, 326] width 297 height 34
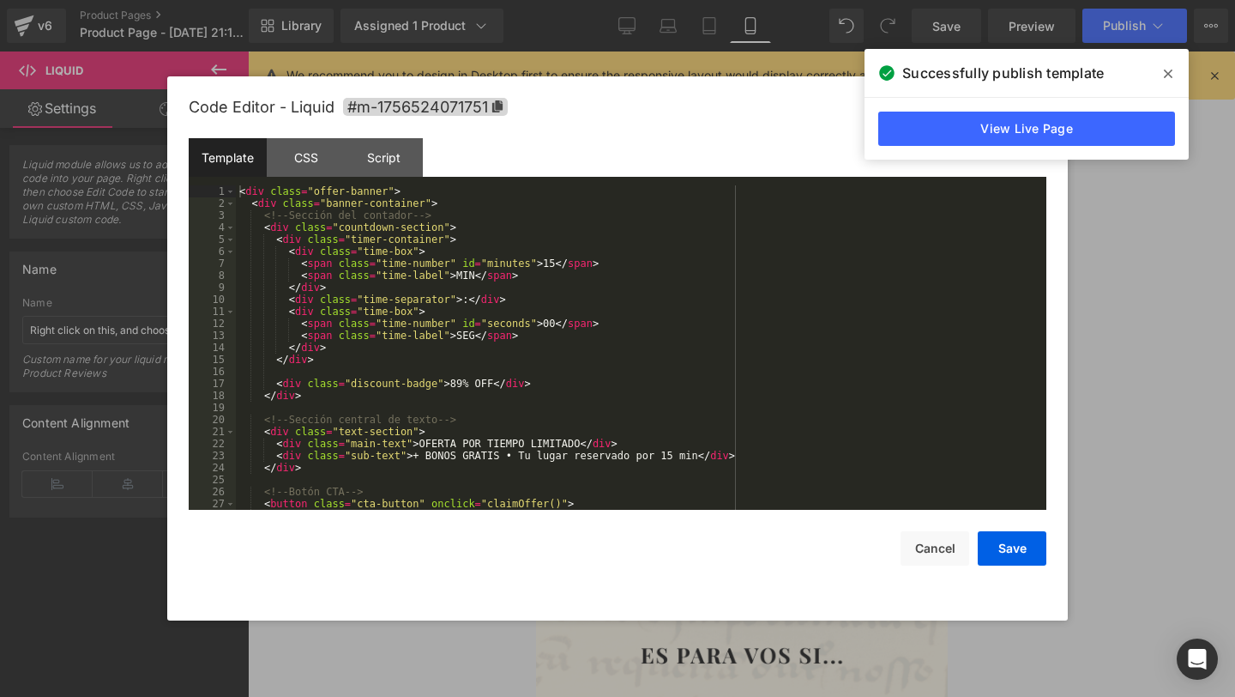
click at [713, 0] on div "Liquid You are previewing how the will restyle your page. You can not edit Elem…" at bounding box center [617, 0] width 1235 height 0
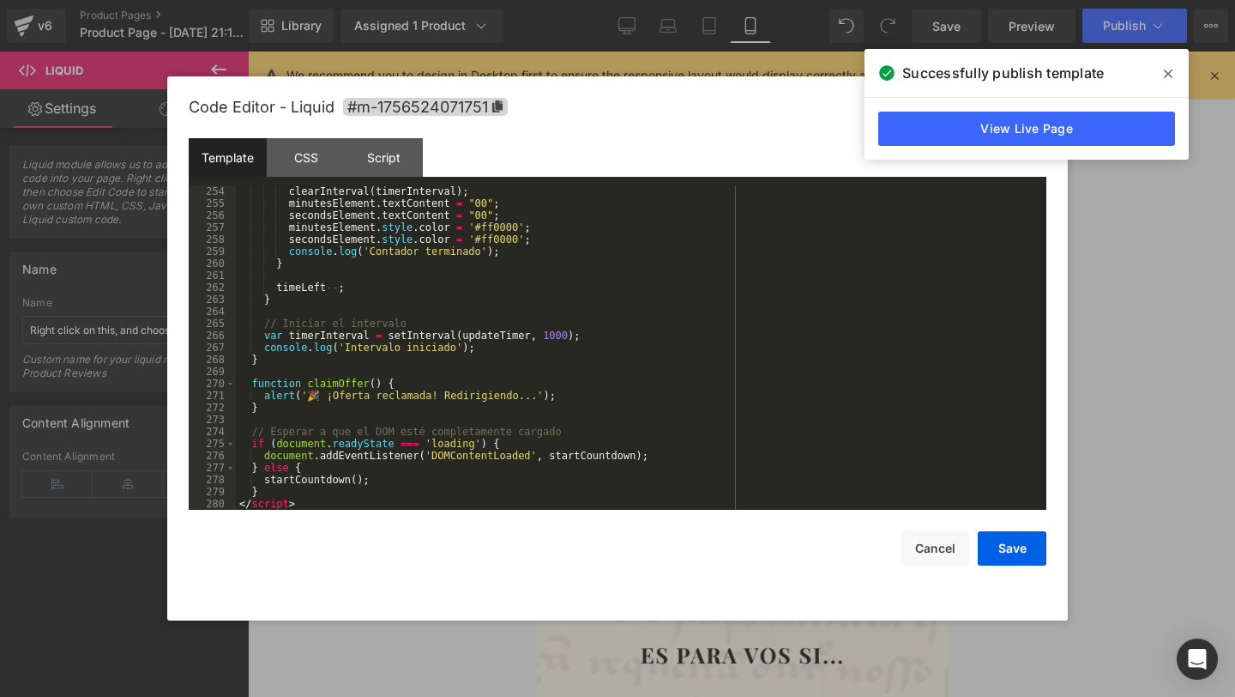
click at [448, 492] on div "clearInterval ( timerInterval ) ; minutesElement . textContent = "00" ; seconds…" at bounding box center [638, 359] width 804 height 348
click at [447, 497] on div "clearInterval ( timerInterval ) ; minutesElement . textContent = "00" ; seconds…" at bounding box center [638, 359] width 804 height 348
click at [434, 510] on div "Save Cancel" at bounding box center [618, 538] width 858 height 56
click at [434, 507] on div "clearInterval ( timerInterval ) ; minutesElement . textContent = "00" ; seconds…" at bounding box center [638, 359] width 804 height 348
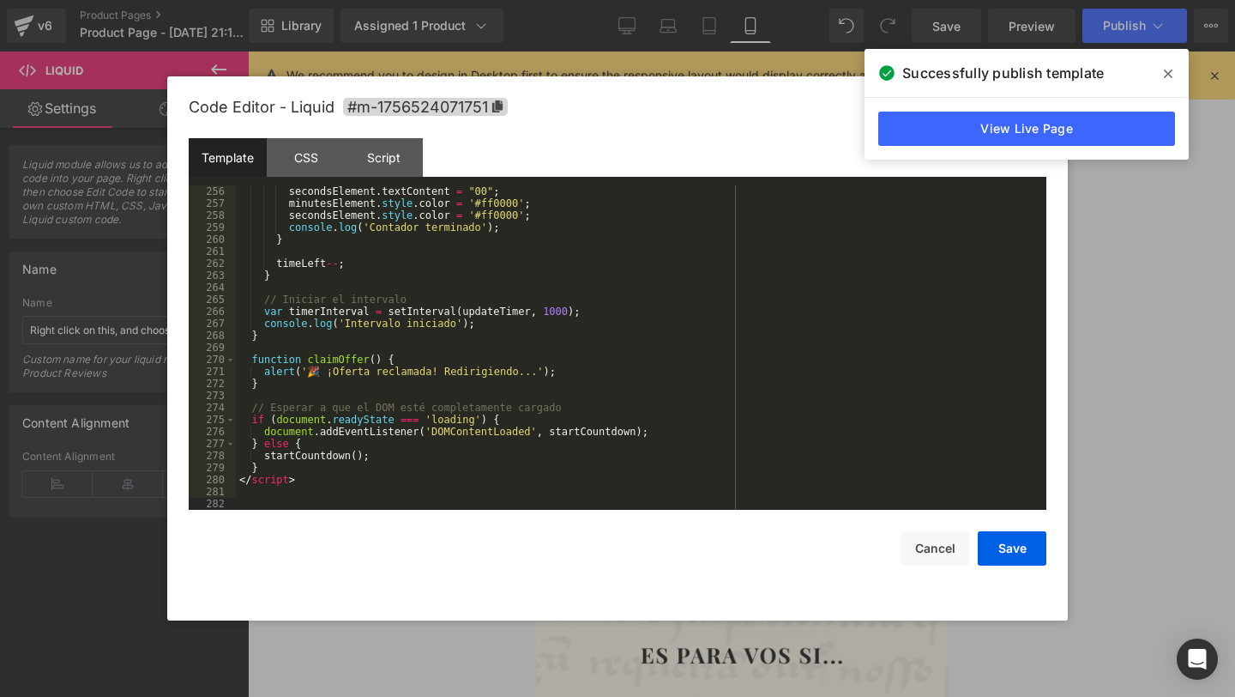
scroll to position [3531, 0]
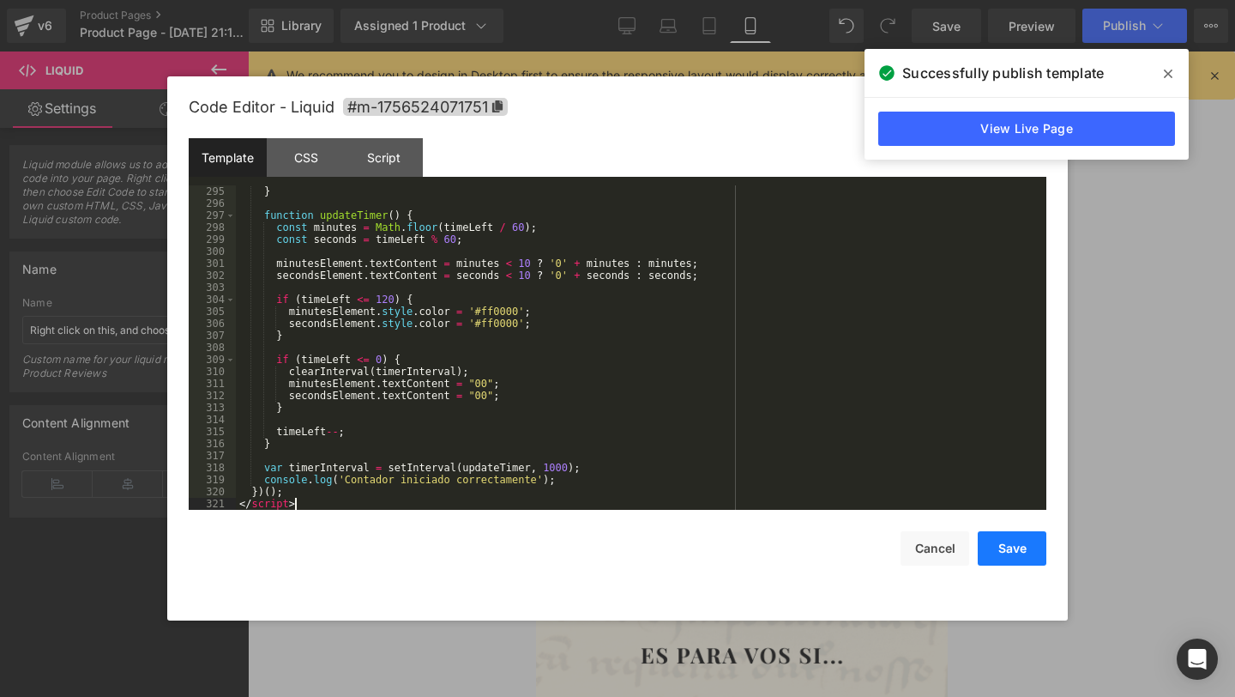
click at [1019, 550] on button "Save" at bounding box center [1012, 548] width 69 height 34
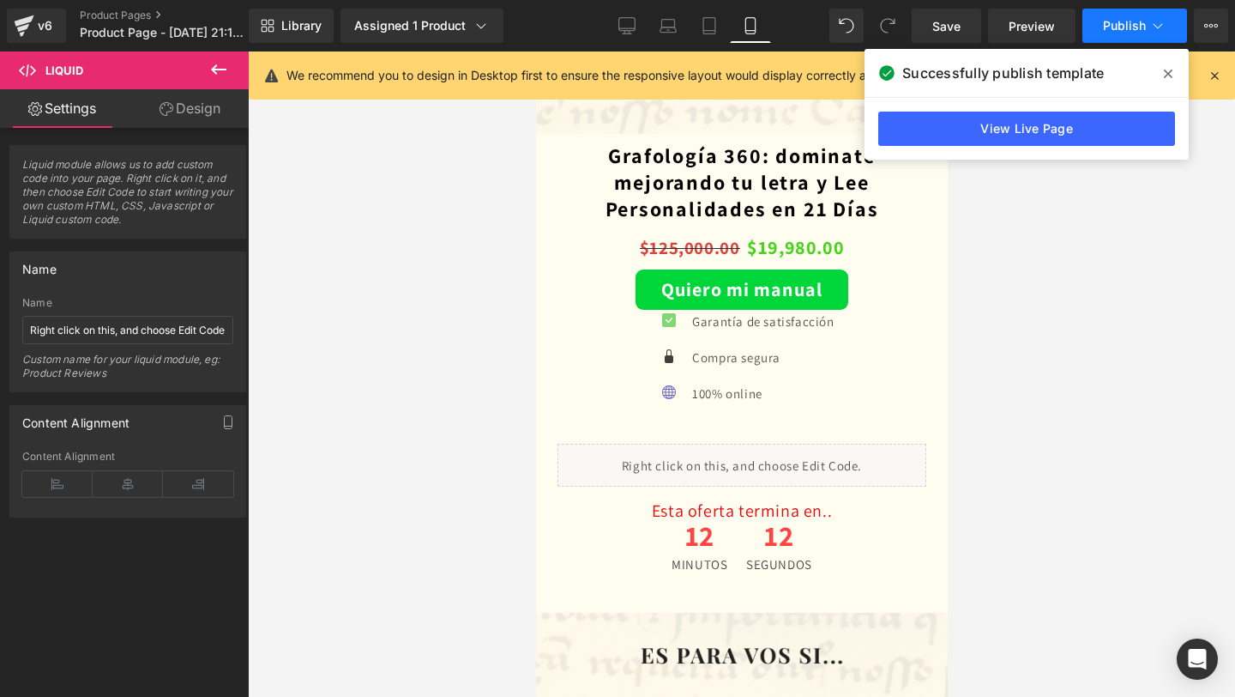
click at [1120, 39] on button "Publish" at bounding box center [1135, 26] width 105 height 34
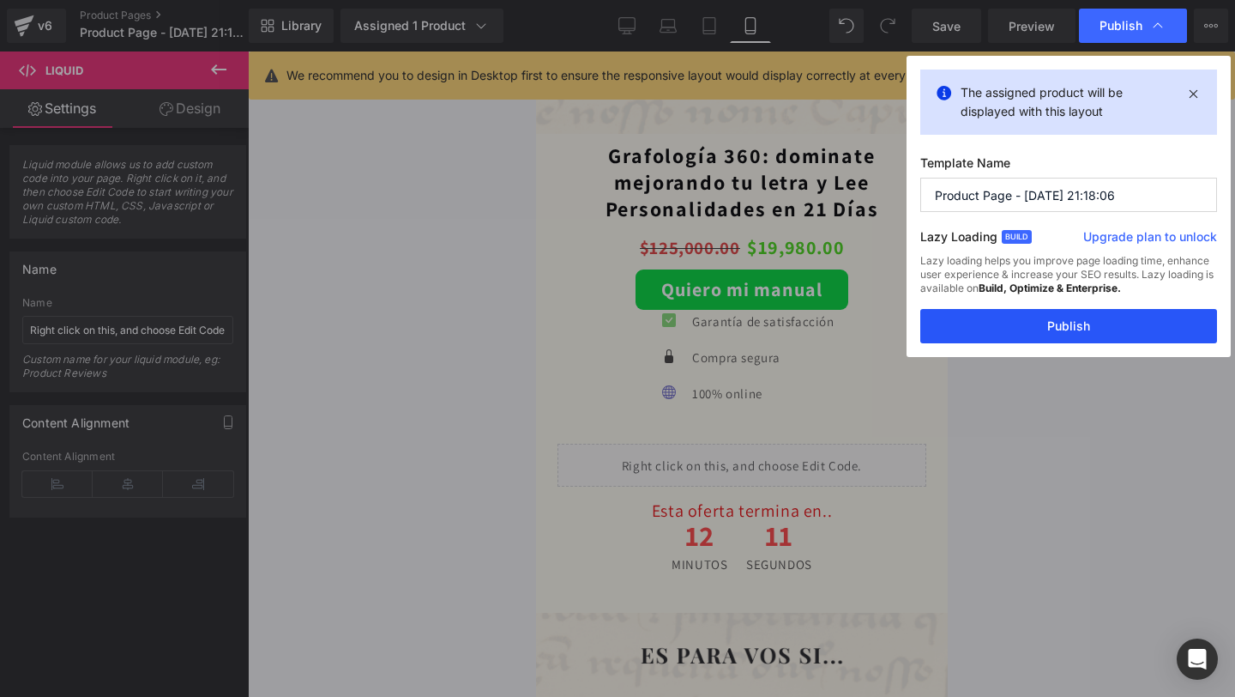
click at [1002, 321] on button "Publish" at bounding box center [1069, 326] width 297 height 34
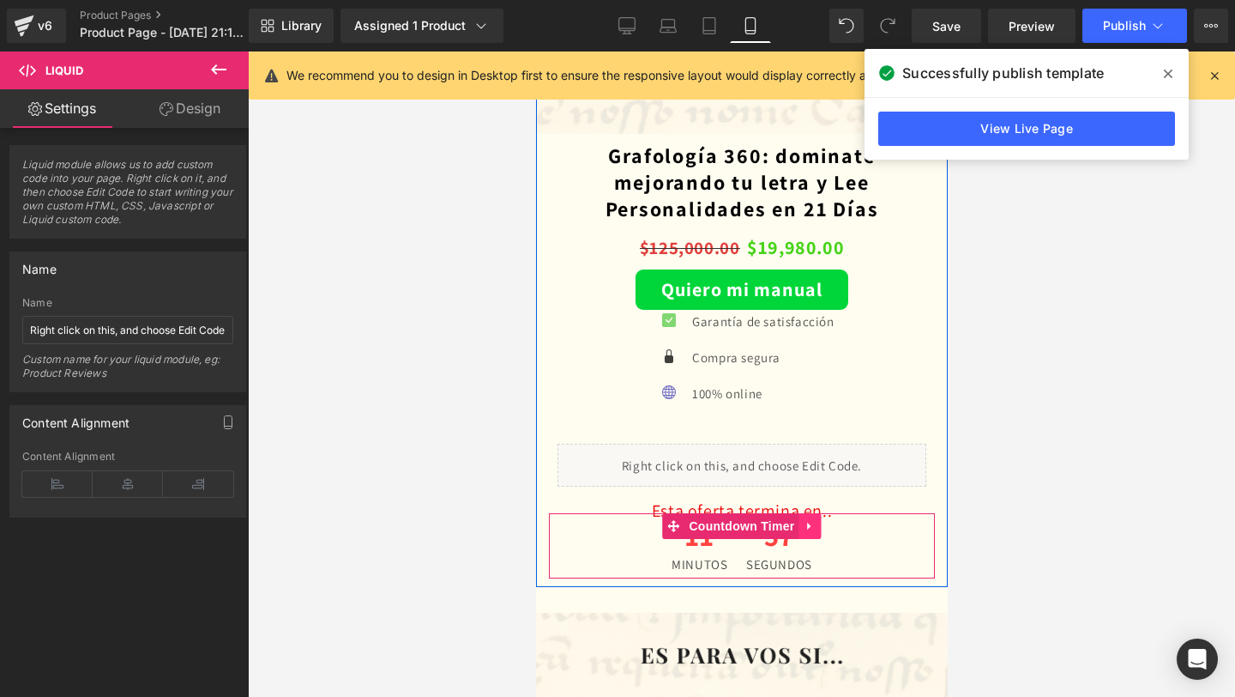
click at [811, 526] on icon at bounding box center [810, 525] width 12 height 13
click at [818, 525] on icon at bounding box center [821, 526] width 12 height 12
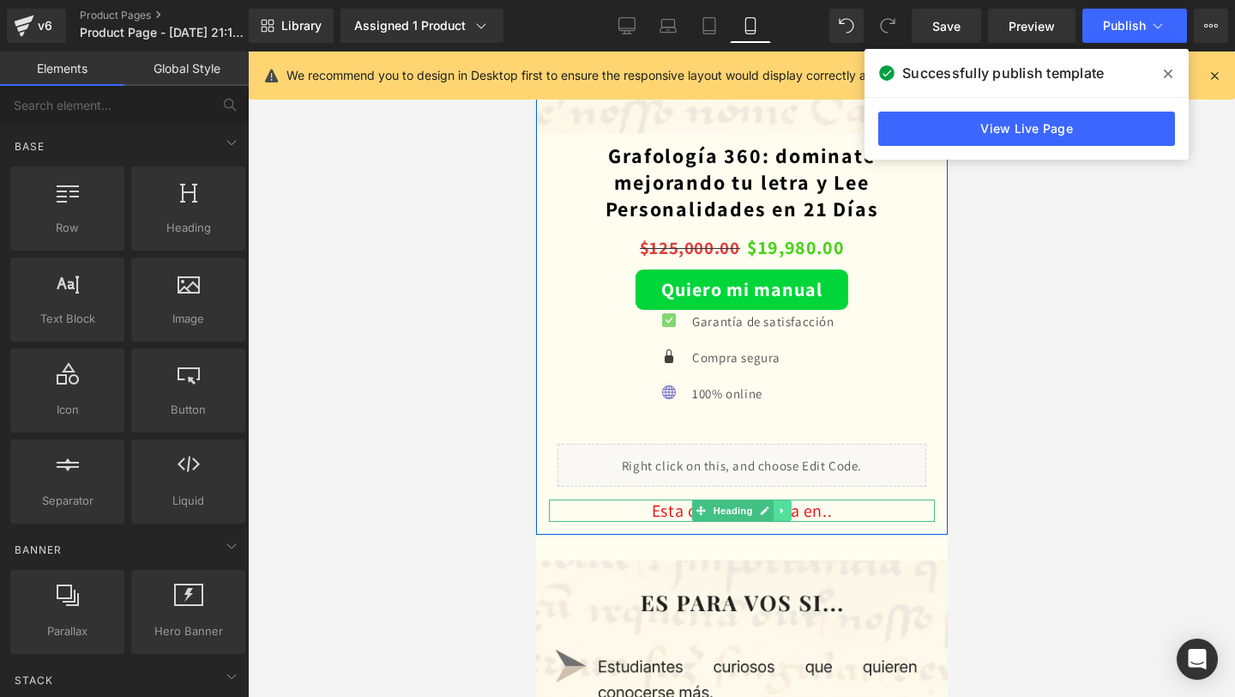
click at [778, 513] on icon at bounding box center [781, 510] width 9 height 10
click at [784, 512] on link at bounding box center [791, 510] width 18 height 21
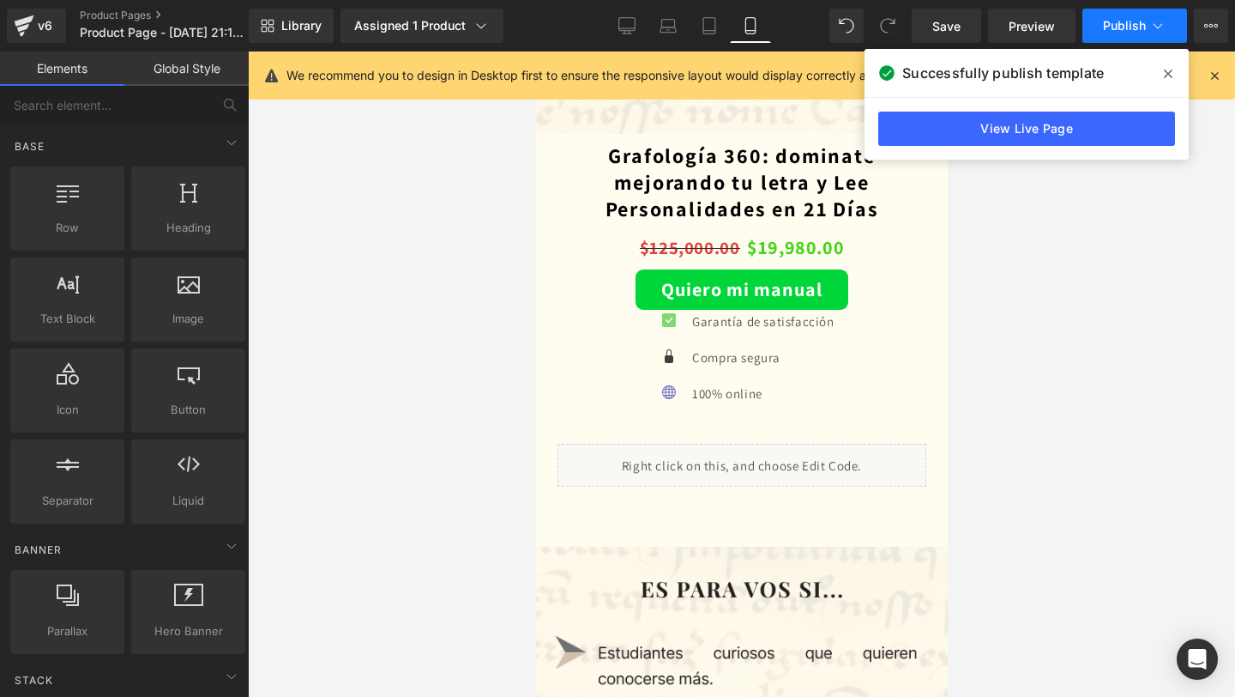
click at [1110, 31] on span "Publish" at bounding box center [1124, 26] width 43 height 14
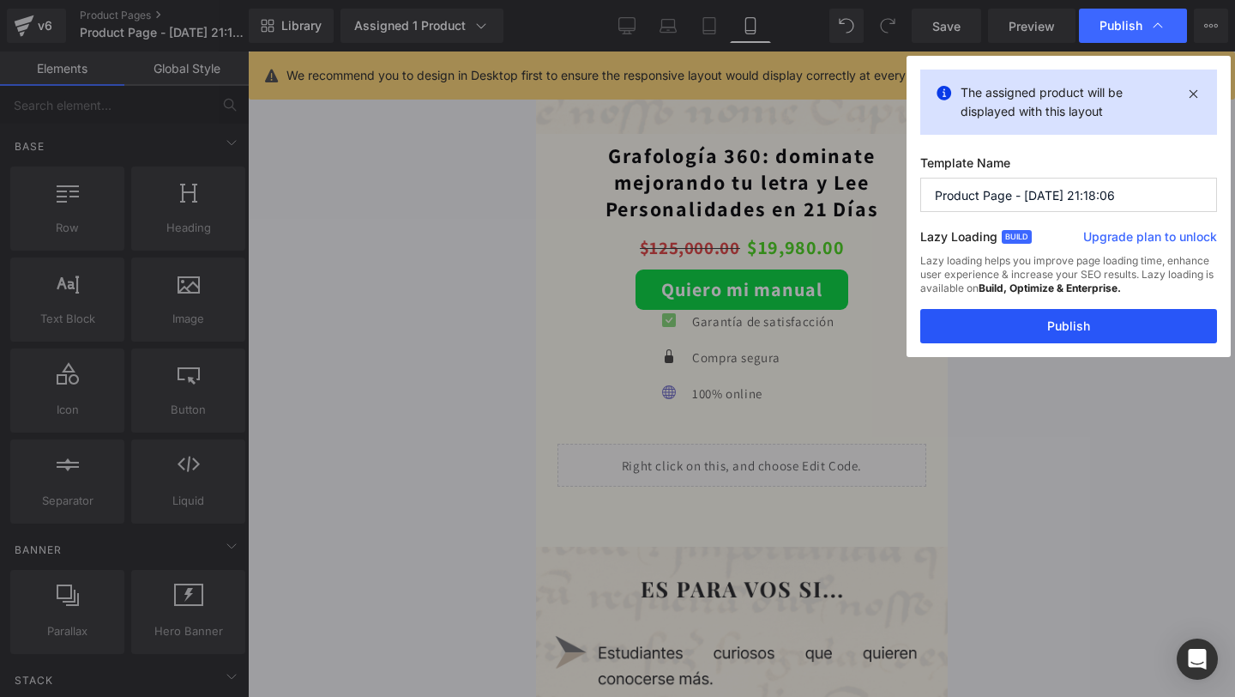
click at [989, 324] on button "Publish" at bounding box center [1069, 326] width 297 height 34
